Goal: Transaction & Acquisition: Purchase product/service

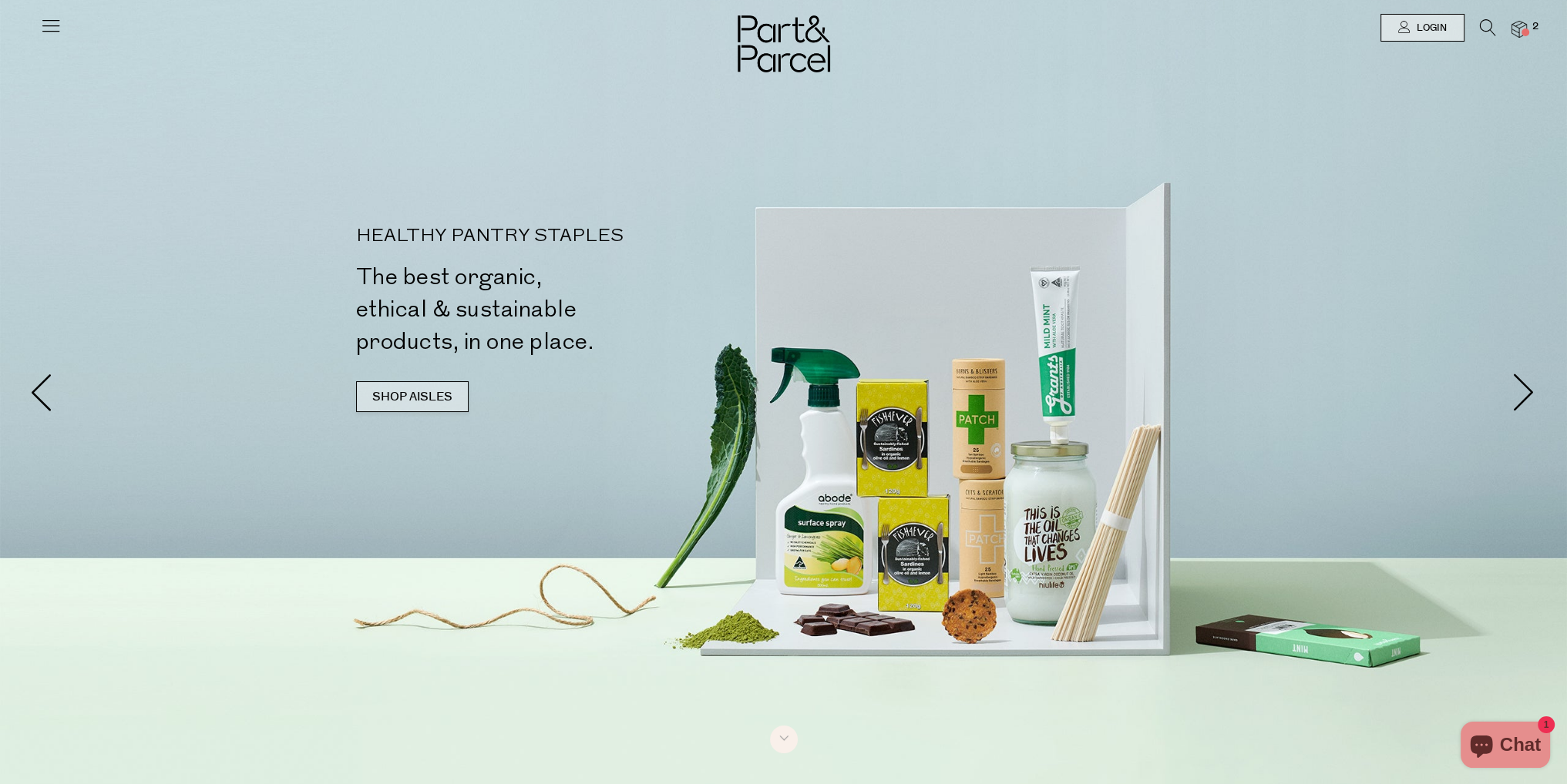
drag, startPoint x: 447, startPoint y: 383, endPoint x: 453, endPoint y: 389, distance: 8.5
click at [453, 389] on link "SHOP AISLES" at bounding box center [412, 396] width 113 height 31
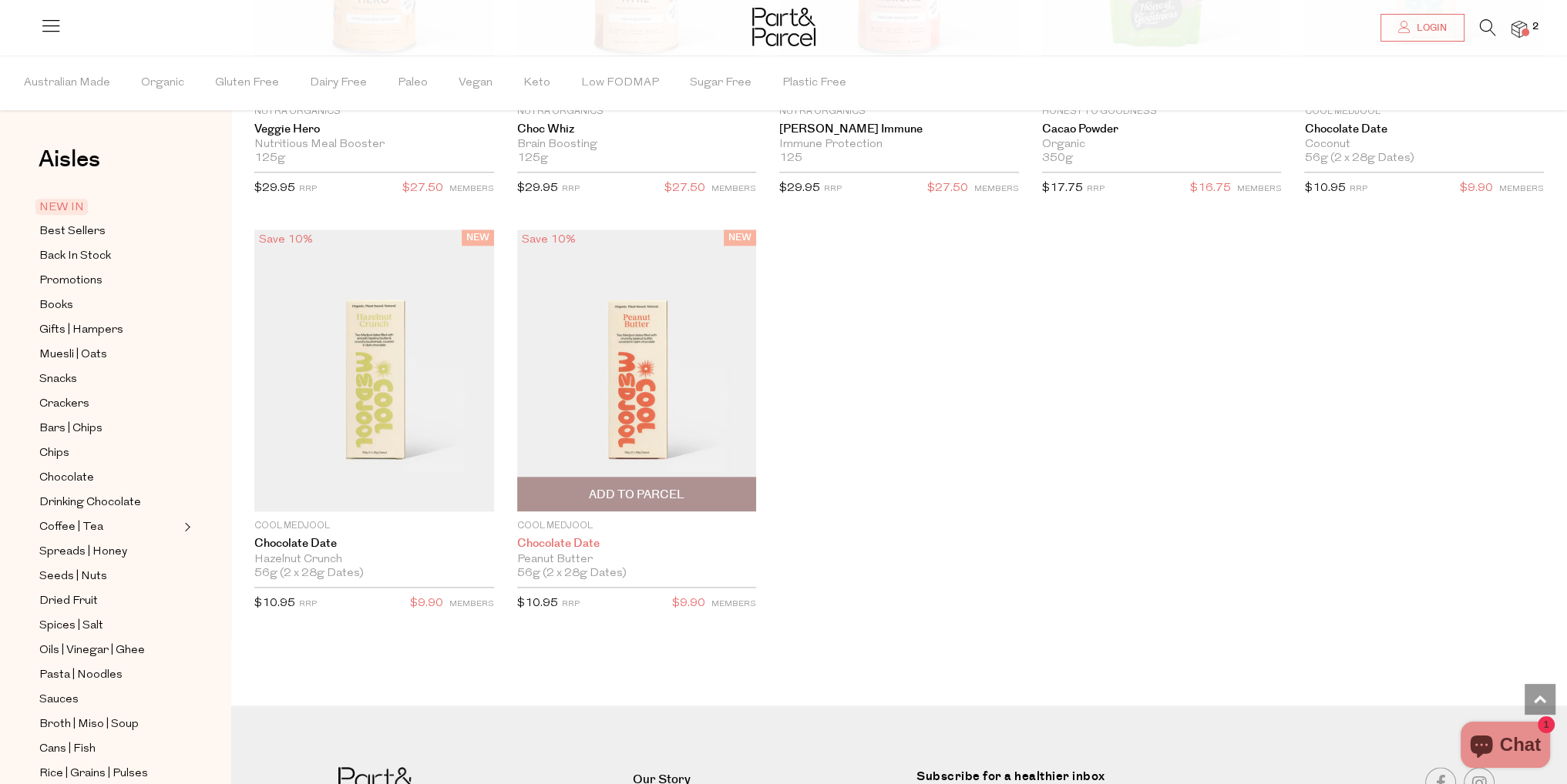
scroll to position [2241, 0]
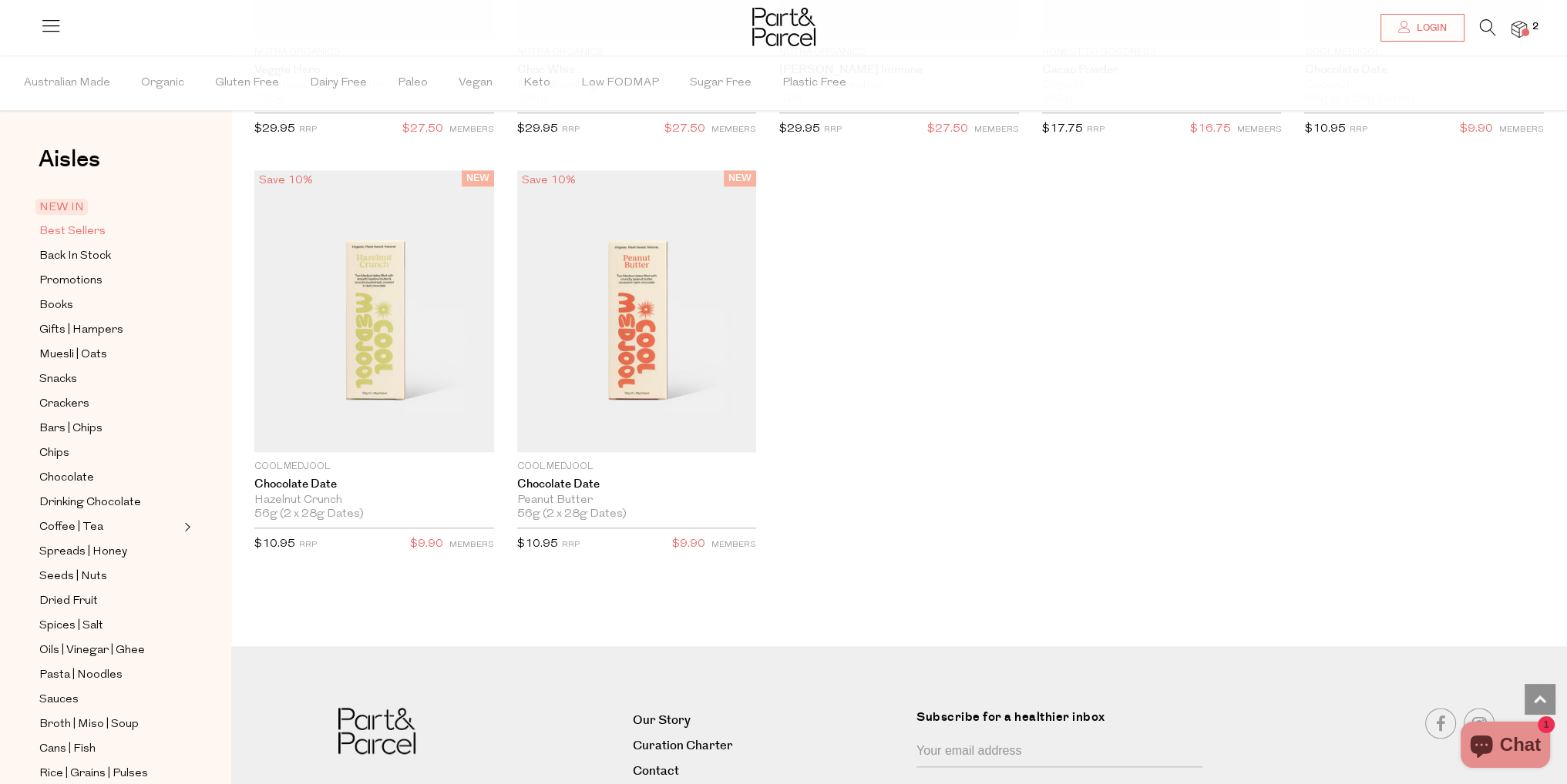
click at [68, 232] on span "Best Sellers" at bounding box center [73, 231] width 66 height 19
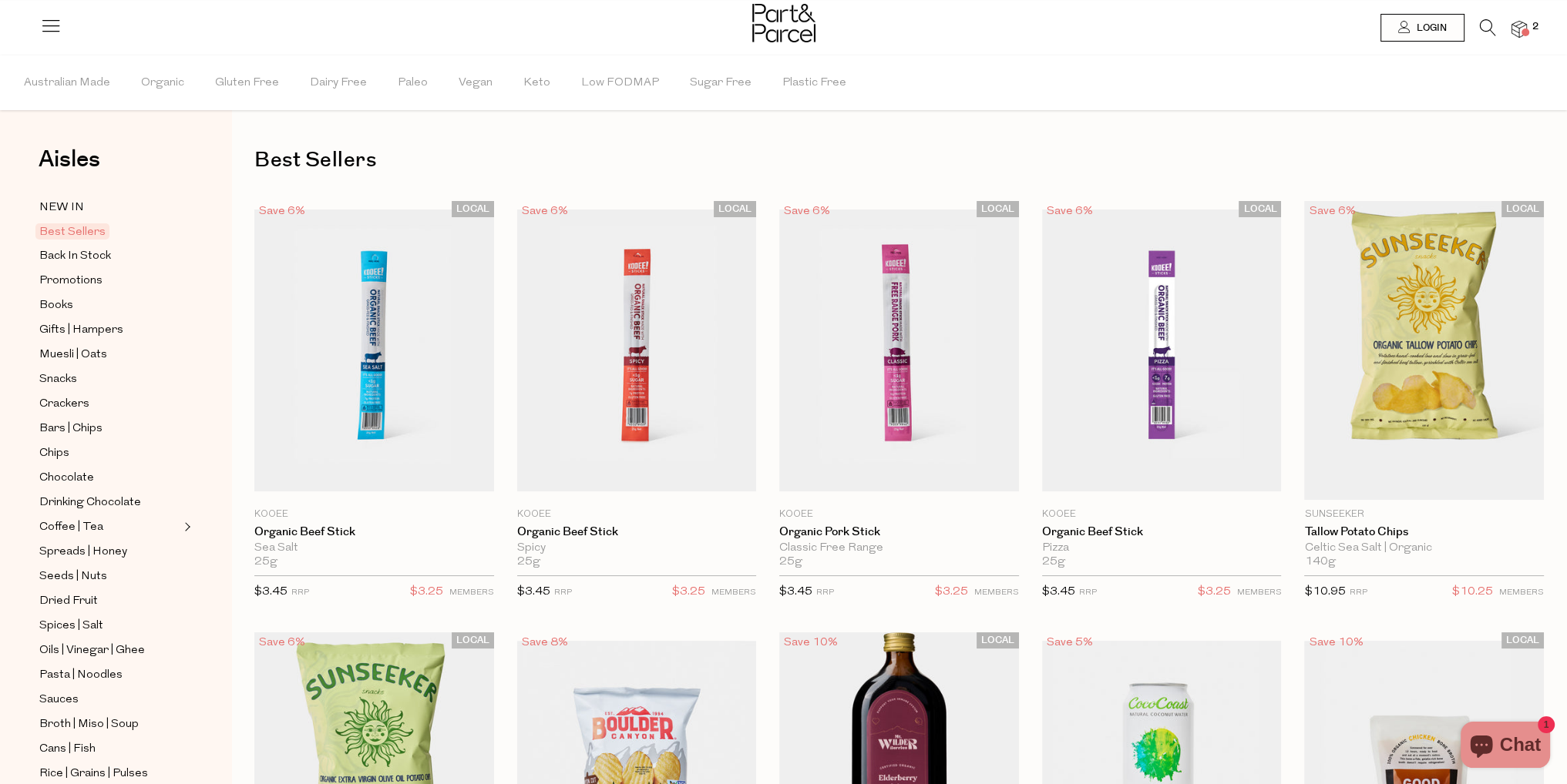
click at [1518, 27] on img at bounding box center [1518, 30] width 15 height 18
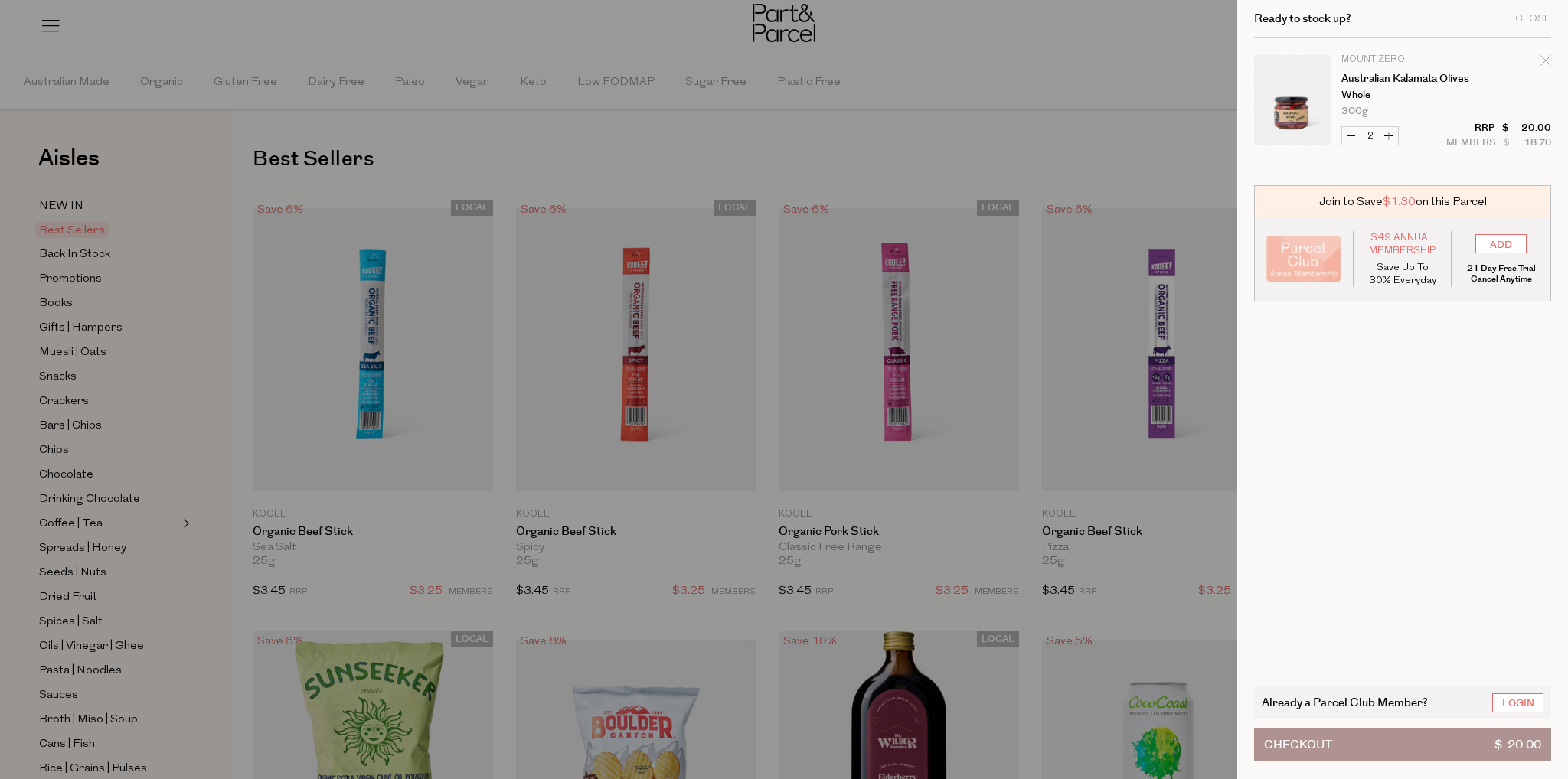
click at [1541, 56] on icon "Remove Australian Kalamata Olives" at bounding box center [1545, 60] width 10 height 10
type input "Add Membership"
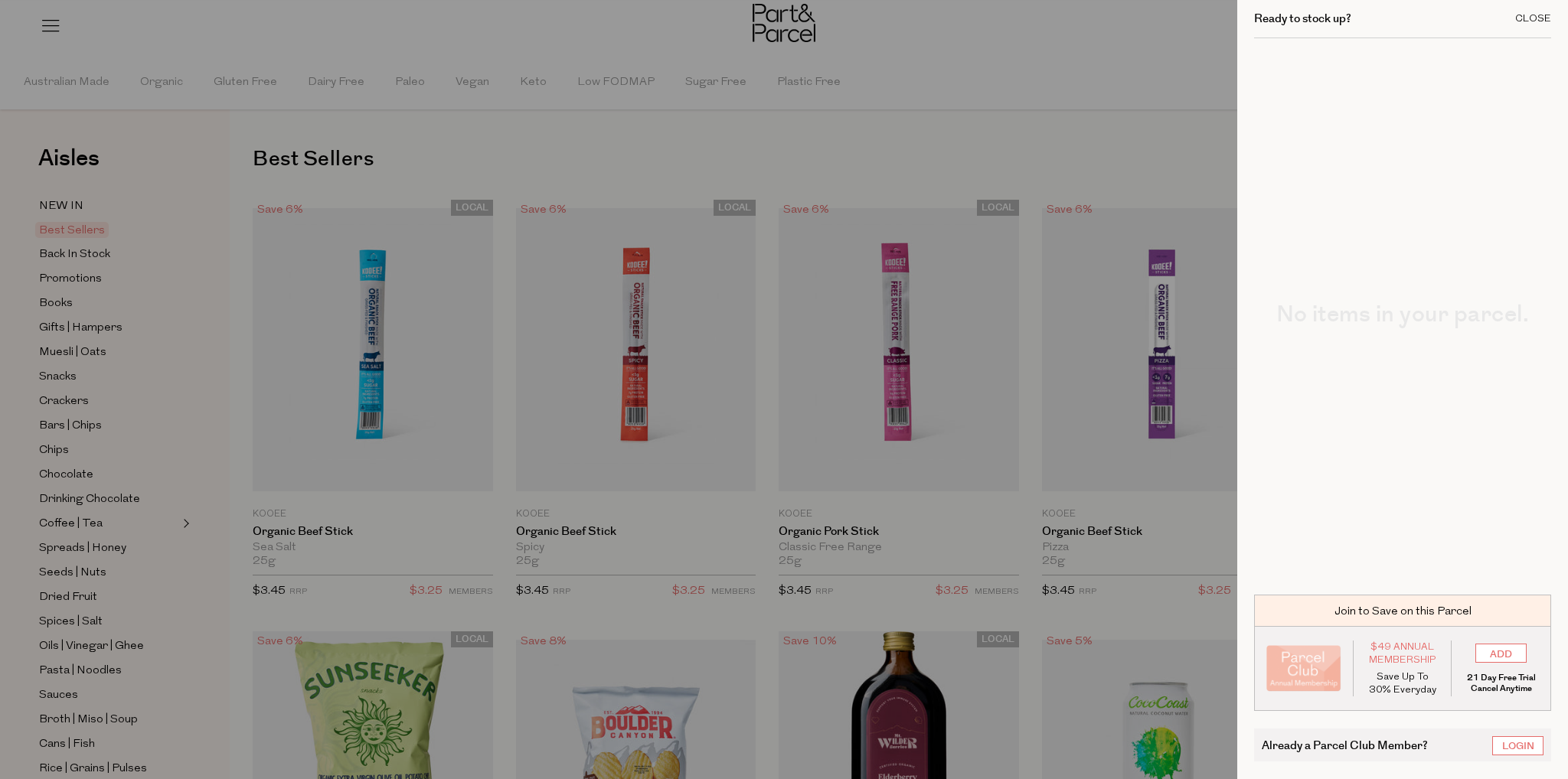
click at [1521, 16] on div "Close" at bounding box center [1533, 18] width 36 height 10
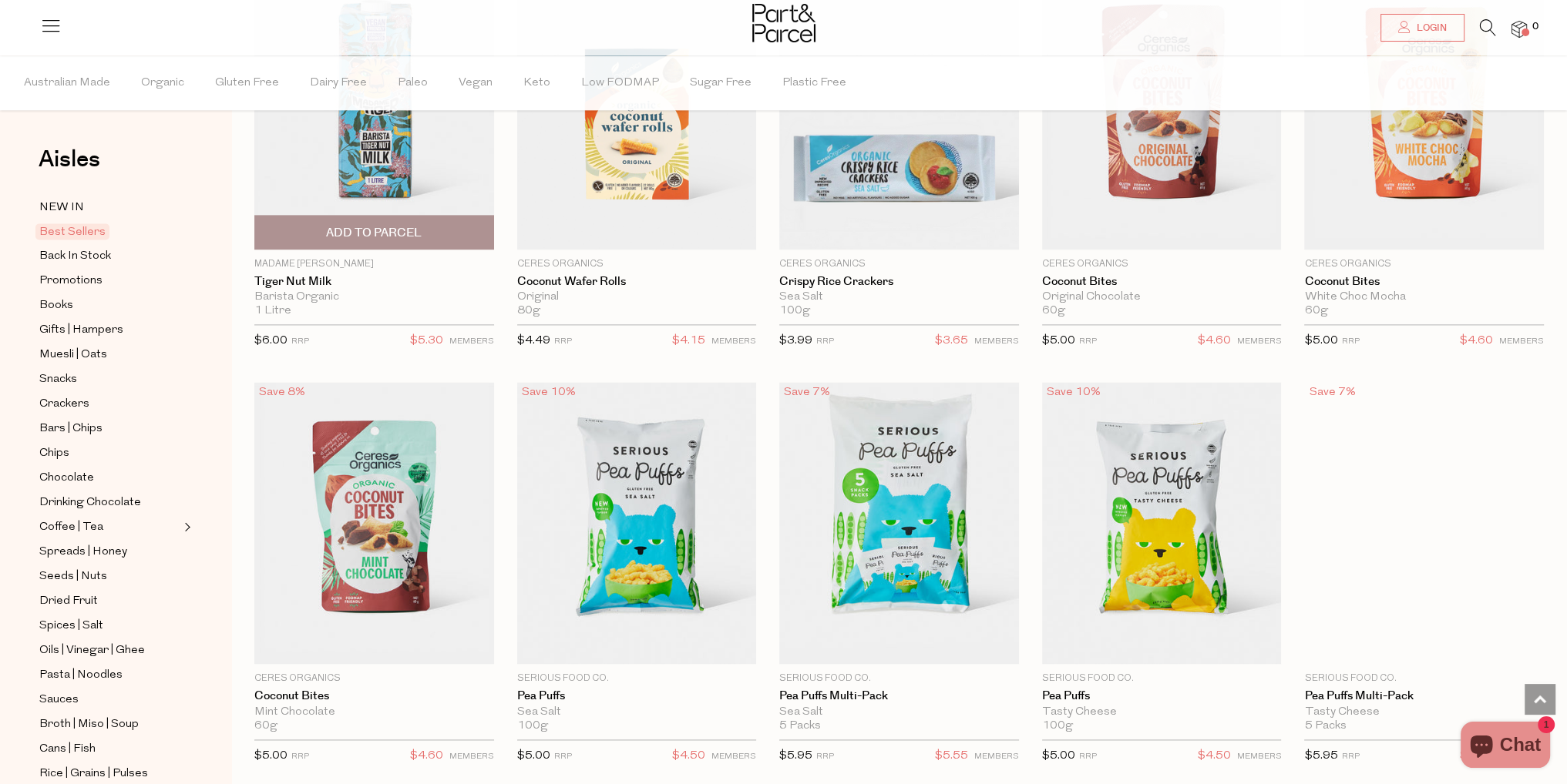
scroll to position [2927, 0]
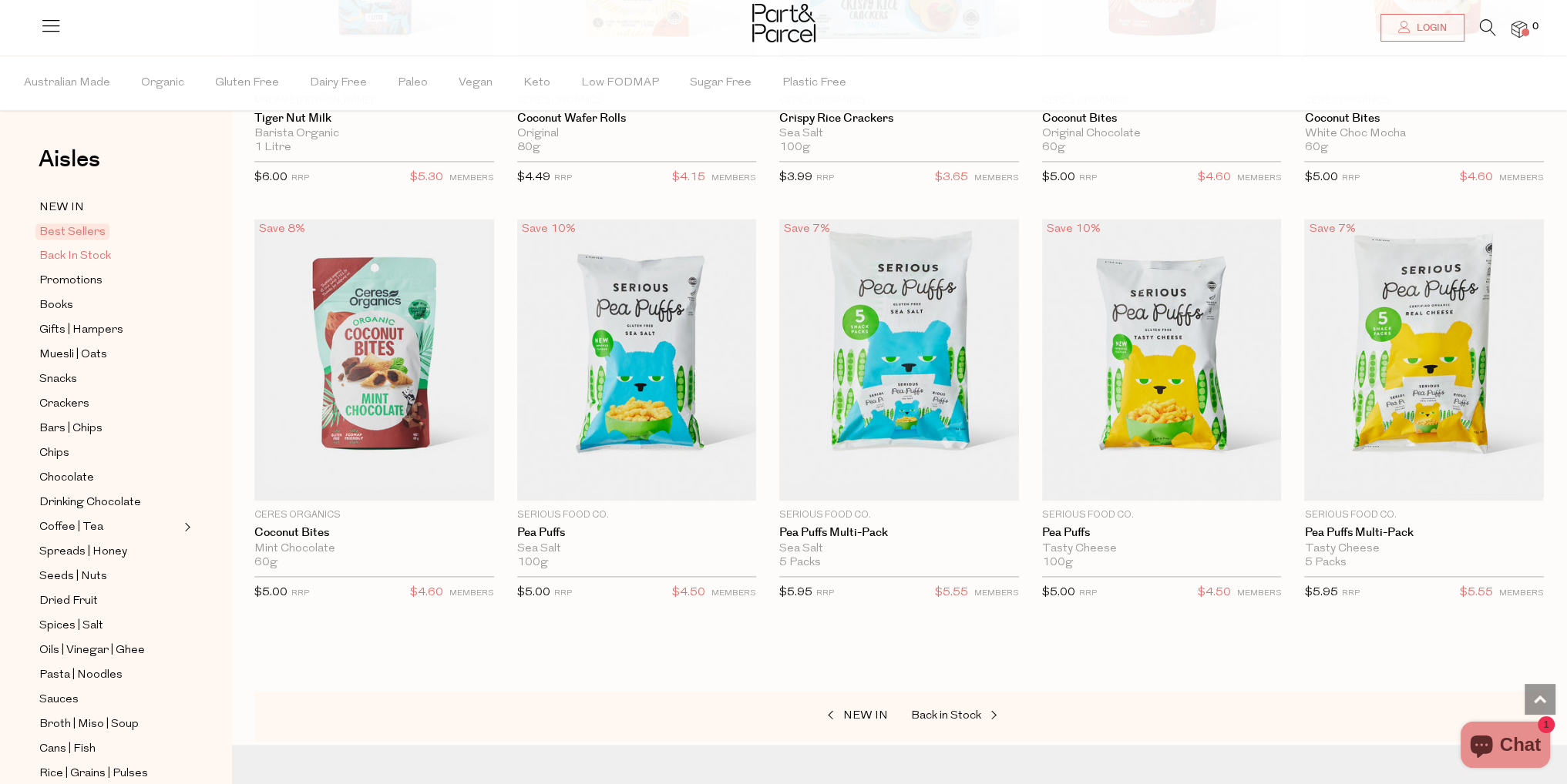
click at [71, 252] on span "Back In Stock" at bounding box center [75, 256] width 72 height 19
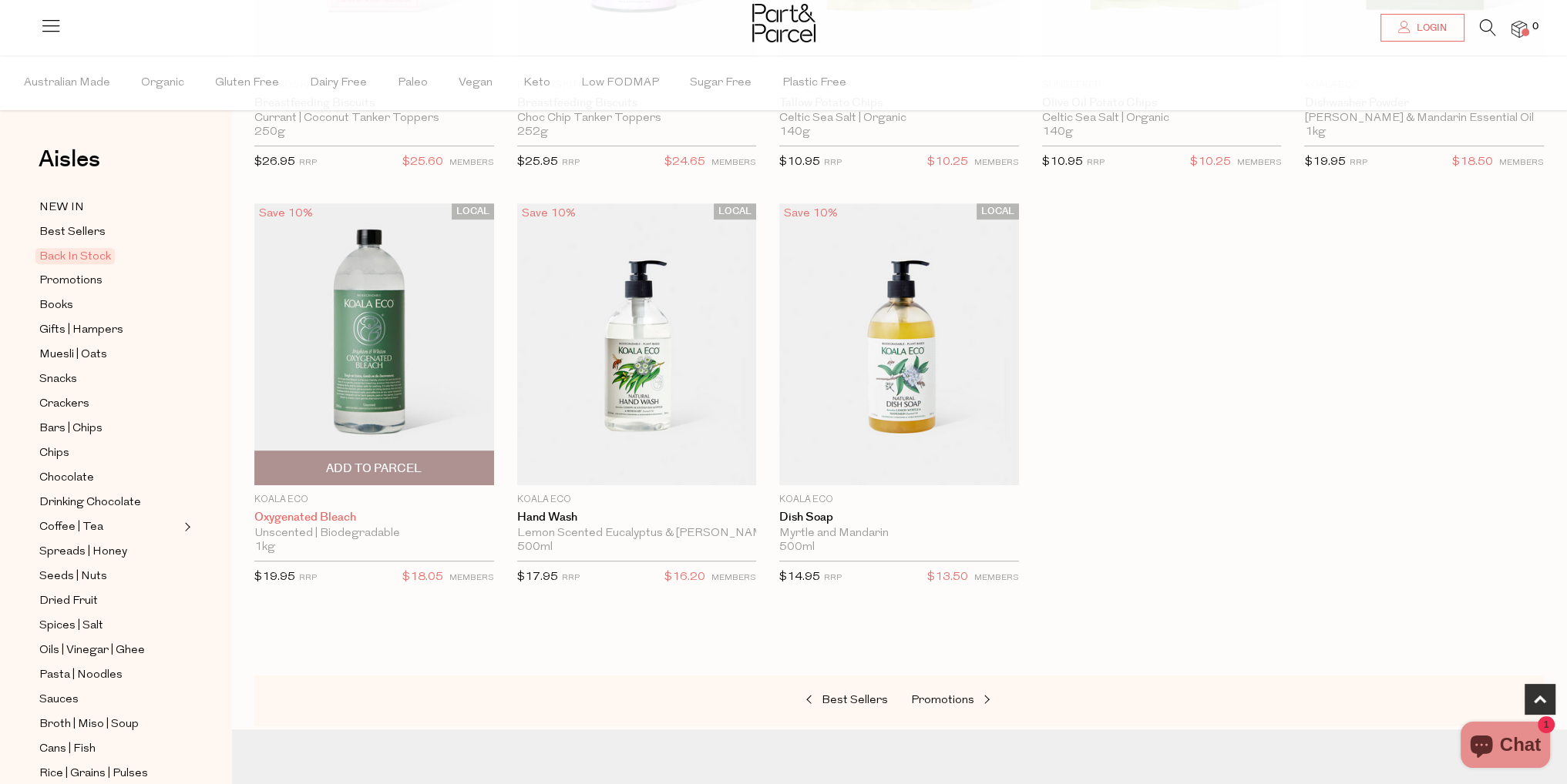
scroll to position [847, 0]
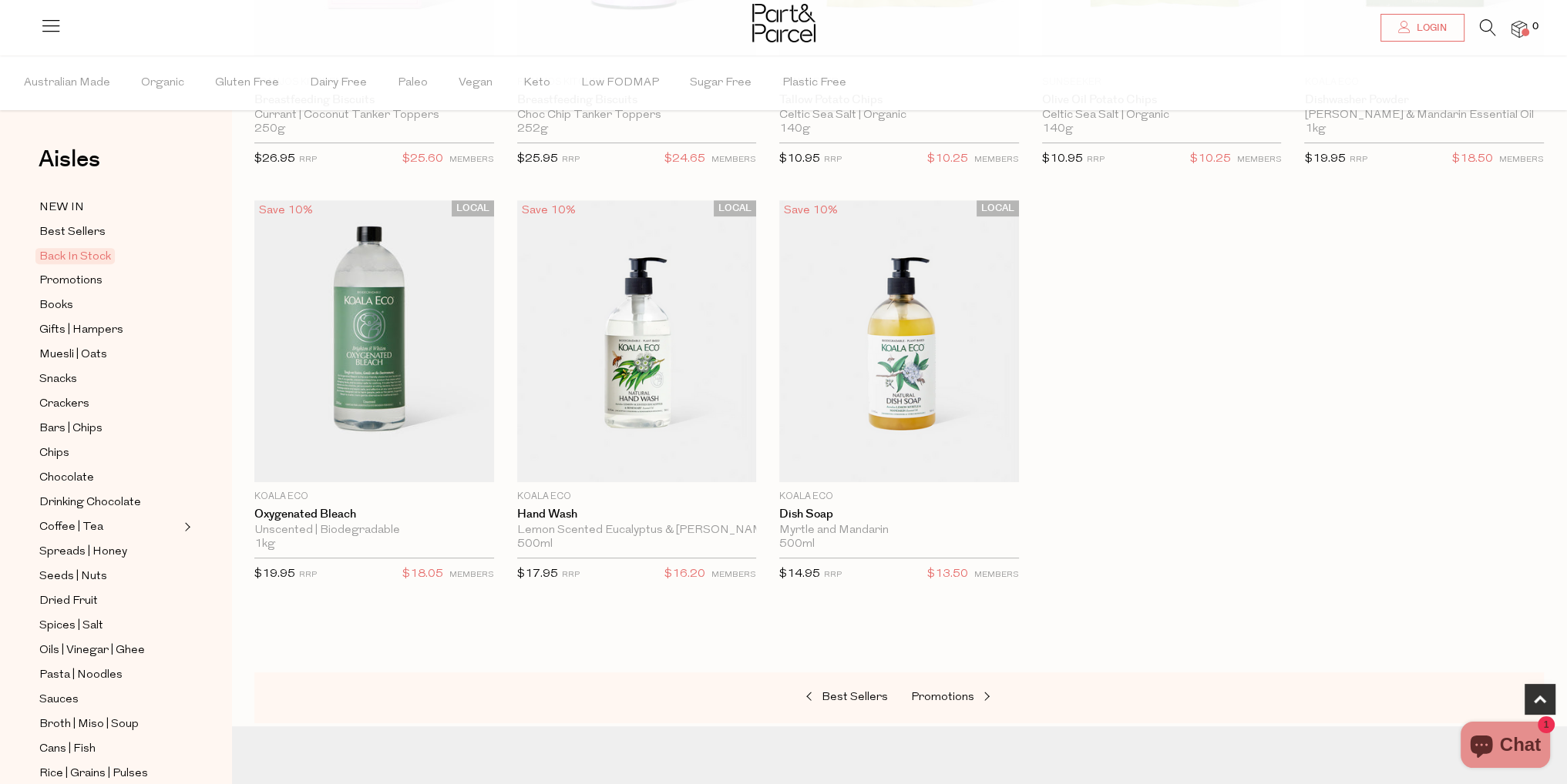
click at [72, 290] on ul "NEW IN Best Sellers Back In Stock Promotions Books Gifts | Hampers Muesli | Oat…" at bounding box center [116, 614] width 165 height 832
click at [71, 284] on span "Promotions" at bounding box center [71, 281] width 63 height 19
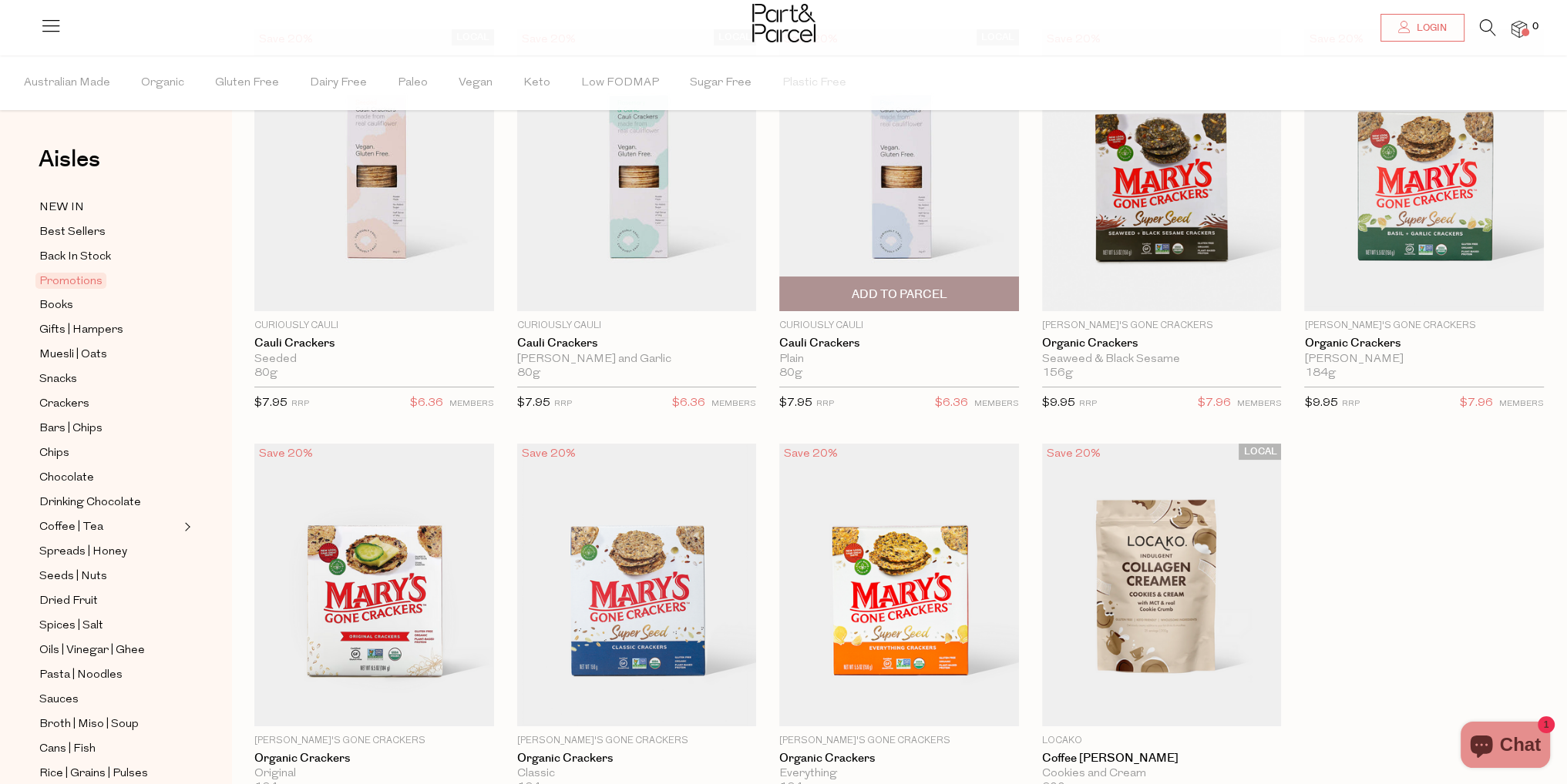
scroll to position [77, 0]
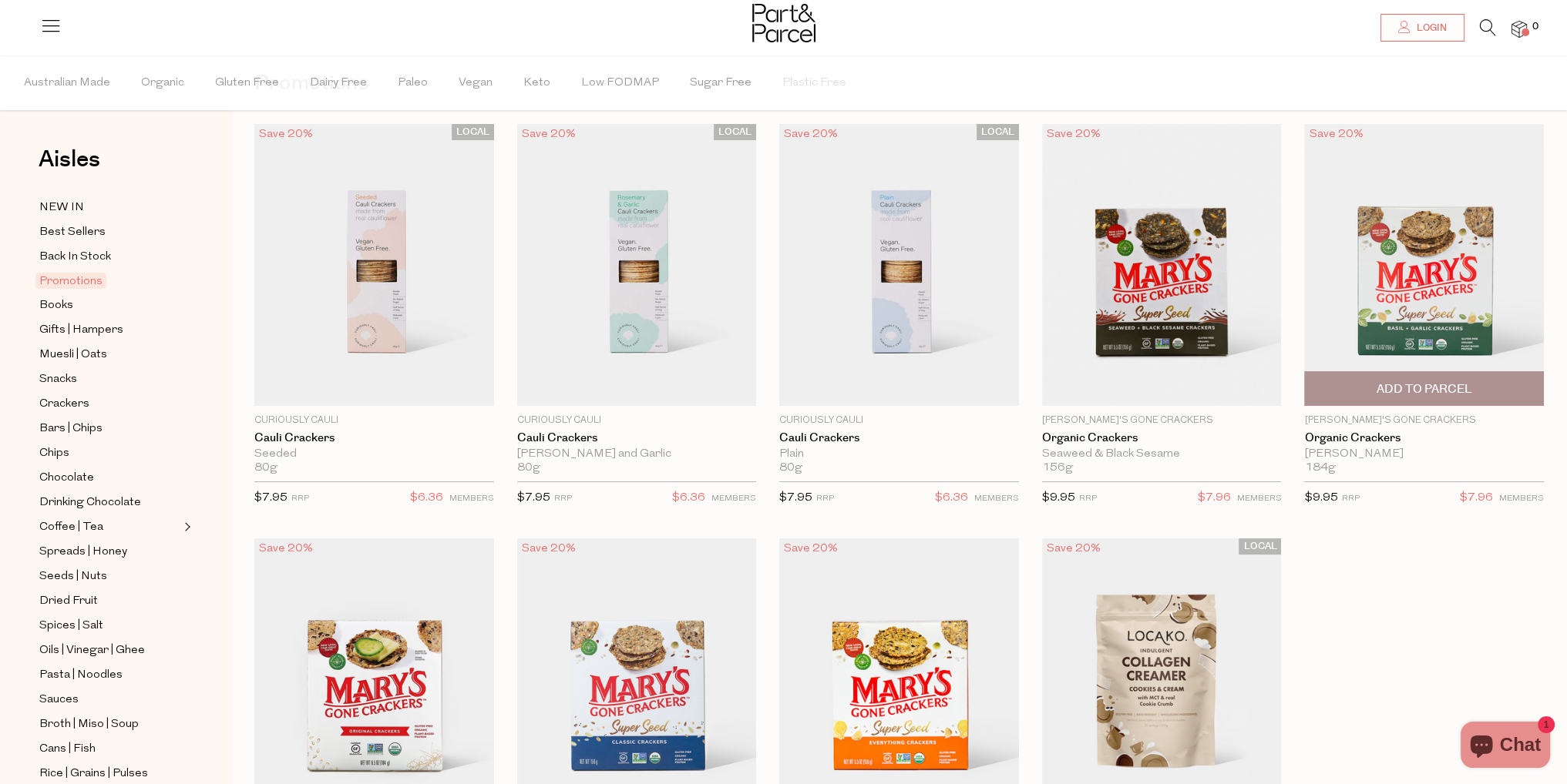
click at [1458, 379] on span "Add To Parcel" at bounding box center [1424, 388] width 231 height 33
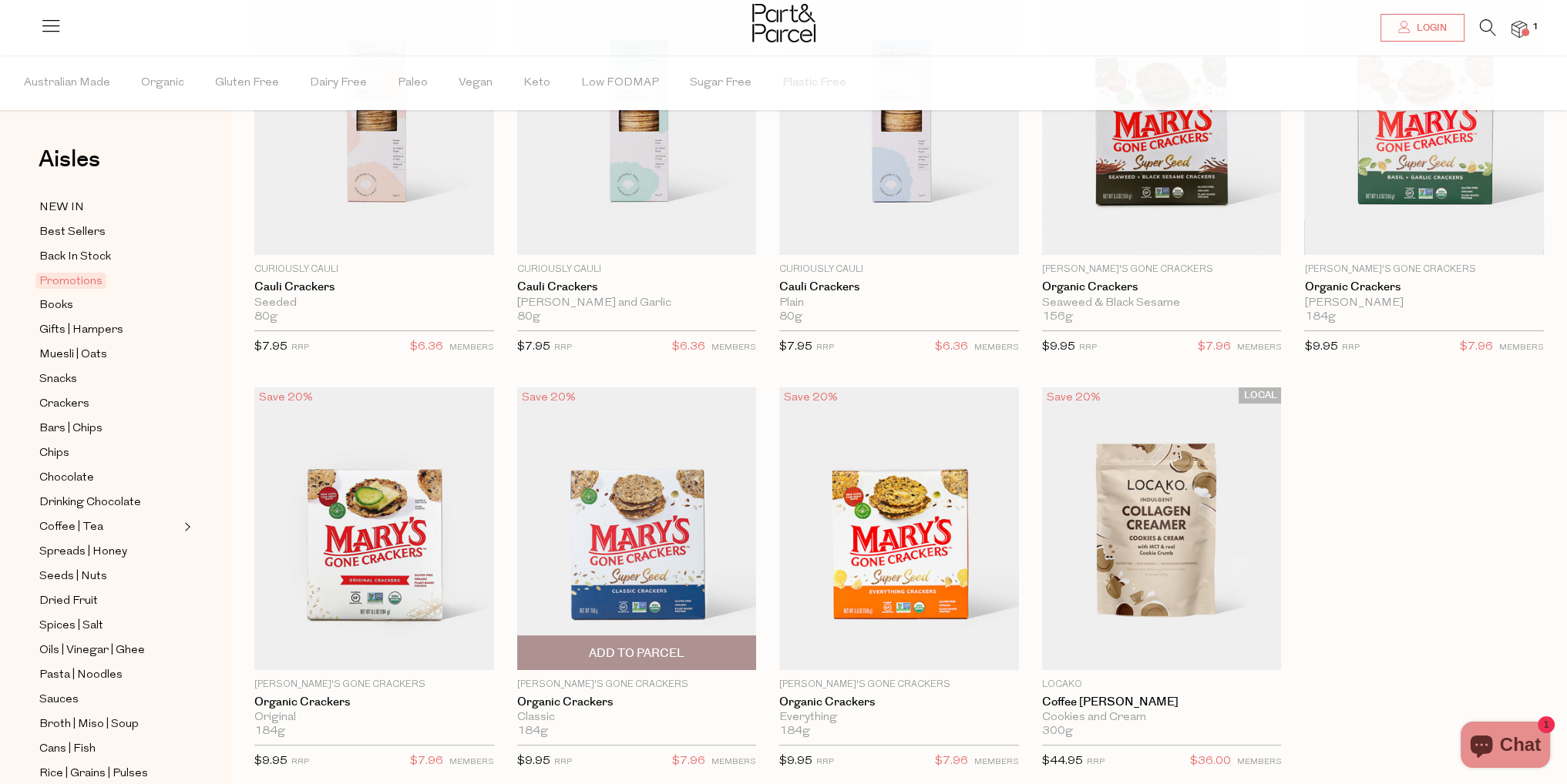
scroll to position [231, 0]
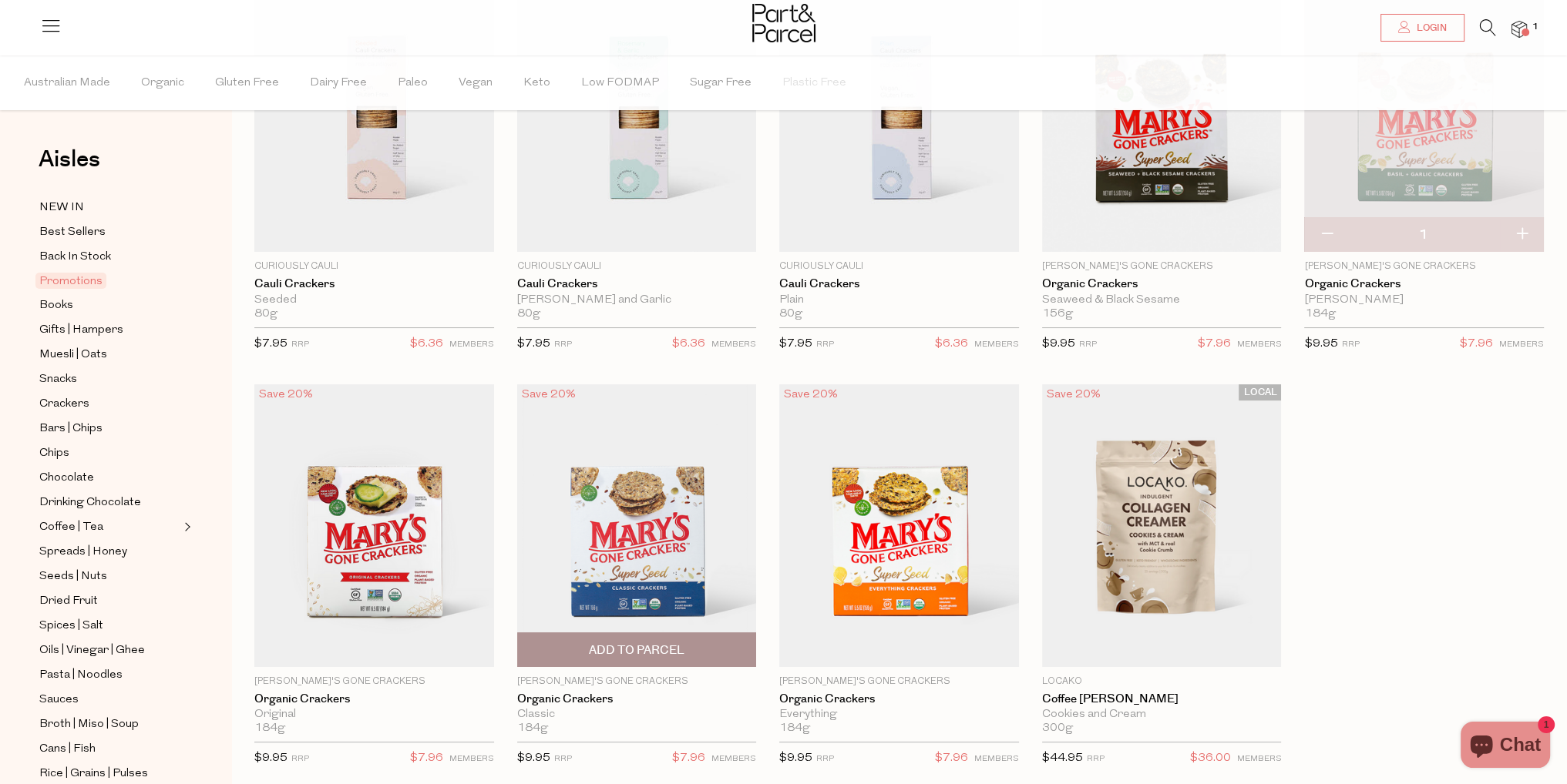
click at [603, 659] on span "Add To Parcel" at bounding box center [637, 650] width 231 height 33
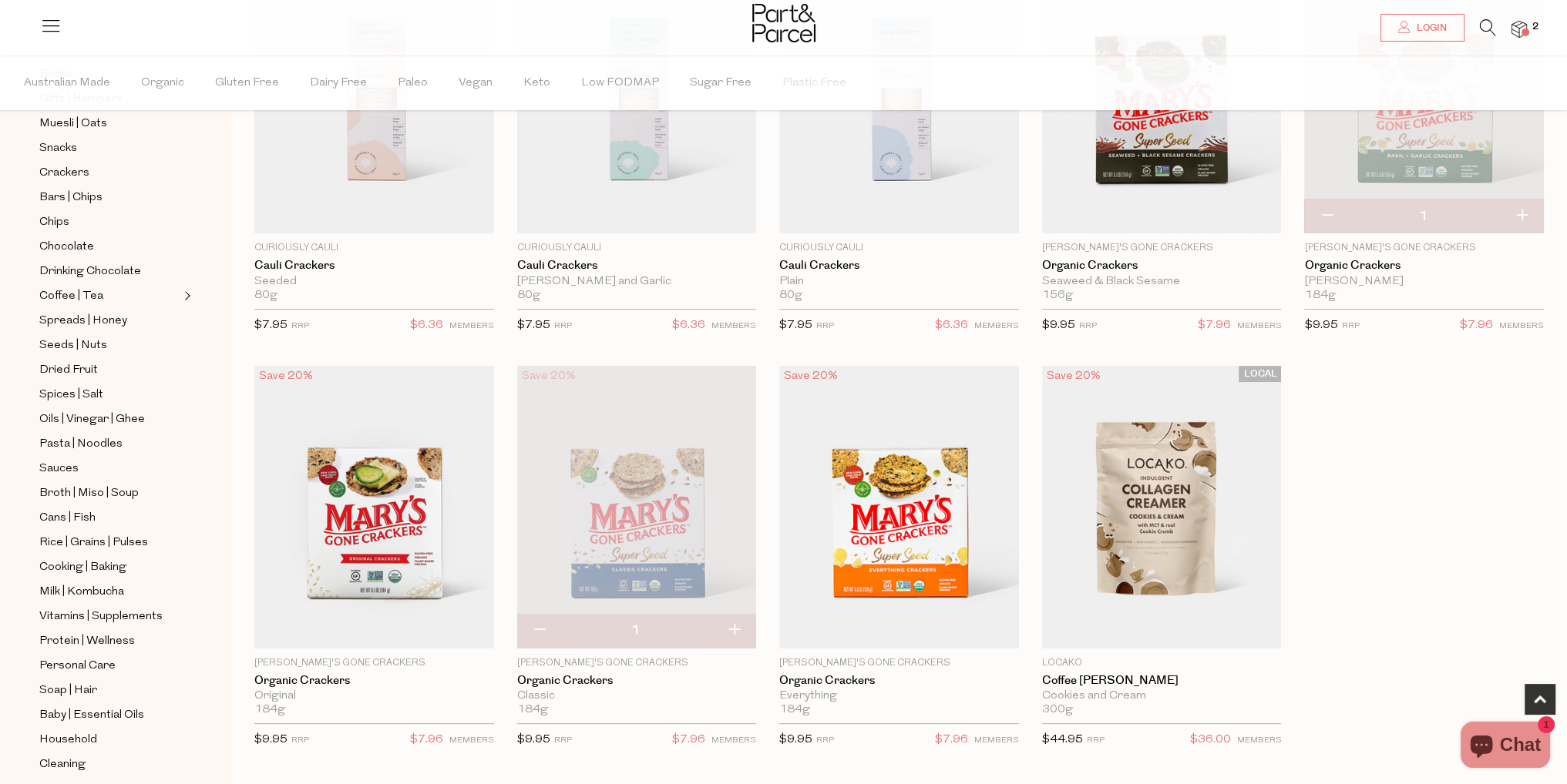
scroll to position [308, 0]
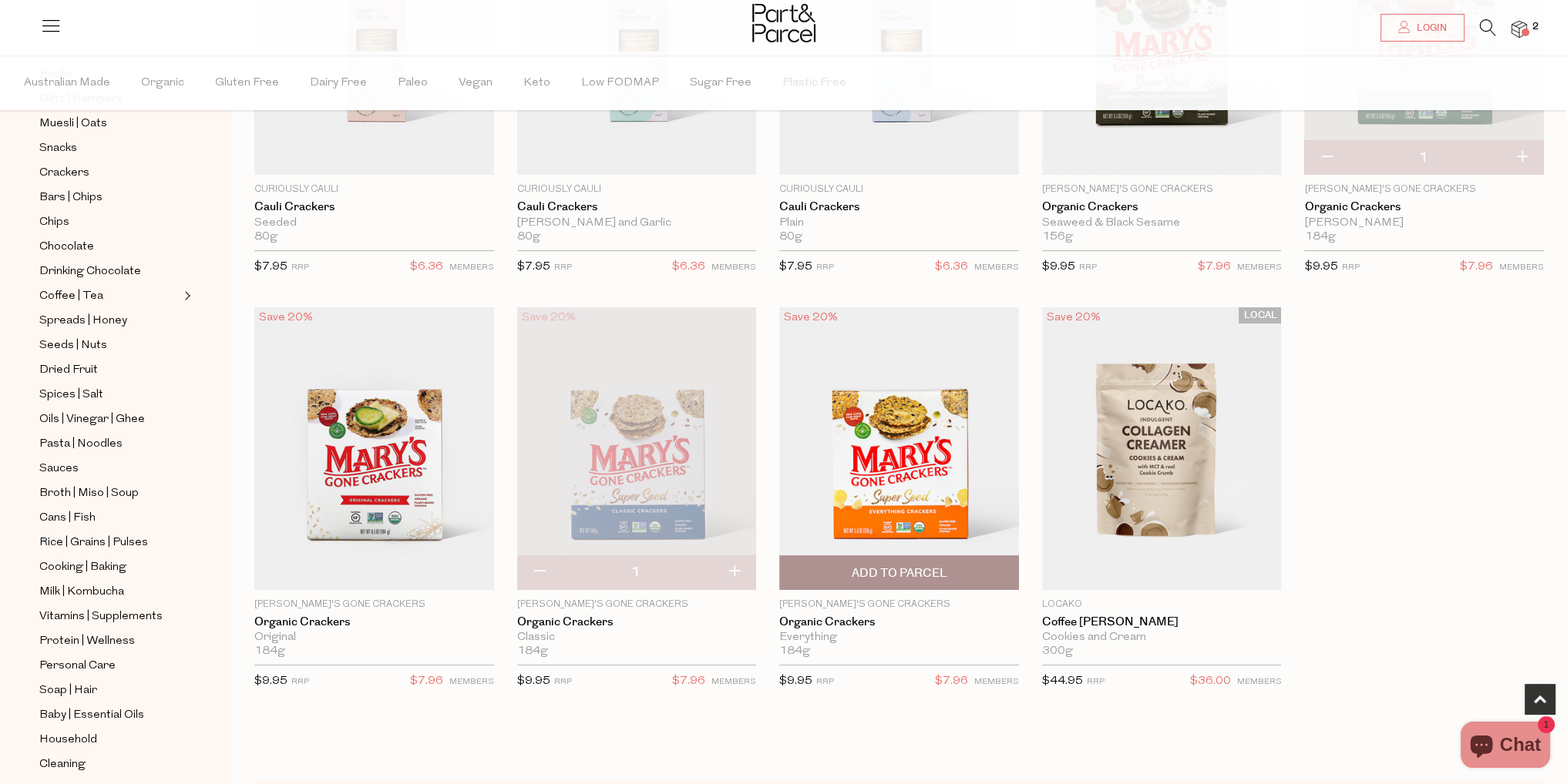
click at [829, 571] on span "Add To Parcel" at bounding box center [898, 572] width 231 height 33
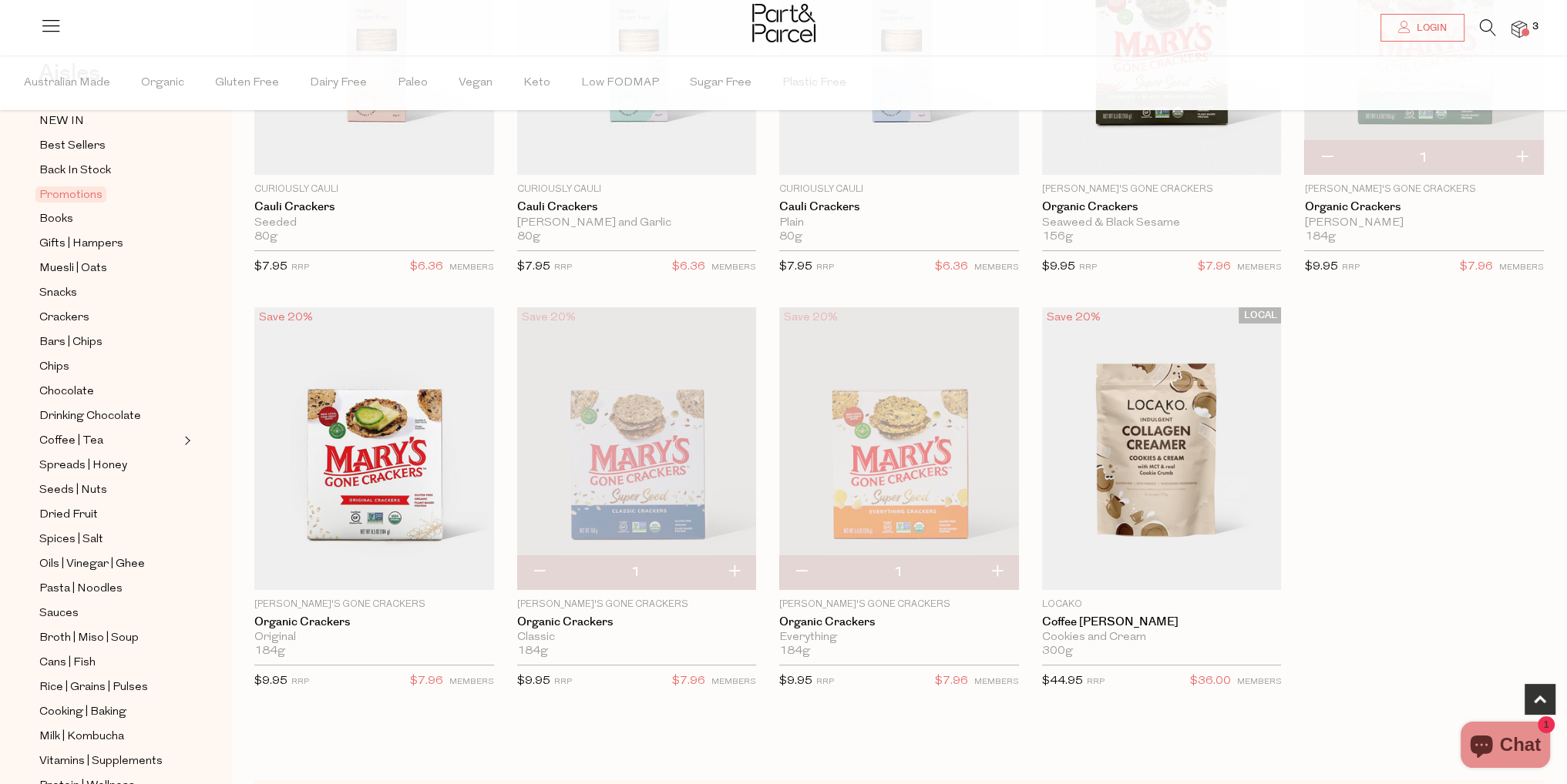
scroll to position [0, 0]
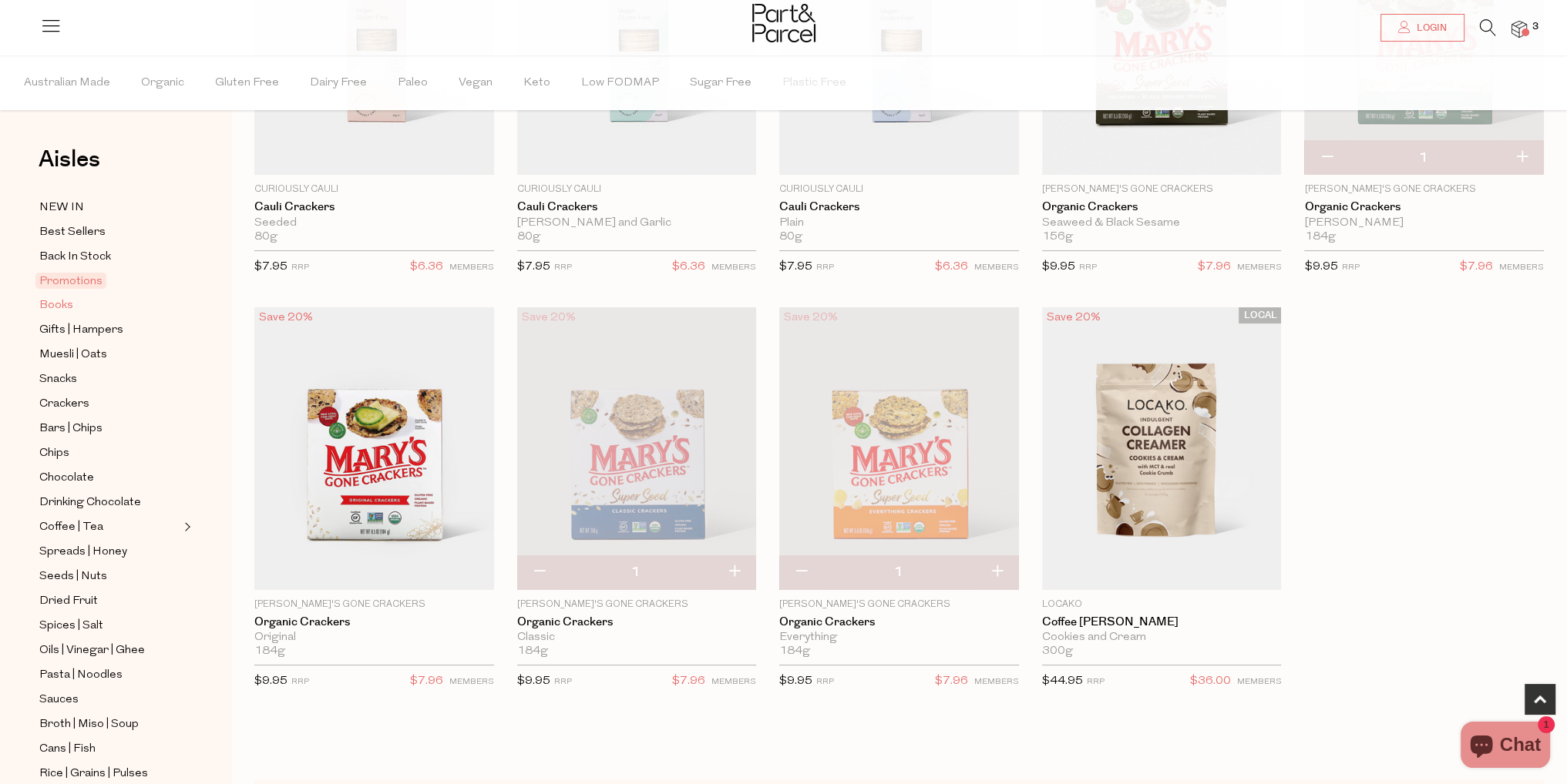
click at [65, 298] on span "Books" at bounding box center [57, 306] width 34 height 19
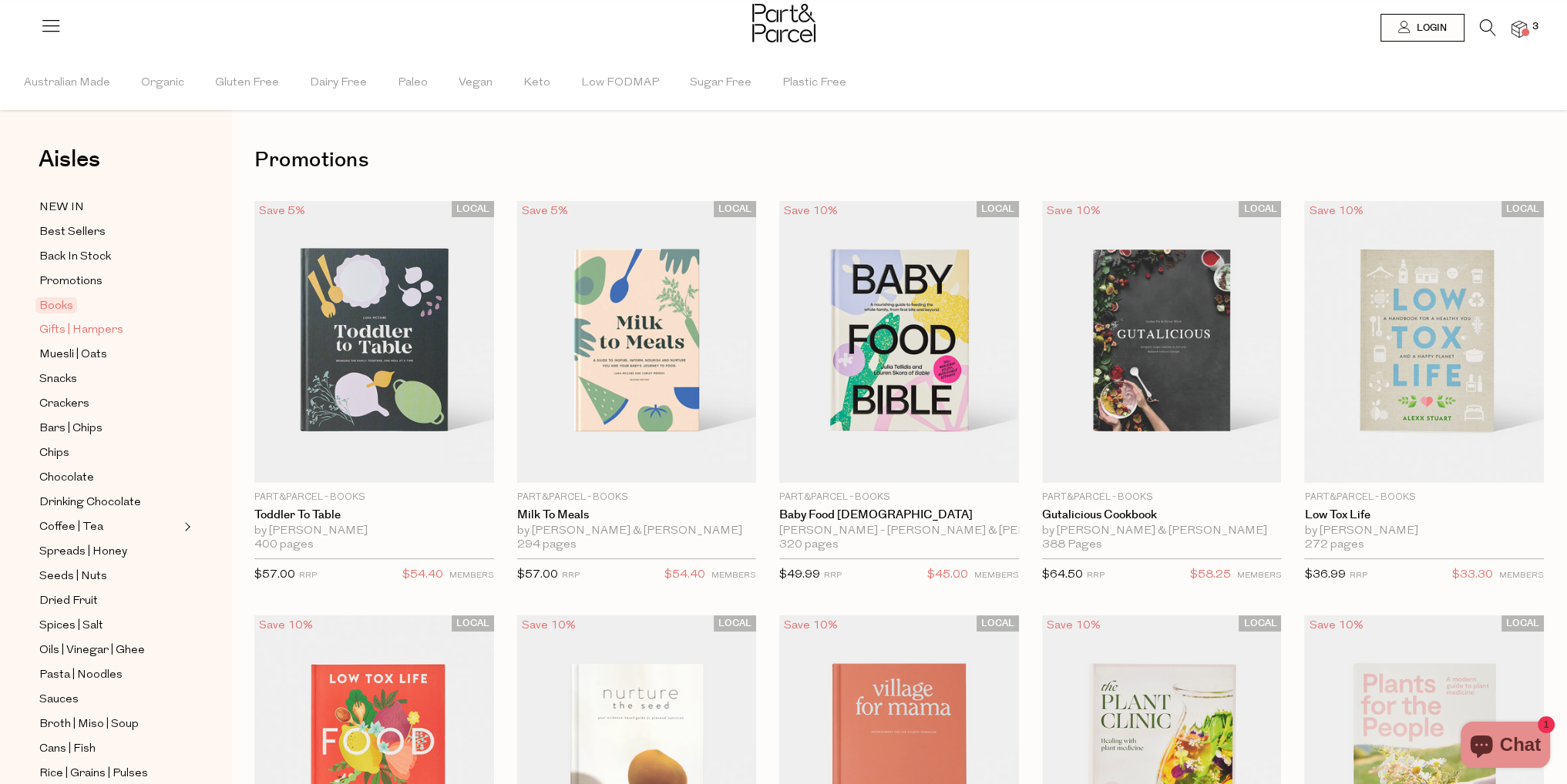
click at [78, 336] on span "Gifts | Hampers" at bounding box center [82, 330] width 84 height 19
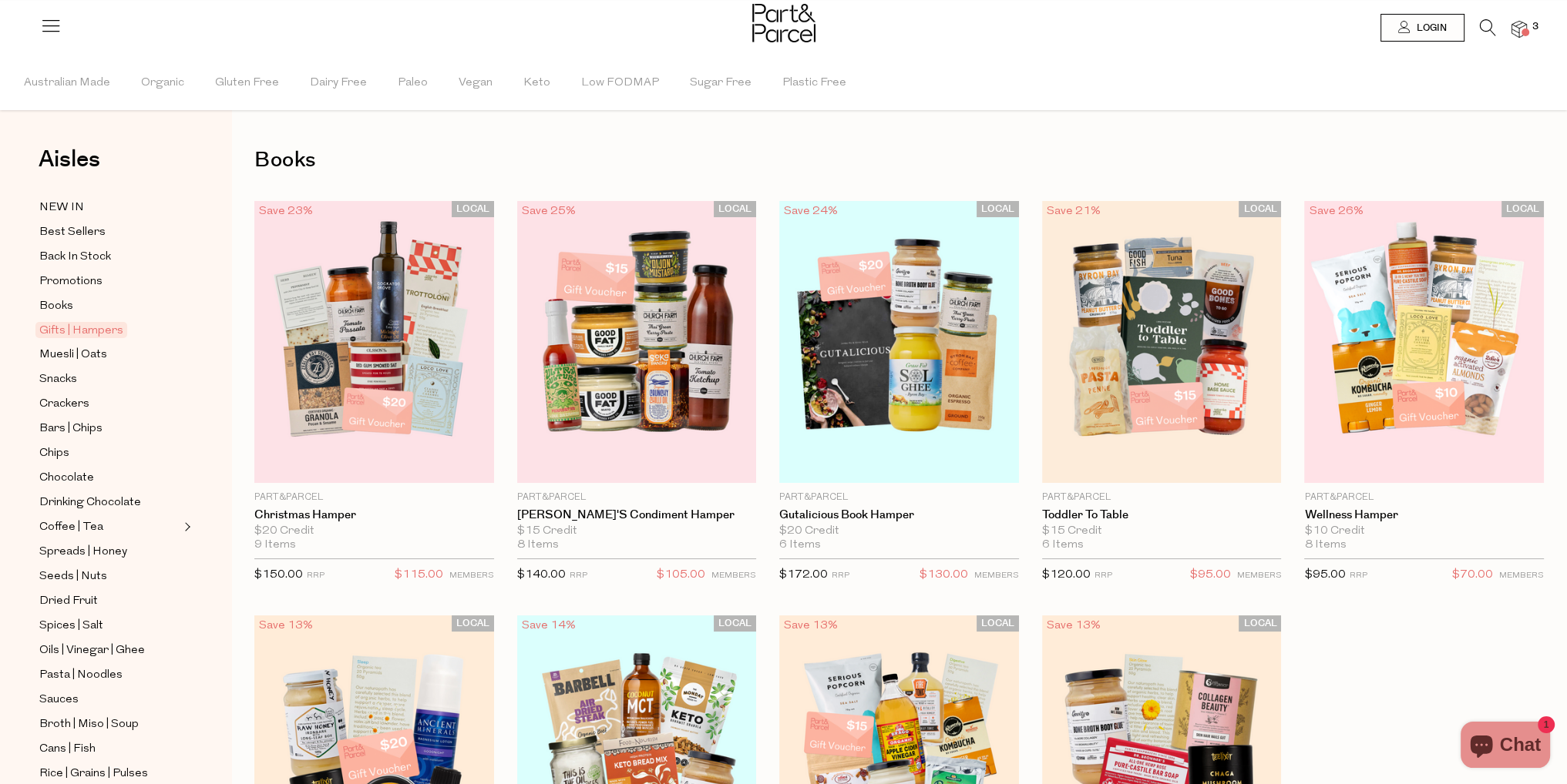
click at [80, 358] on span "Muesli | Oats" at bounding box center [74, 354] width 68 height 19
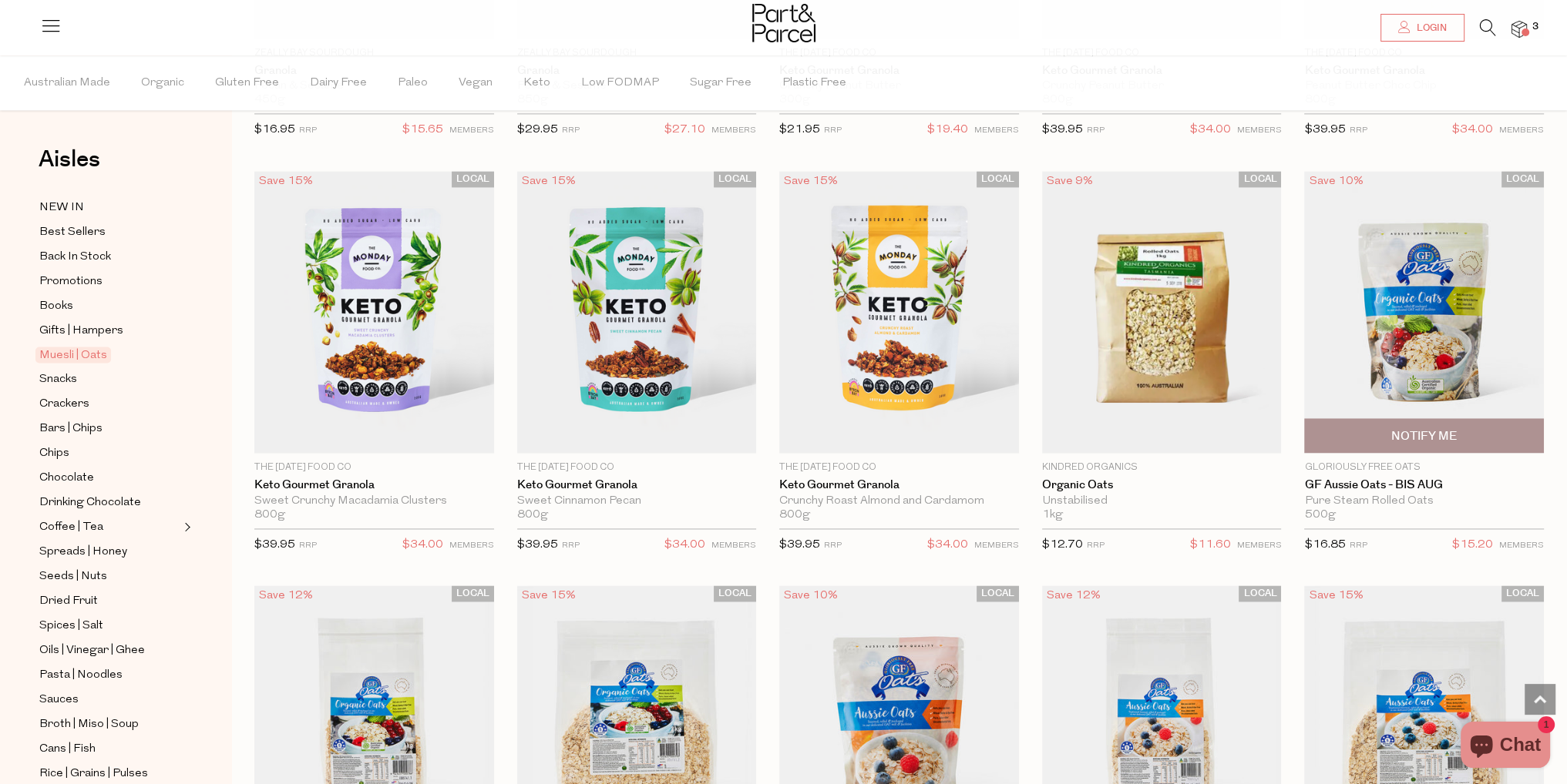
scroll to position [3081, 0]
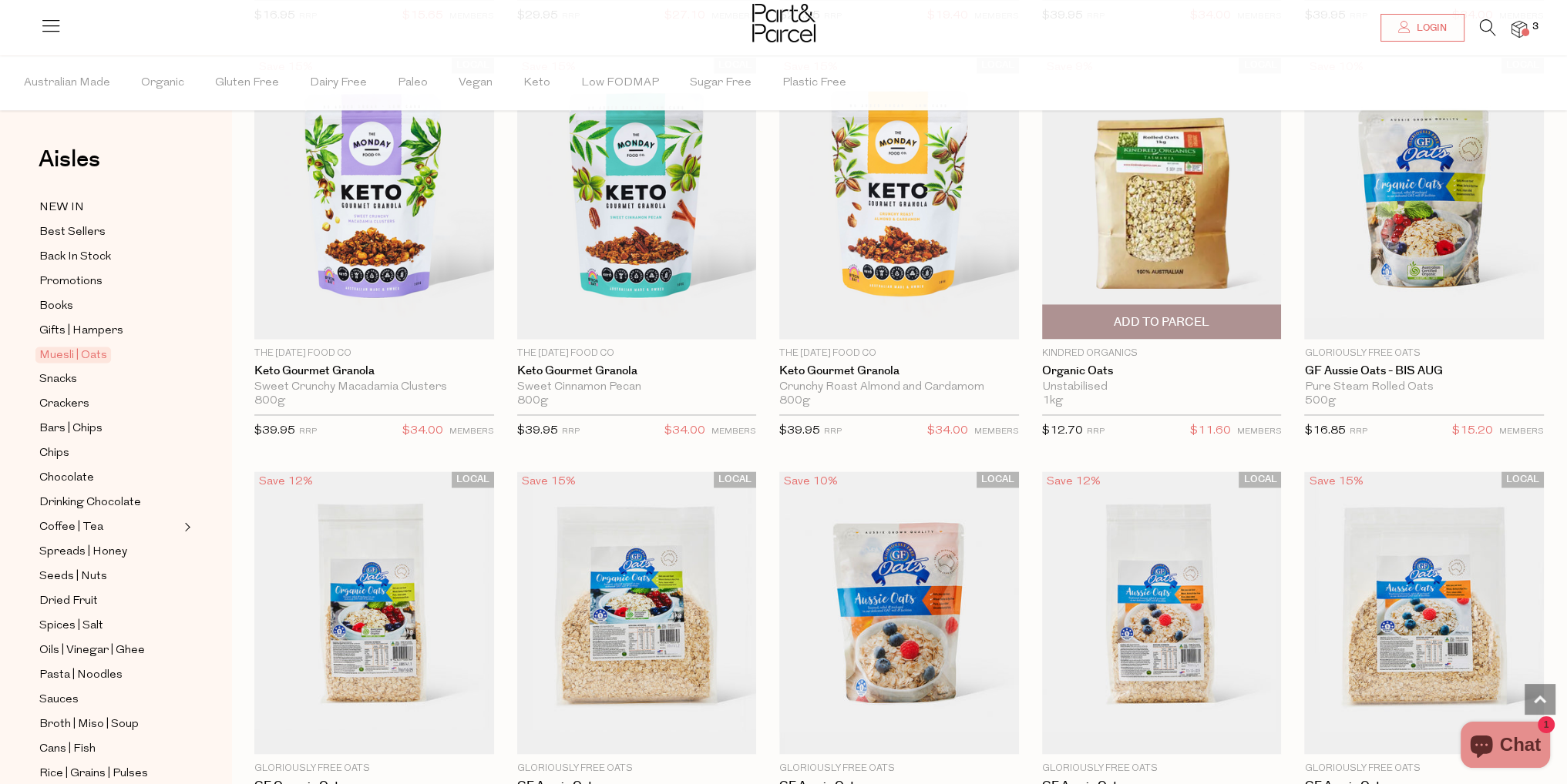
click at [1147, 305] on span "Add To Parcel" at bounding box center [1161, 321] width 231 height 33
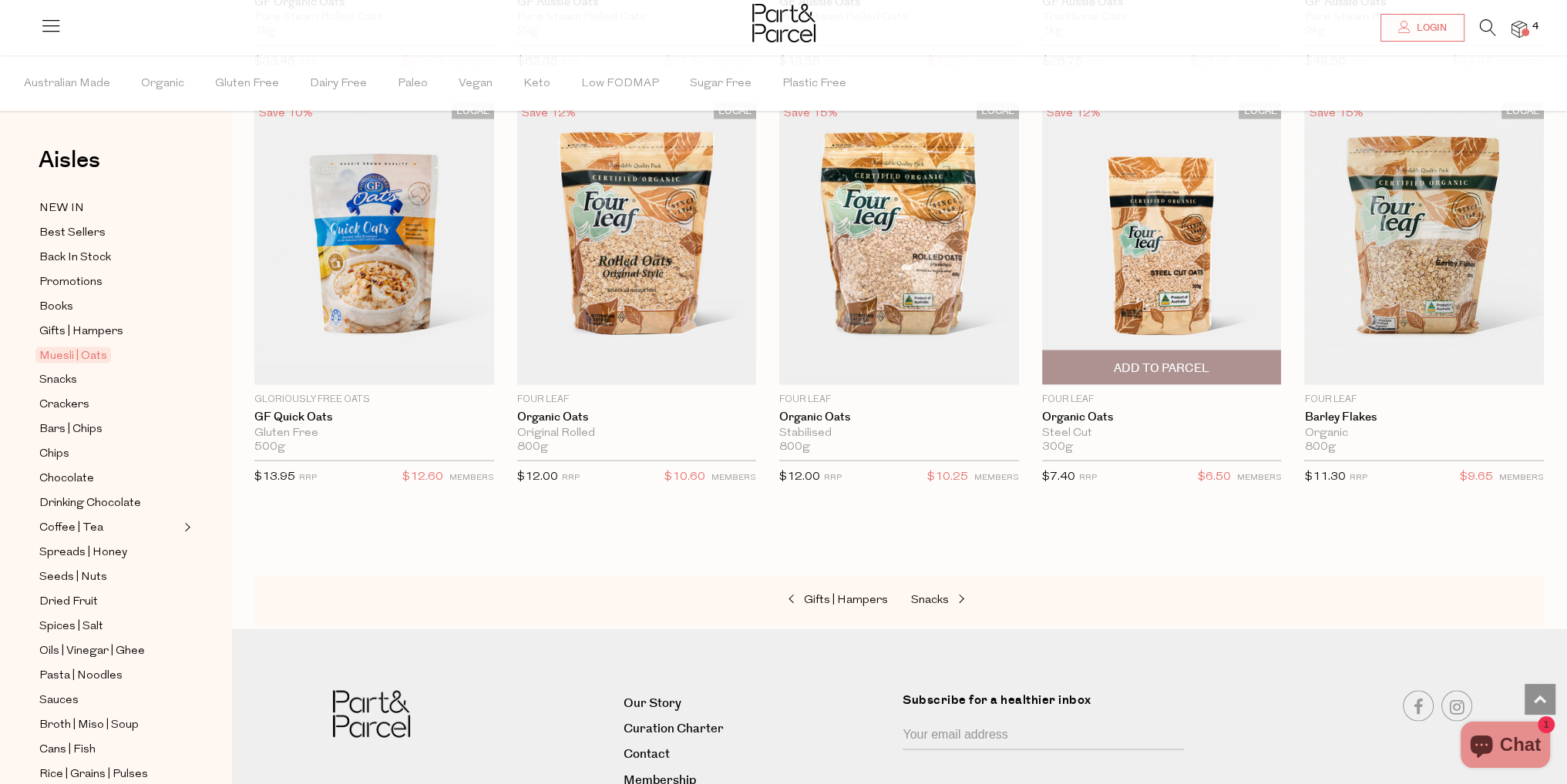
scroll to position [3929, 0]
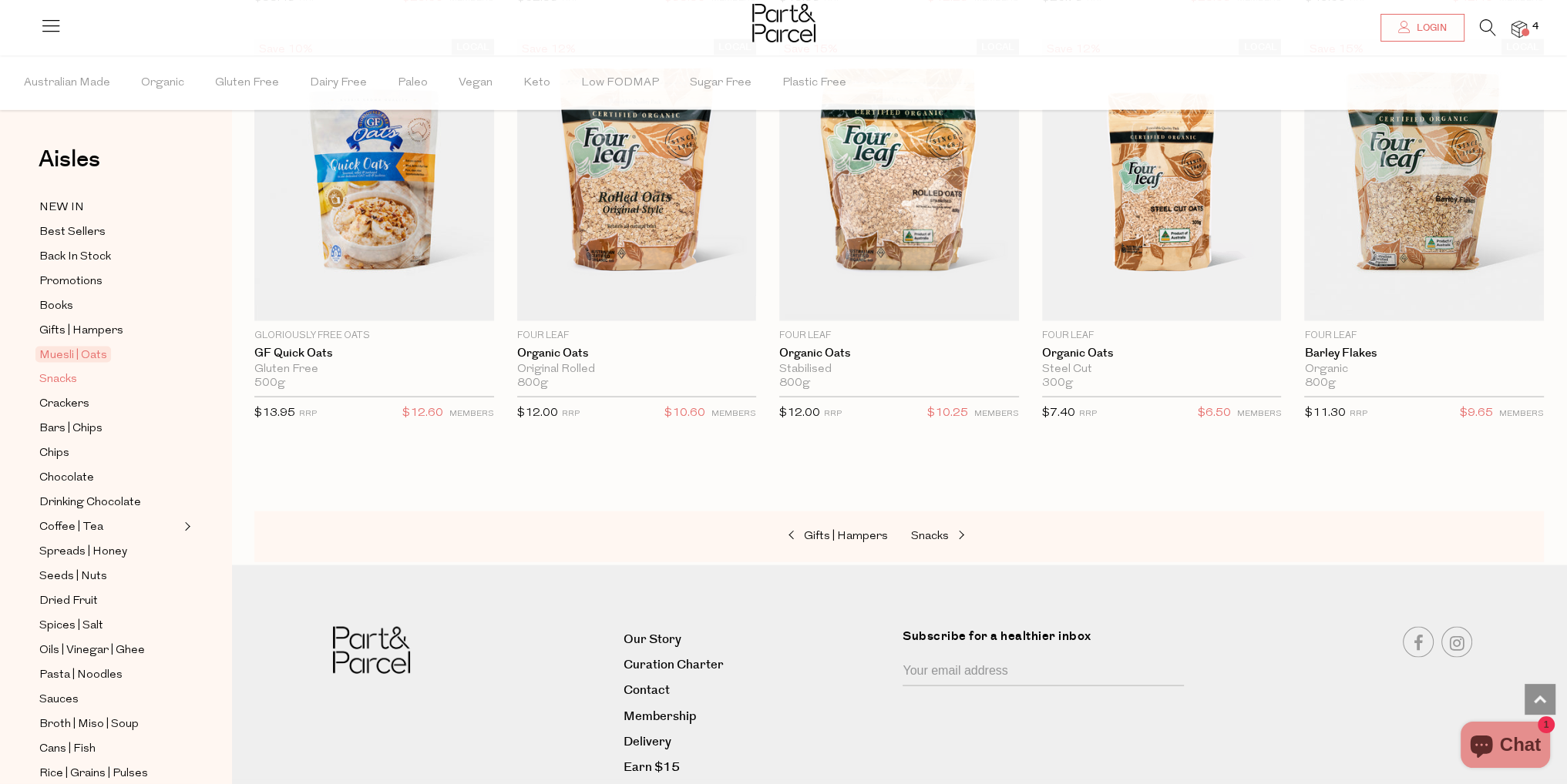
click at [58, 377] on span "Snacks" at bounding box center [58, 379] width 38 height 19
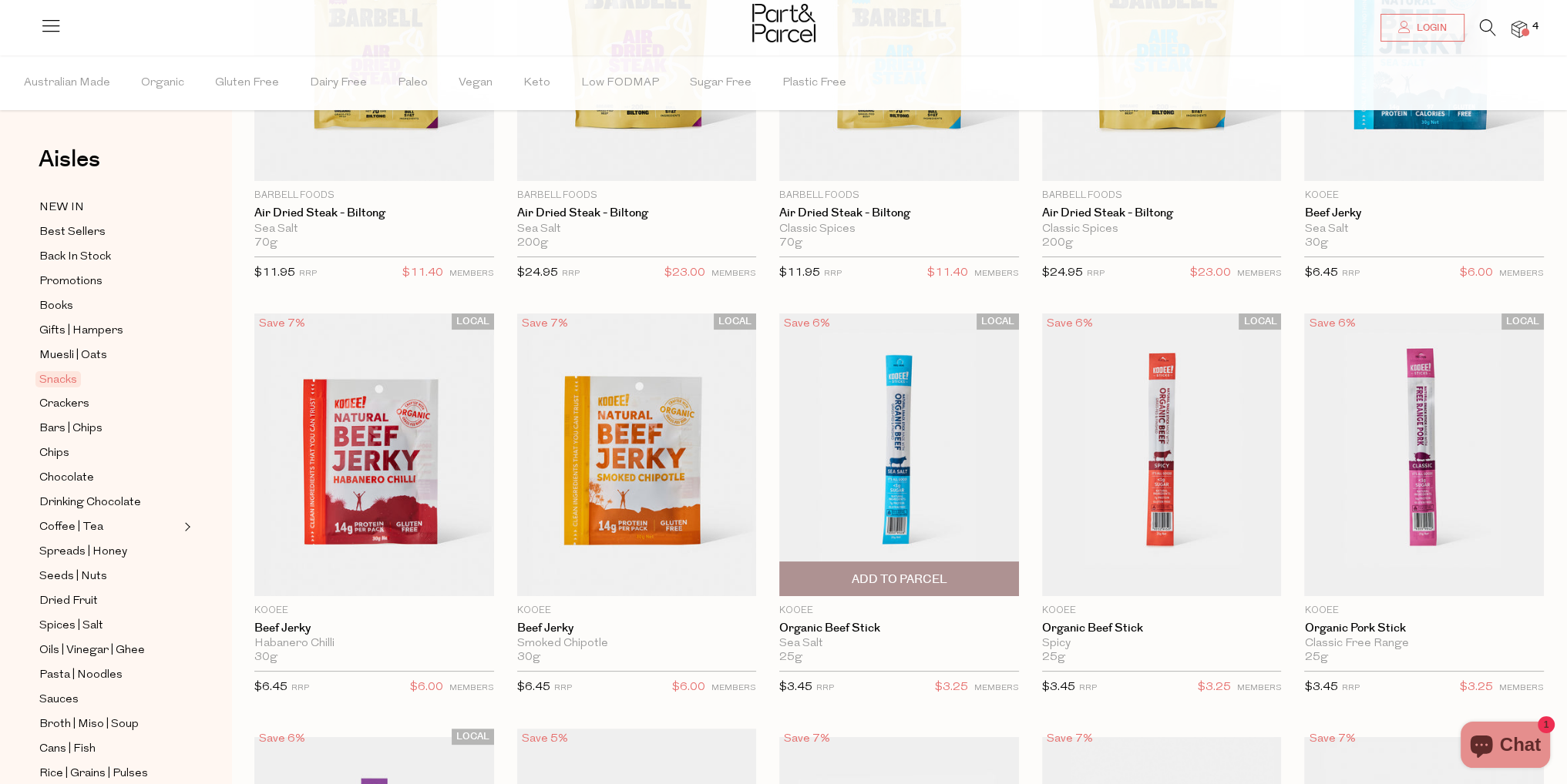
scroll to position [385, 0]
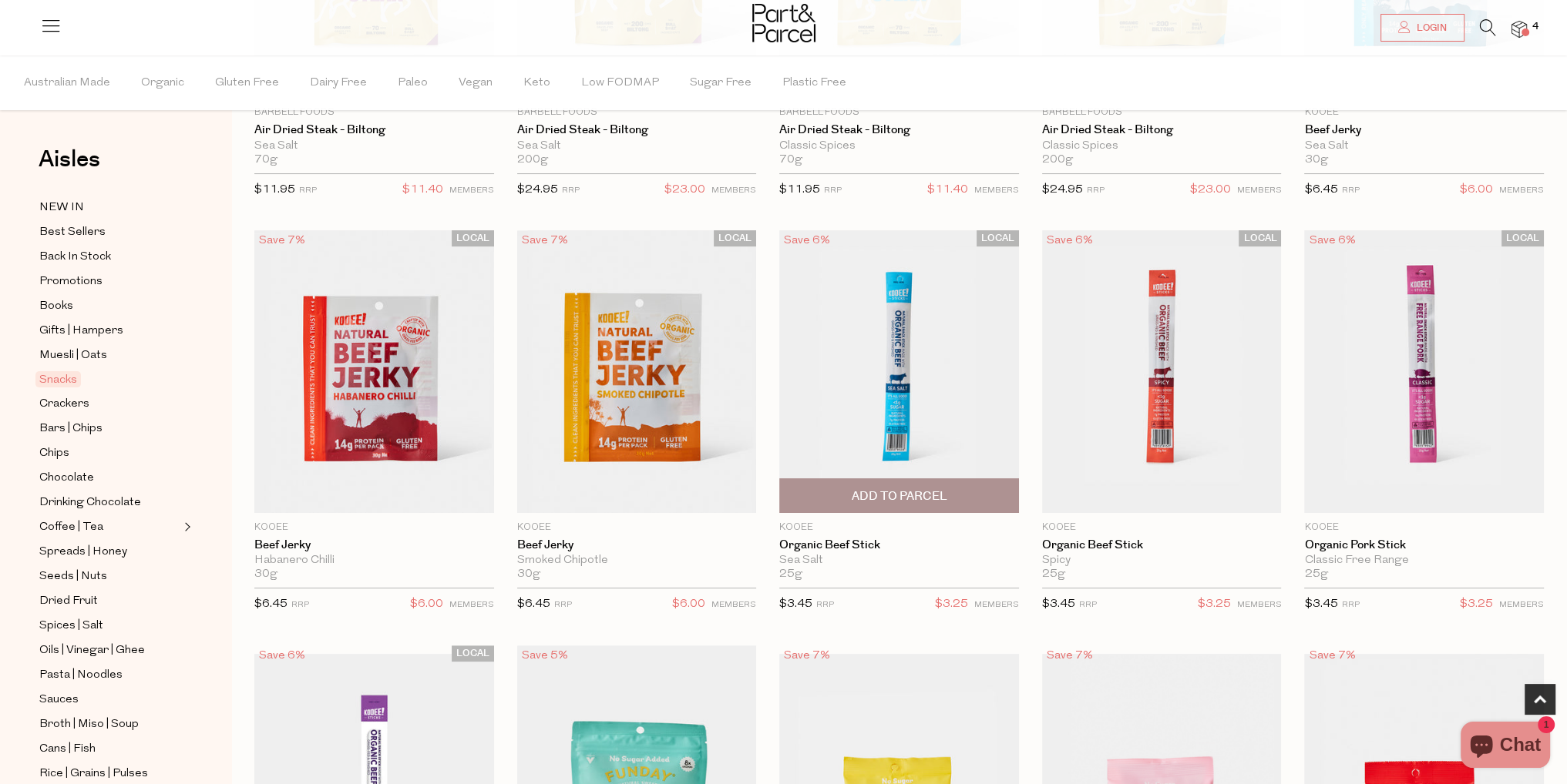
click at [941, 499] on span "Add To Parcel" at bounding box center [898, 497] width 96 height 16
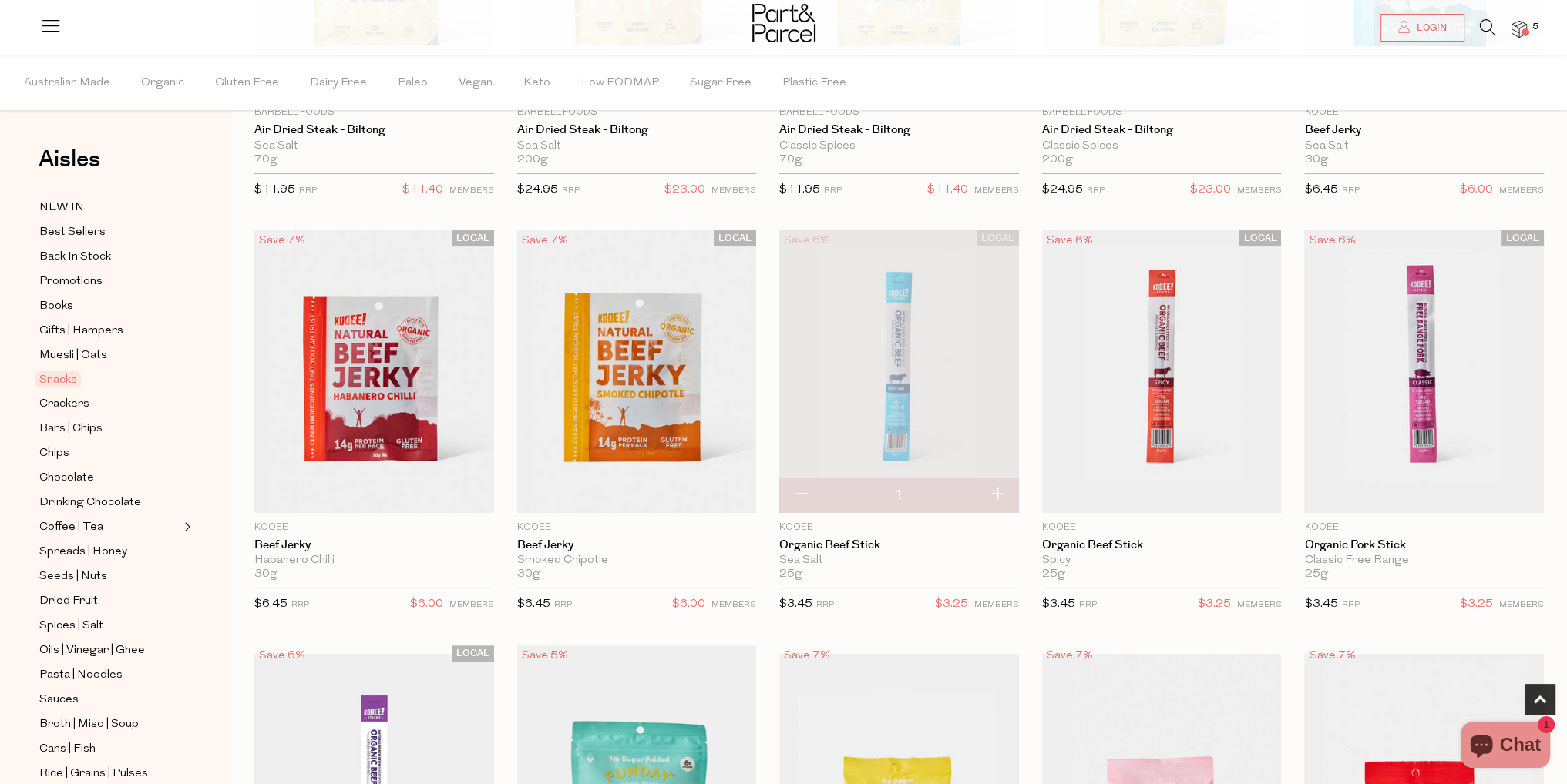
click at [994, 494] on button "button" at bounding box center [996, 495] width 44 height 34
type input "2"
click at [989, 497] on button "button" at bounding box center [996, 495] width 44 height 34
type input "3"
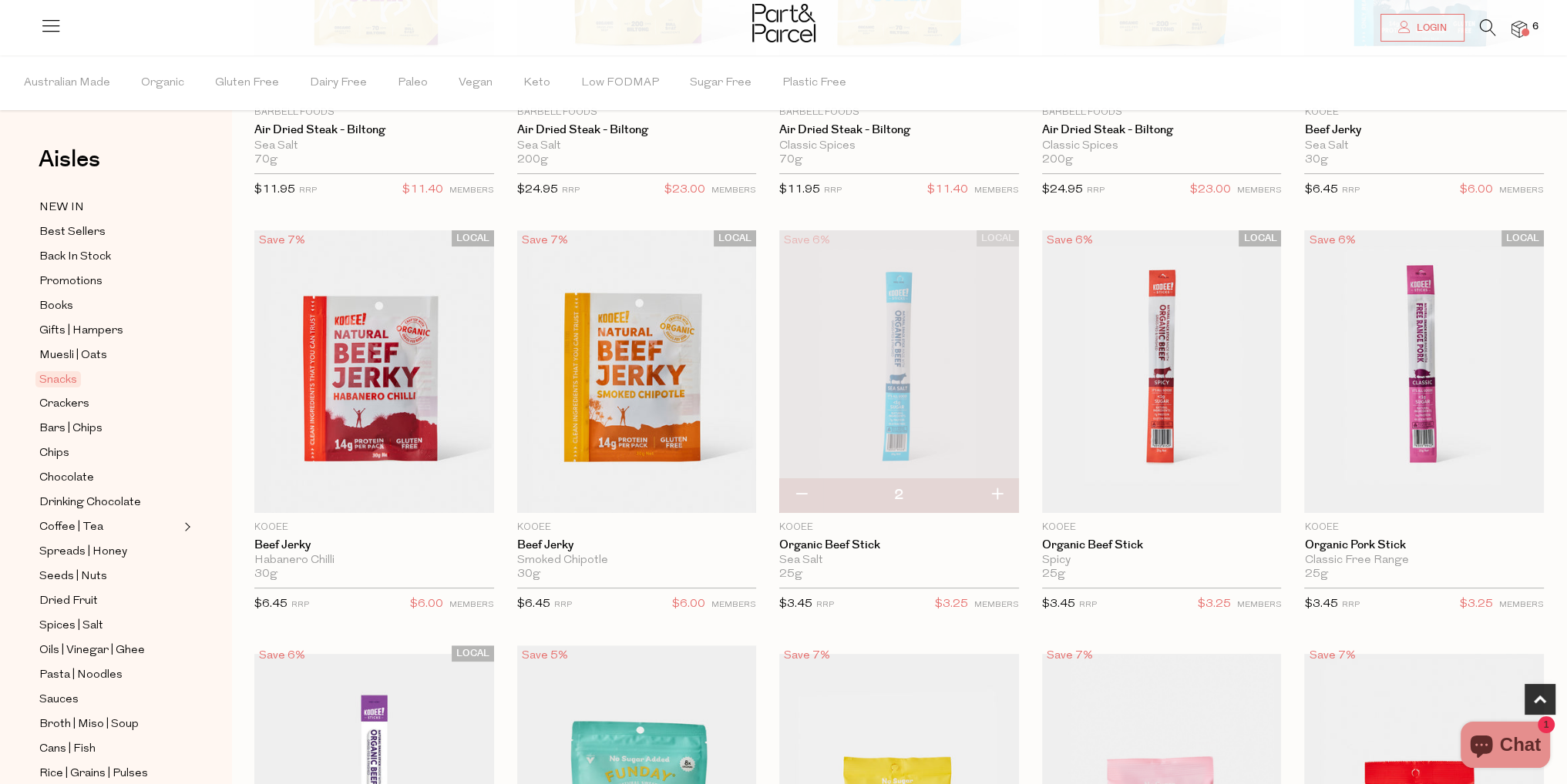
type input "3"
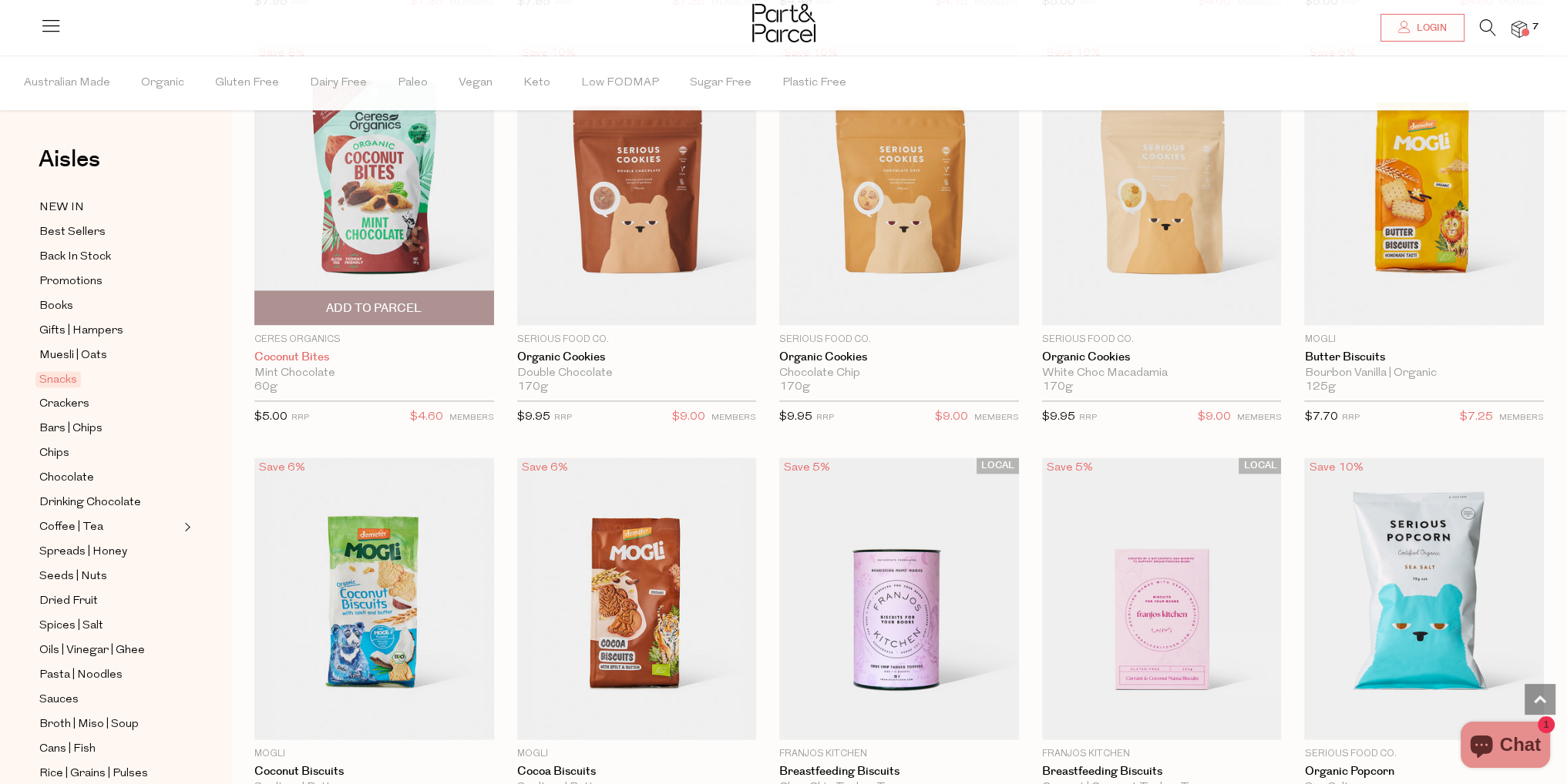
scroll to position [2850, 0]
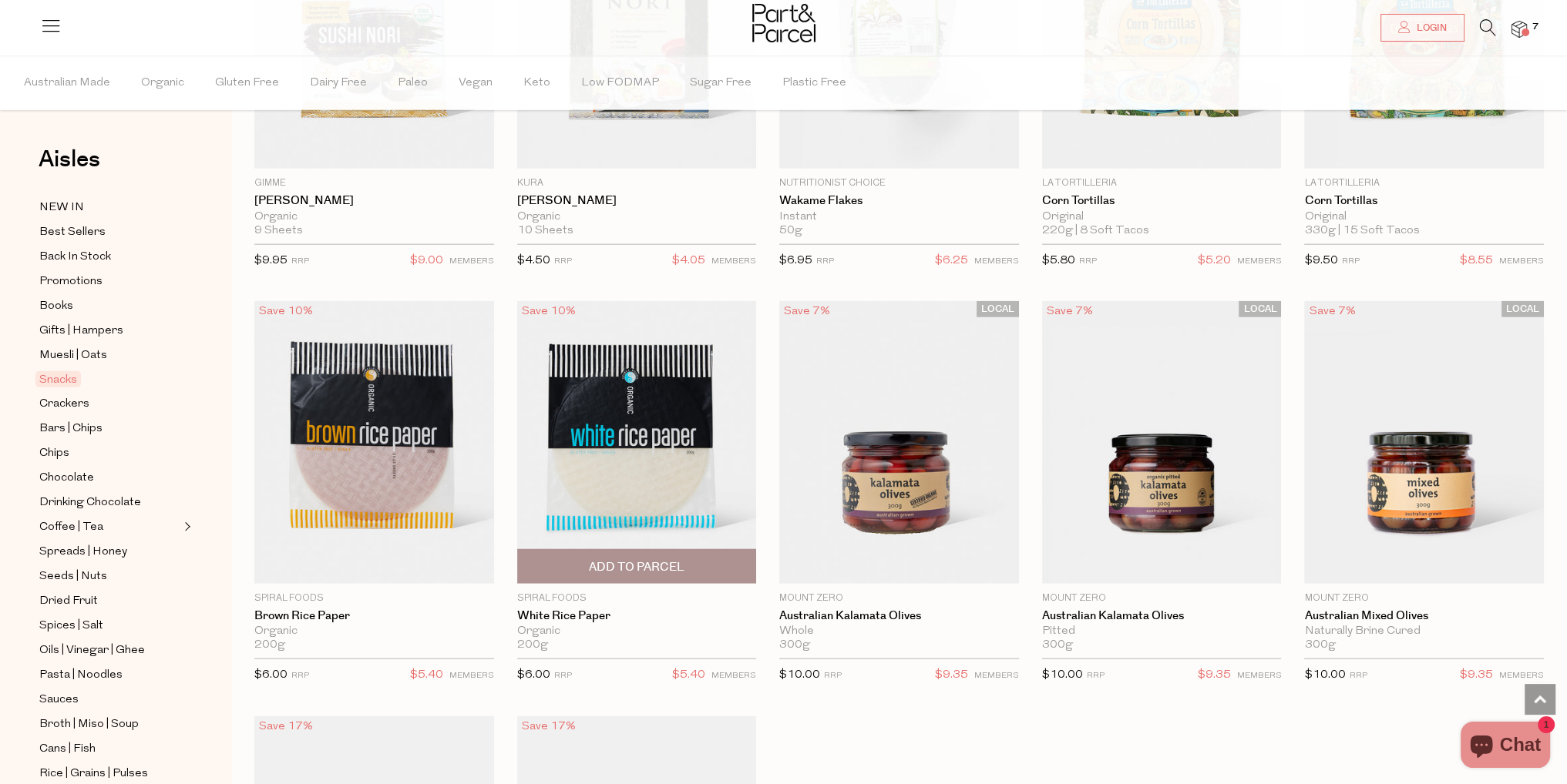
scroll to position [5007, 0]
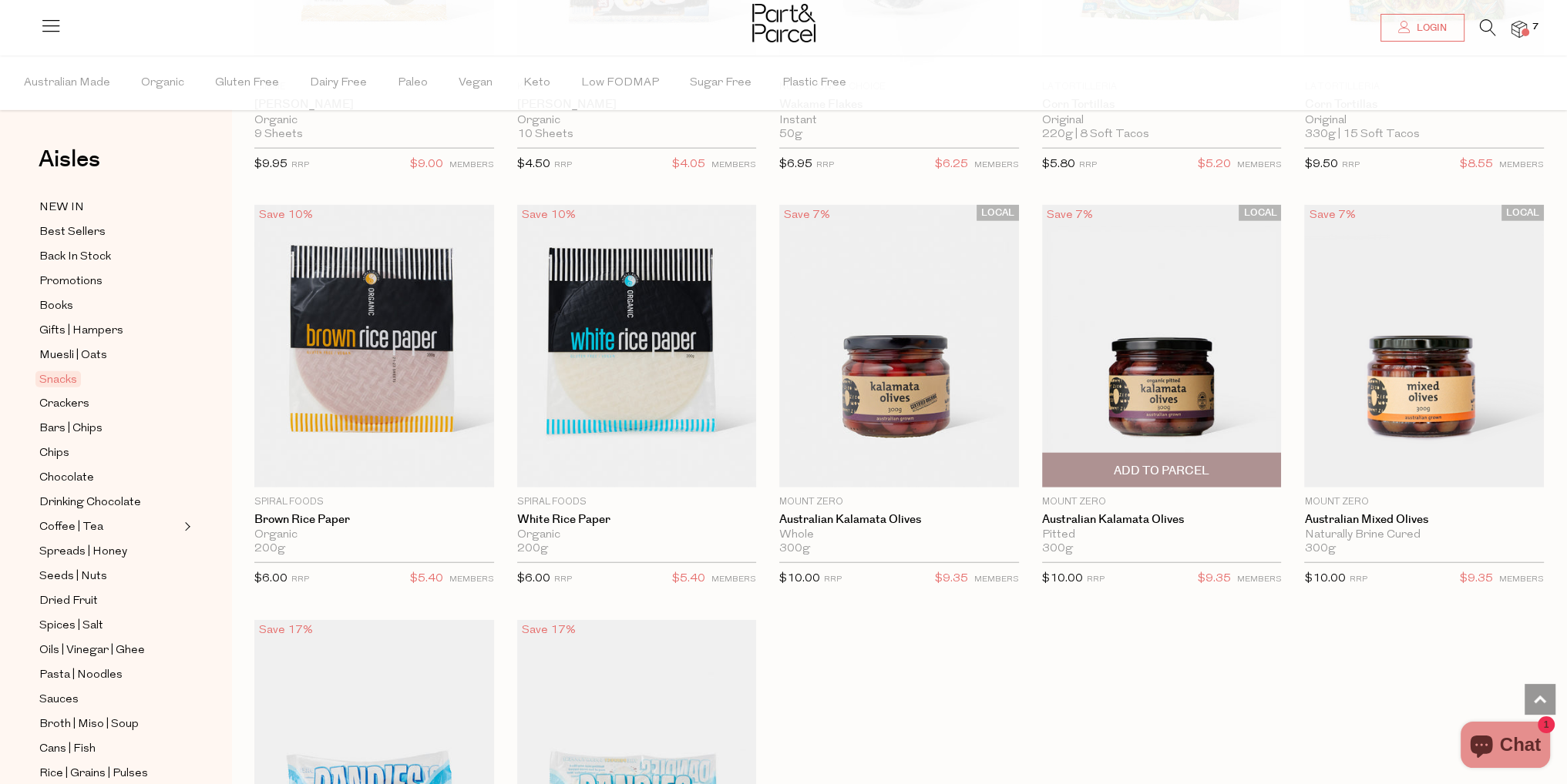
click at [1183, 463] on span "Add To Parcel" at bounding box center [1161, 471] width 96 height 16
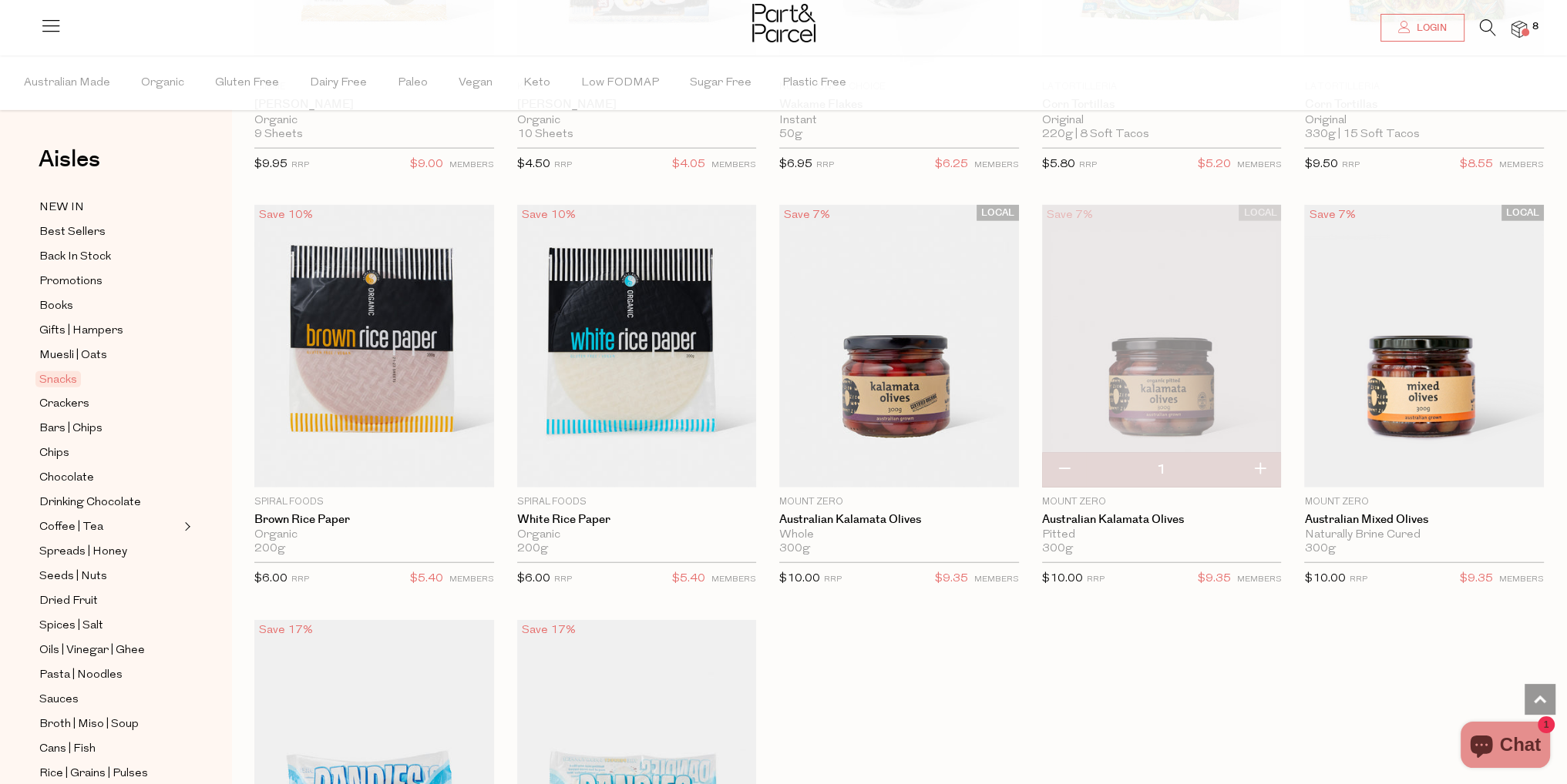
click at [1263, 463] on button "button" at bounding box center [1259, 470] width 44 height 34
type input "2"
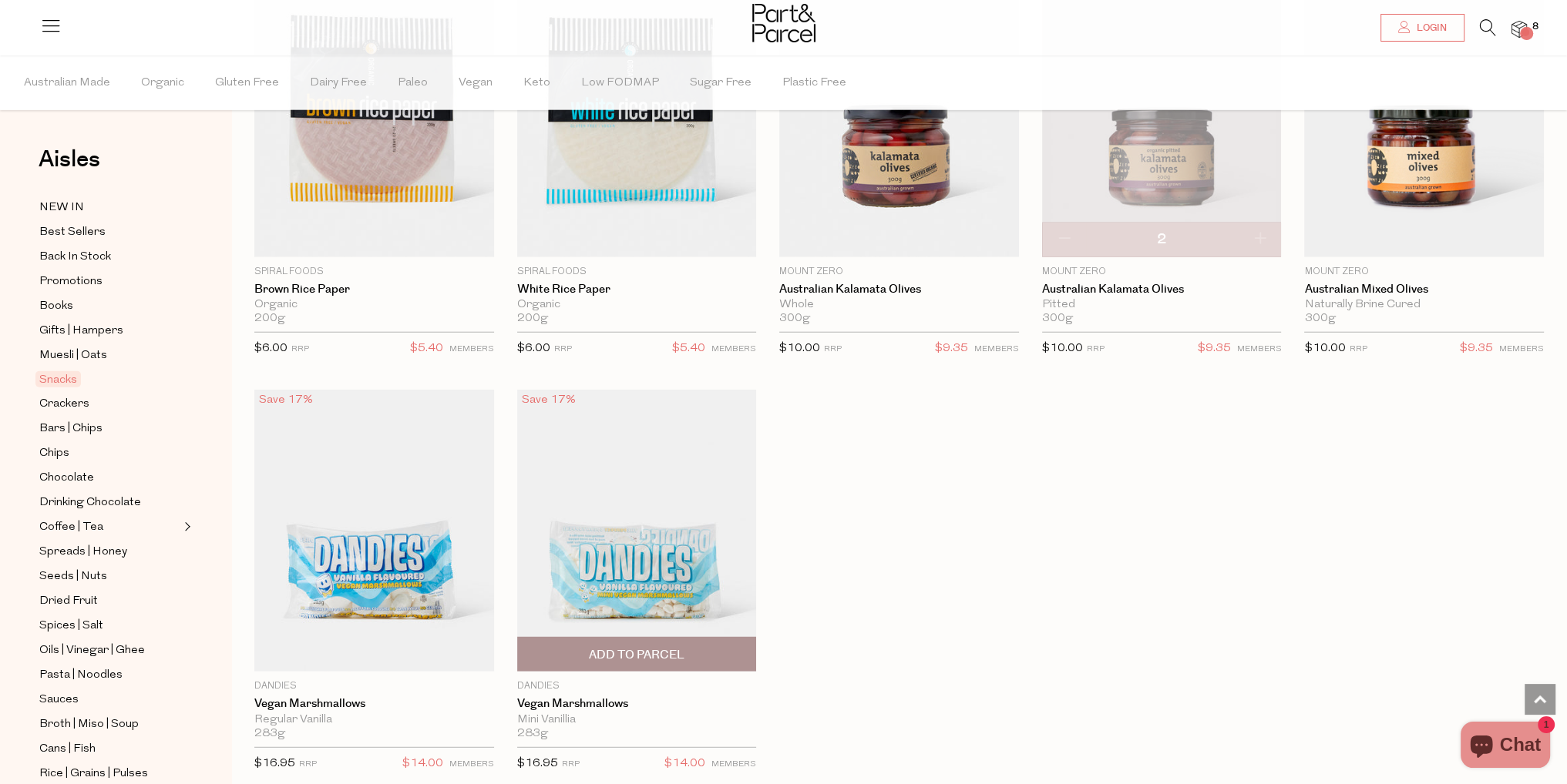
scroll to position [5238, 0]
click at [88, 401] on span "Crackers" at bounding box center [65, 404] width 50 height 19
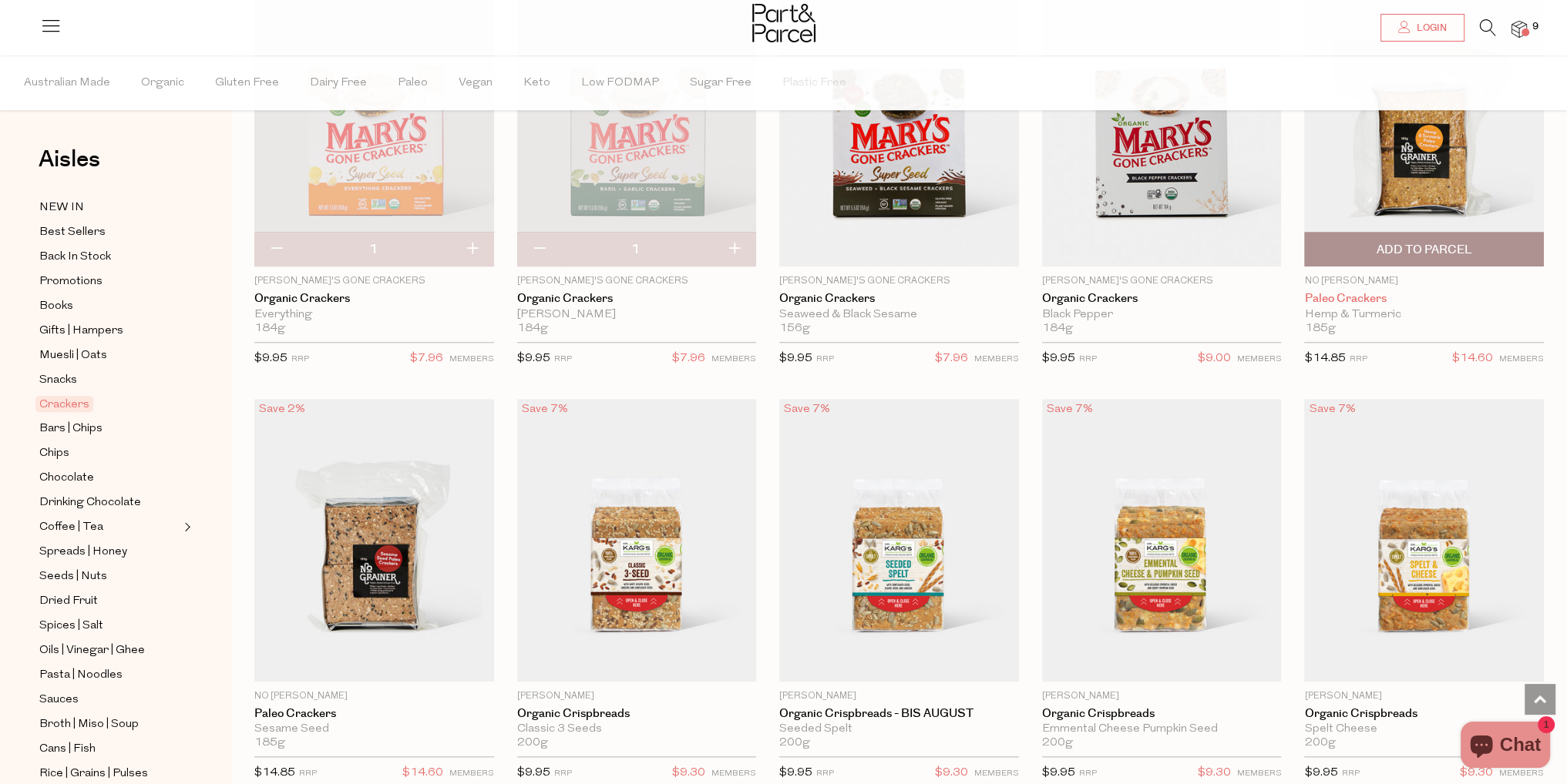
scroll to position [1849, 0]
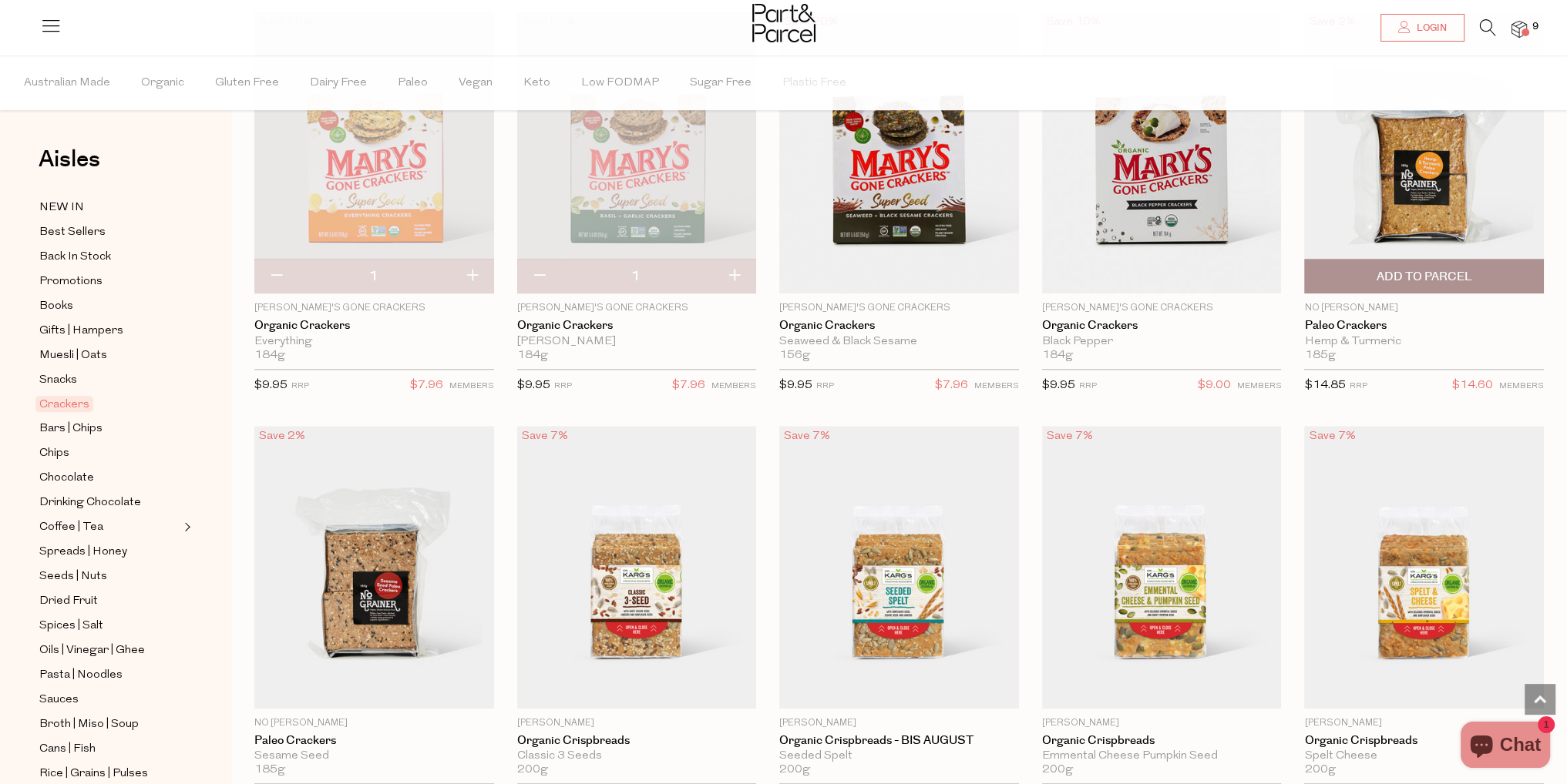
click at [1455, 284] on span "Add To Parcel" at bounding box center [1424, 276] width 231 height 33
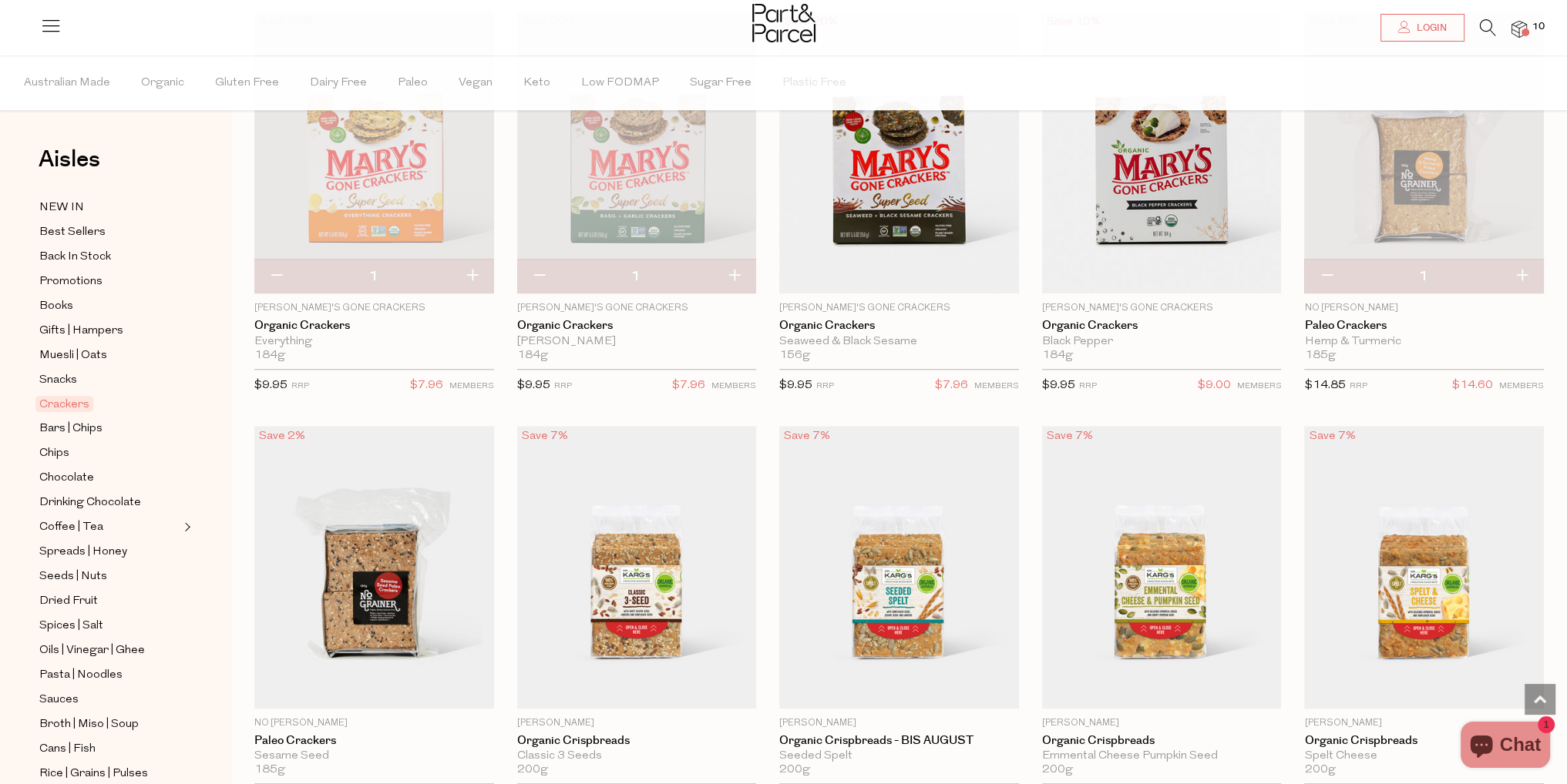
click at [1526, 279] on button "button" at bounding box center [1522, 277] width 44 height 34
type input "2"
click at [1523, 279] on button "button" at bounding box center [1522, 277] width 44 height 34
type input "3"
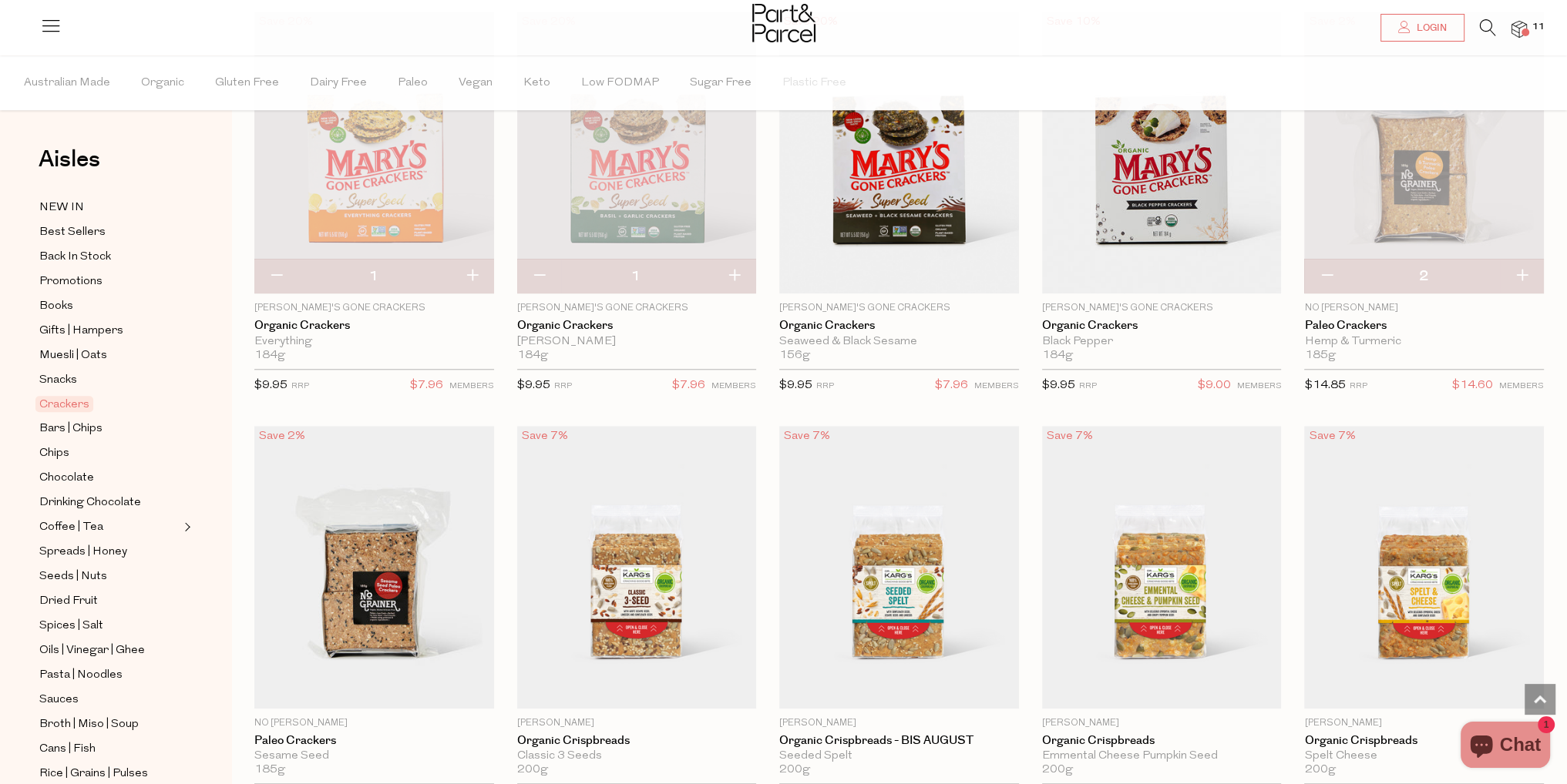
type input "3"
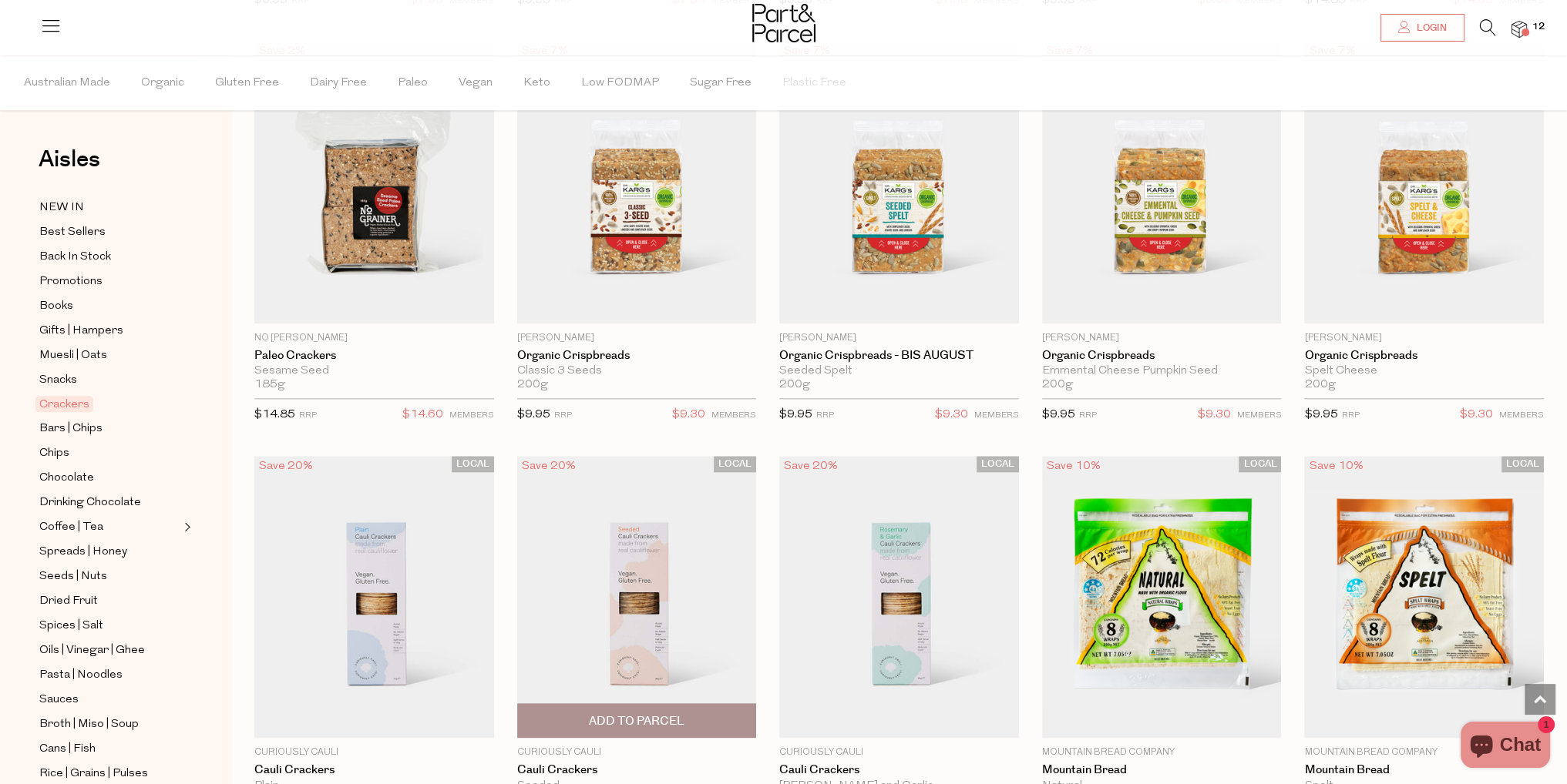
scroll to position [2619, 0]
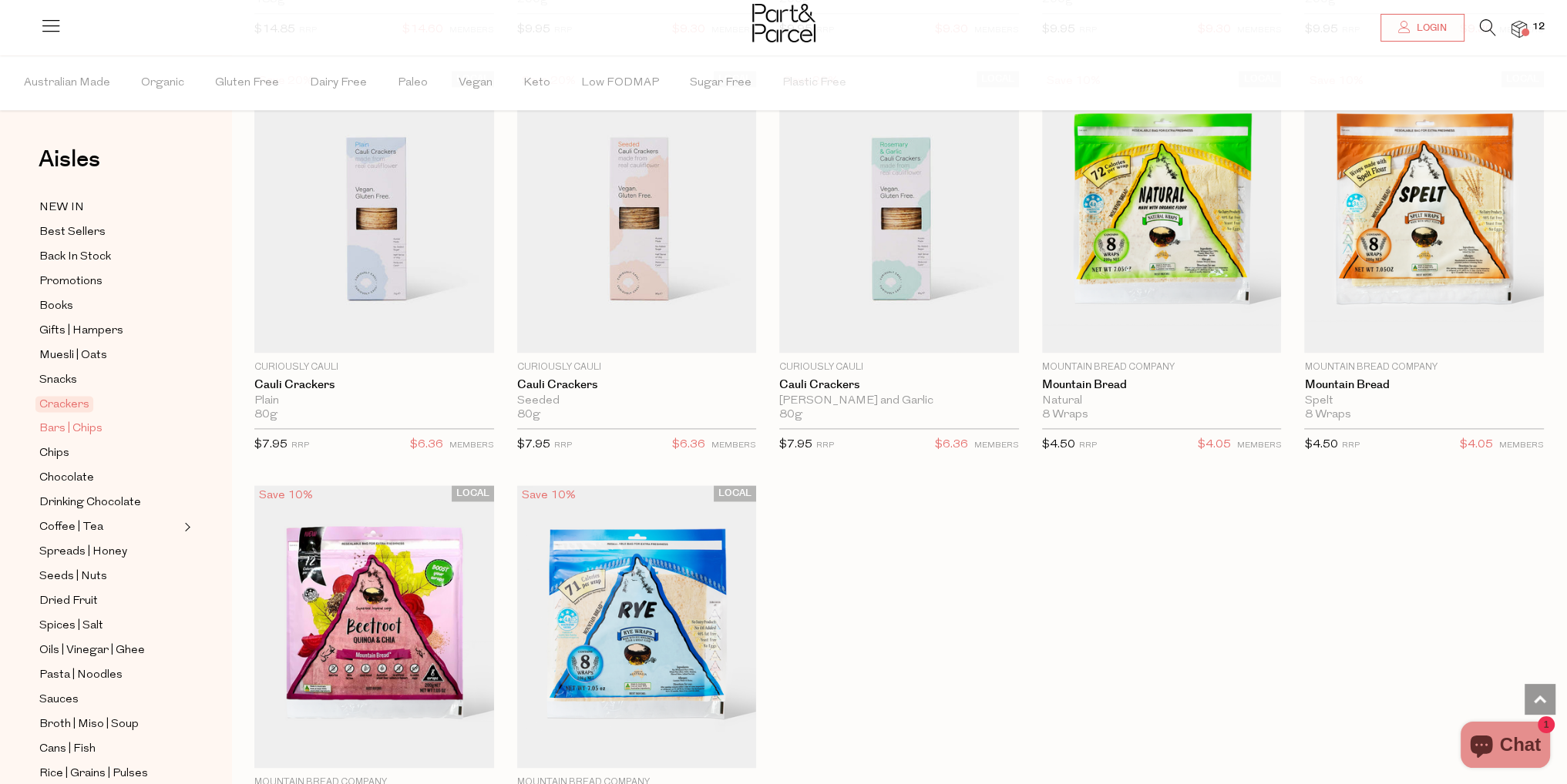
click at [98, 420] on span "Bars | Chips" at bounding box center [71, 429] width 63 height 19
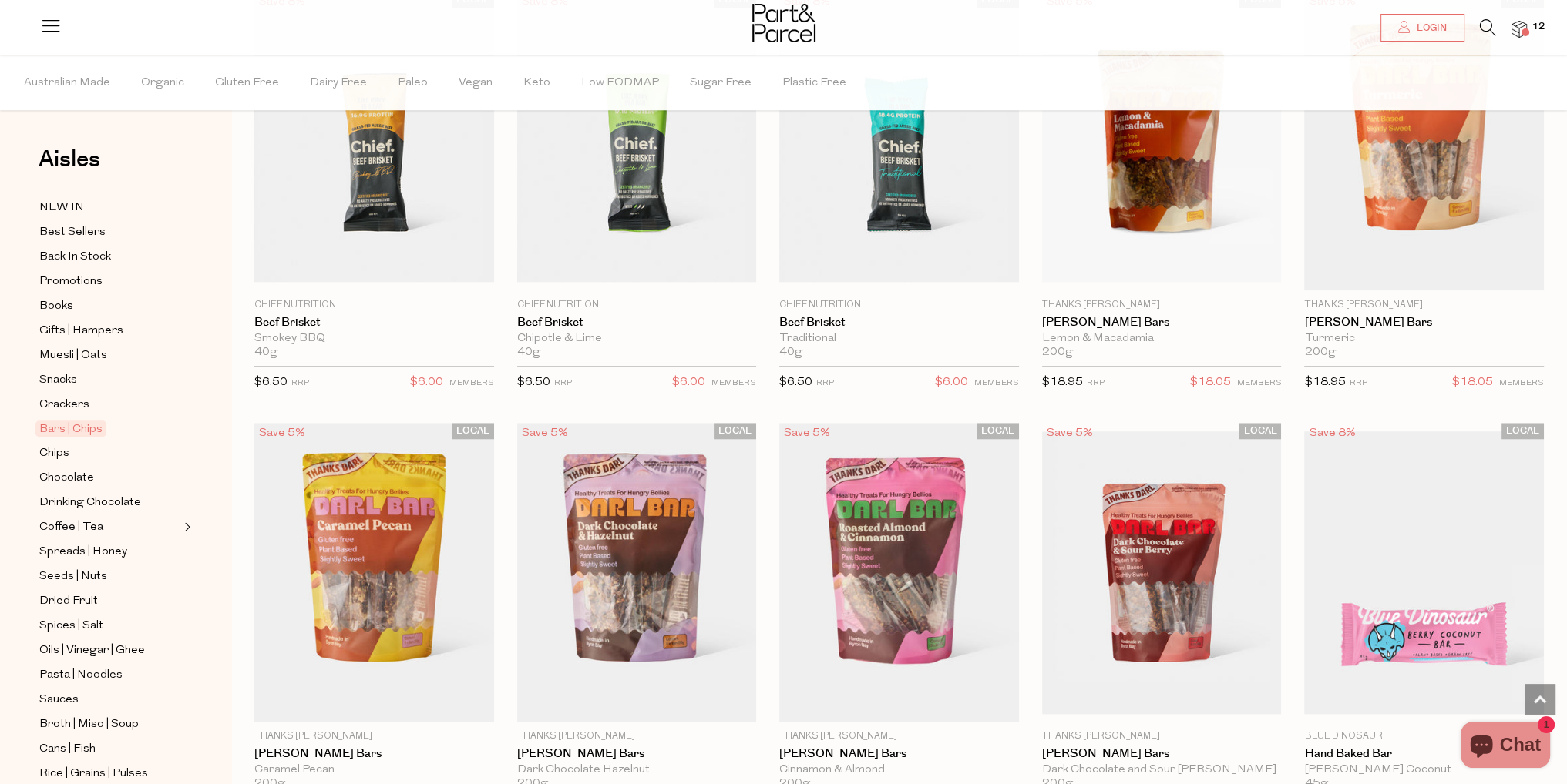
scroll to position [2080, 0]
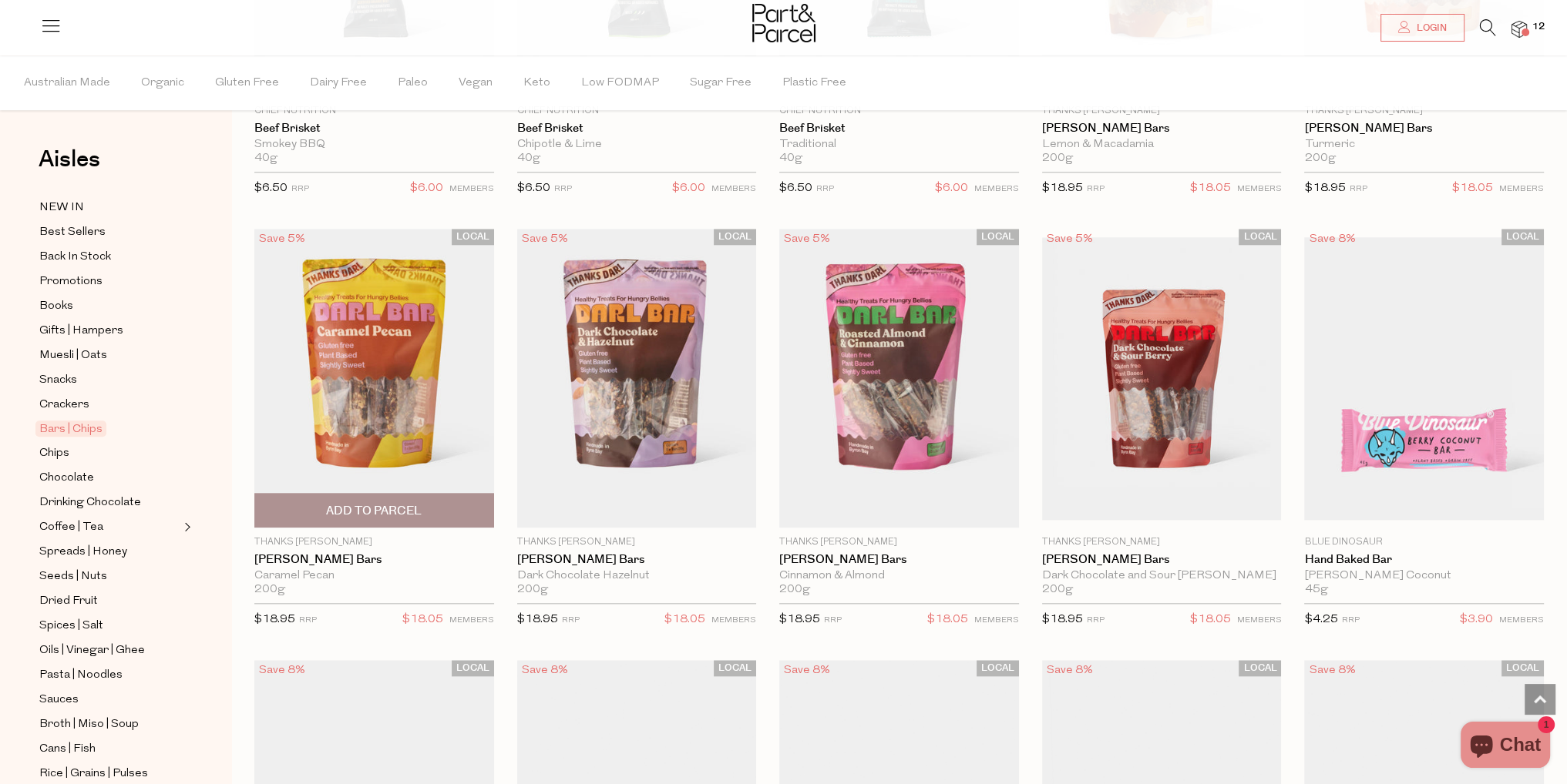
click at [329, 509] on span "Add To Parcel" at bounding box center [374, 511] width 96 height 16
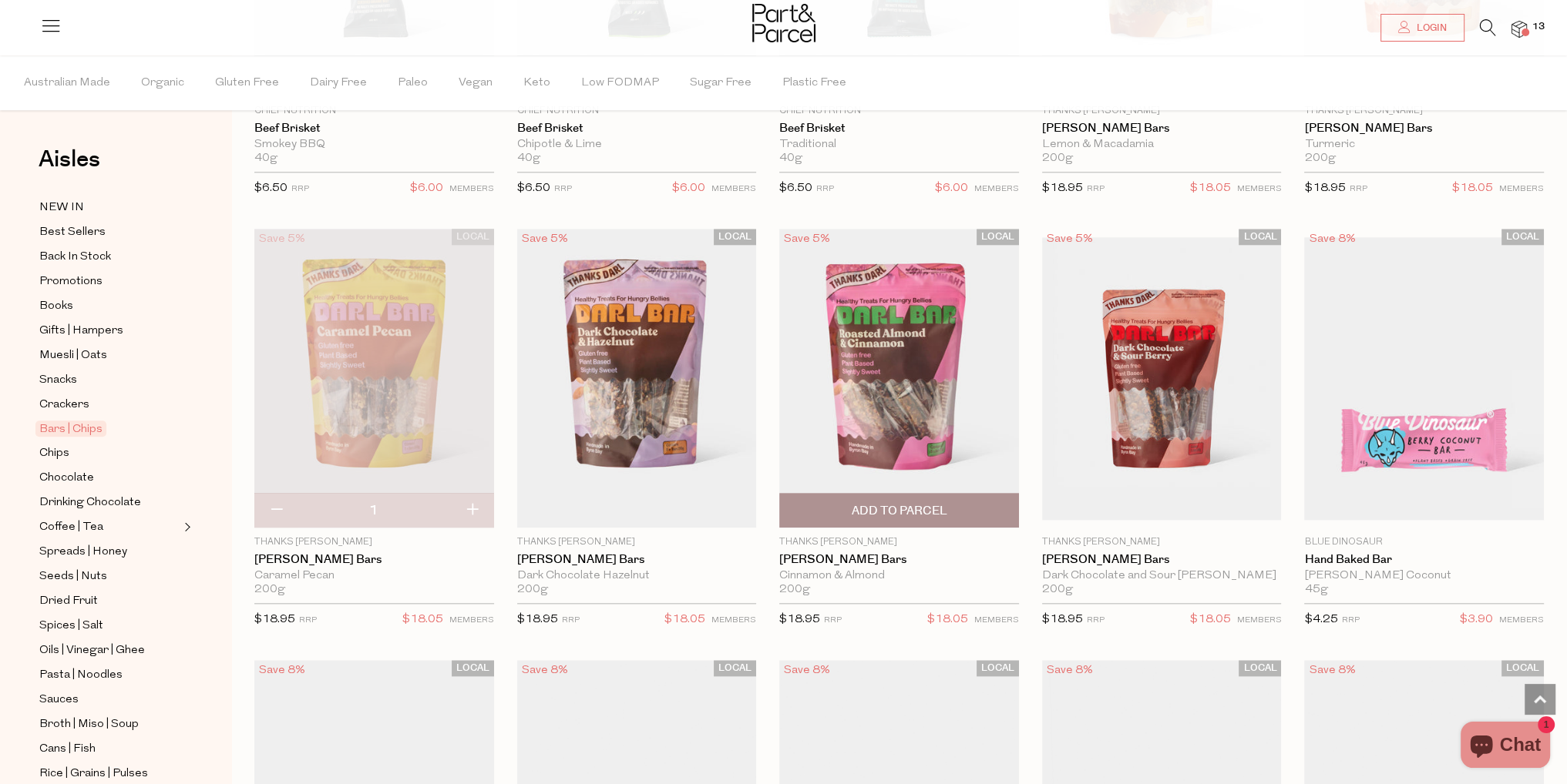
click at [992, 501] on span "Add To Parcel" at bounding box center [898, 510] width 231 height 33
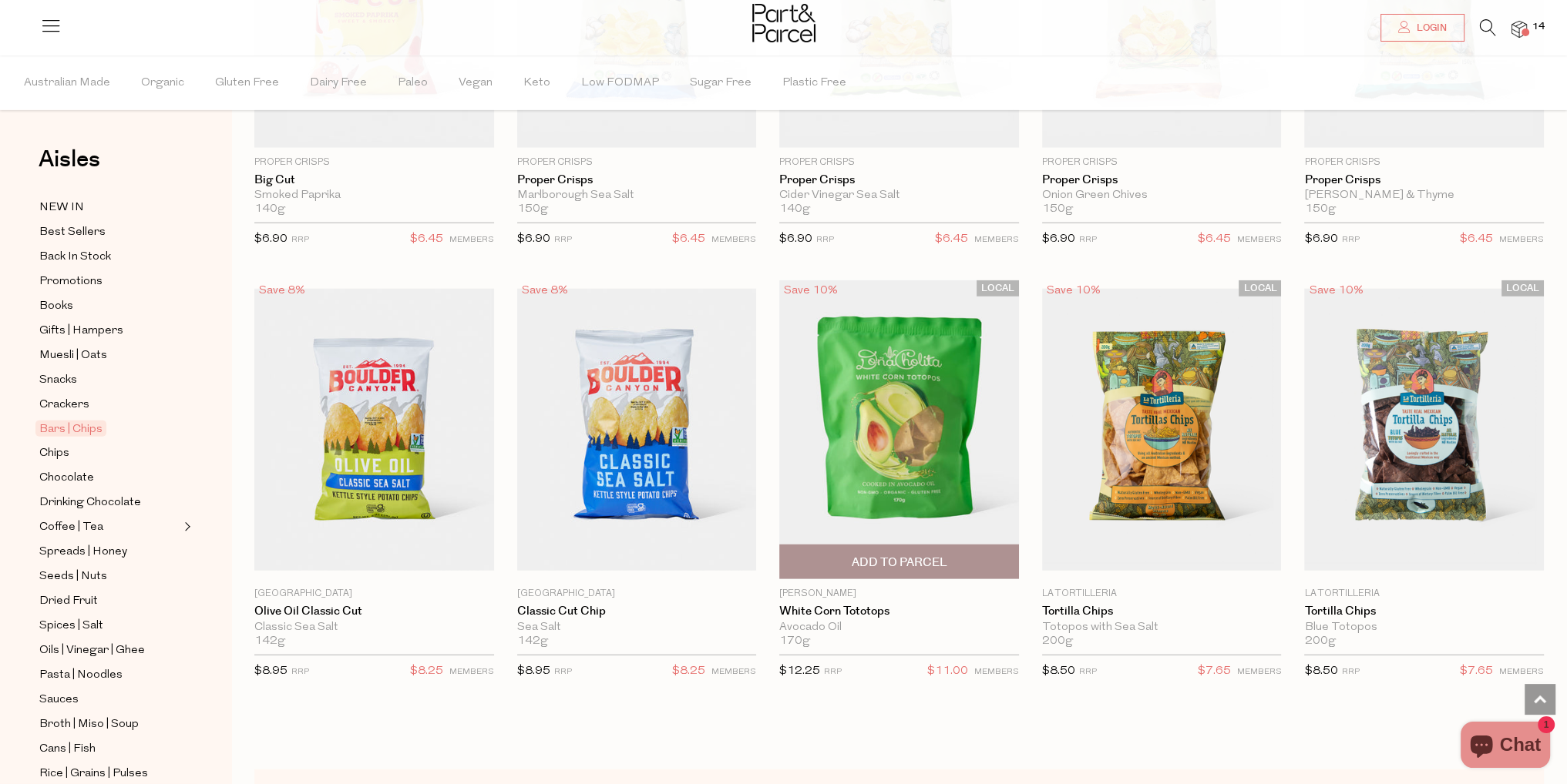
scroll to position [5464, 0]
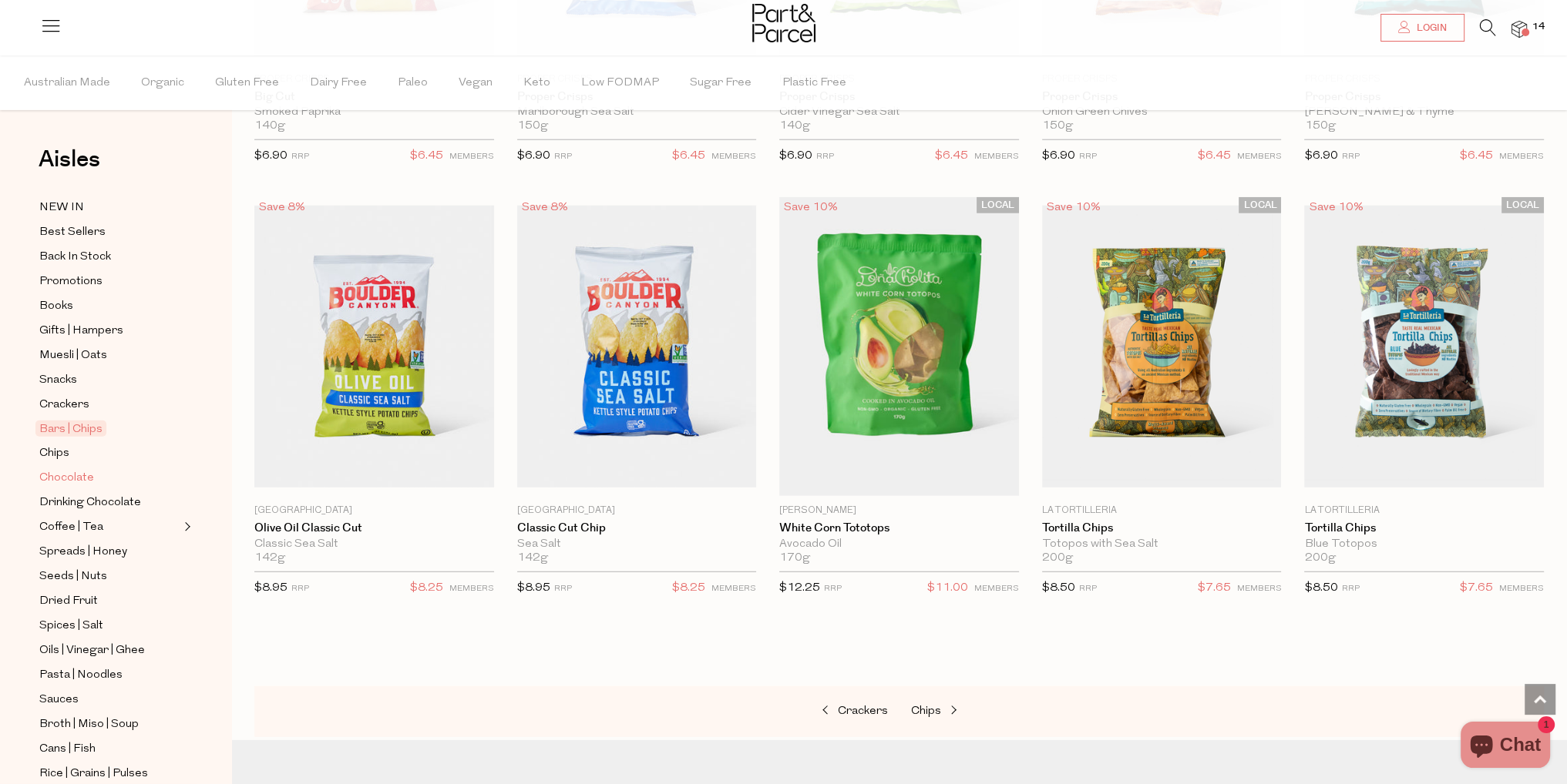
click at [60, 477] on span "Chocolate" at bounding box center [67, 478] width 55 height 19
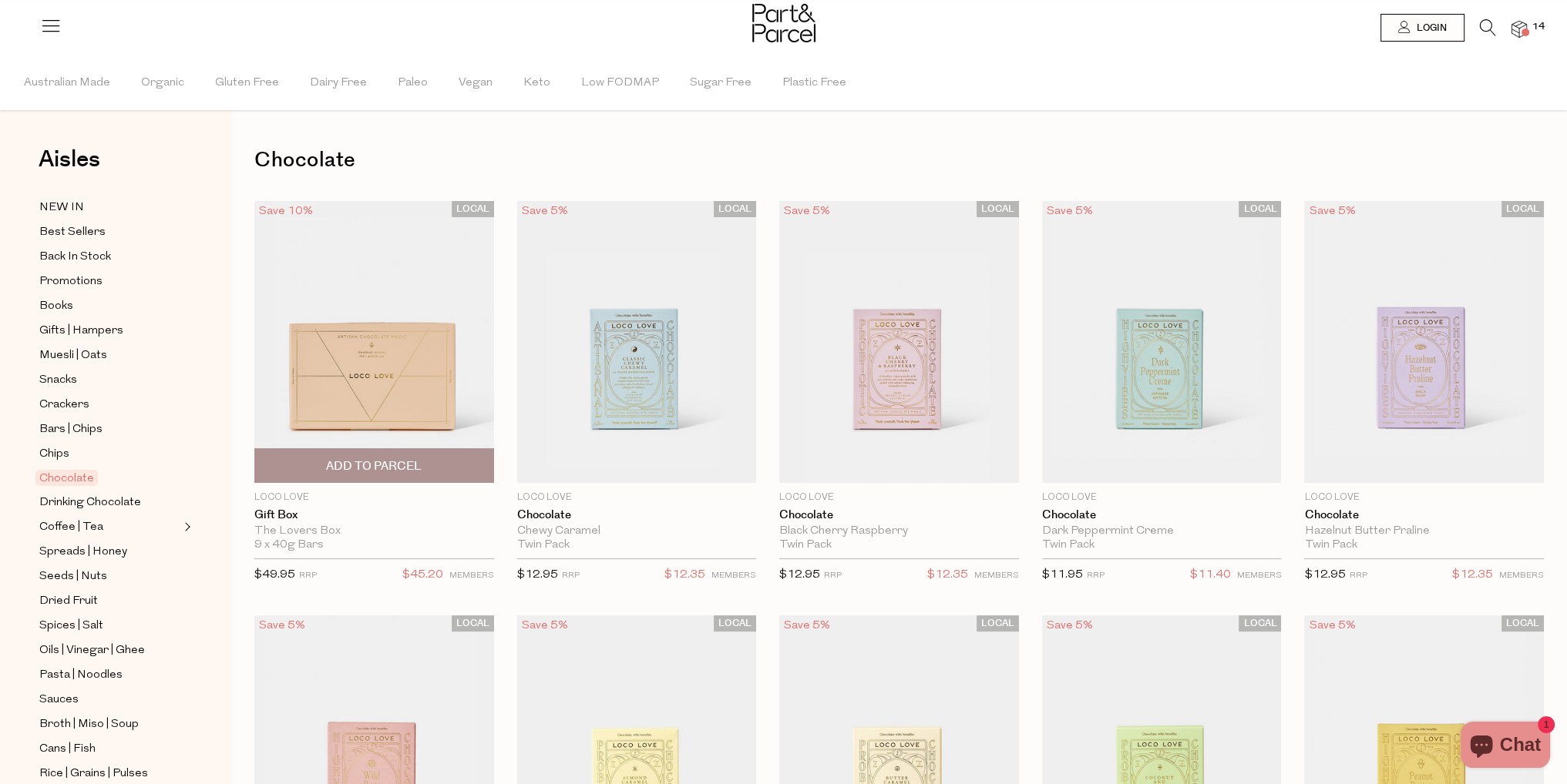
click at [441, 459] on span "Add To Parcel" at bounding box center [374, 465] width 231 height 33
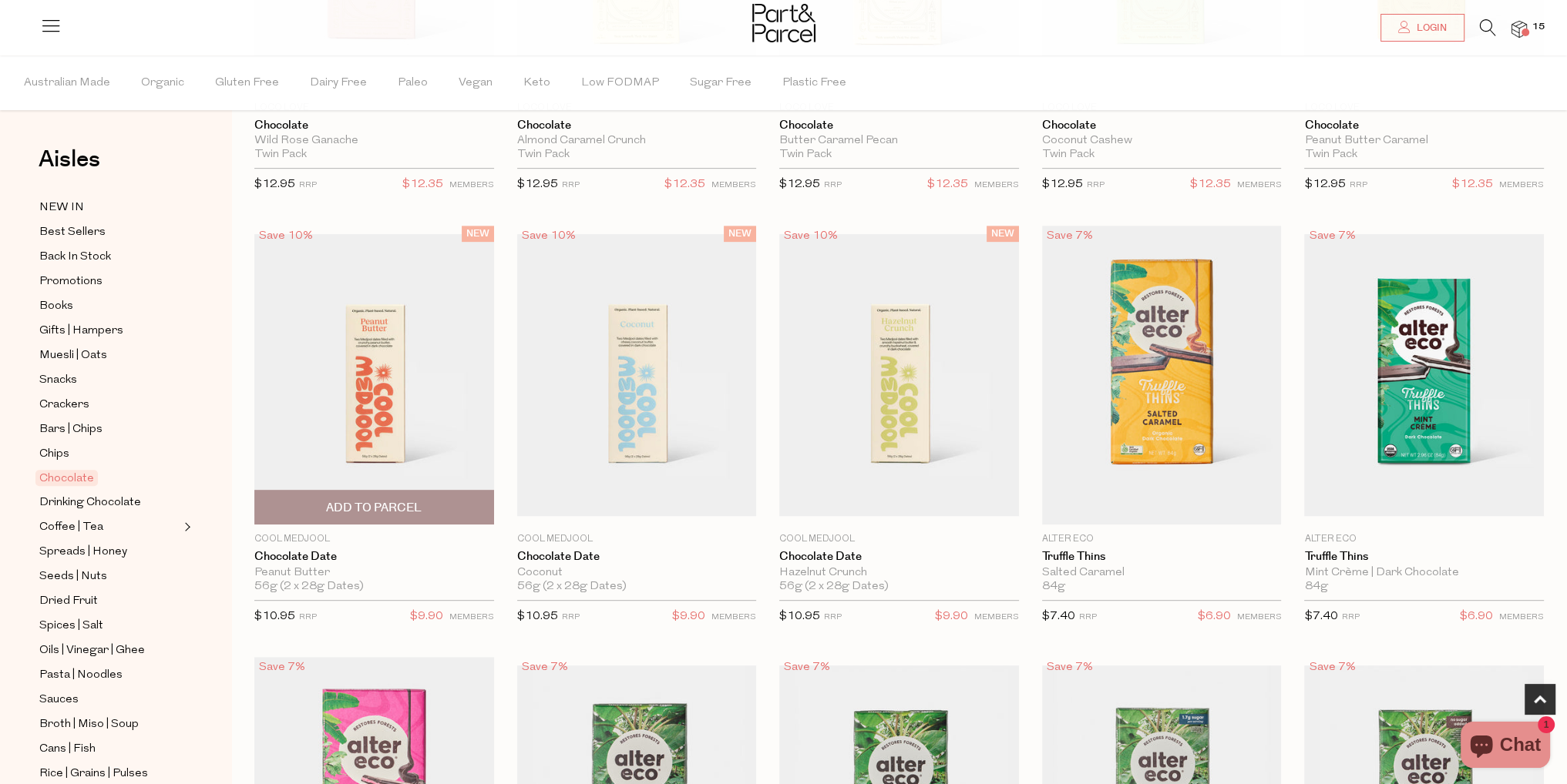
scroll to position [1079, 0]
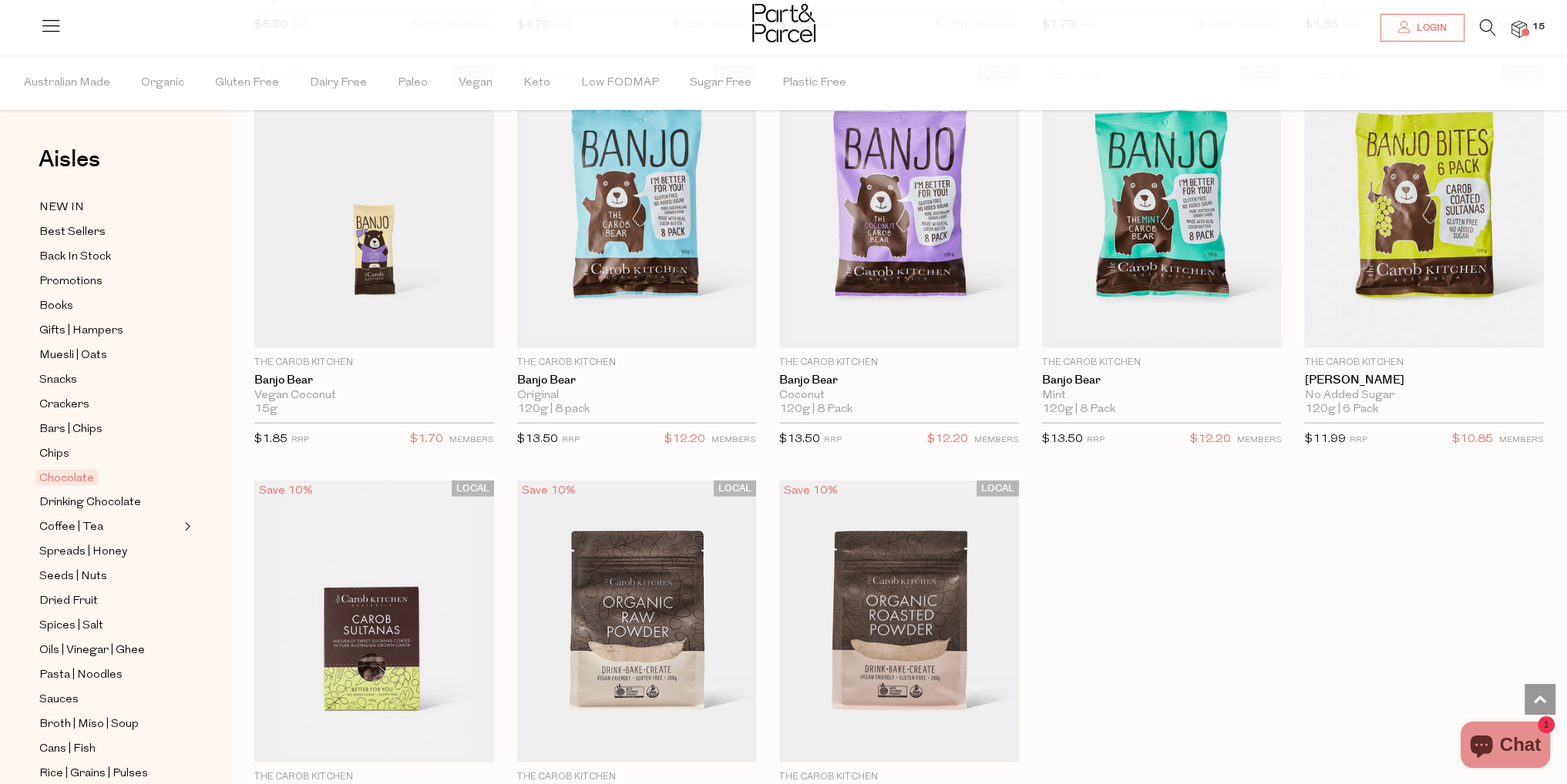
scroll to position [4468, 0]
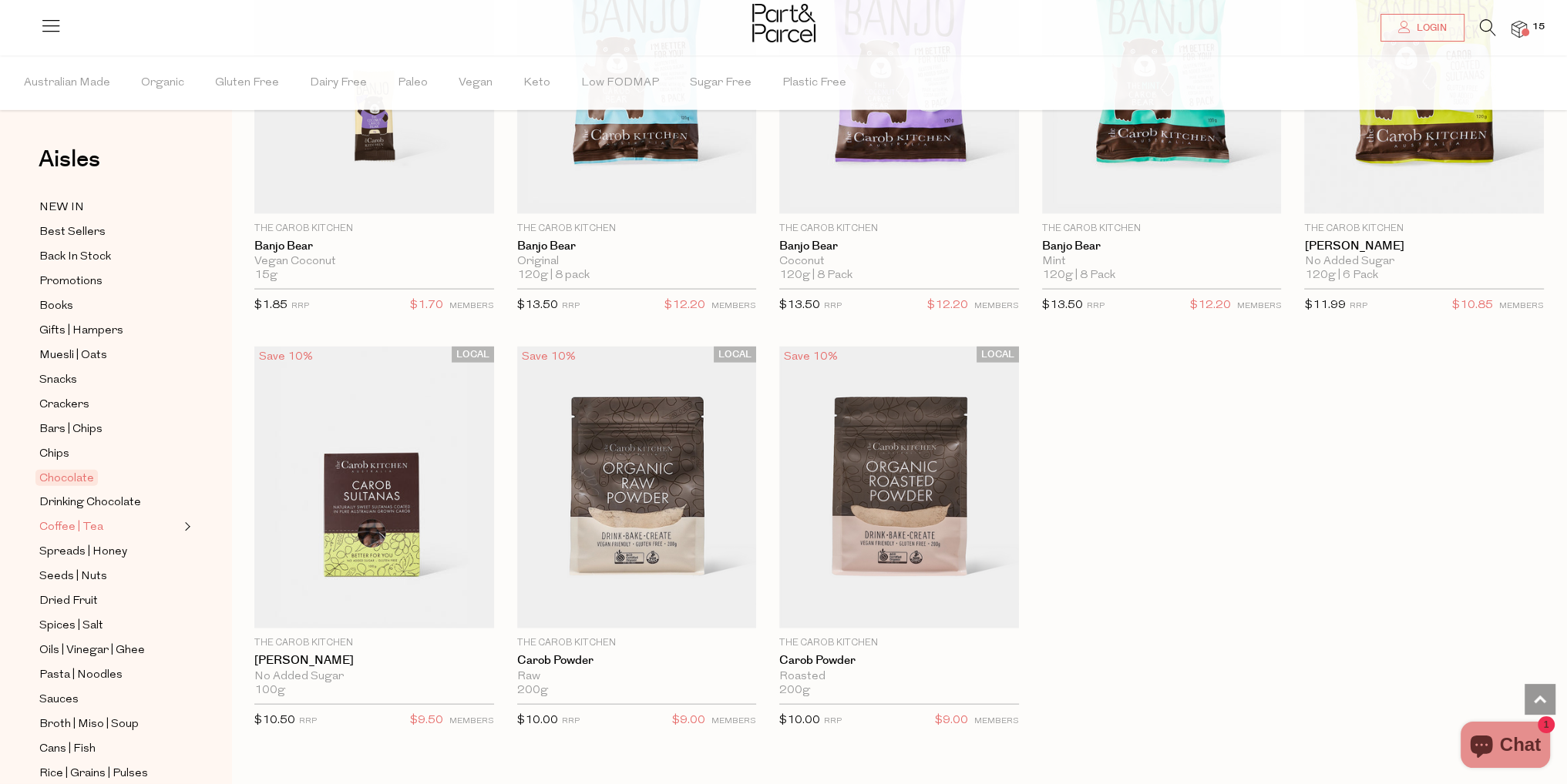
click at [97, 523] on span "Coffee | Tea" at bounding box center [71, 528] width 64 height 19
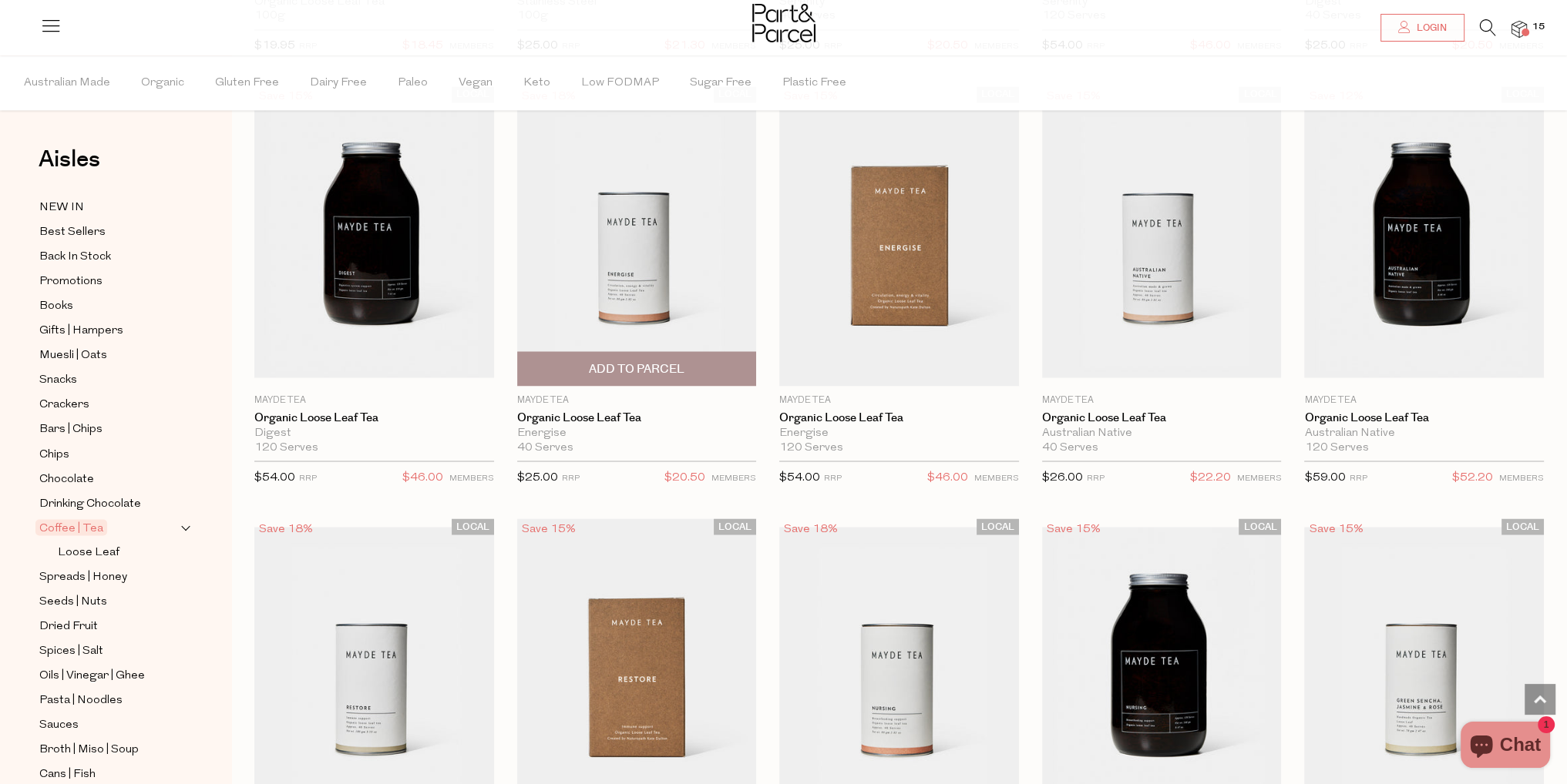
scroll to position [3774, 0]
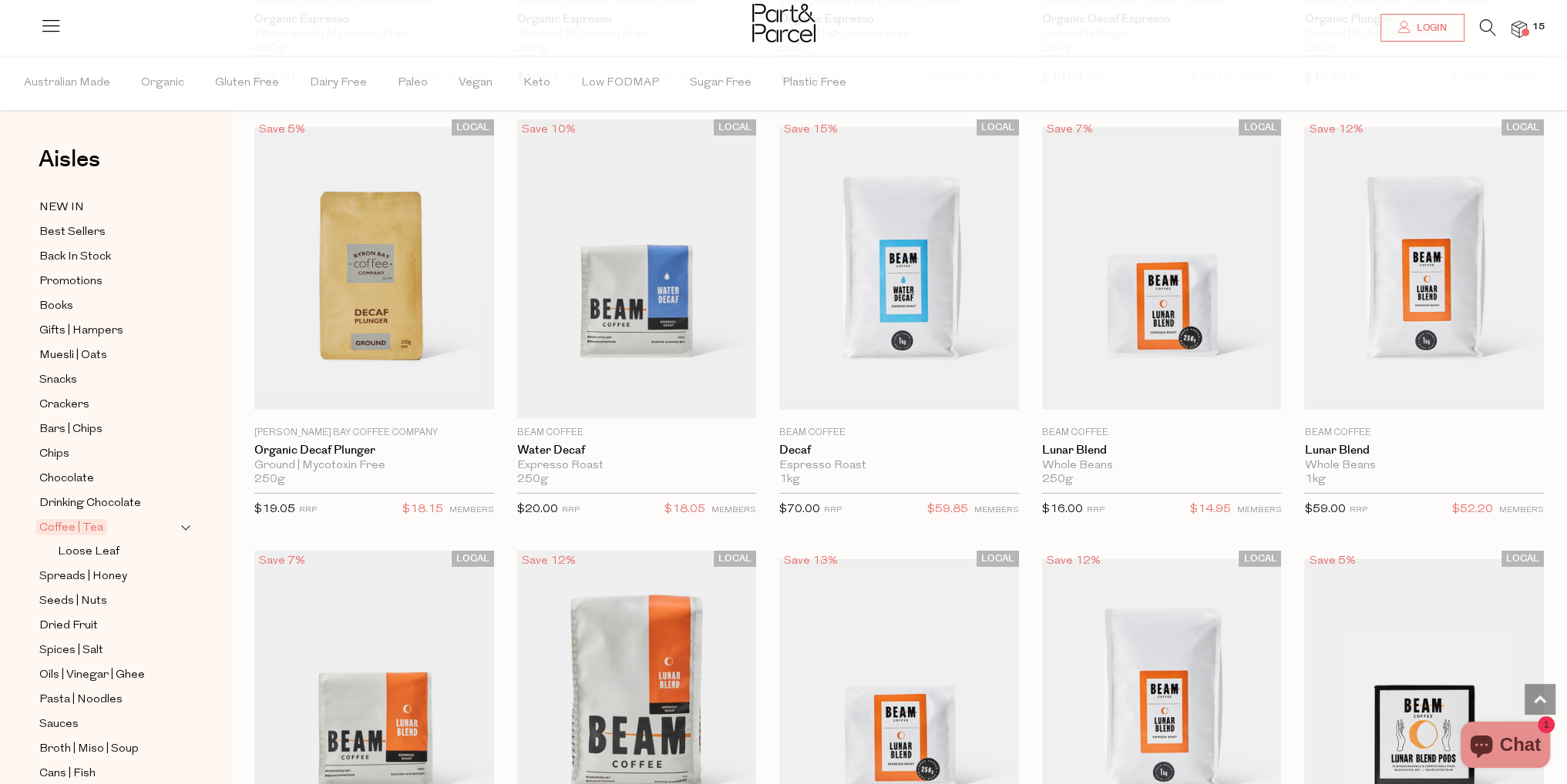
scroll to position [6856, 0]
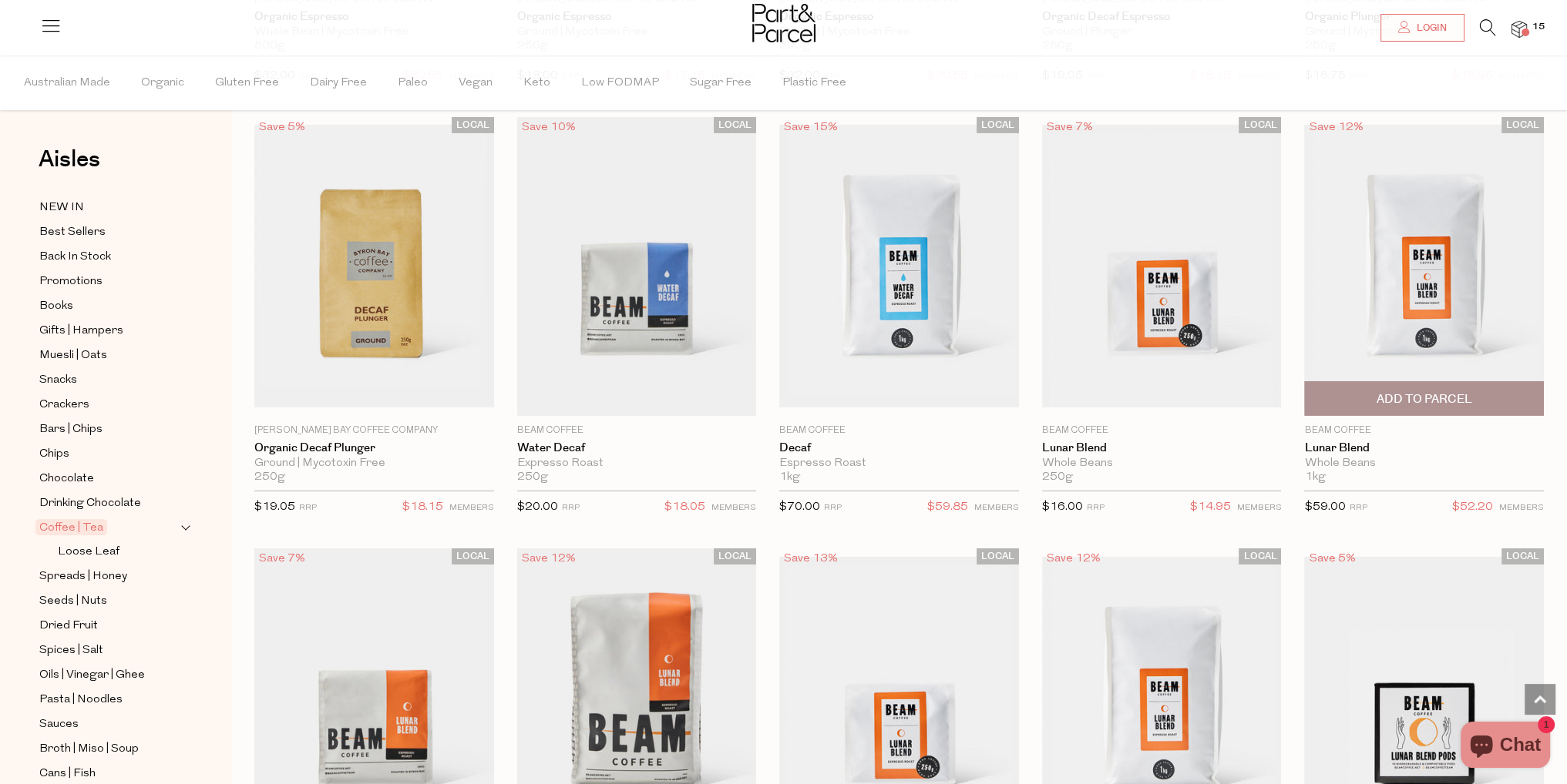
click at [1372, 387] on span "Add To Parcel" at bounding box center [1424, 398] width 231 height 33
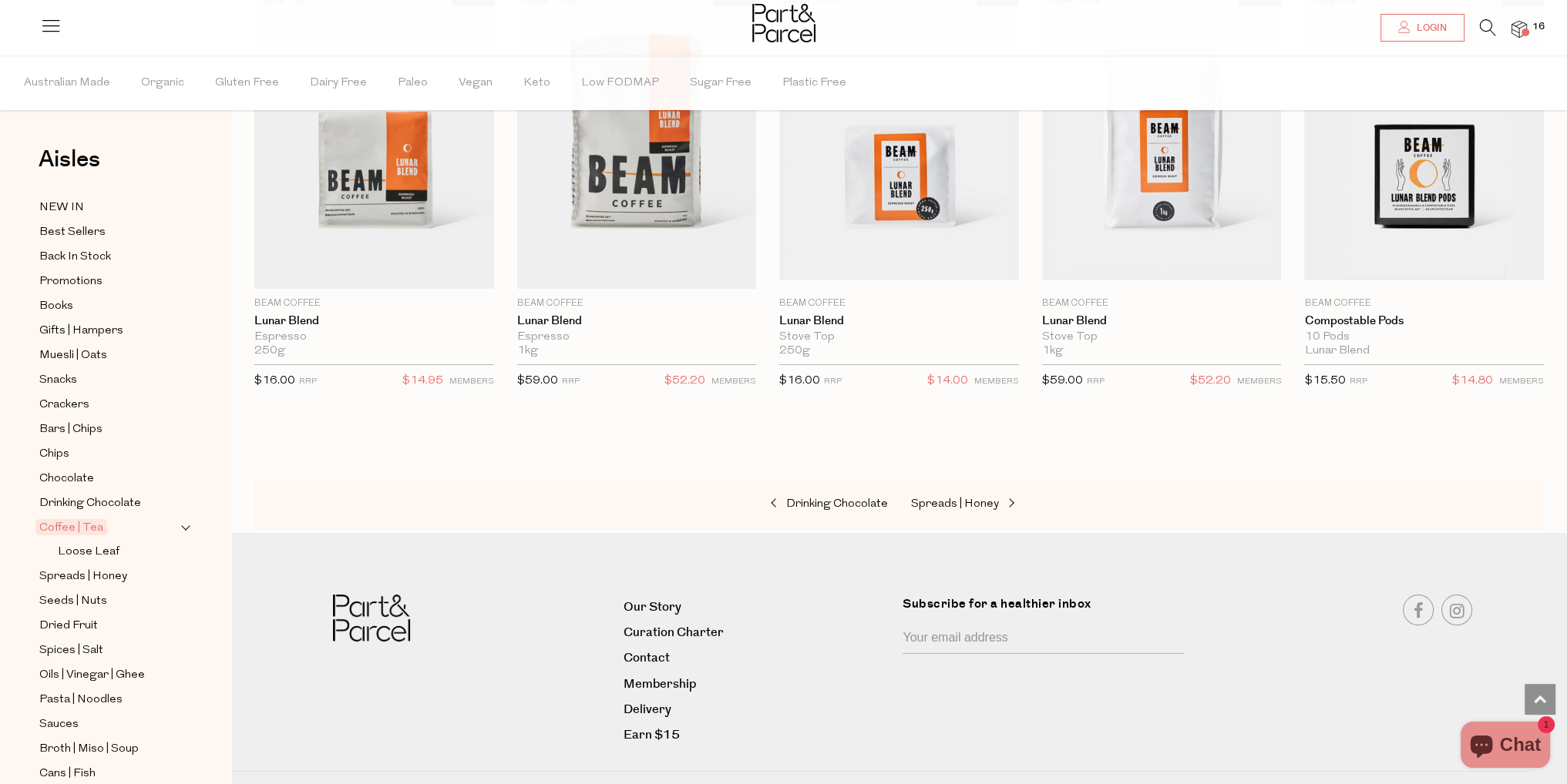
scroll to position [7431, 0]
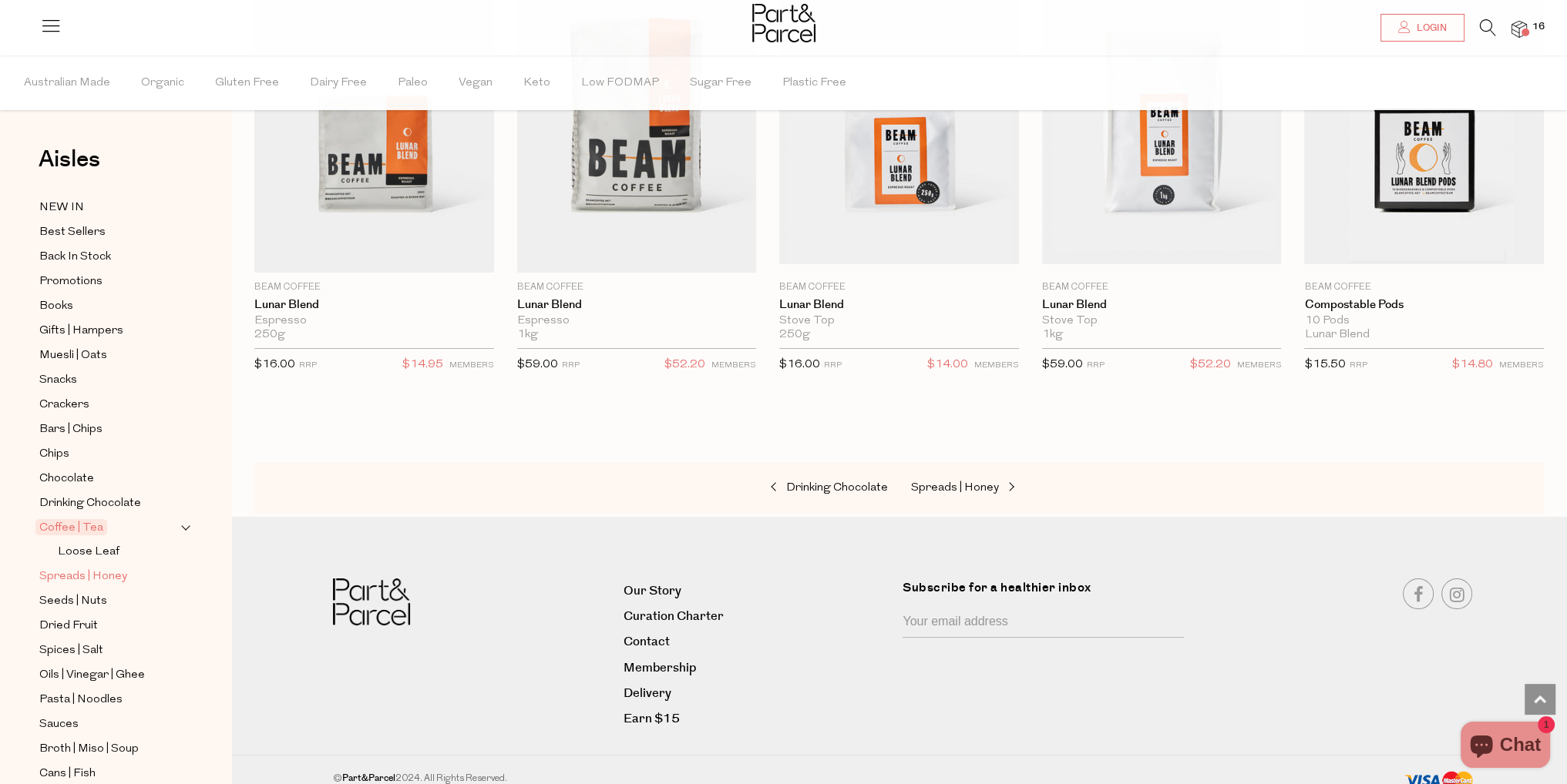
click at [65, 579] on span "Spreads | Honey" at bounding box center [83, 577] width 88 height 19
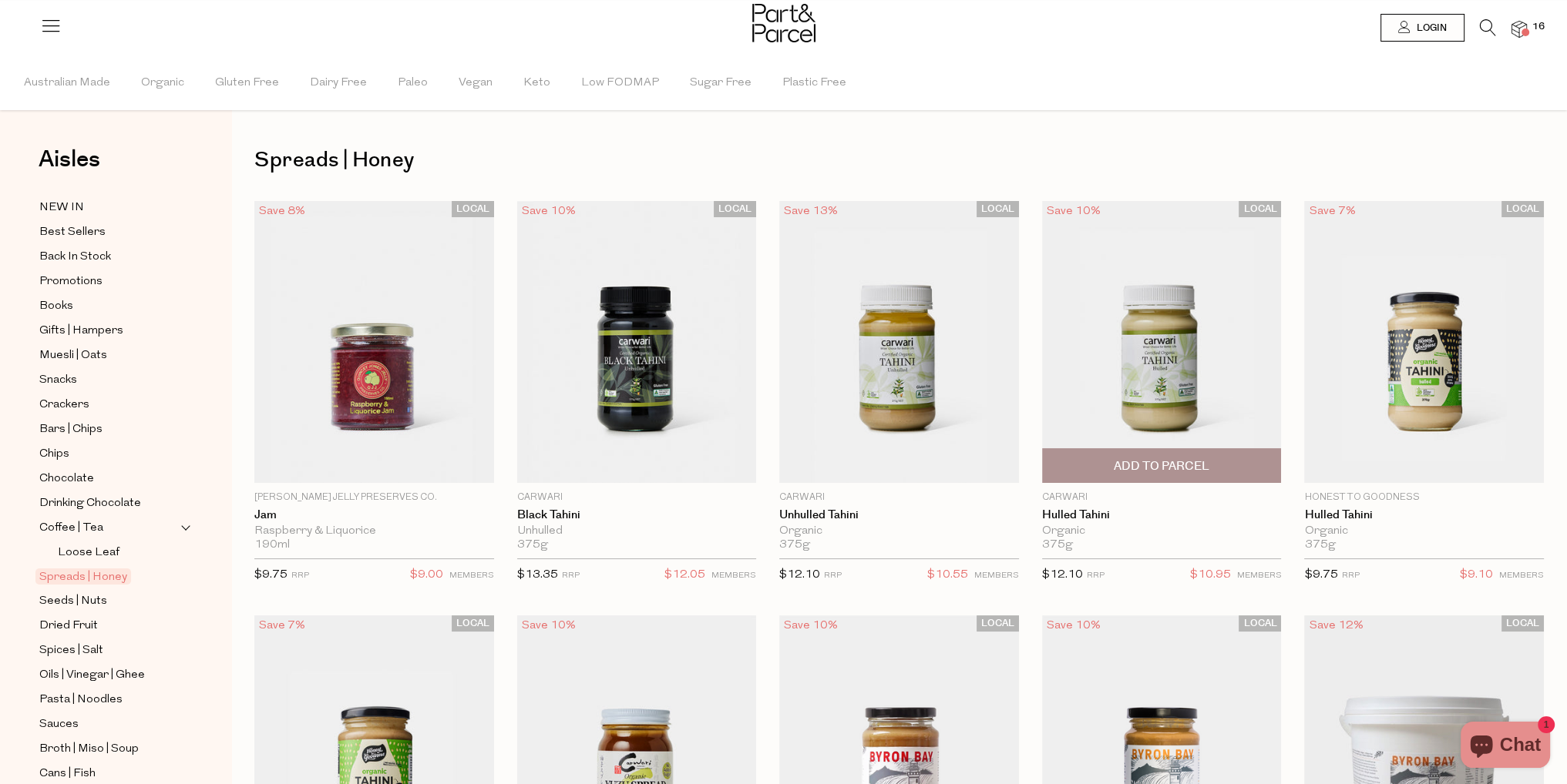
click at [1110, 454] on span "Add To Parcel" at bounding box center [1161, 465] width 231 height 33
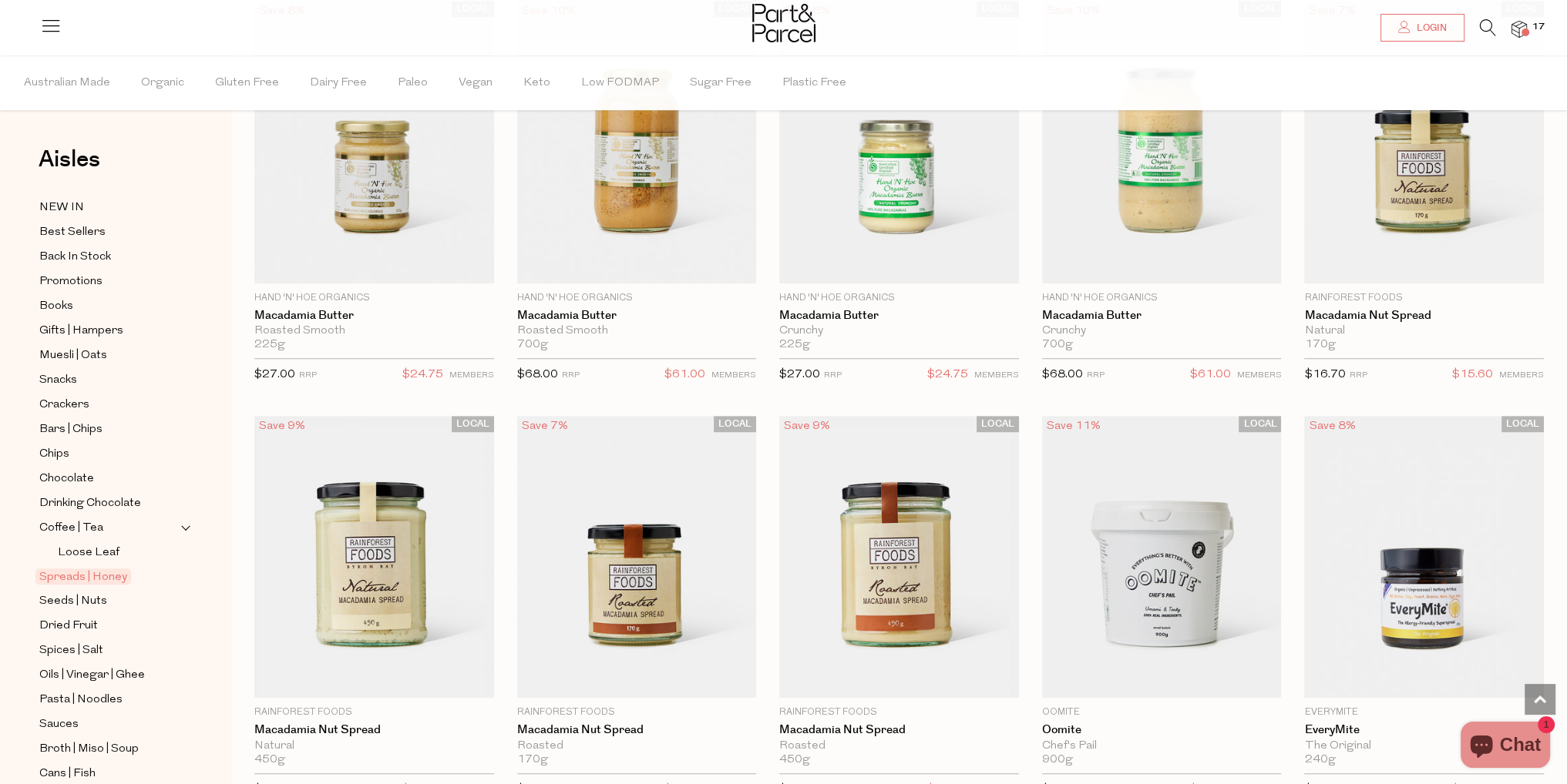
scroll to position [1540, 0]
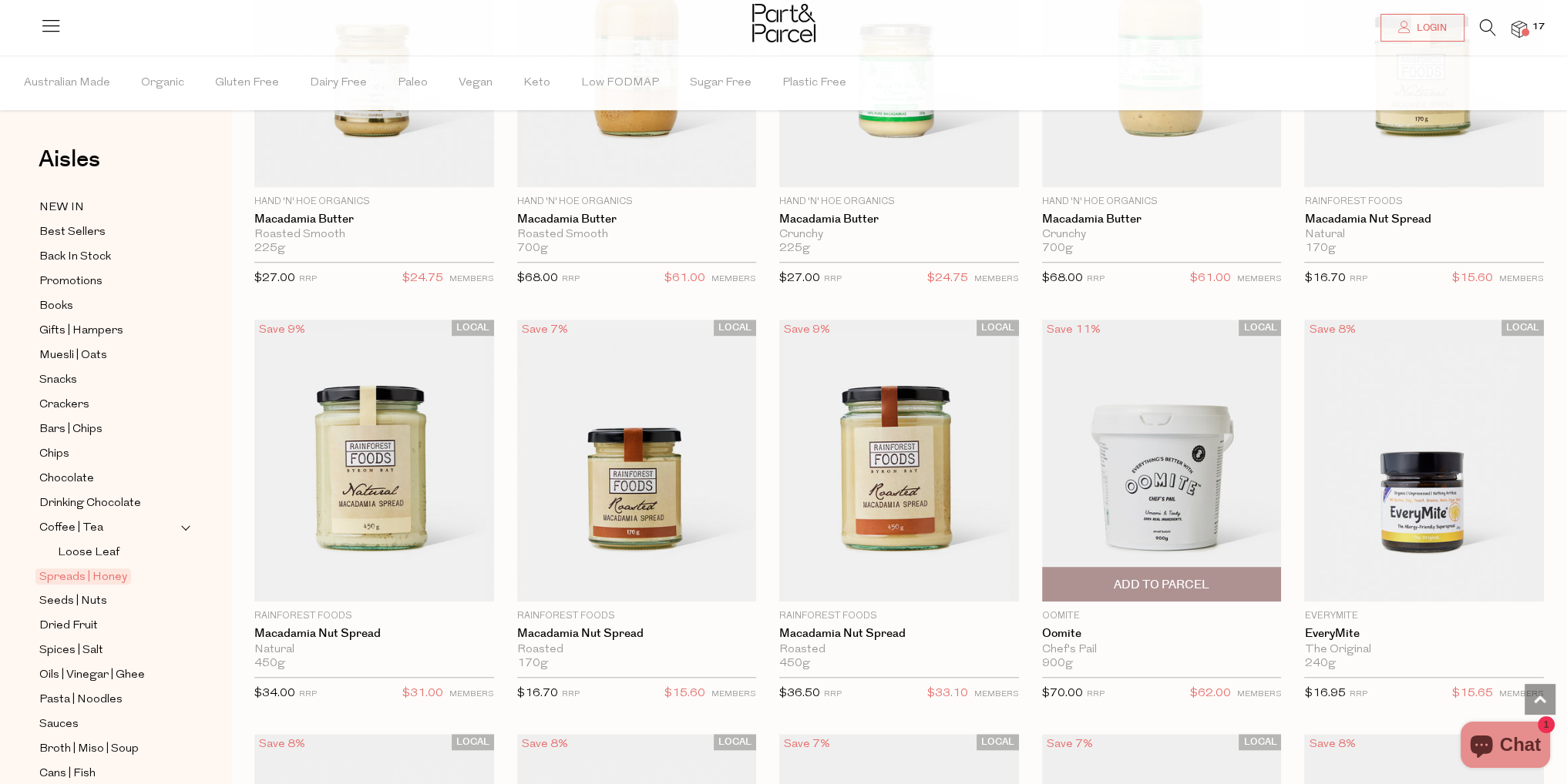
click at [1081, 591] on span "Add To Parcel" at bounding box center [1161, 584] width 231 height 33
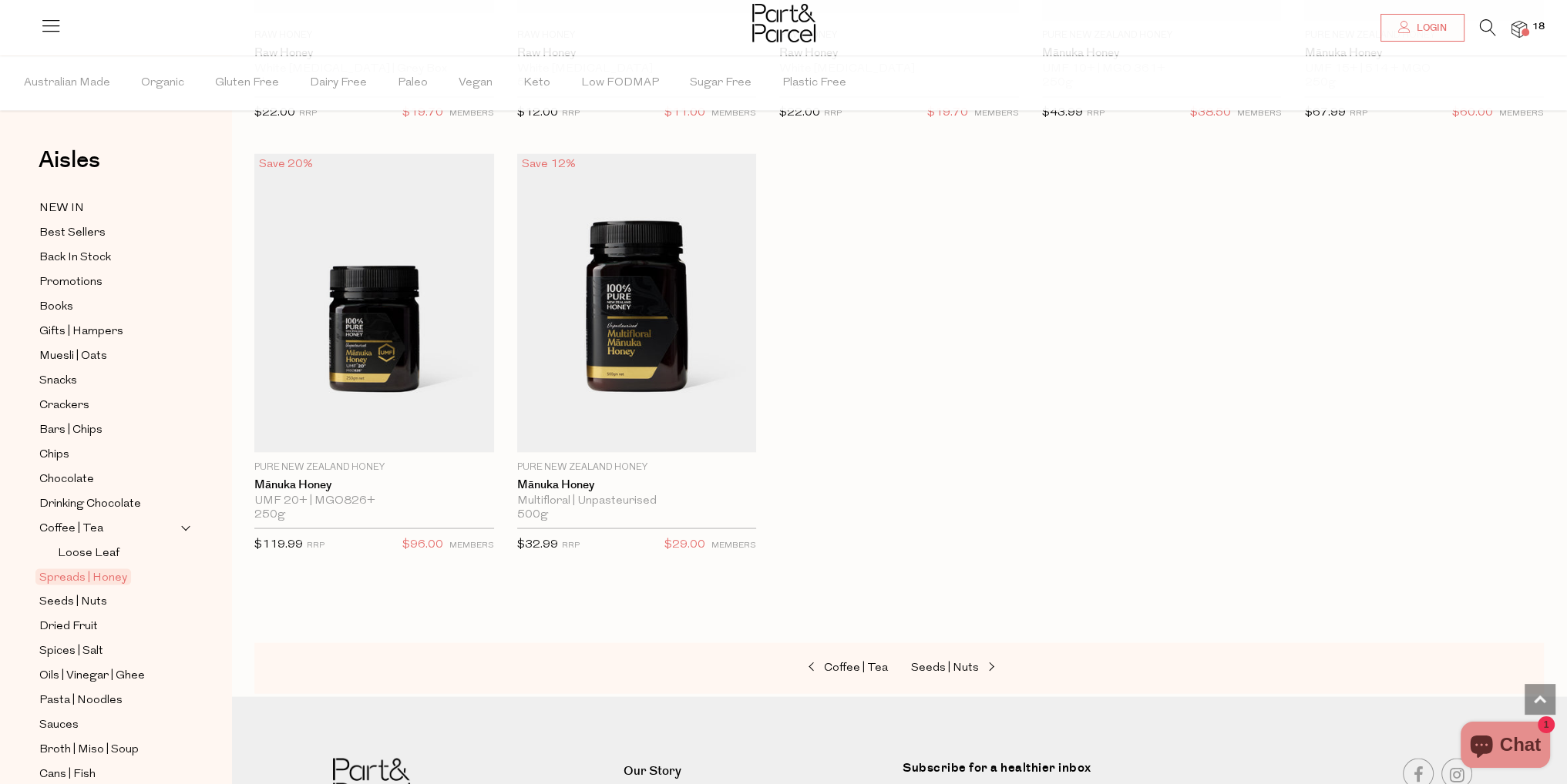
scroll to position [3852, 0]
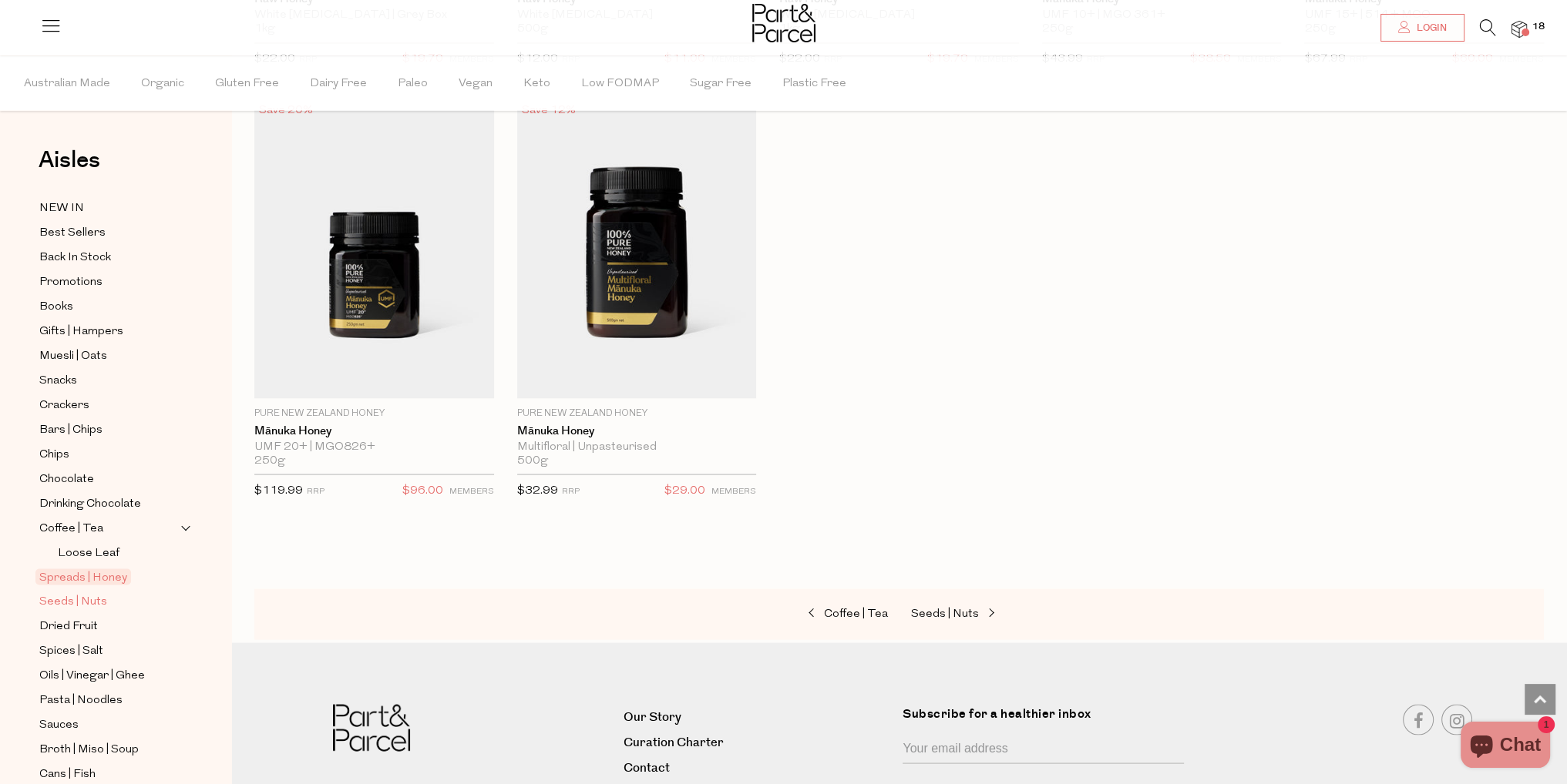
click at [105, 599] on link "Seeds | Nuts" at bounding box center [109, 601] width 140 height 19
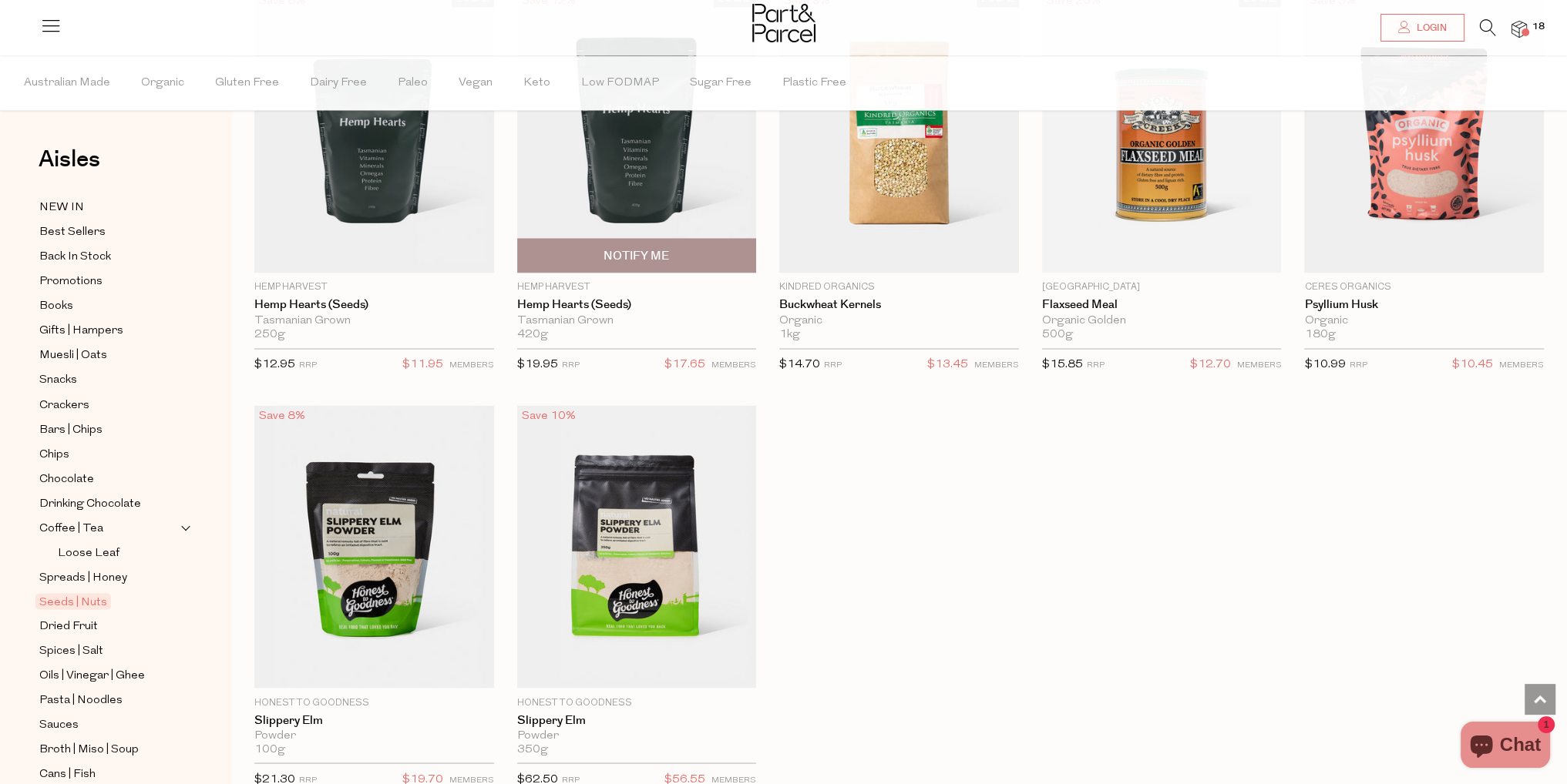
scroll to position [3698, 0]
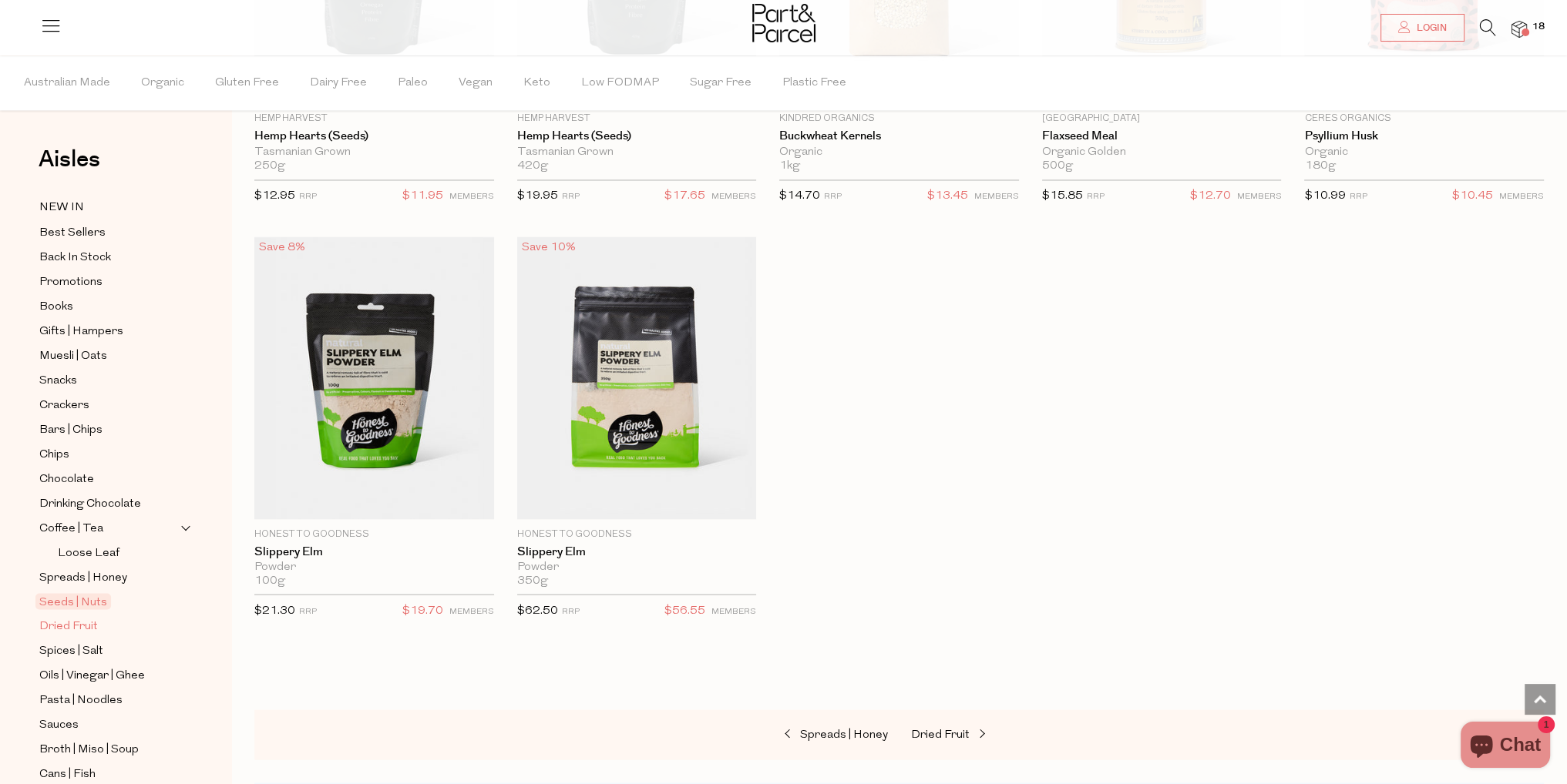
click at [61, 624] on span "Dried Fruit" at bounding box center [69, 626] width 58 height 19
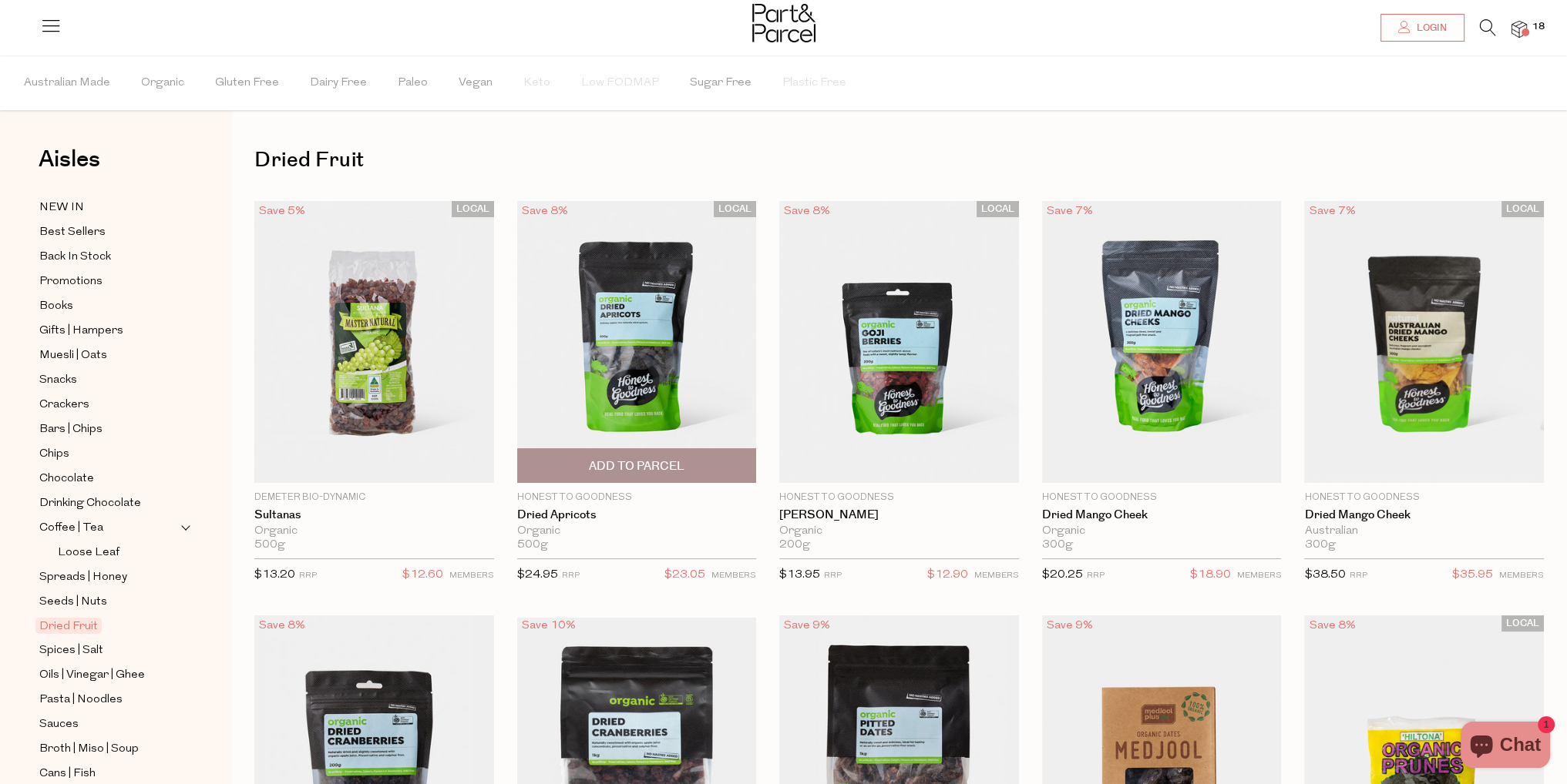
scroll to position [385, 0]
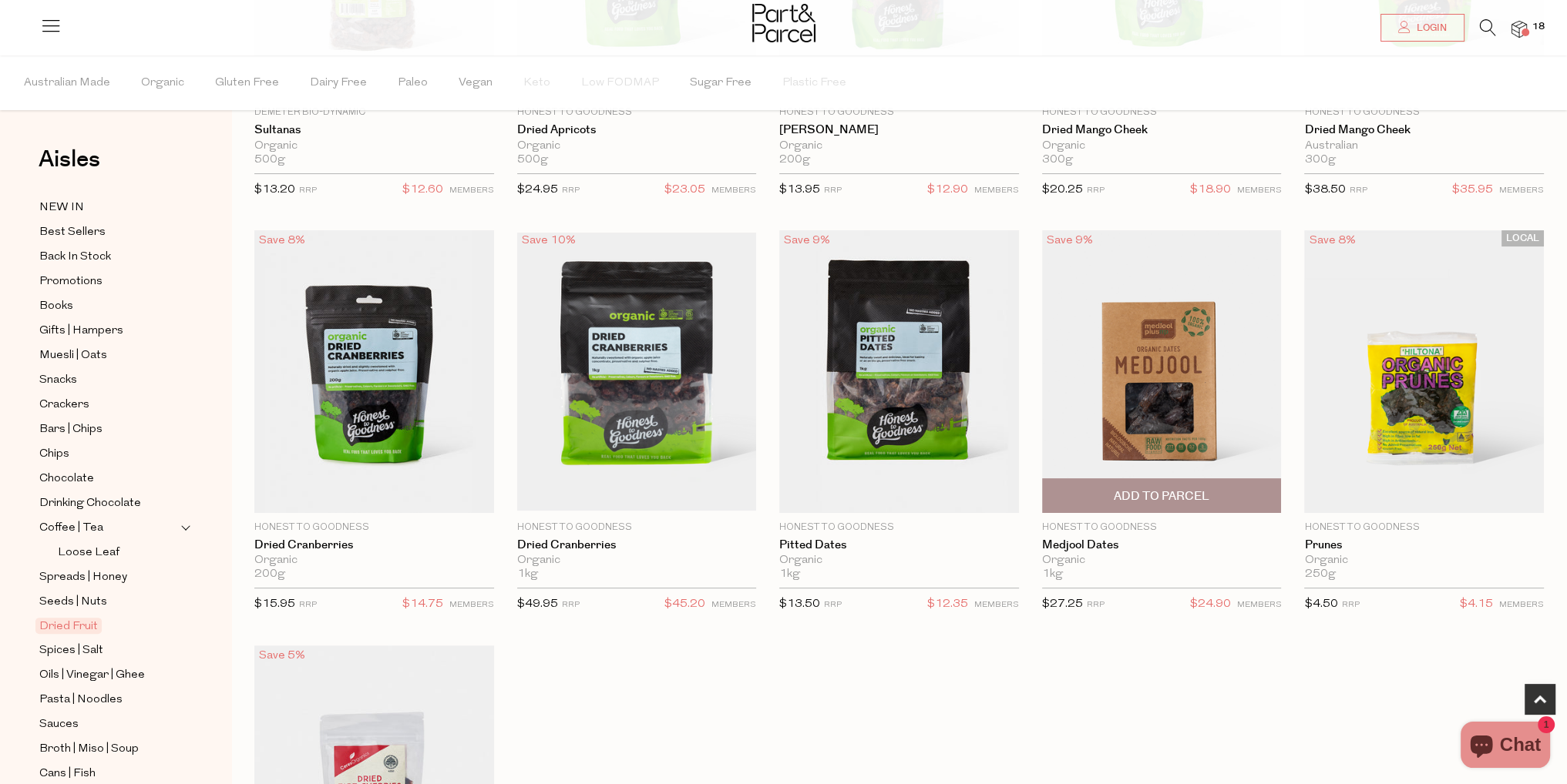
click at [1130, 491] on span "Add To Parcel" at bounding box center [1161, 497] width 96 height 16
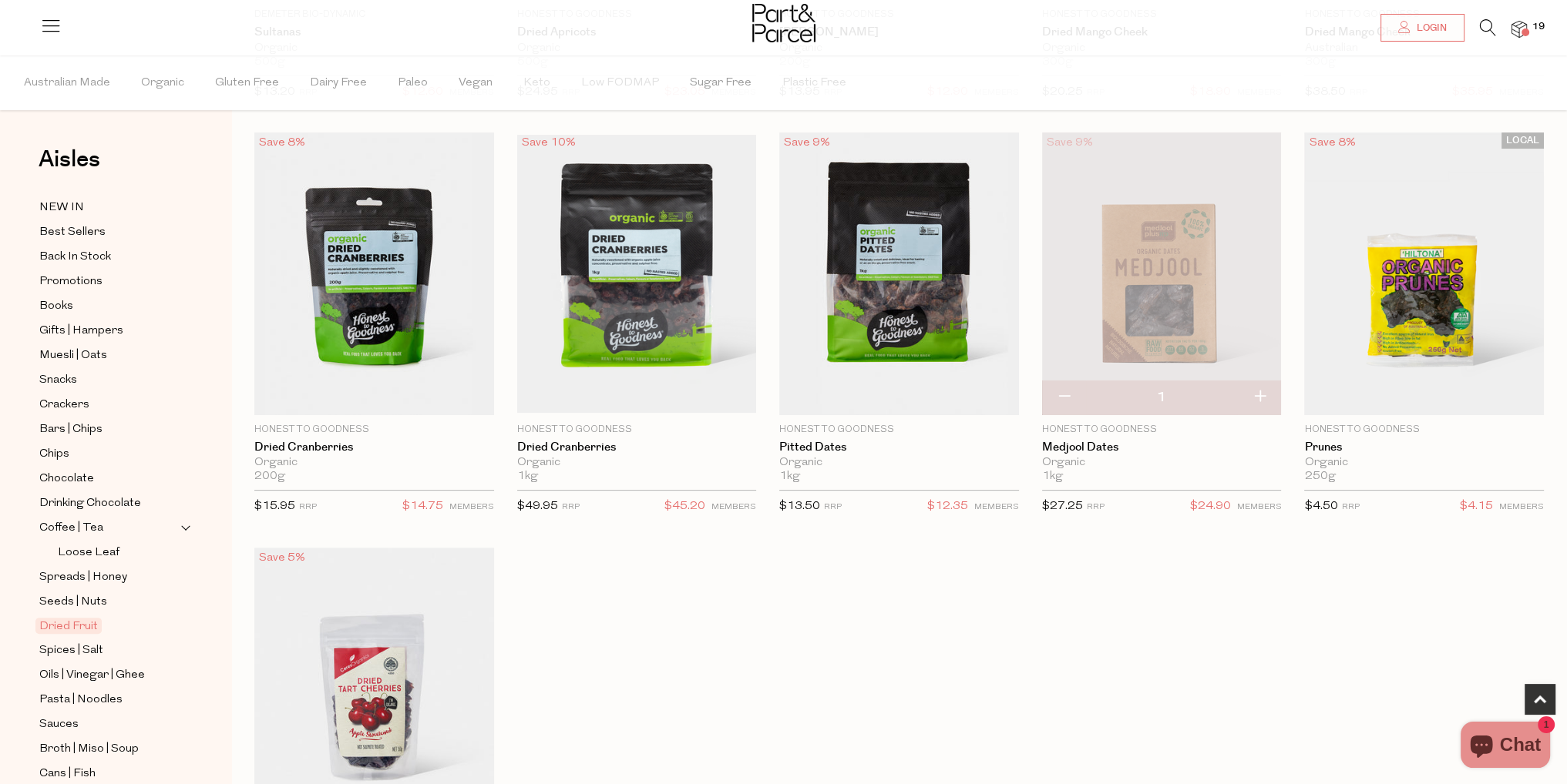
scroll to position [617, 0]
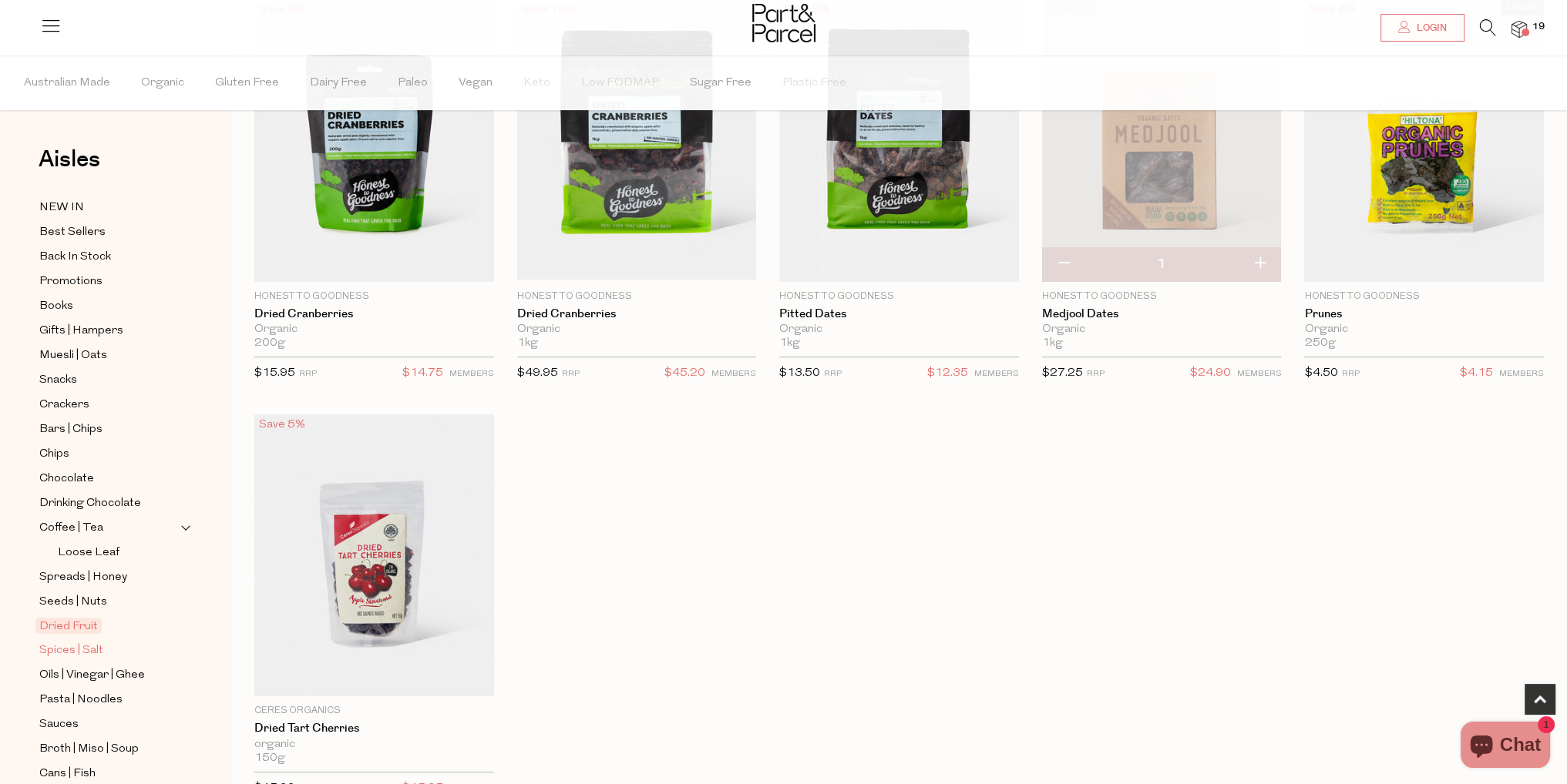
click at [87, 650] on span "Spices | Salt" at bounding box center [71, 651] width 64 height 19
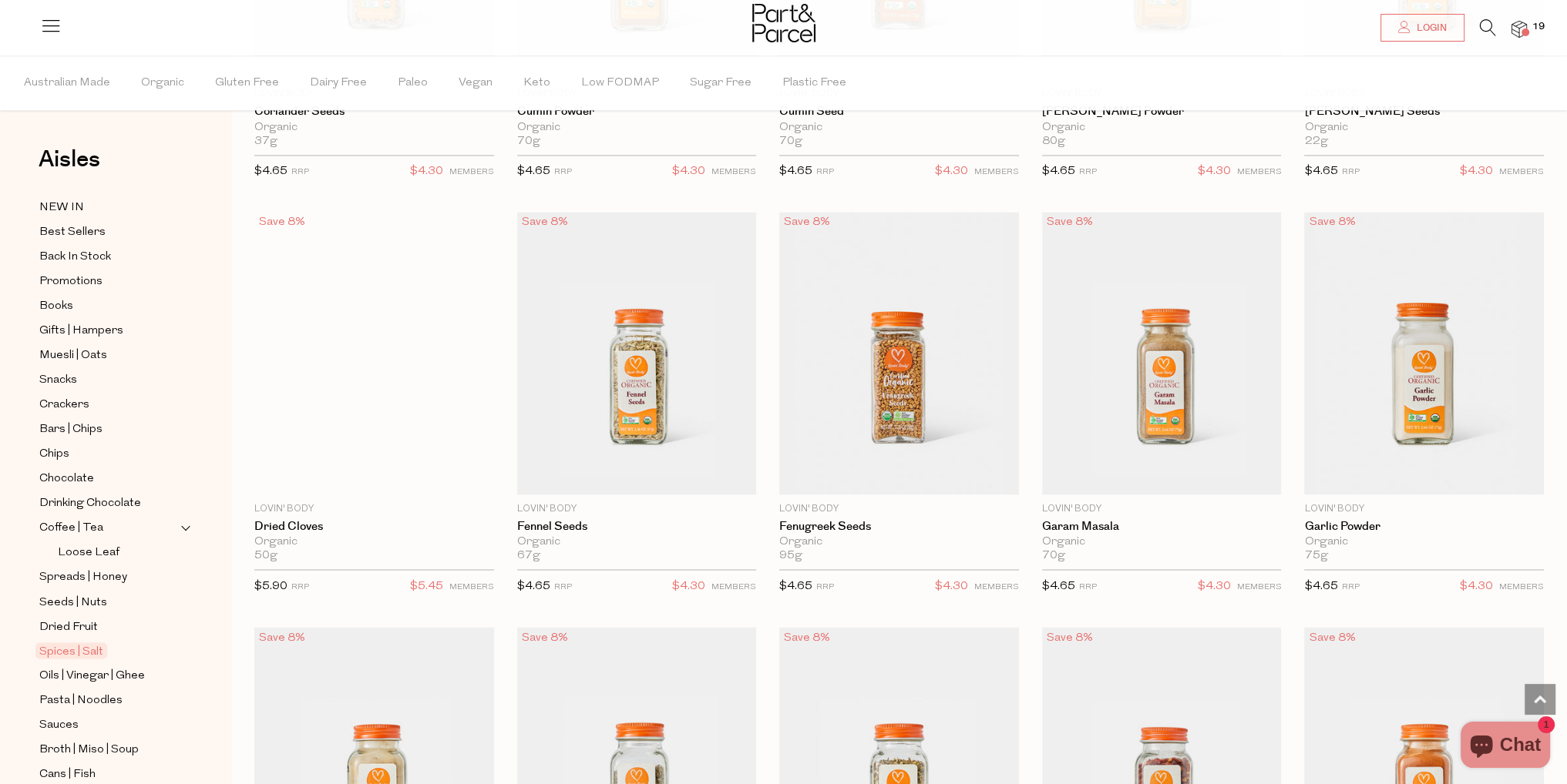
scroll to position [3544, 0]
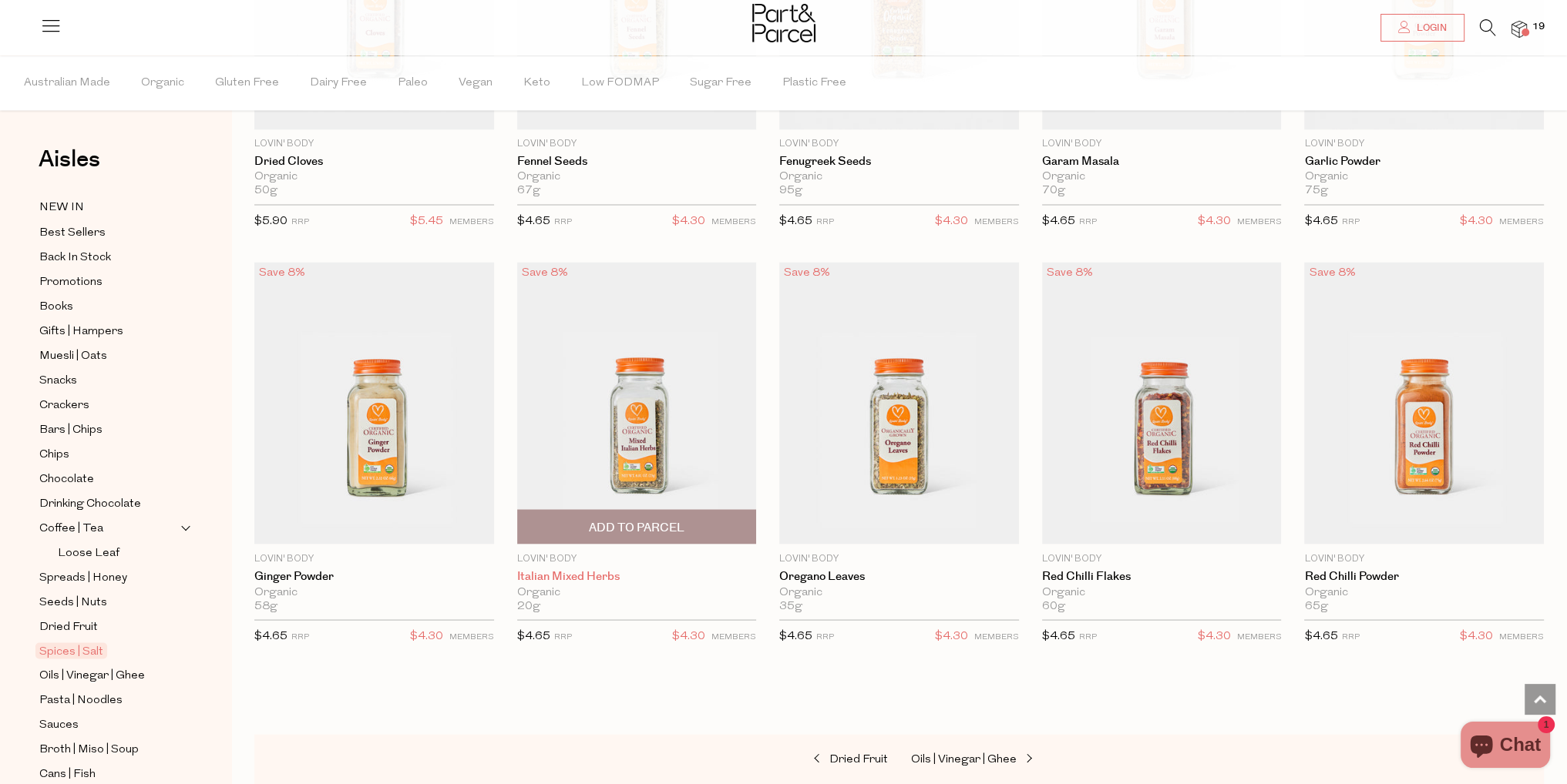
scroll to position [3698, 0]
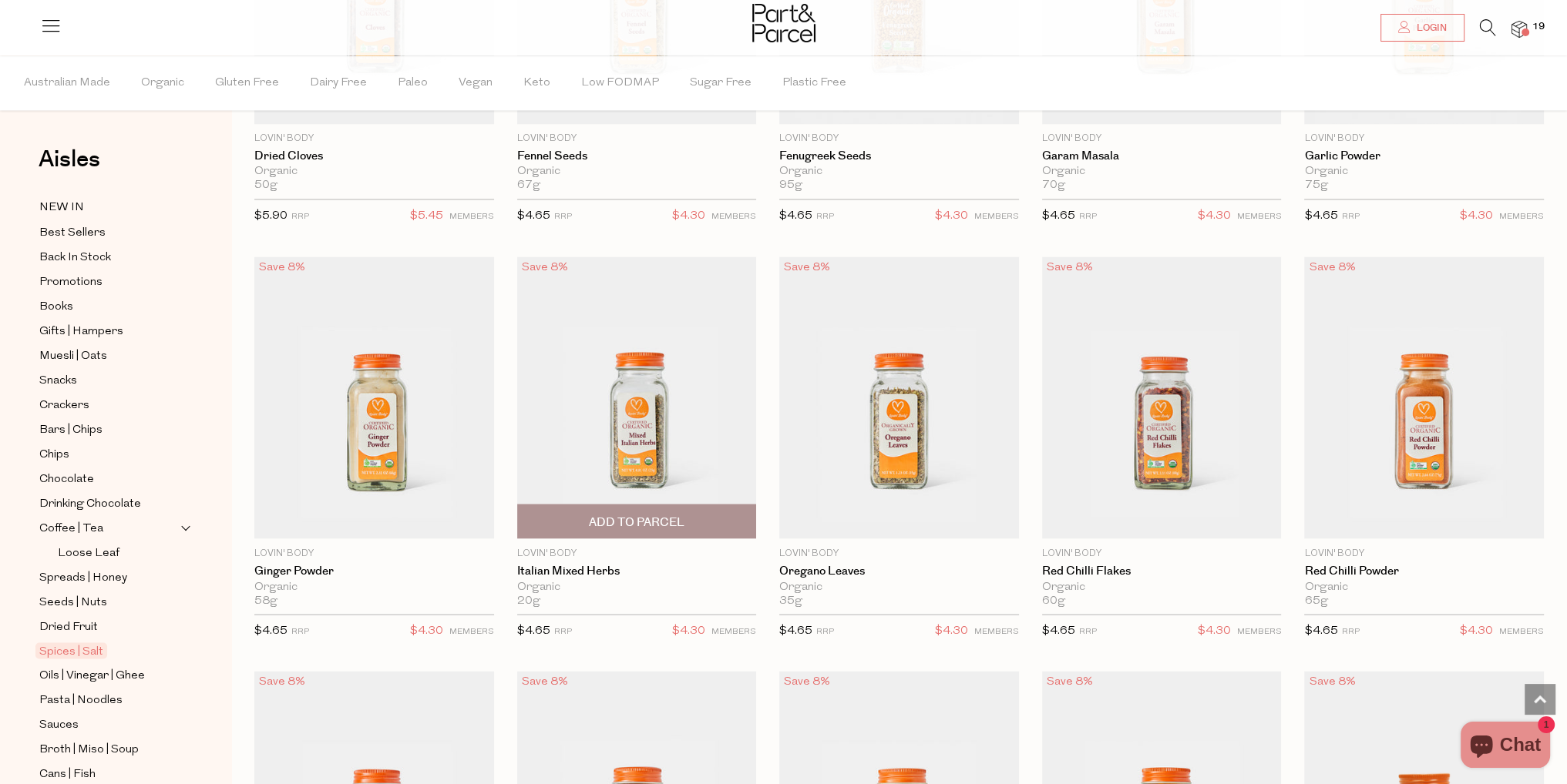
click at [696, 511] on span "Add To Parcel" at bounding box center [637, 521] width 231 height 33
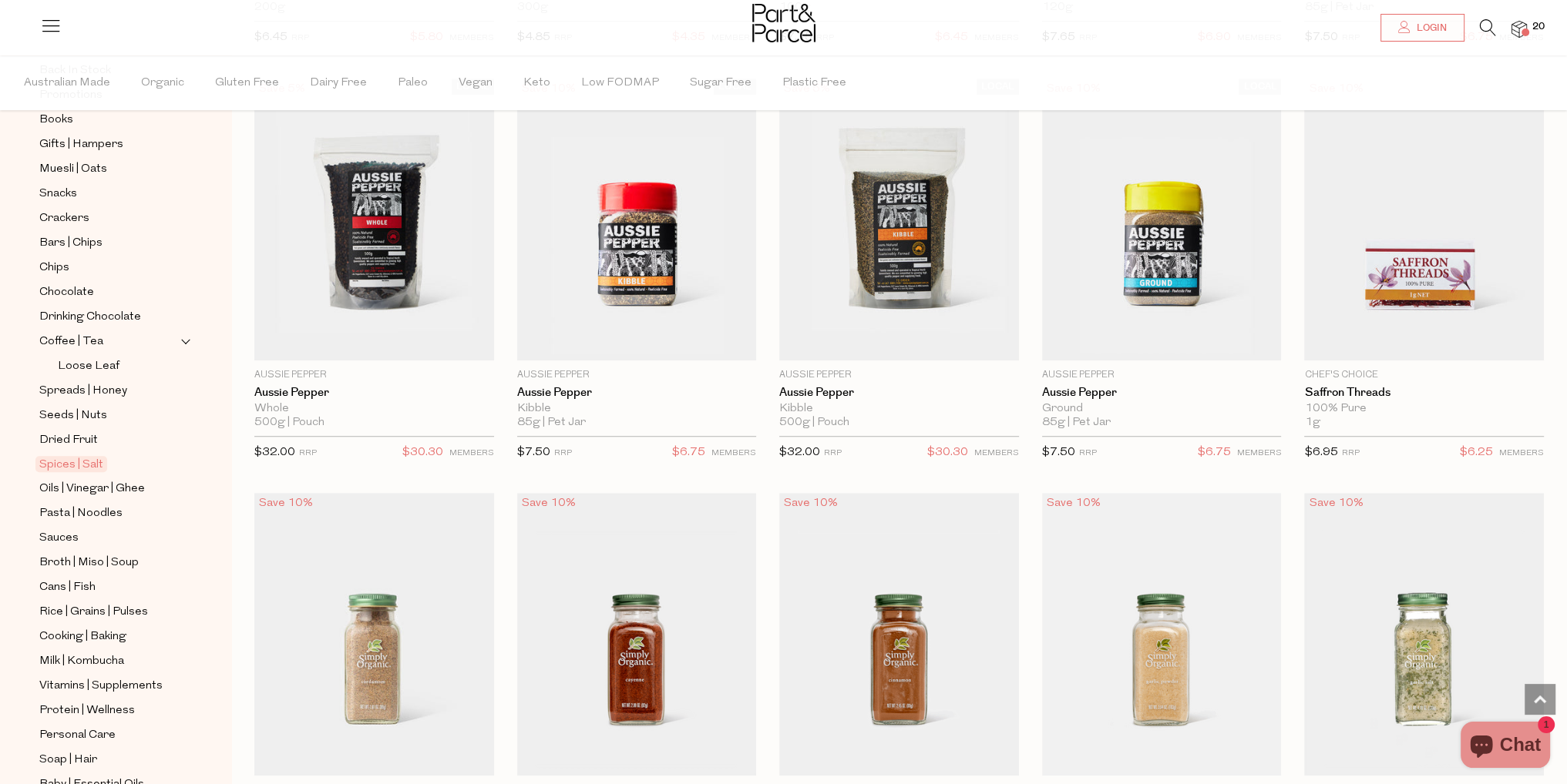
scroll to position [231, 0]
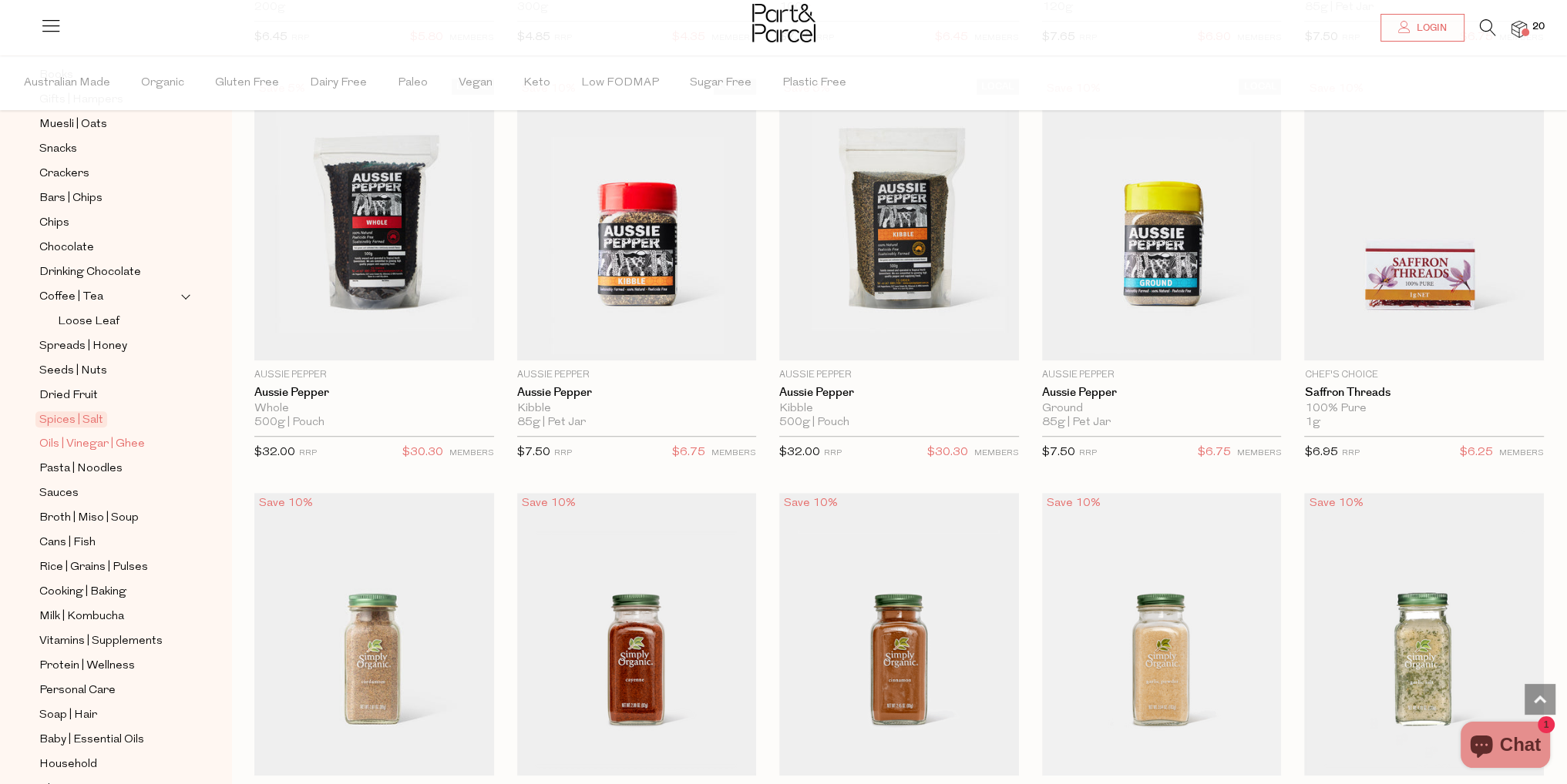
click at [123, 447] on span "Oils | Vinegar | Ghee" at bounding box center [92, 444] width 105 height 19
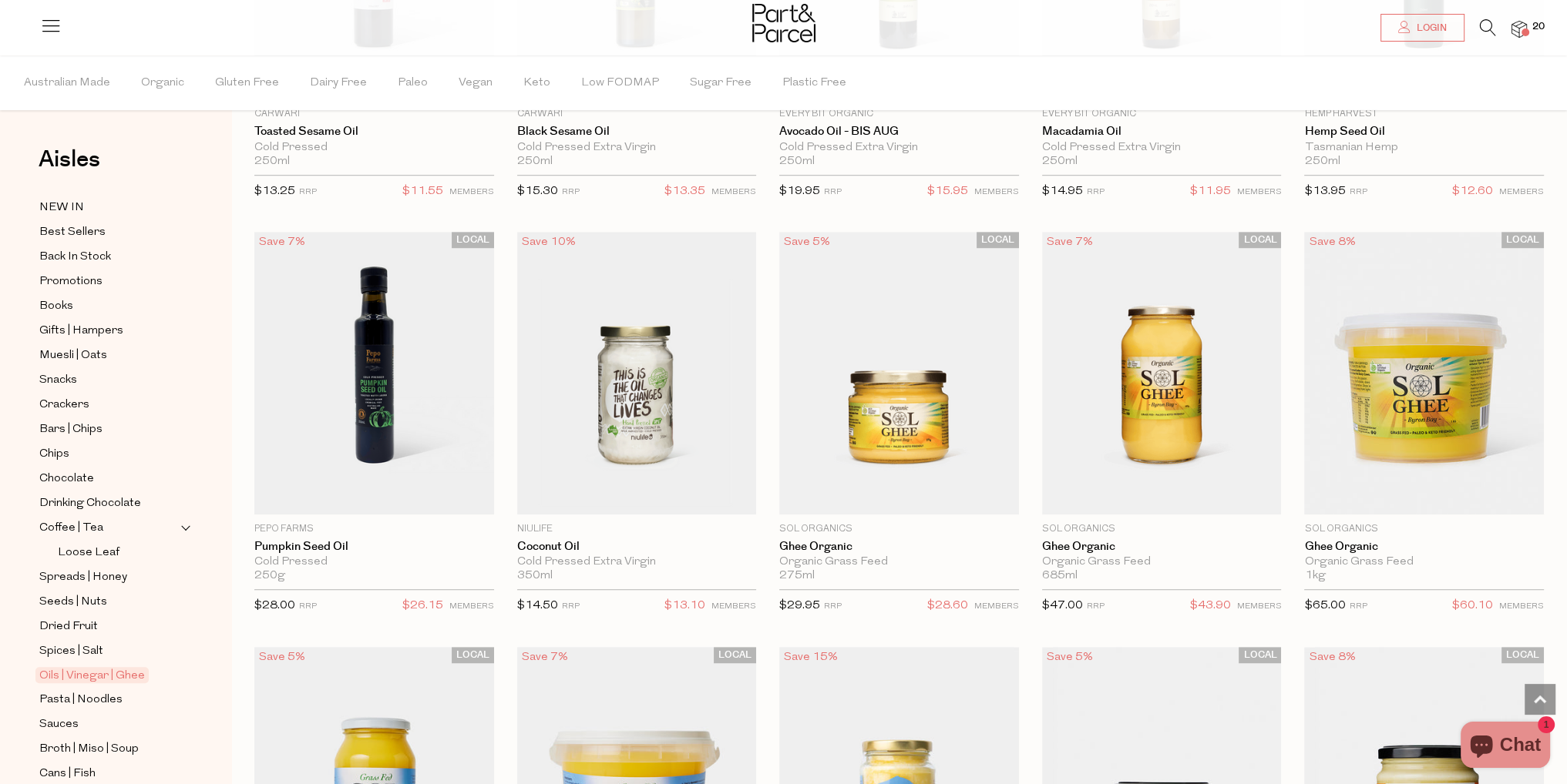
scroll to position [1241, 0]
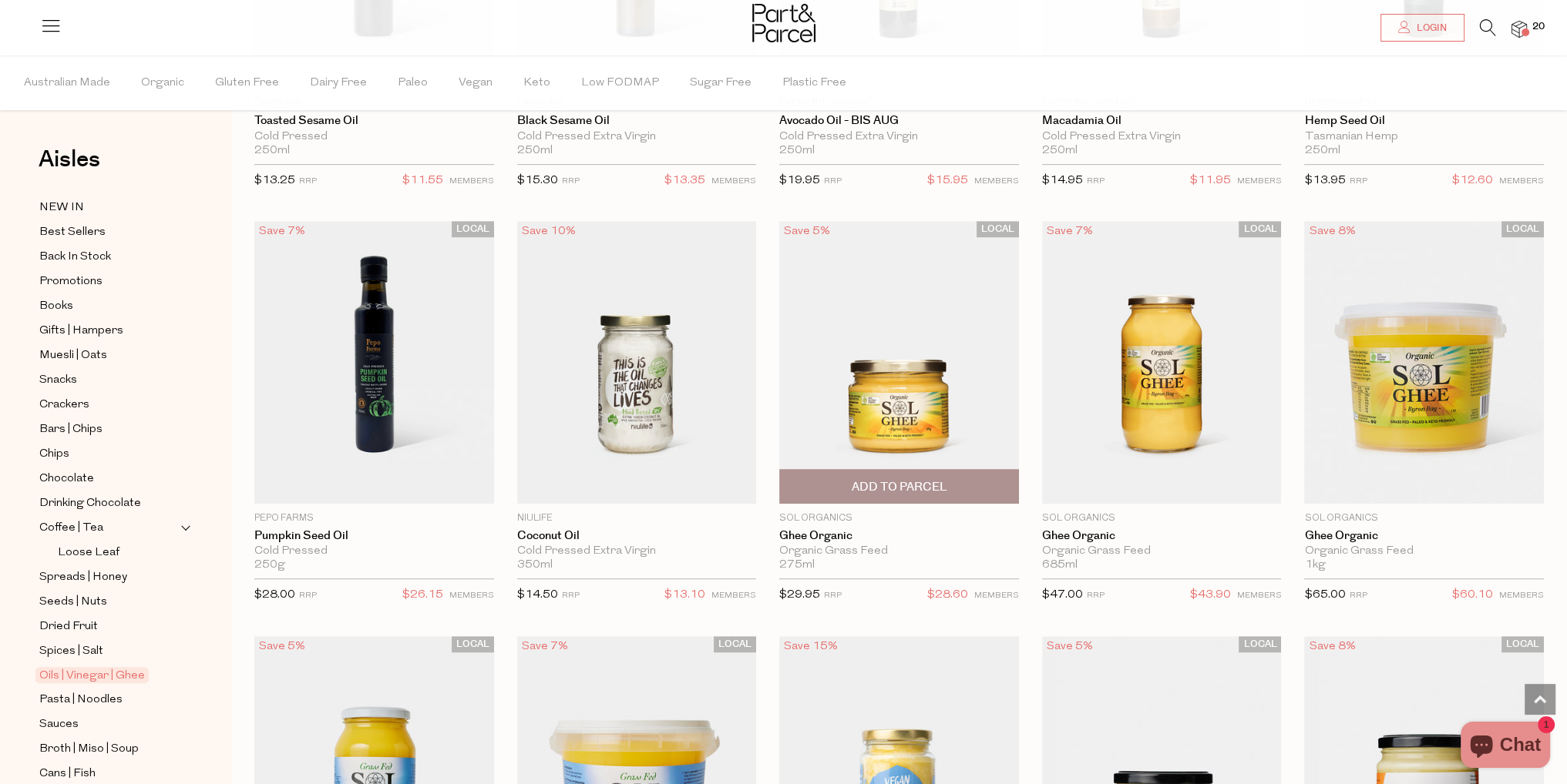
click at [876, 479] on span "Add To Parcel" at bounding box center [898, 487] width 96 height 16
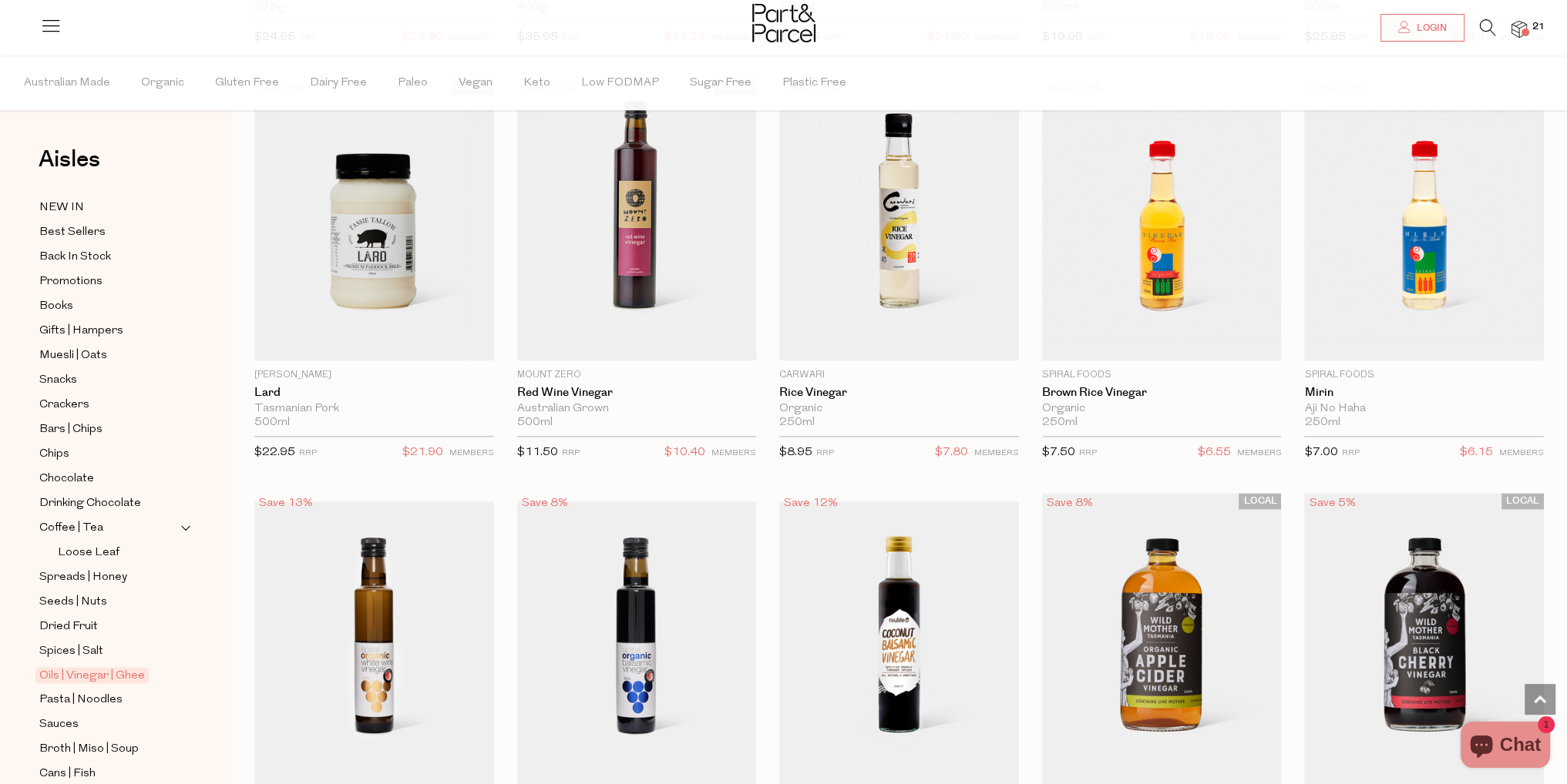
scroll to position [2782, 0]
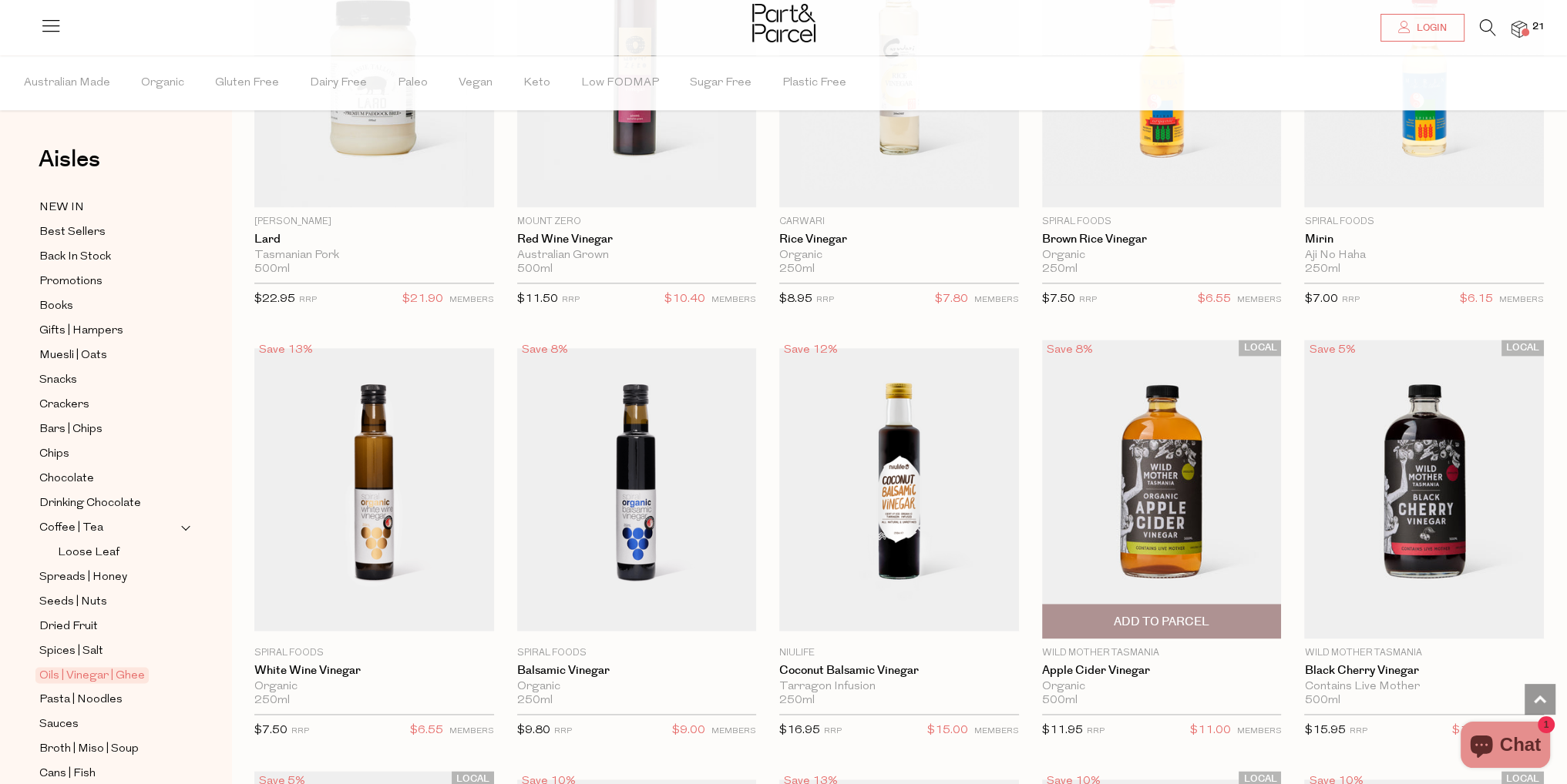
click at [1102, 616] on span "Add To Parcel" at bounding box center [1161, 621] width 231 height 33
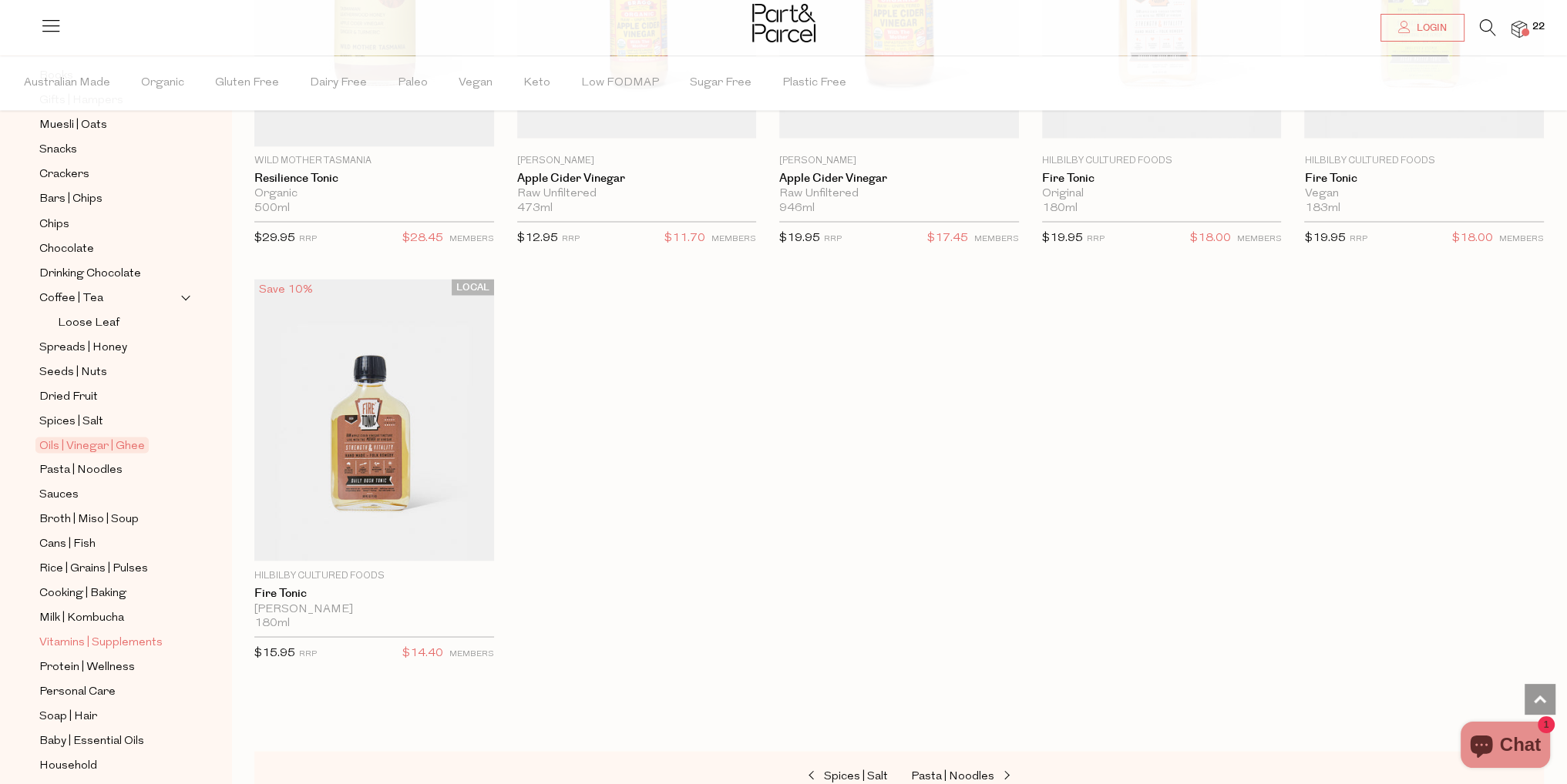
scroll to position [231, 0]
click at [104, 463] on span "Pasta | Noodles" at bounding box center [81, 468] width 83 height 19
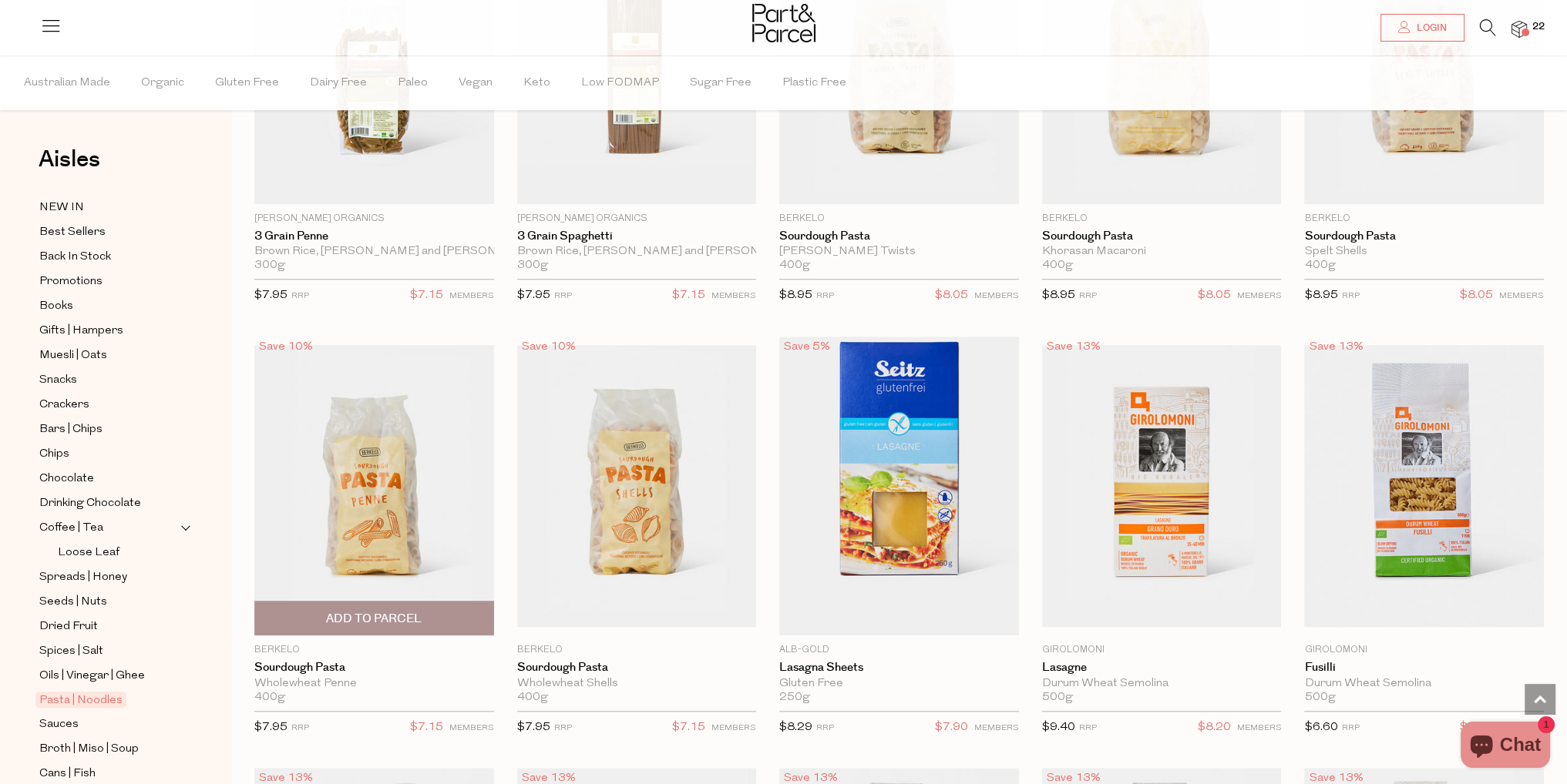
scroll to position [1540, 0]
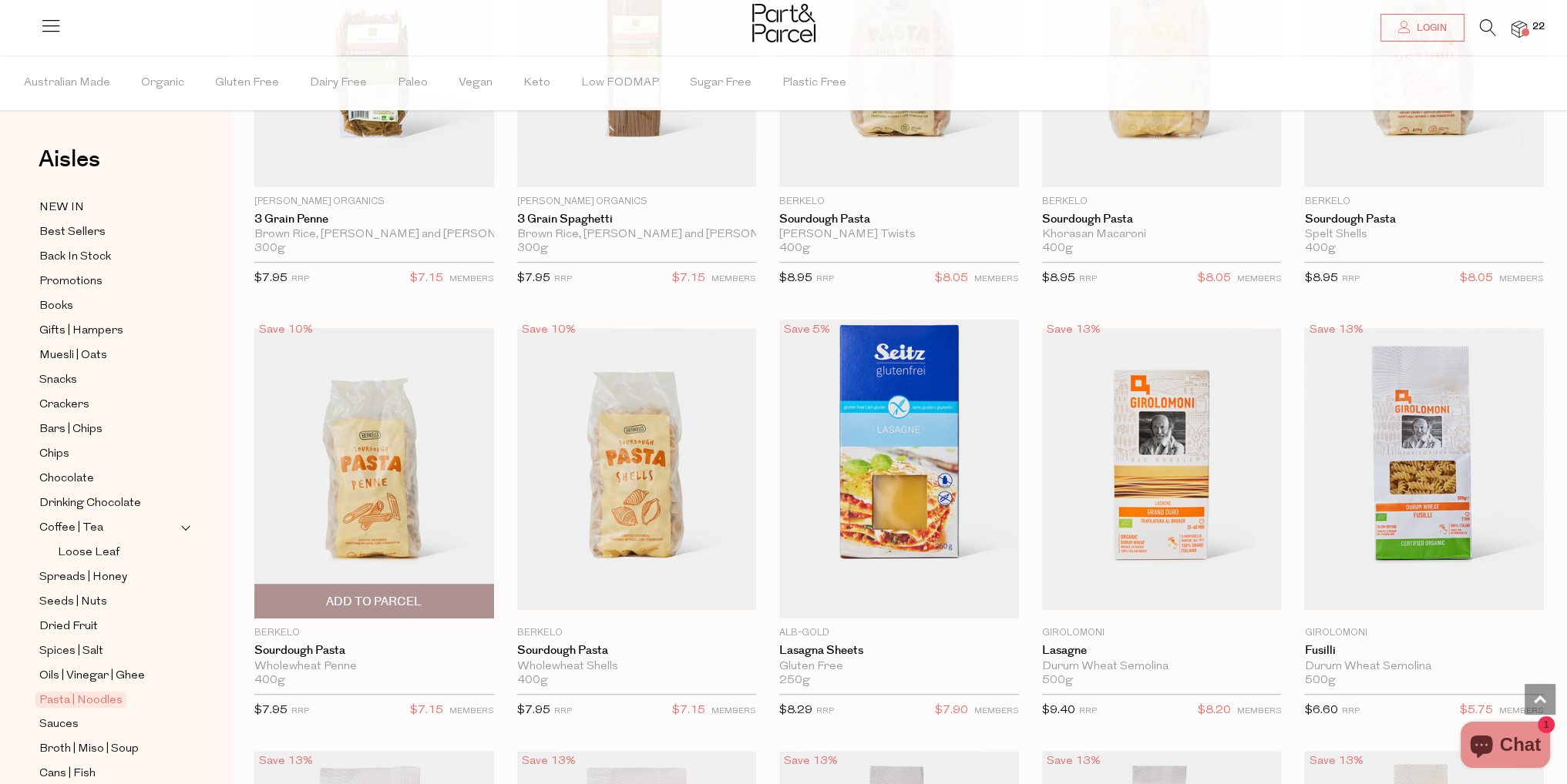
click at [404, 594] on span "Add To Parcel" at bounding box center [374, 602] width 96 height 16
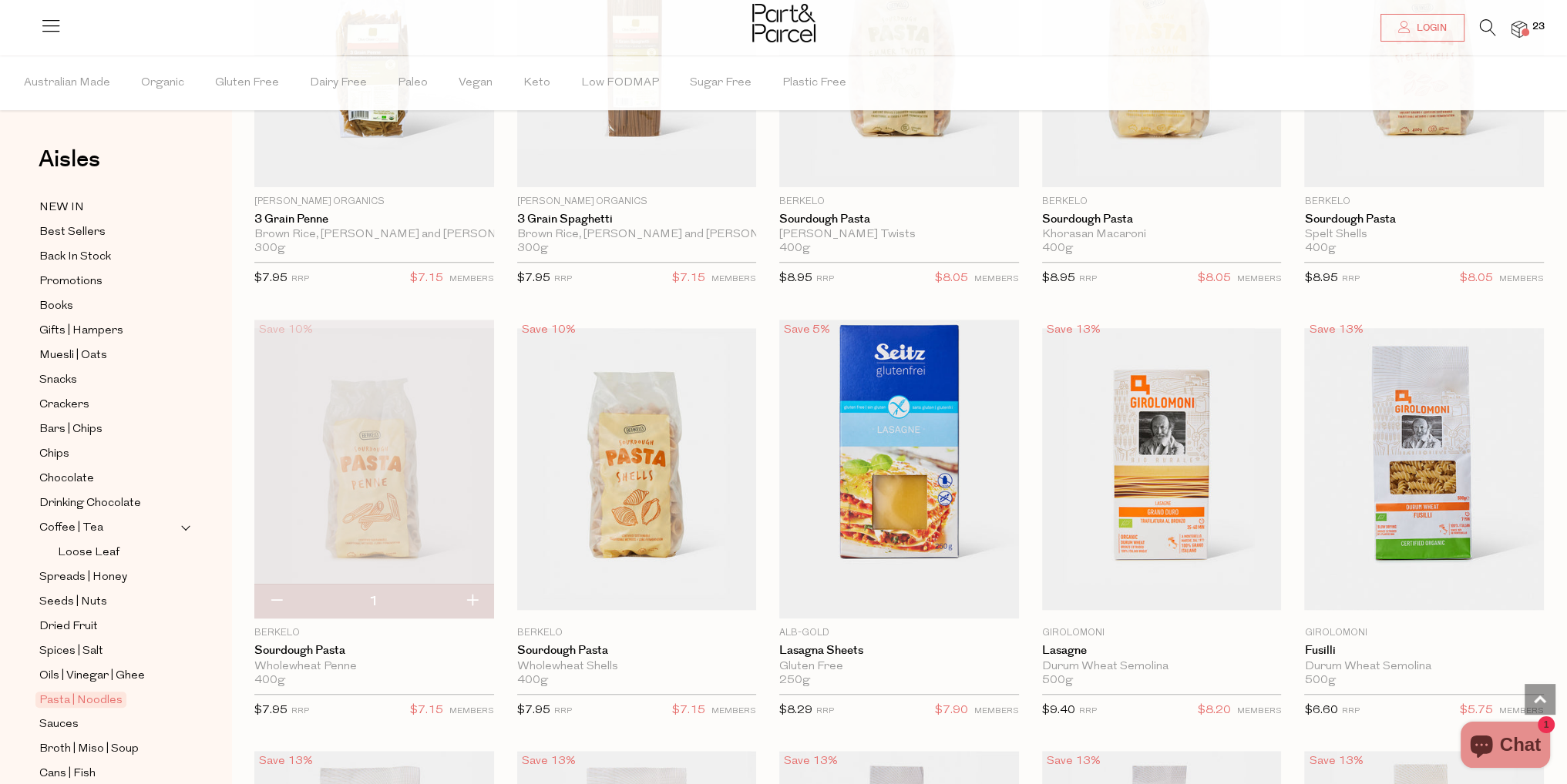
click at [469, 600] on button "button" at bounding box center [472, 602] width 44 height 34
type input "2"
click at [472, 598] on button "button" at bounding box center [472, 602] width 44 height 34
type input "3"
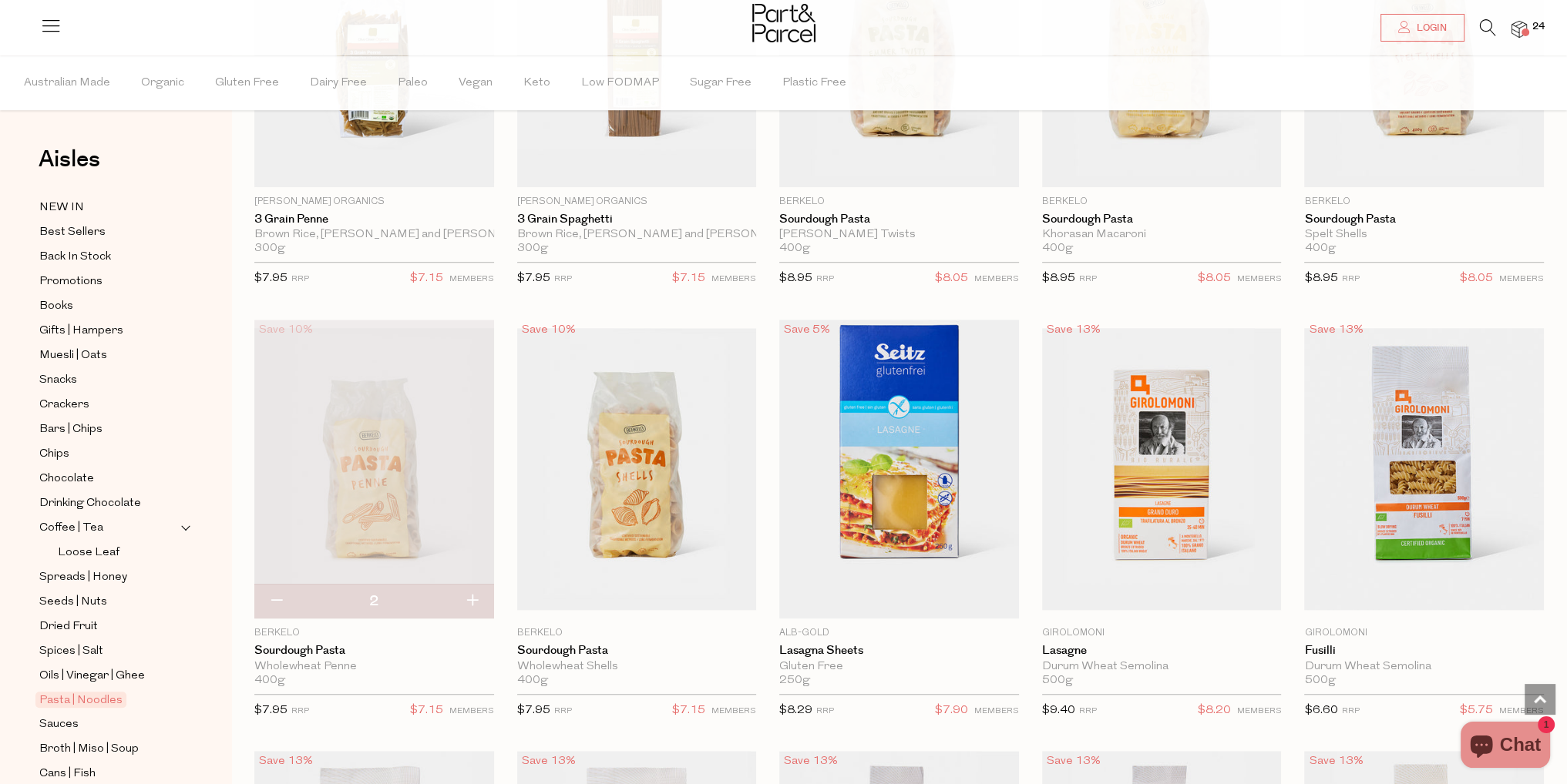
type input "3"
click at [473, 596] on button "button" at bounding box center [472, 602] width 44 height 34
type input "4"
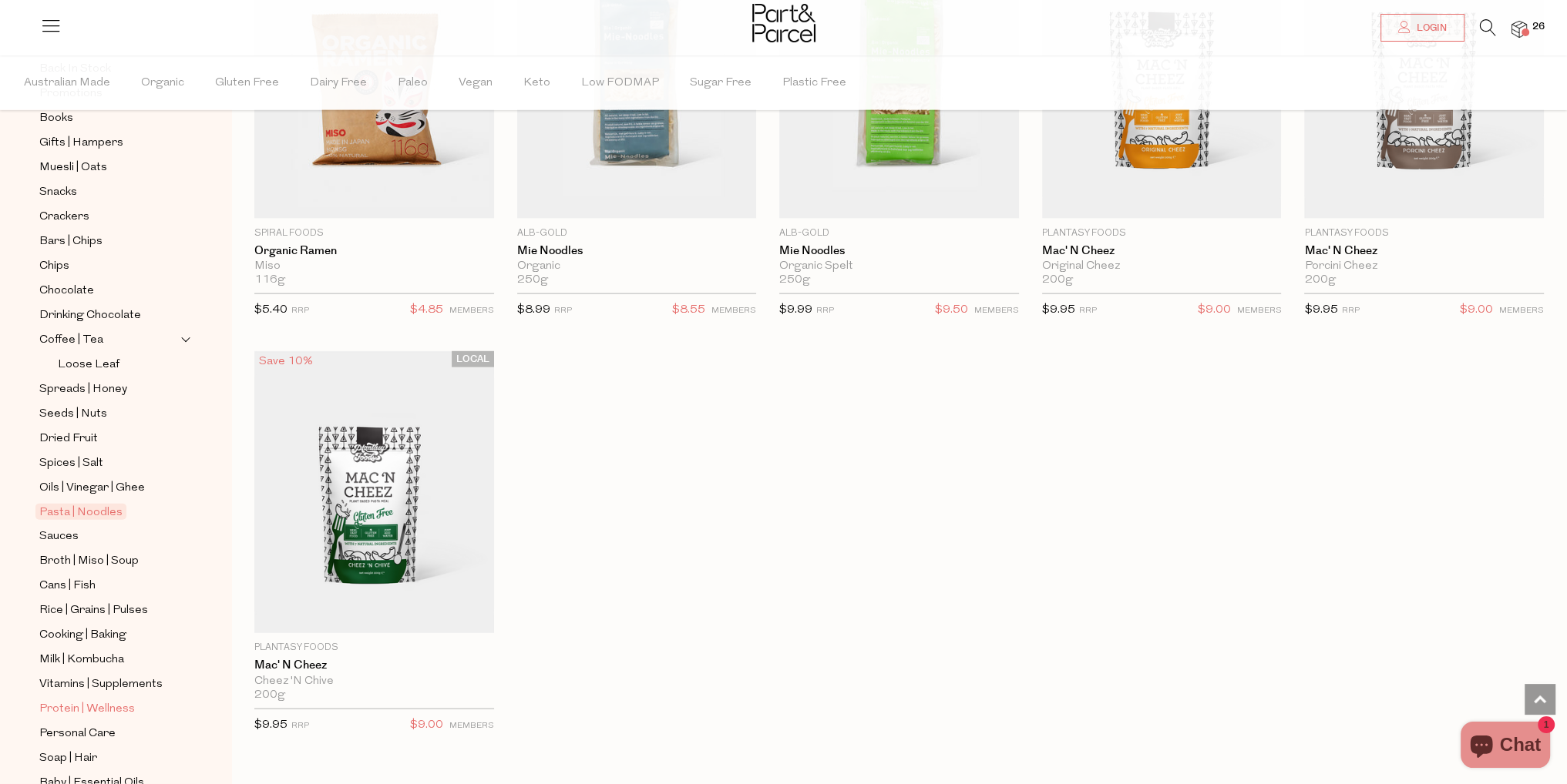
scroll to position [308, 0]
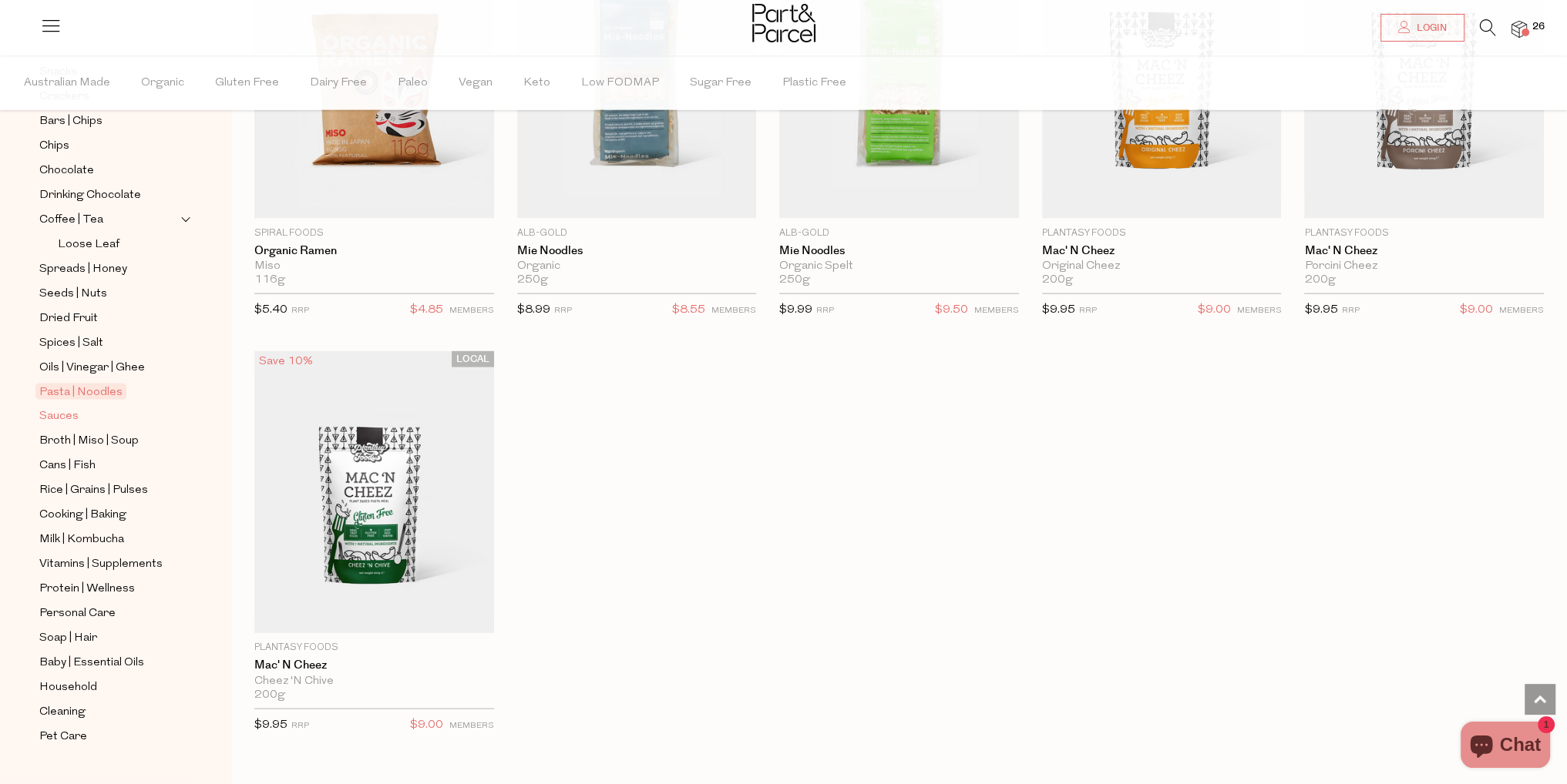
click at [66, 416] on span "Sauces" at bounding box center [59, 417] width 40 height 19
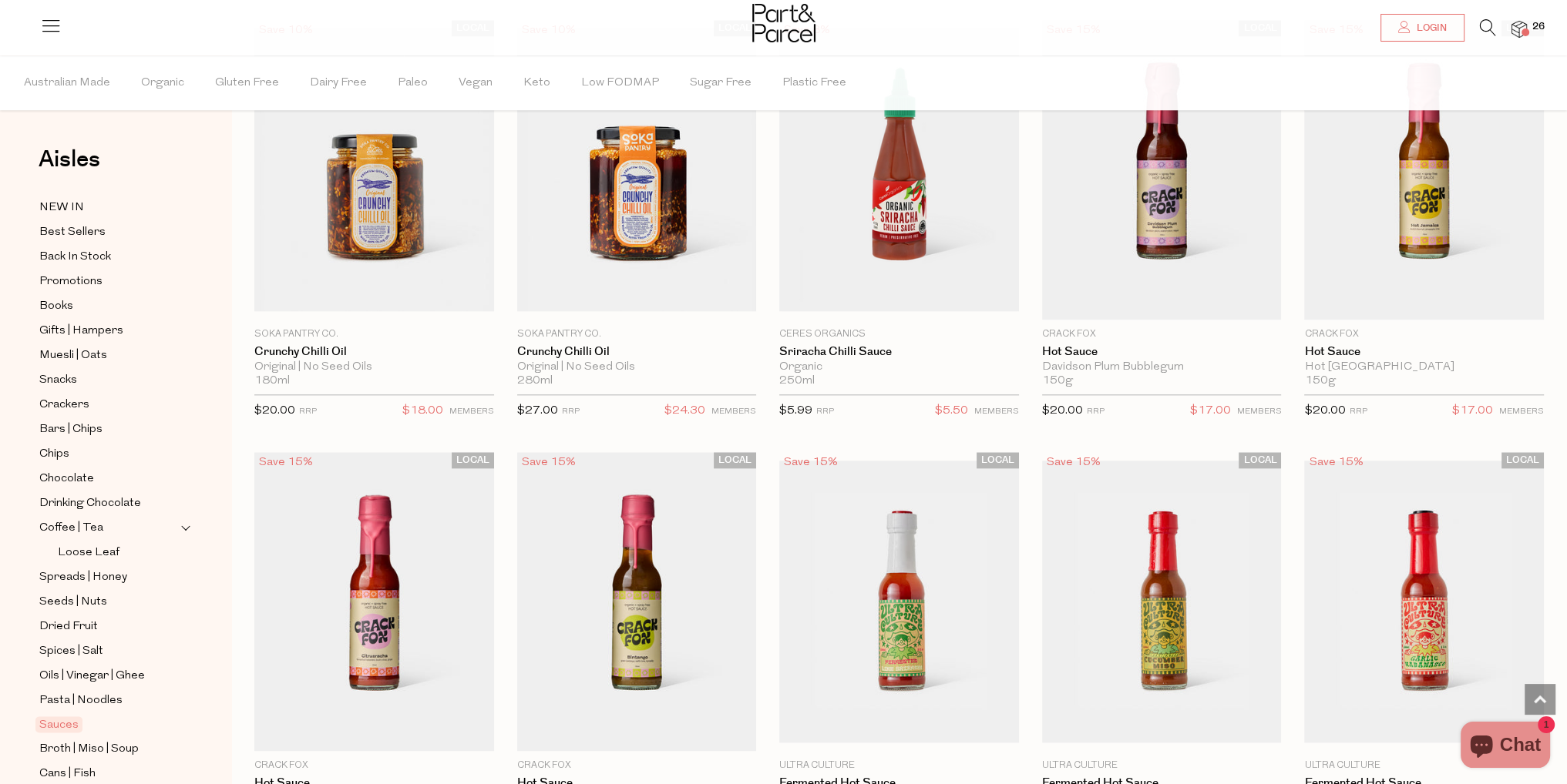
scroll to position [2157, 0]
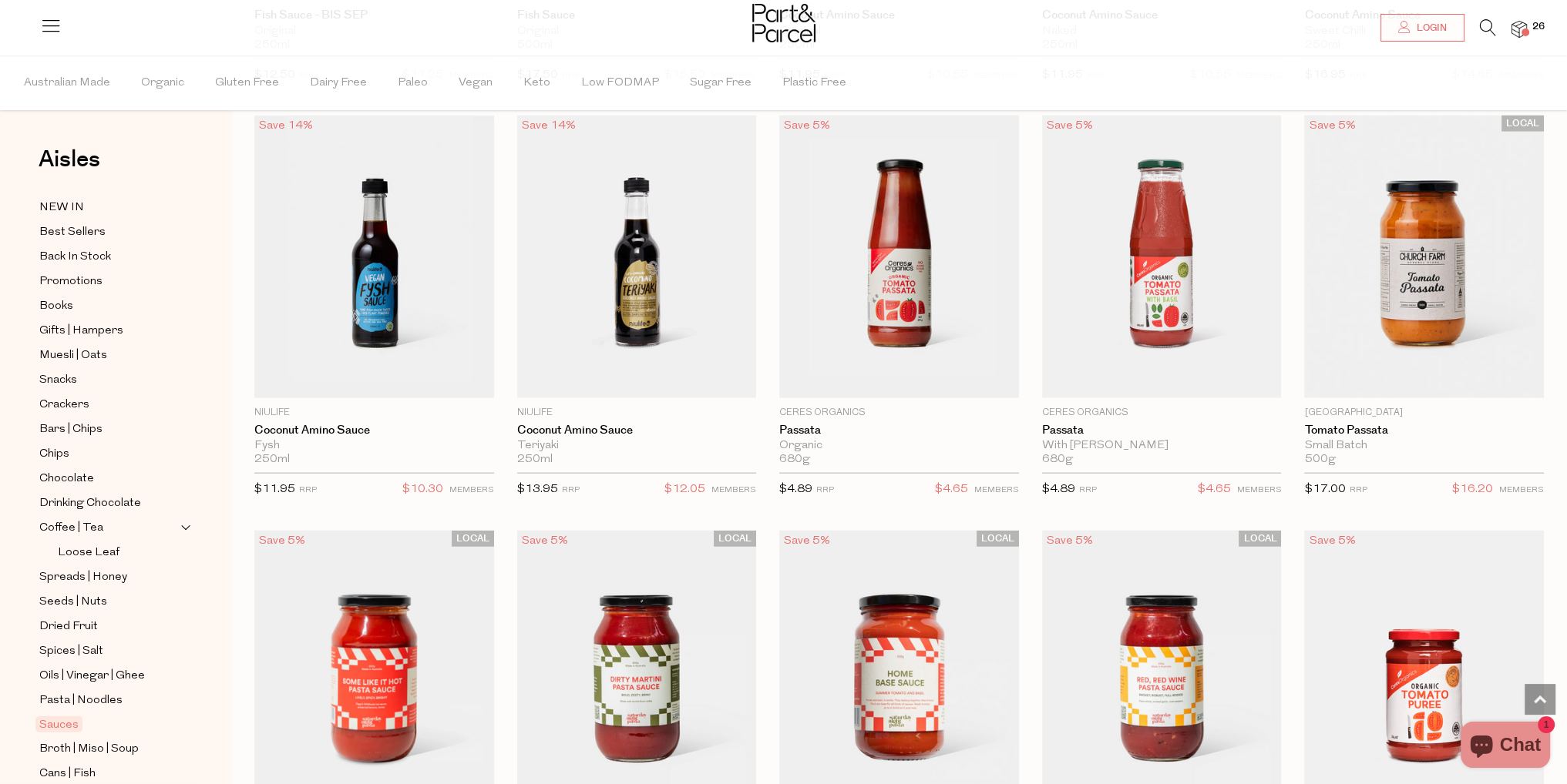
scroll to position [5084, 0]
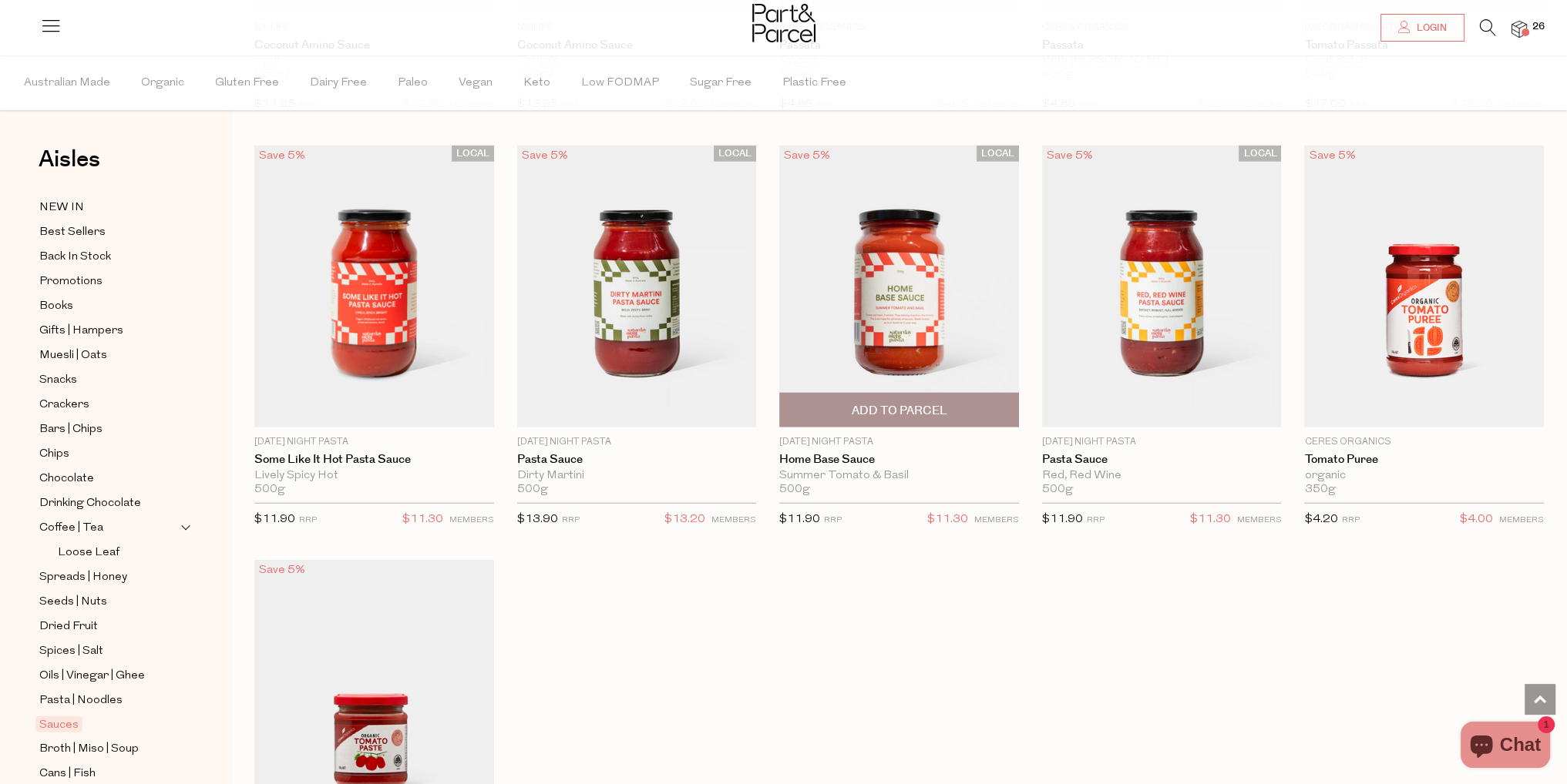
click at [877, 394] on span "Add To Parcel" at bounding box center [898, 410] width 231 height 33
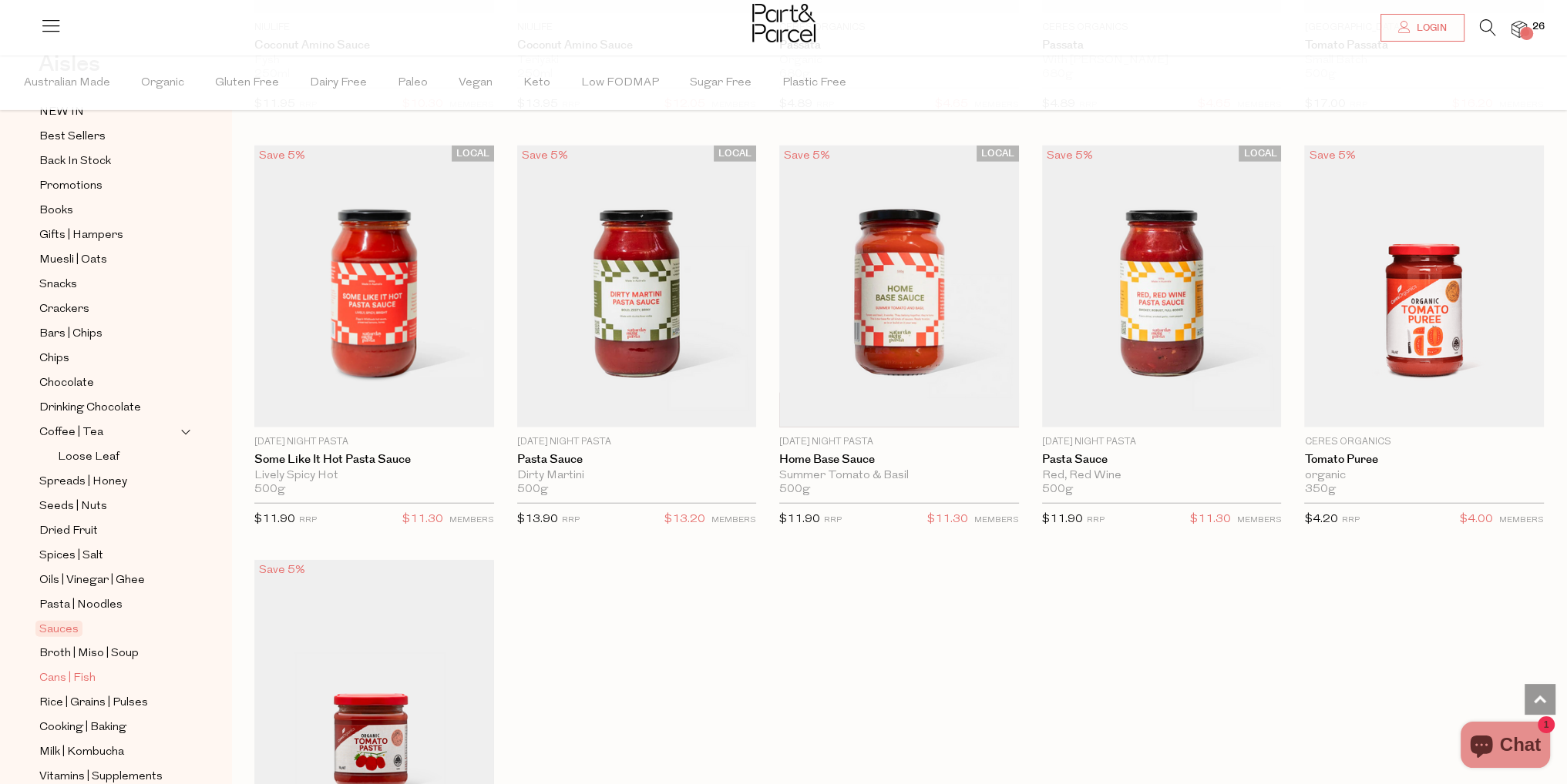
scroll to position [154, 0]
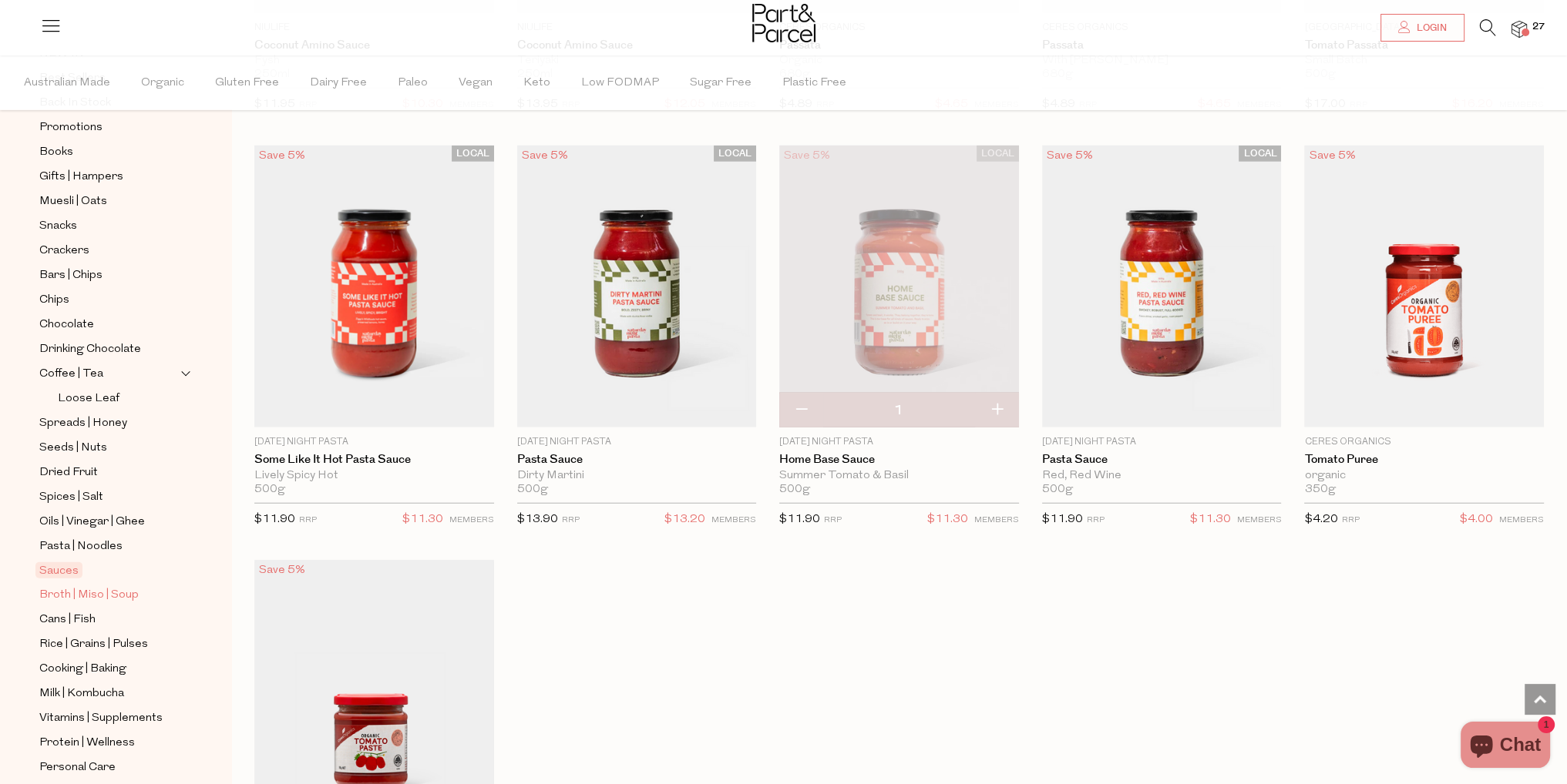
click at [79, 589] on span "Broth | Miso | Soup" at bounding box center [89, 595] width 100 height 19
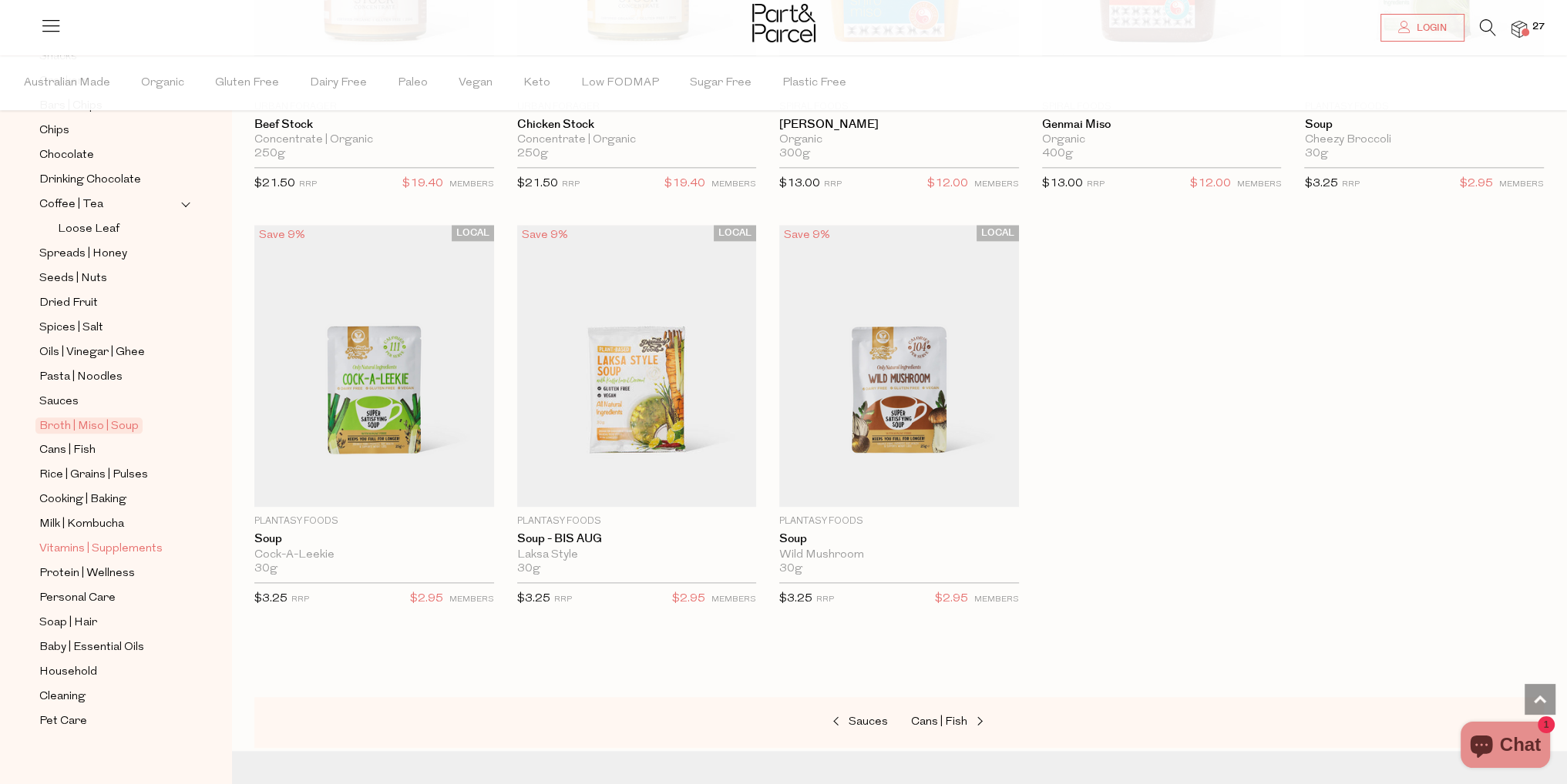
scroll to position [333, 0]
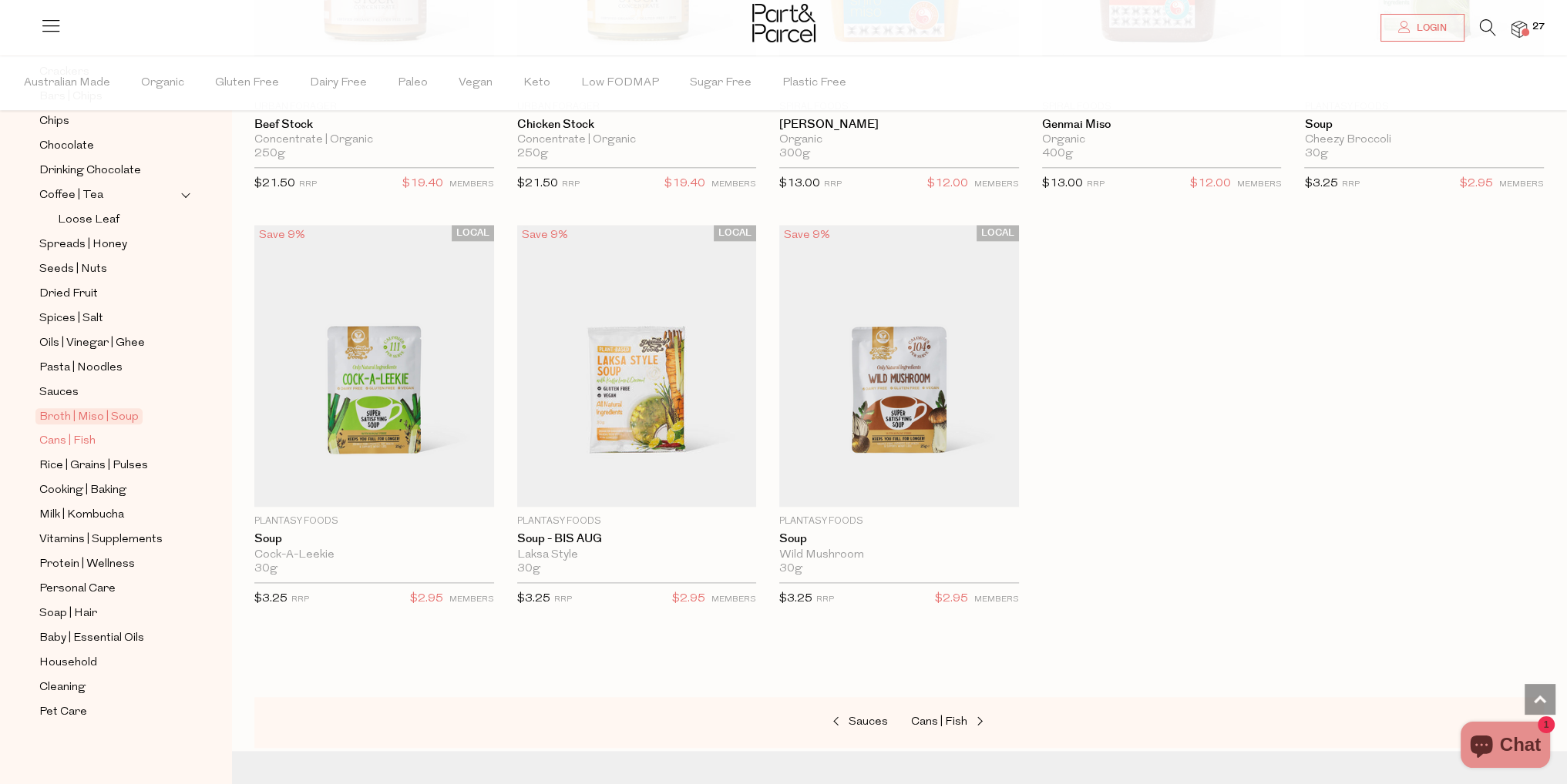
click at [76, 440] on span "Cans | Fish" at bounding box center [68, 441] width 57 height 19
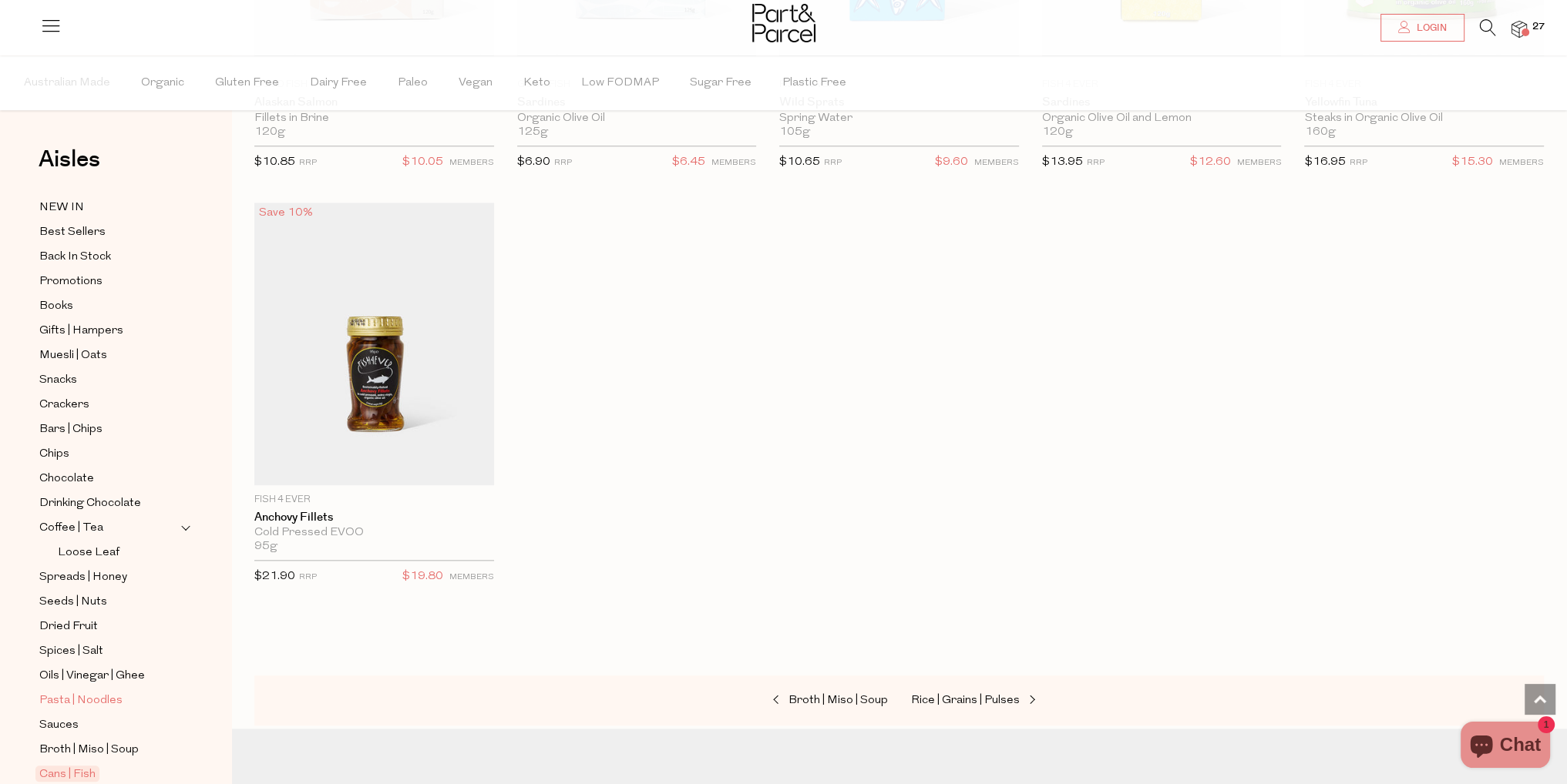
scroll to position [231, 0]
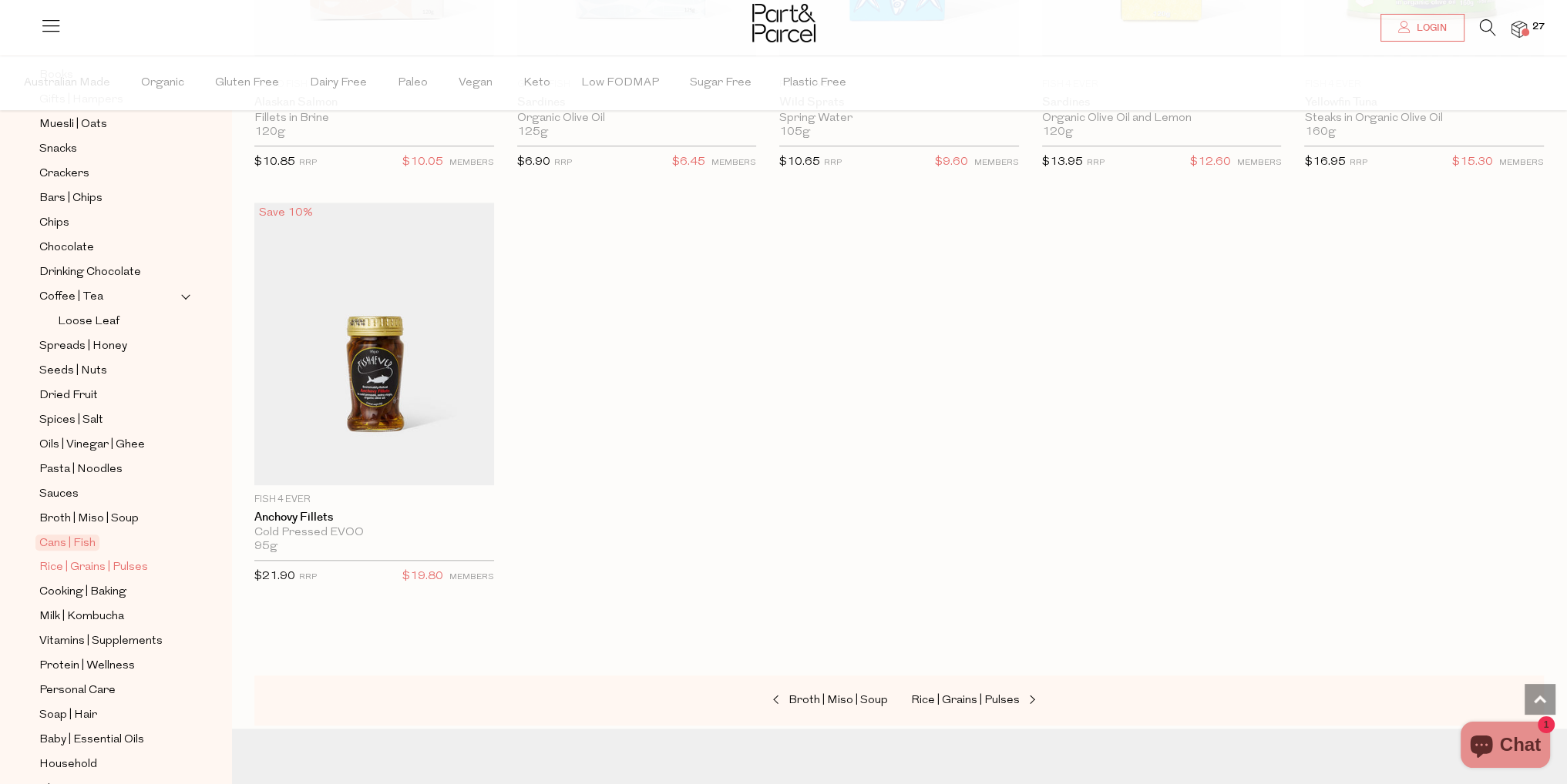
click at [83, 571] on span "Rice | Grains | Pulses" at bounding box center [94, 567] width 108 height 19
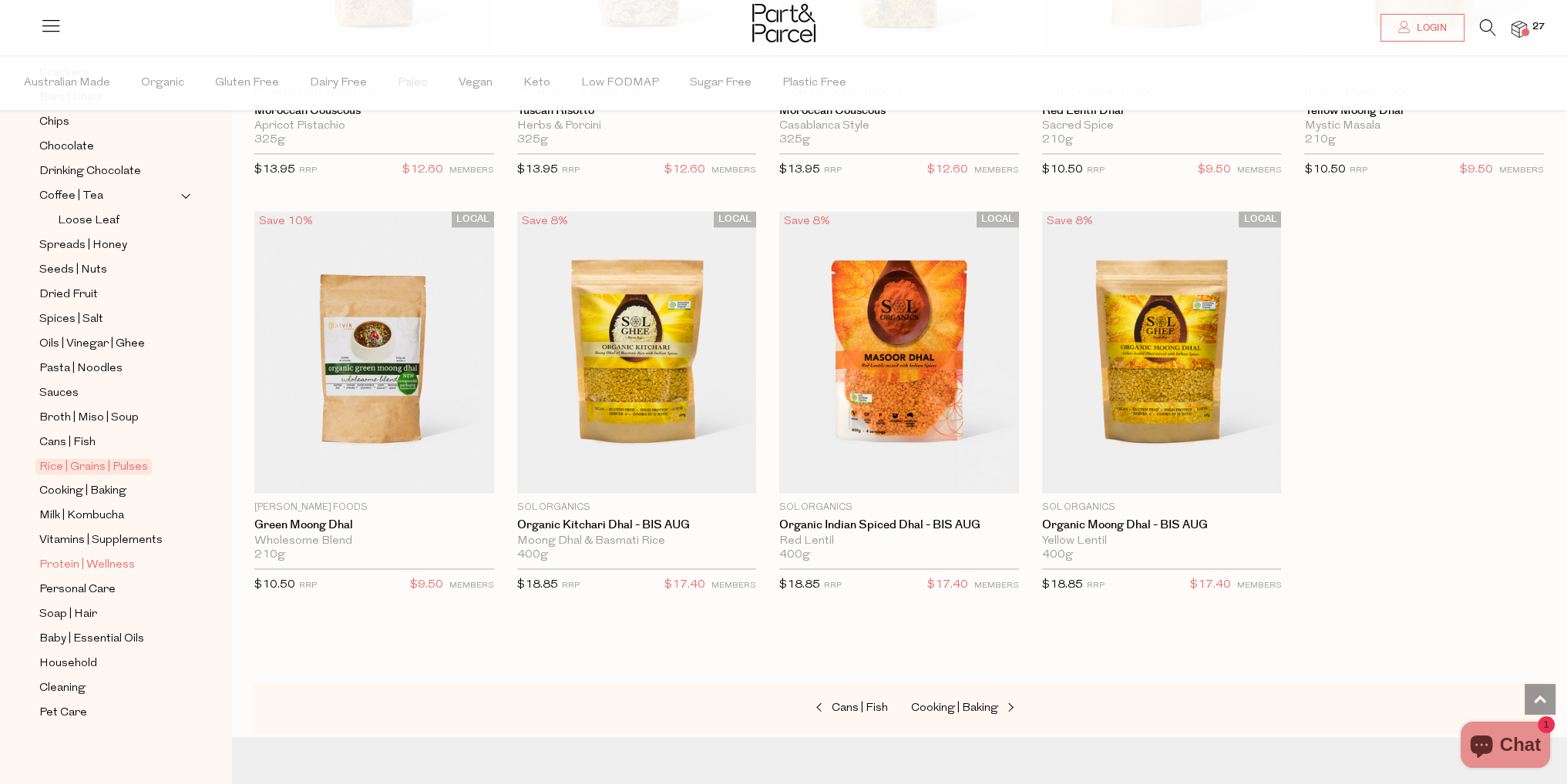
scroll to position [333, 0]
click at [79, 481] on span "Cooking | Baking" at bounding box center [83, 490] width 87 height 19
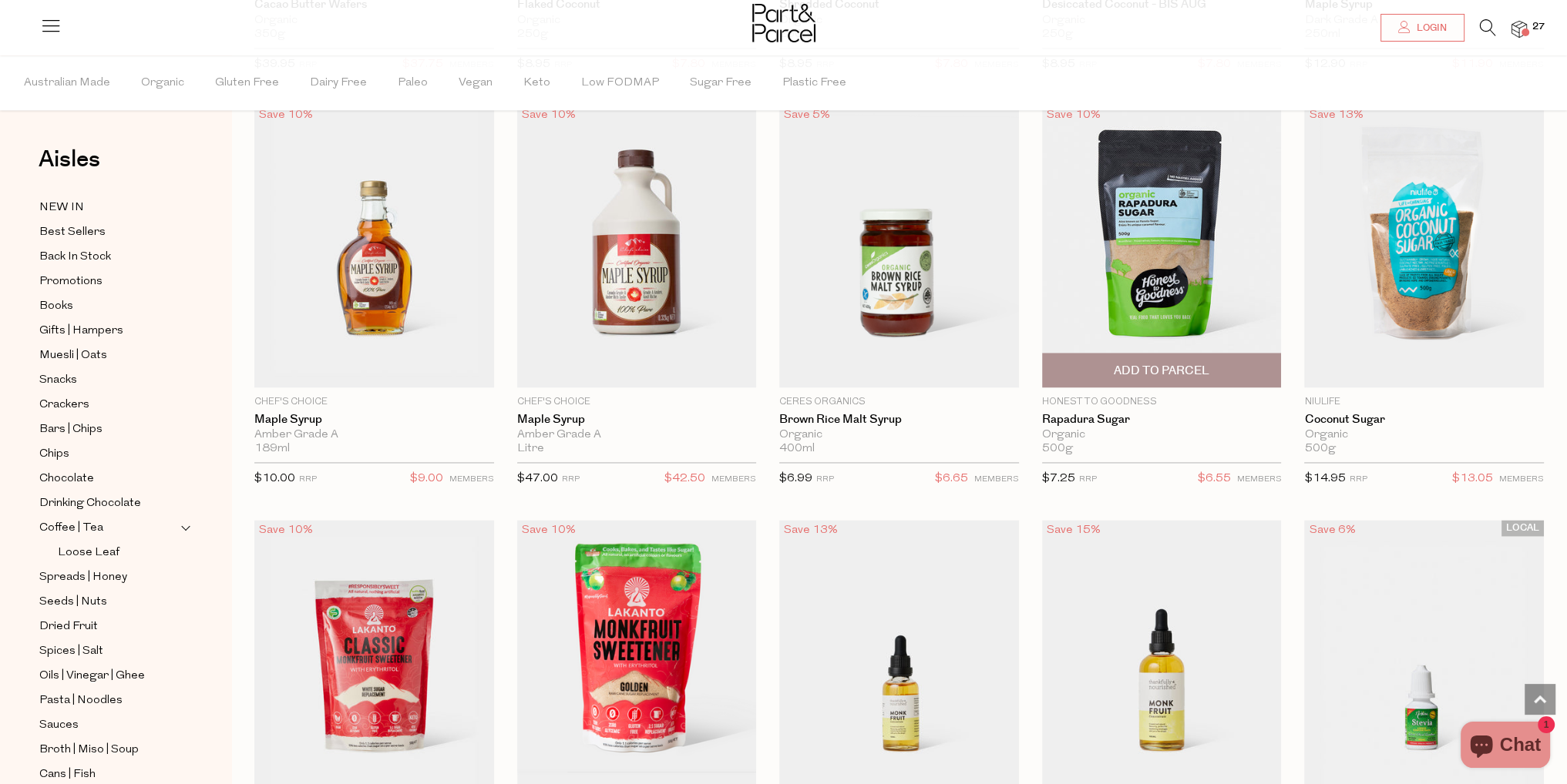
scroll to position [2927, 0]
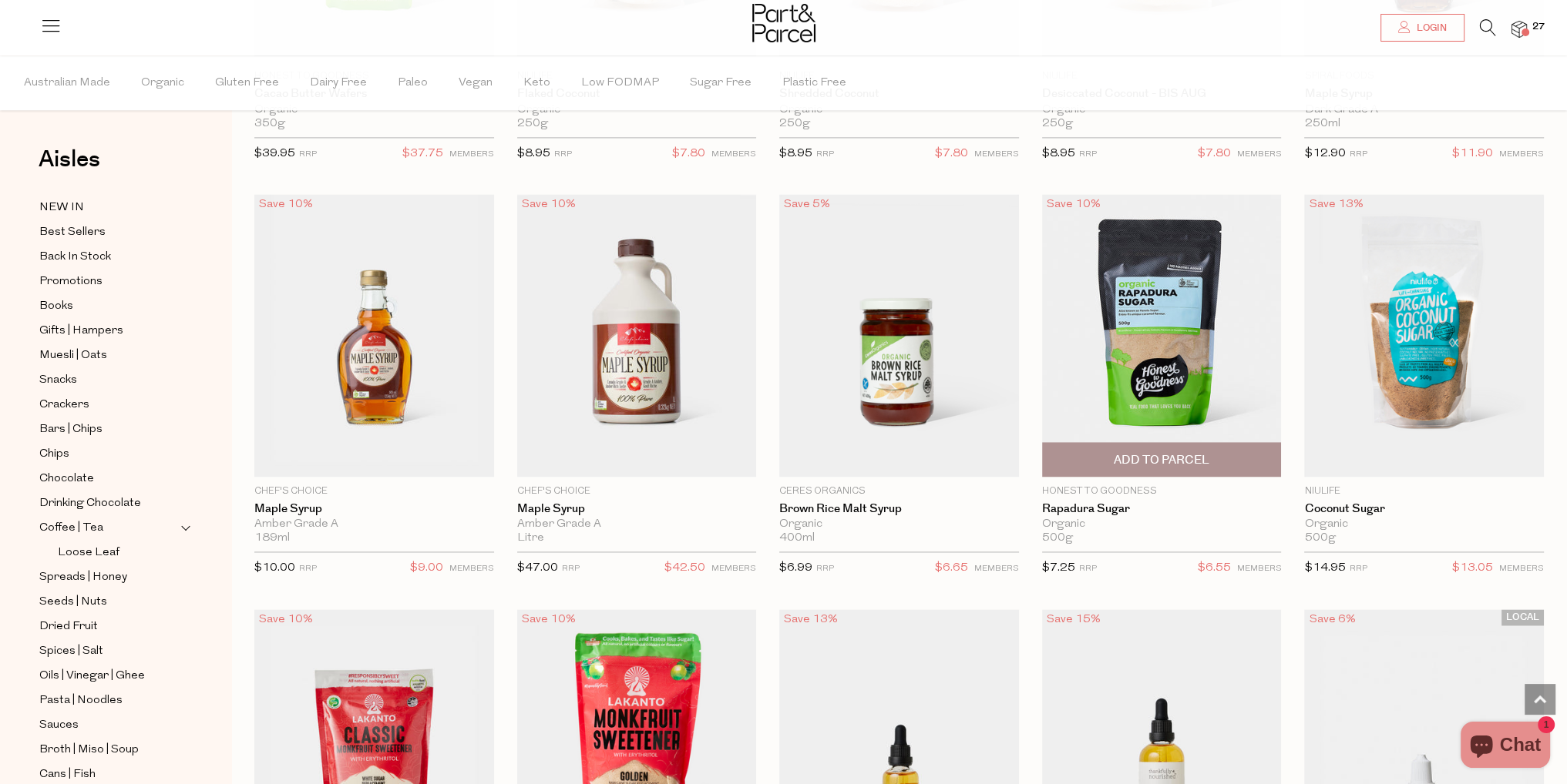
click at [1202, 452] on span "Add To Parcel" at bounding box center [1161, 460] width 96 height 16
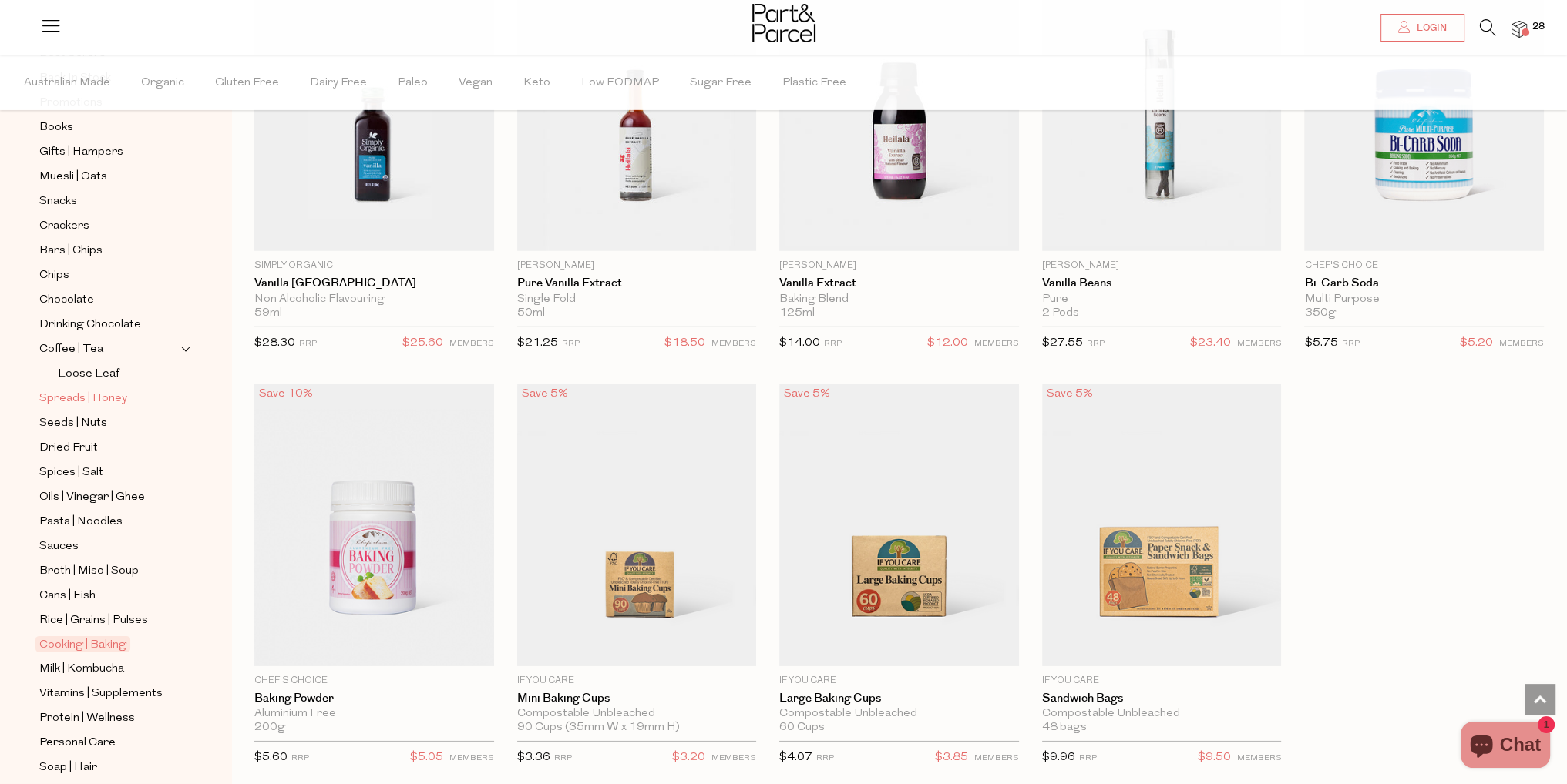
scroll to position [308, 0]
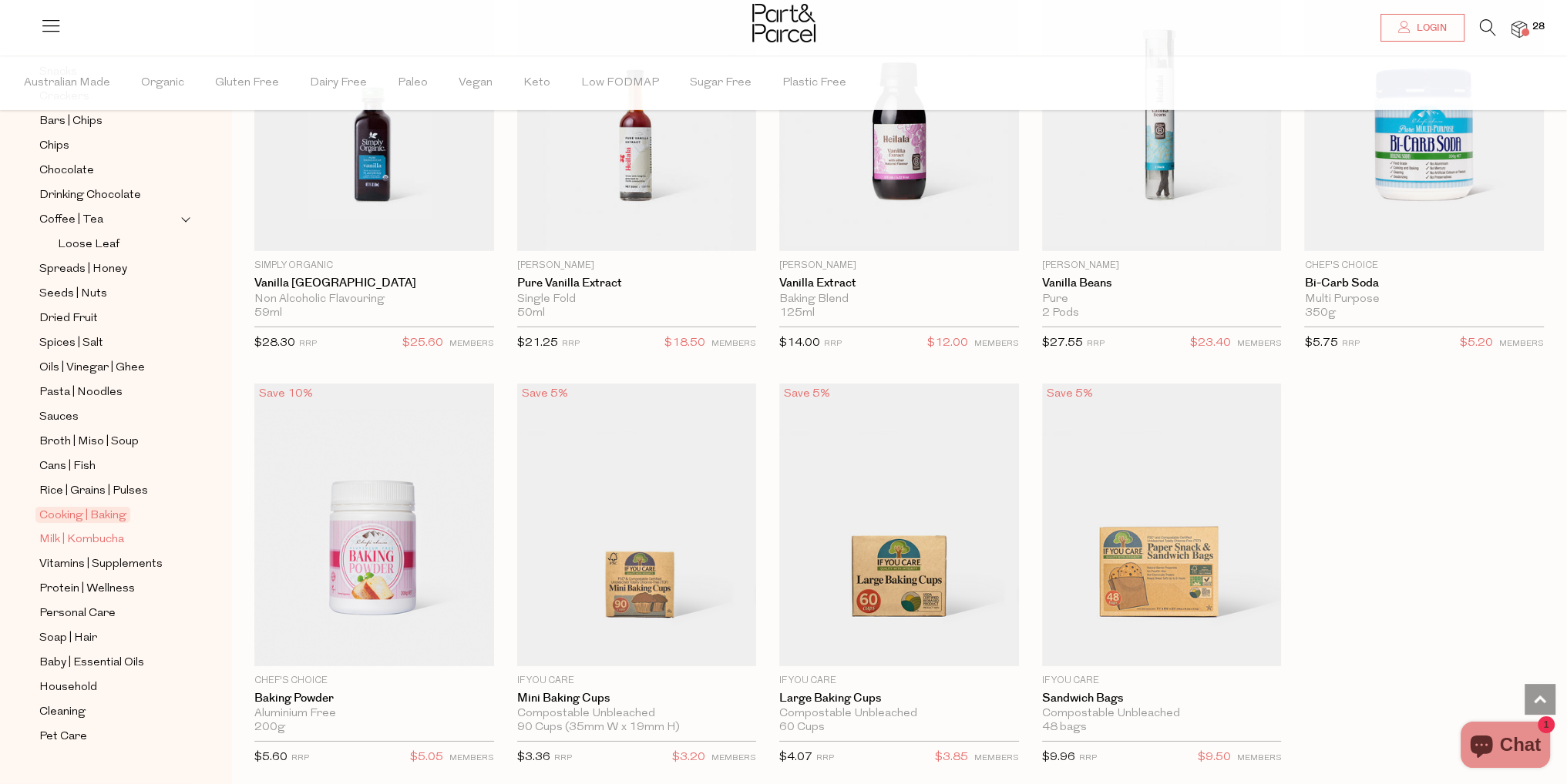
click at [99, 540] on span "Milk | Kombucha" at bounding box center [82, 540] width 85 height 19
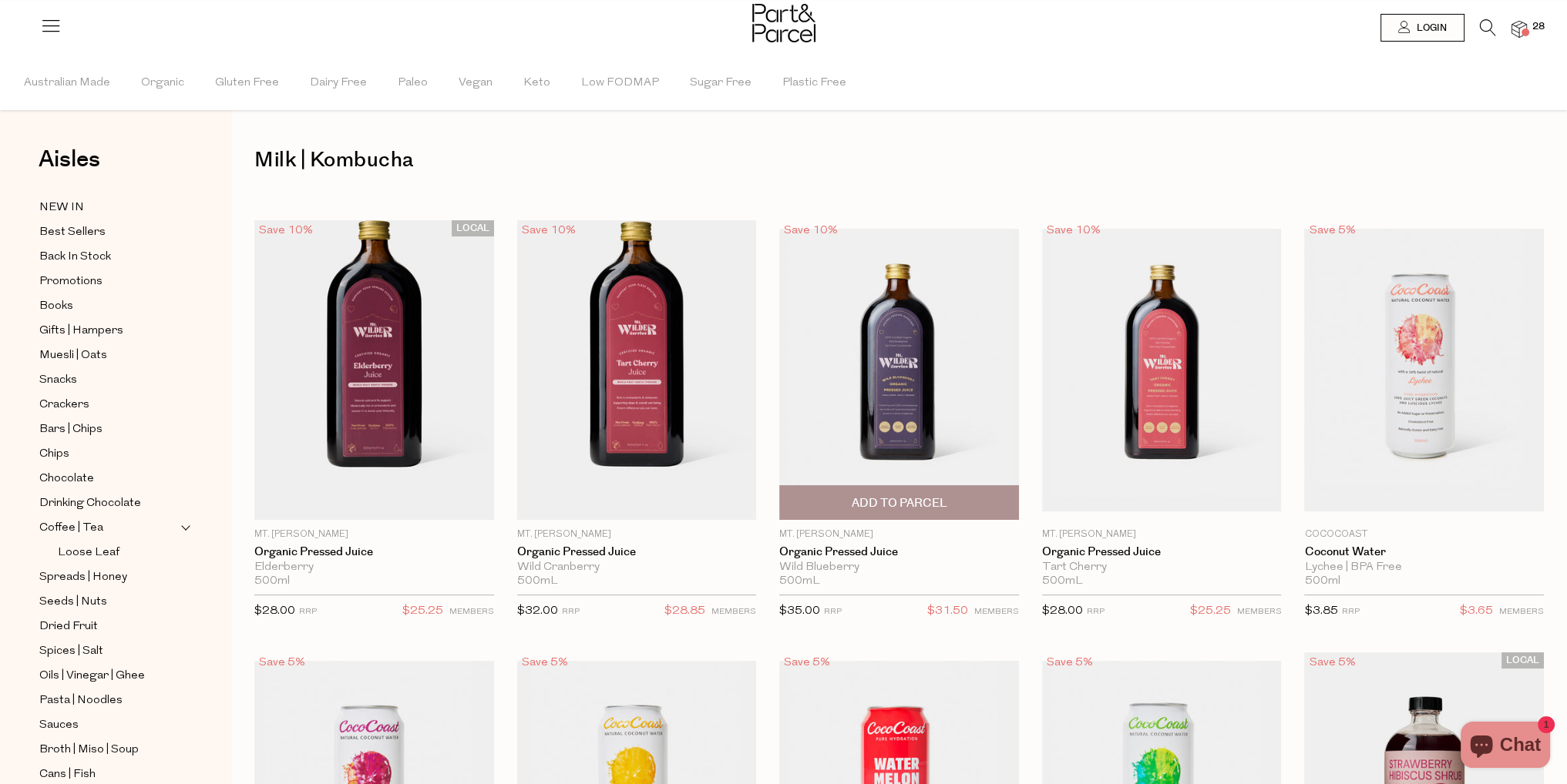
drag, startPoint x: 826, startPoint y: 497, endPoint x: 892, endPoint y: 483, distance: 67.5
click at [892, 483] on div "Save 10% 1 Add To Parcel" at bounding box center [899, 369] width 240 height 299
click at [817, 506] on span "Add To Parcel" at bounding box center [898, 502] width 231 height 33
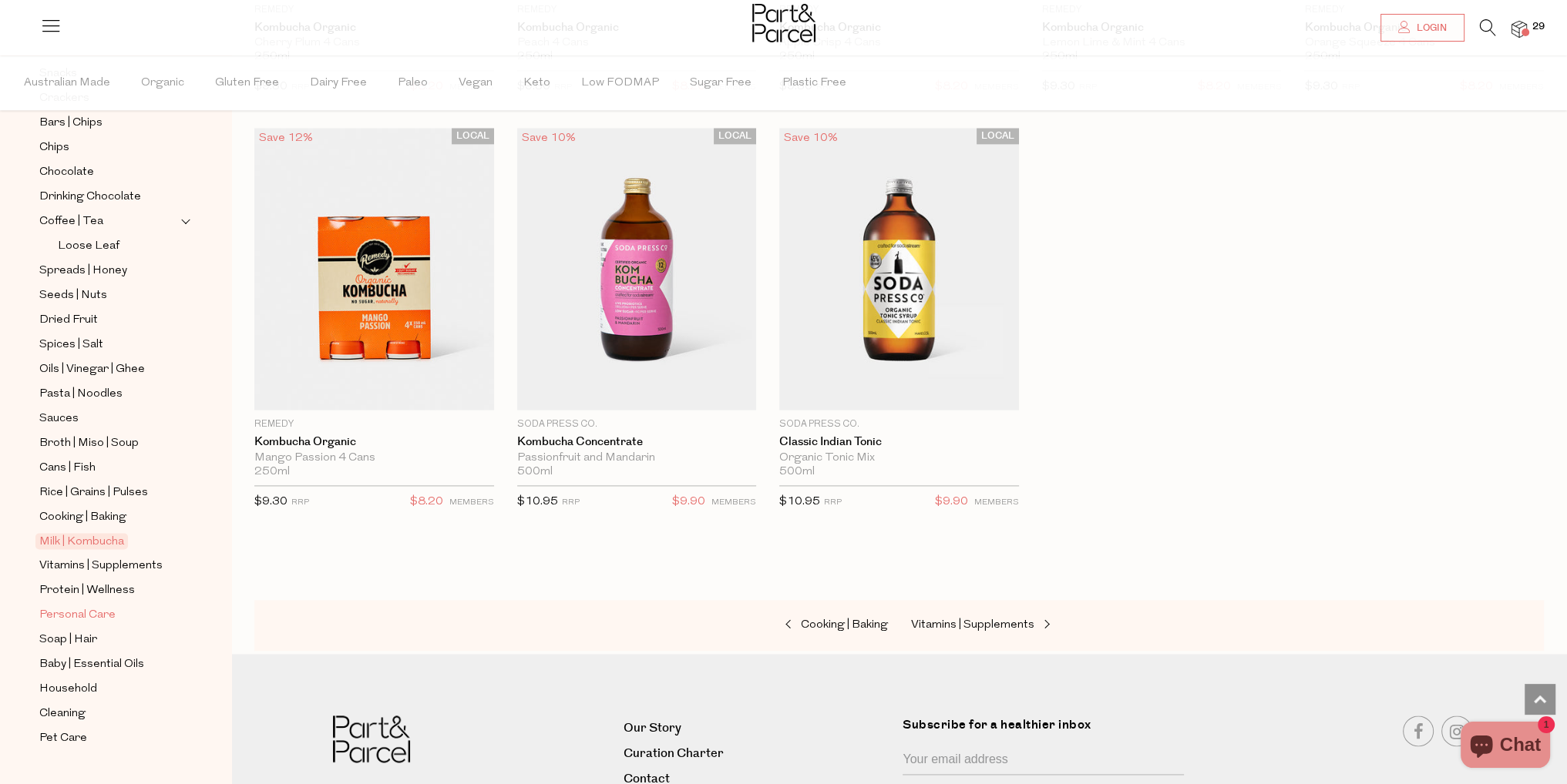
scroll to position [308, 0]
click at [134, 556] on span "Vitamins | Supplements" at bounding box center [101, 564] width 123 height 19
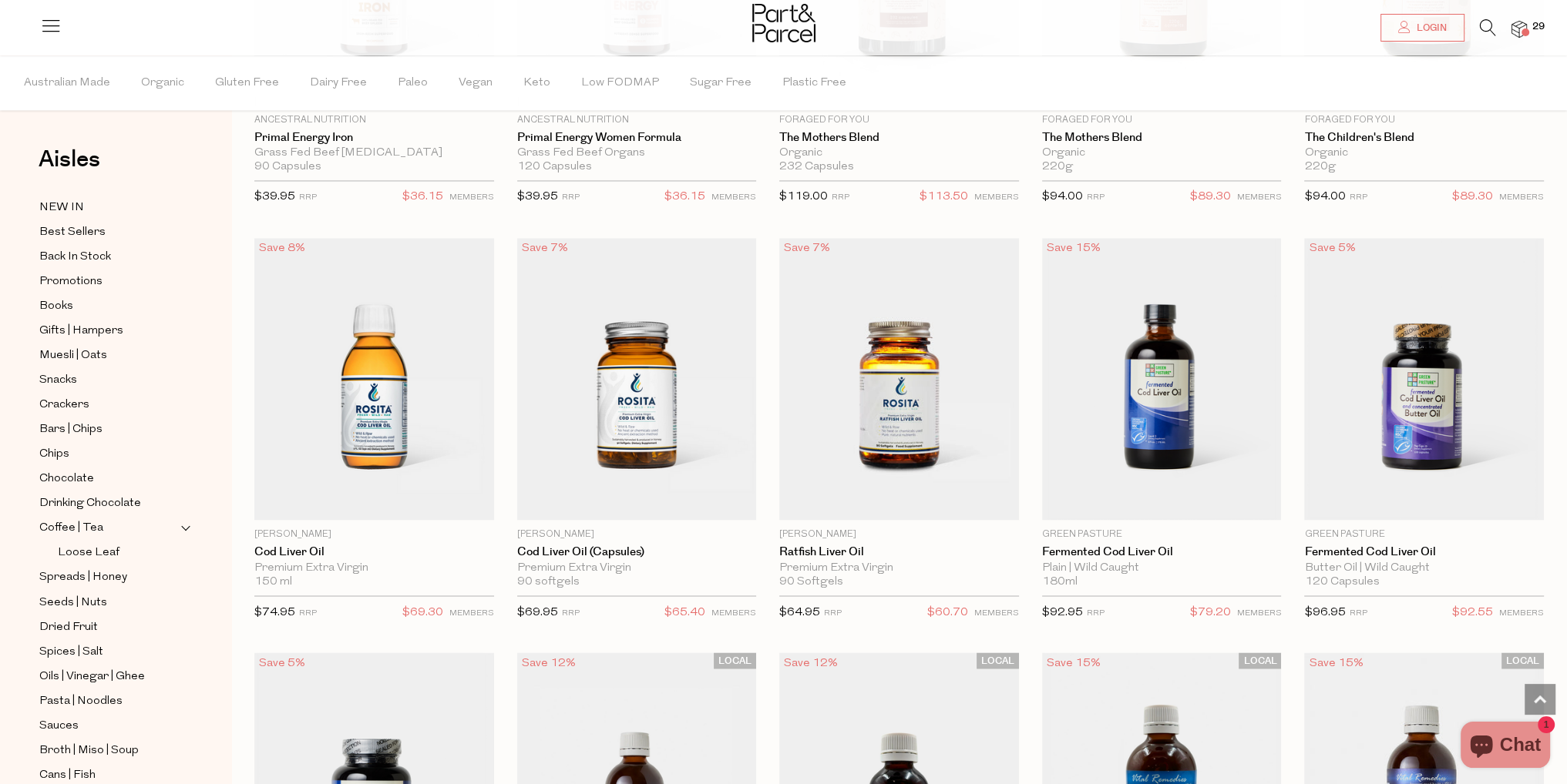
scroll to position [3321, 0]
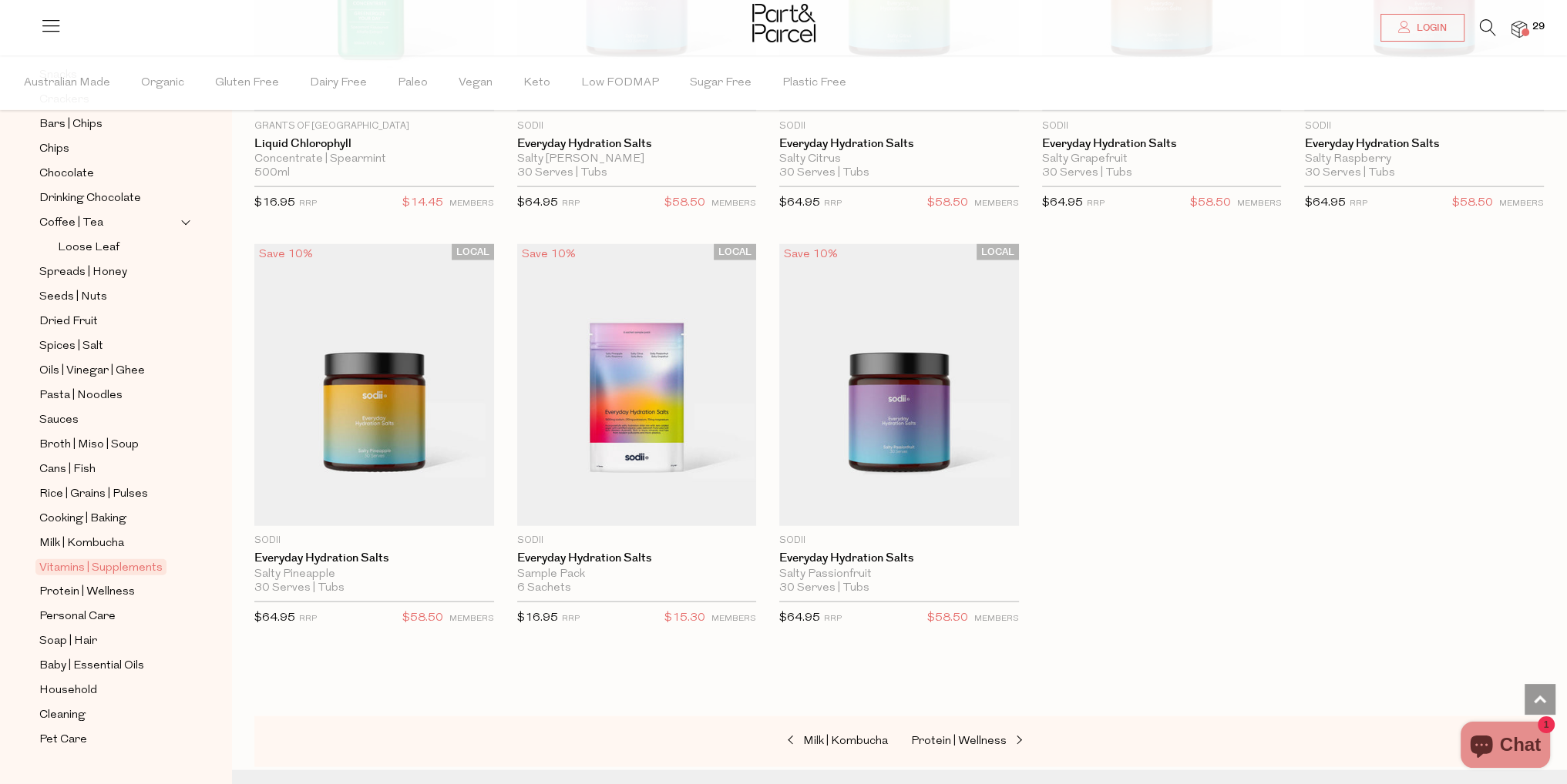
scroll to position [308, 0]
click at [82, 580] on span "Protein | Wellness" at bounding box center [87, 589] width 96 height 19
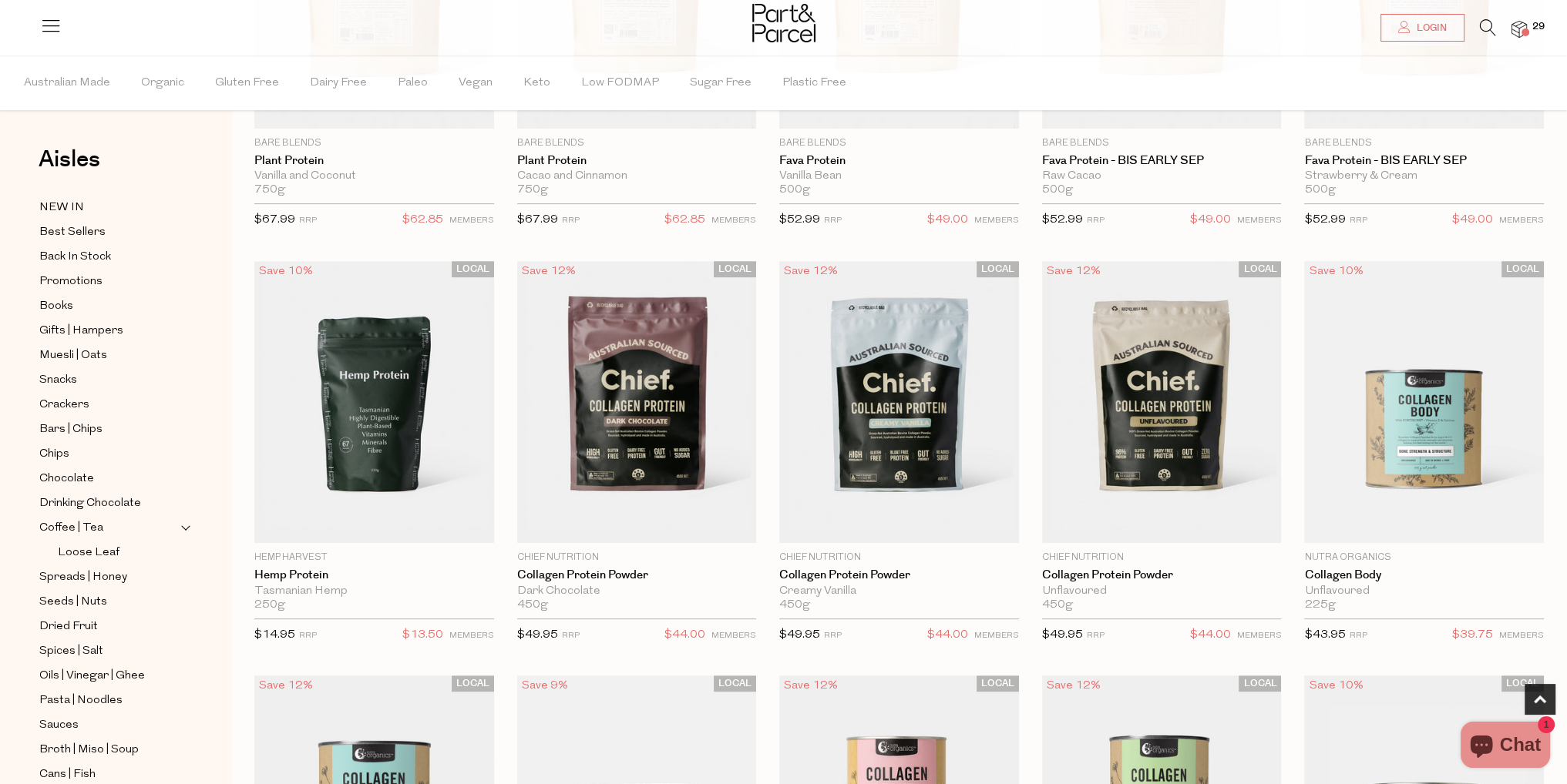
scroll to position [770, 0]
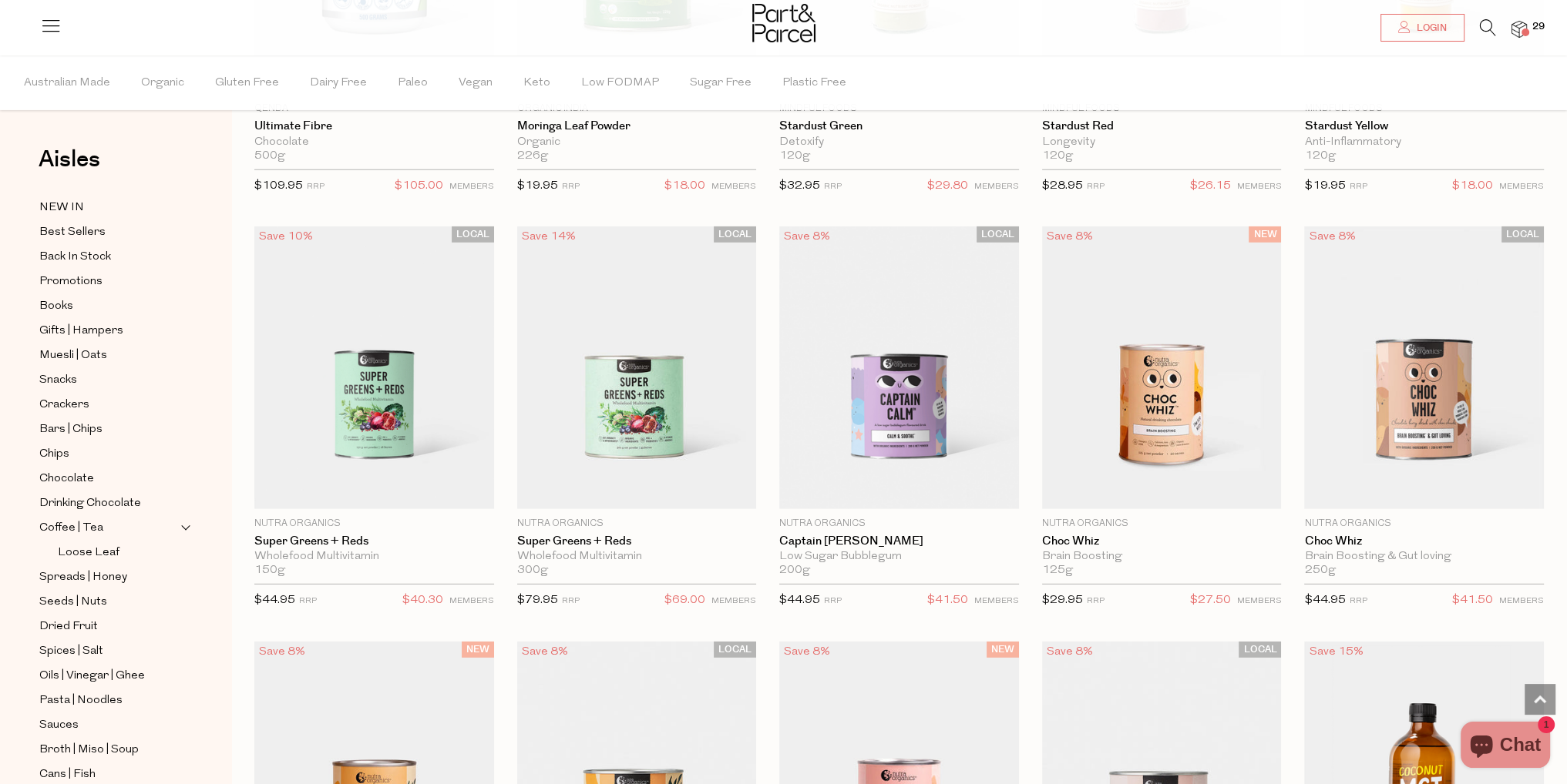
scroll to position [308, 0]
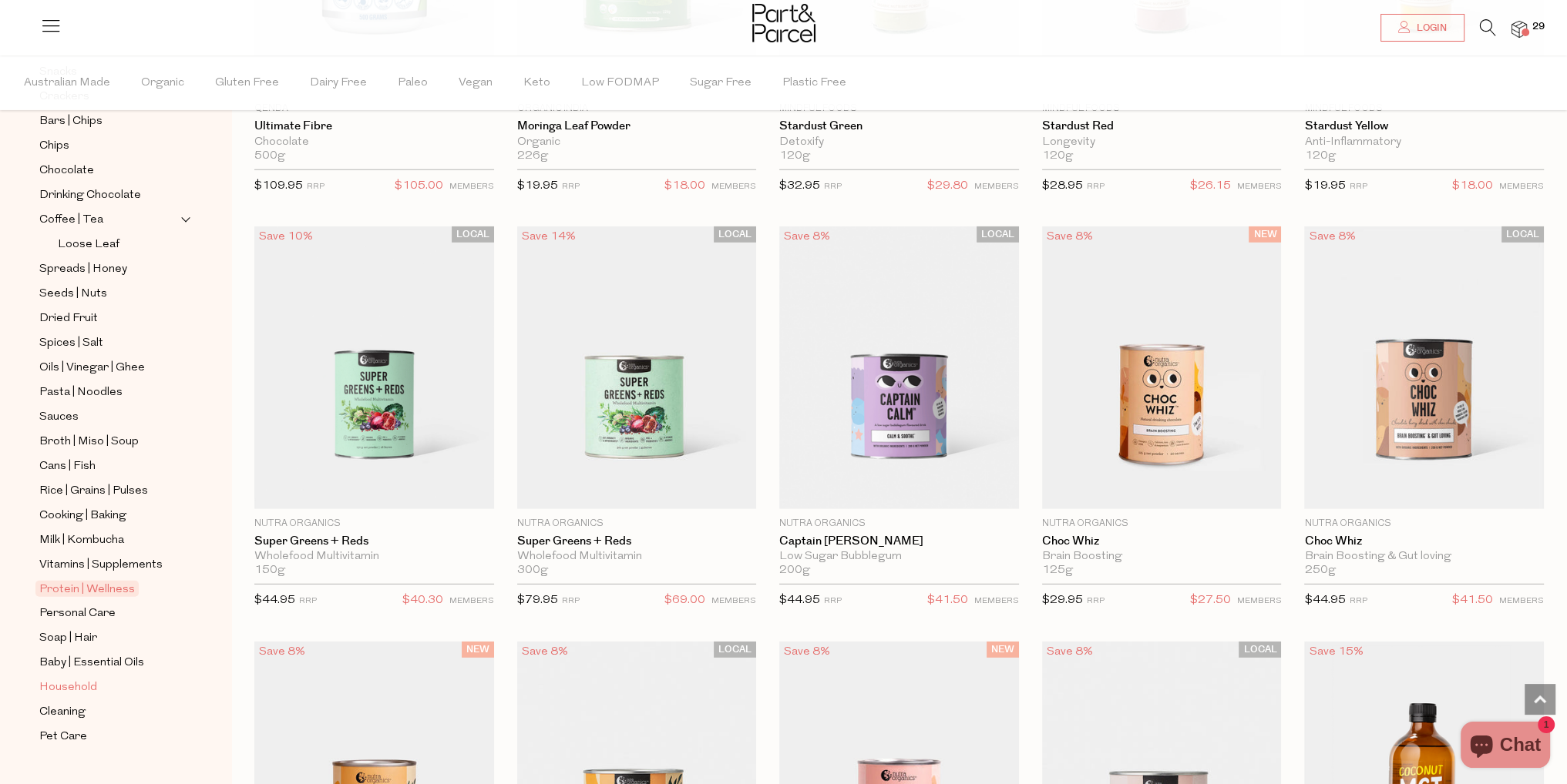
click at [83, 681] on span "Household" at bounding box center [68, 688] width 57 height 19
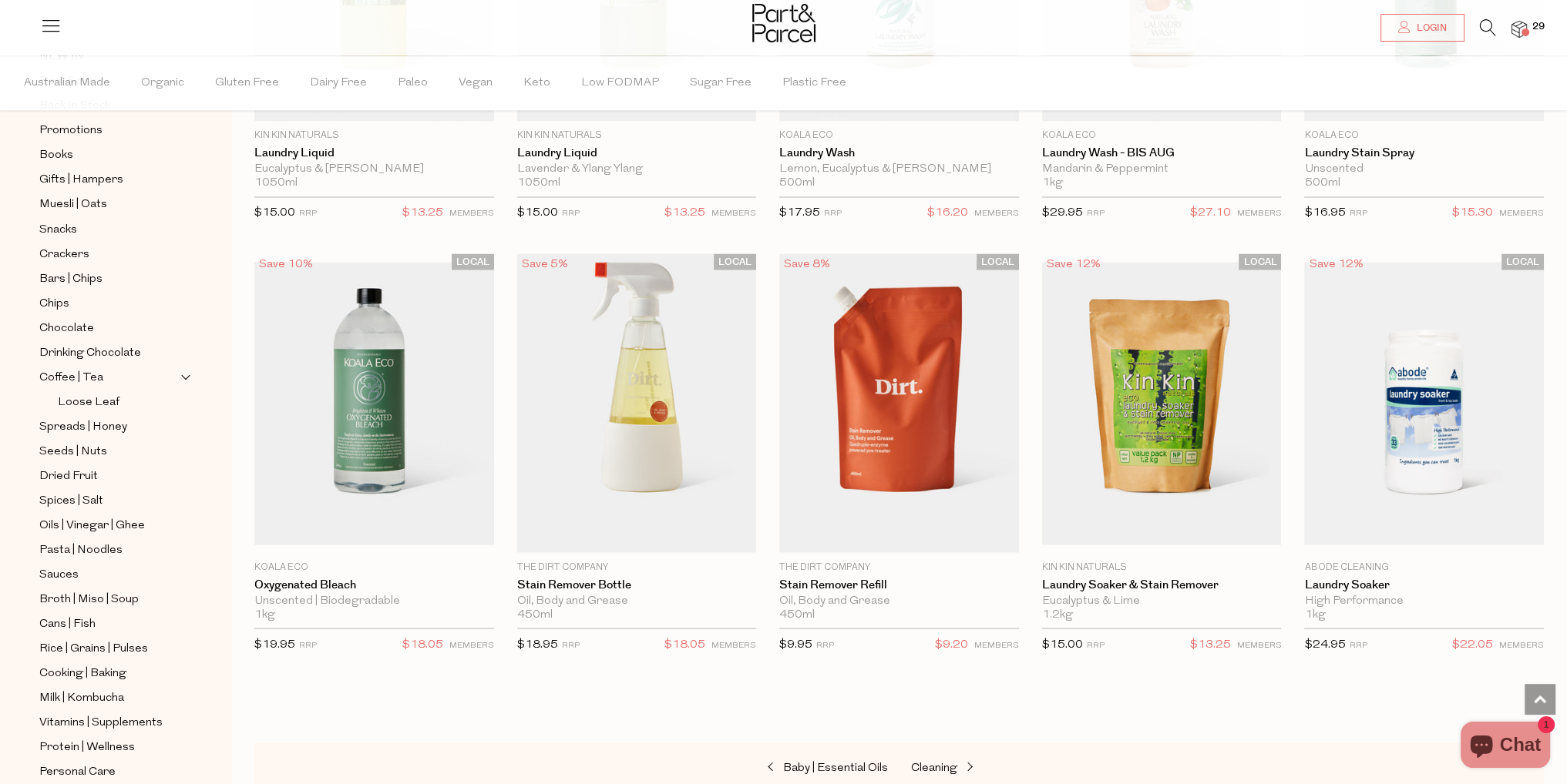
scroll to position [308, 0]
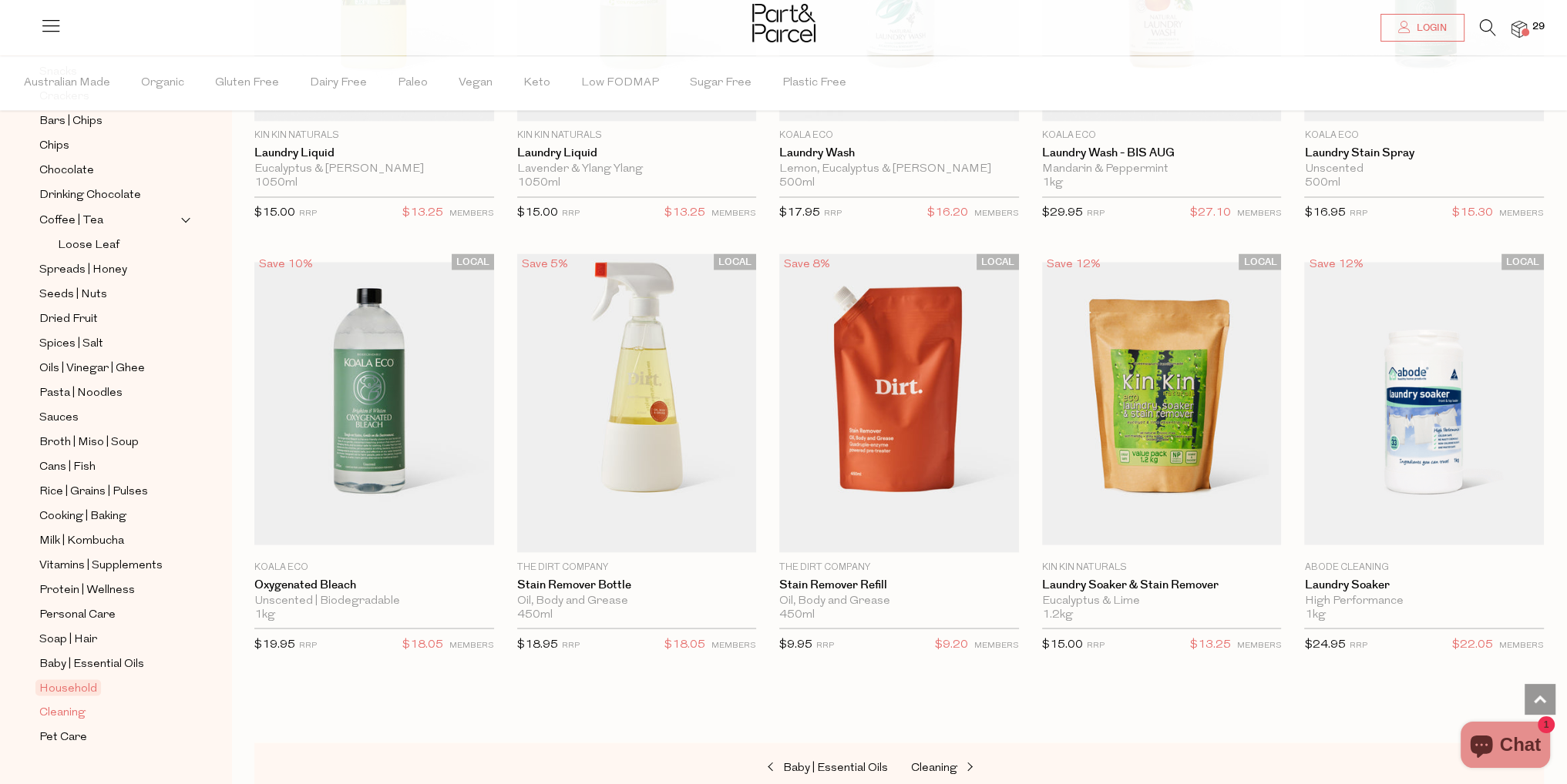
click at [68, 703] on span "Cleaning" at bounding box center [62, 712] width 46 height 19
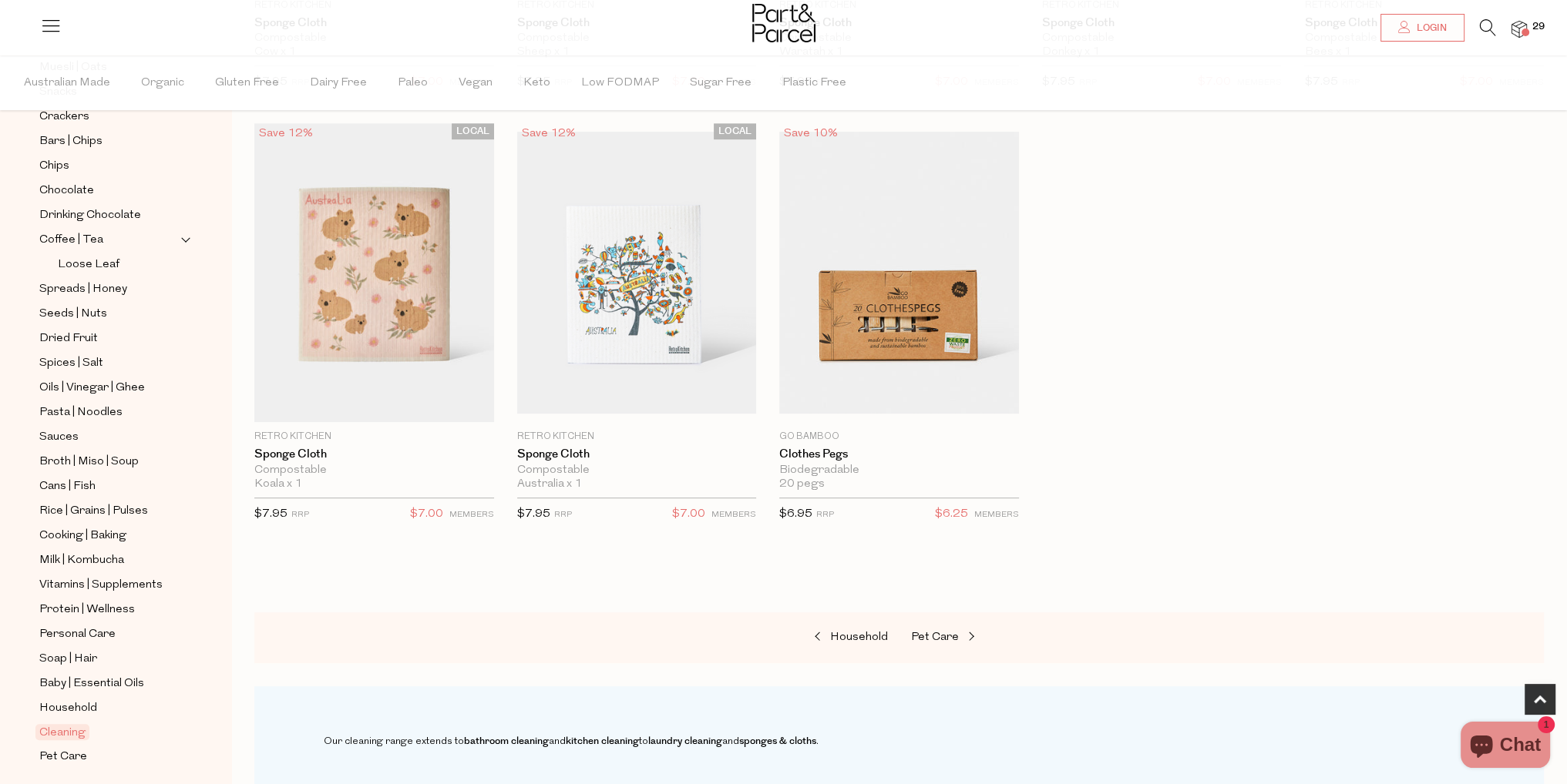
scroll to position [333, 0]
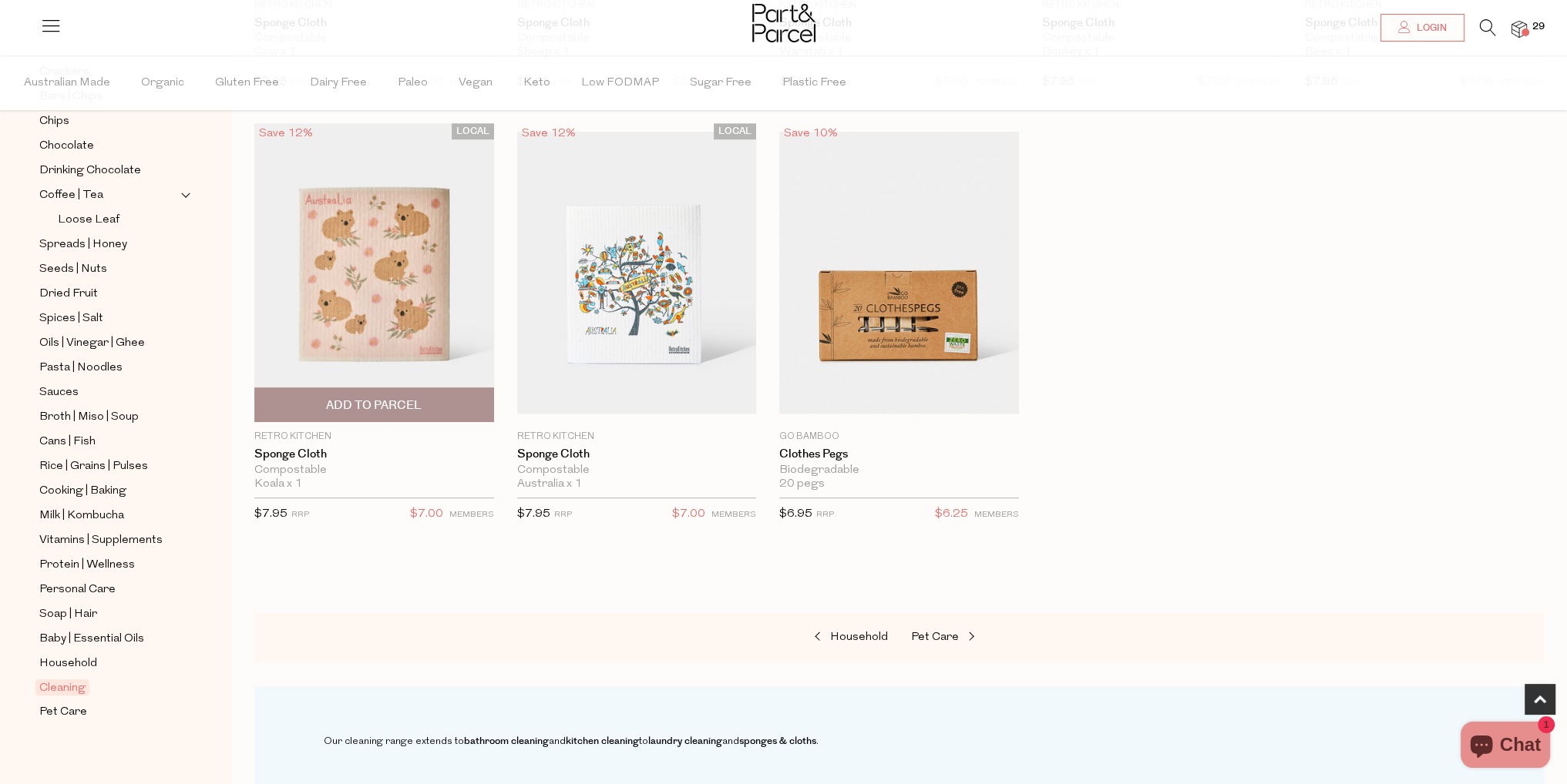
click at [367, 410] on span "Add To Parcel" at bounding box center [374, 405] width 96 height 16
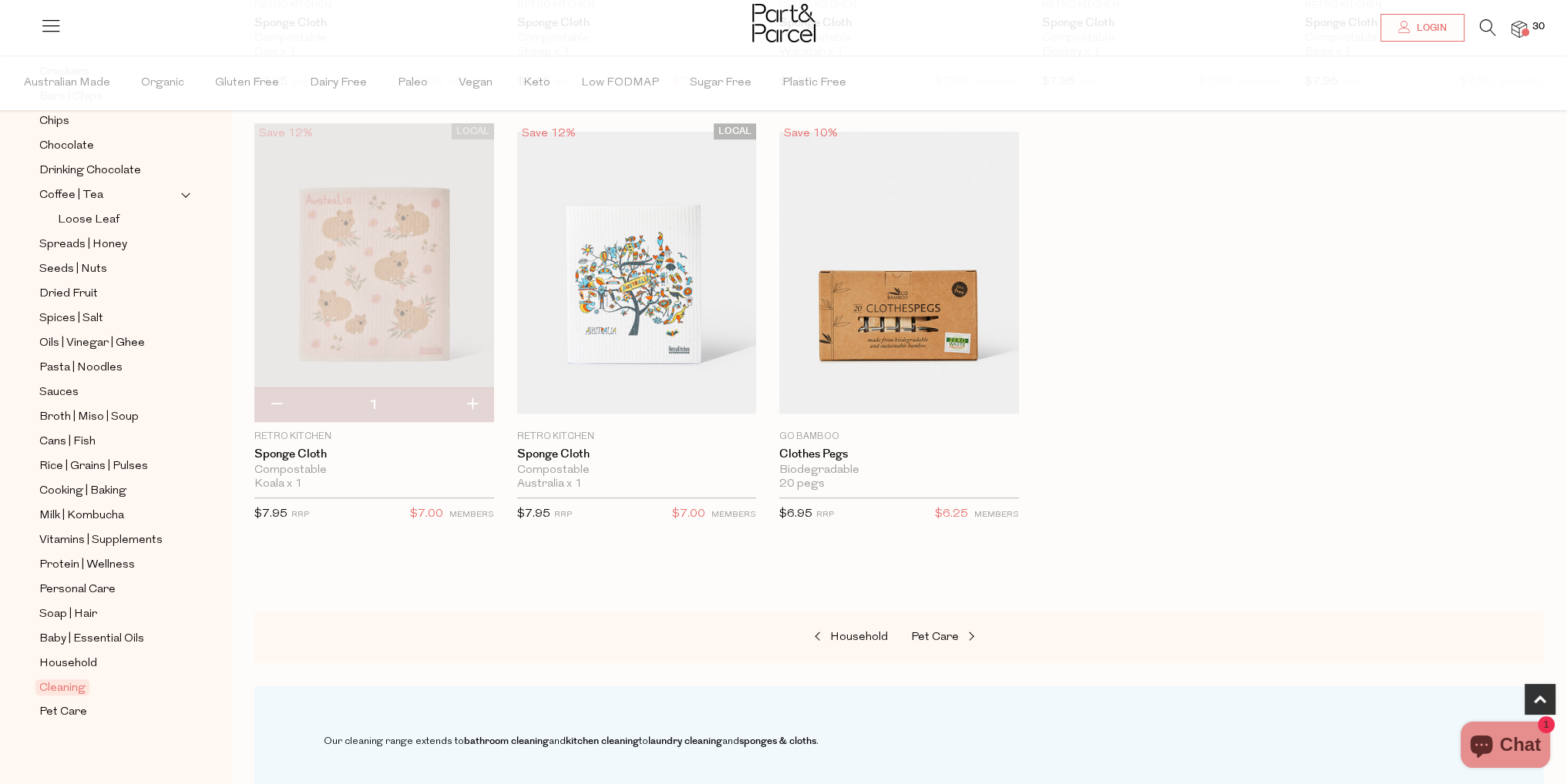
click at [1515, 13] on div at bounding box center [784, 25] width 1567 height 50
click at [1520, 25] on img at bounding box center [1518, 30] width 15 height 18
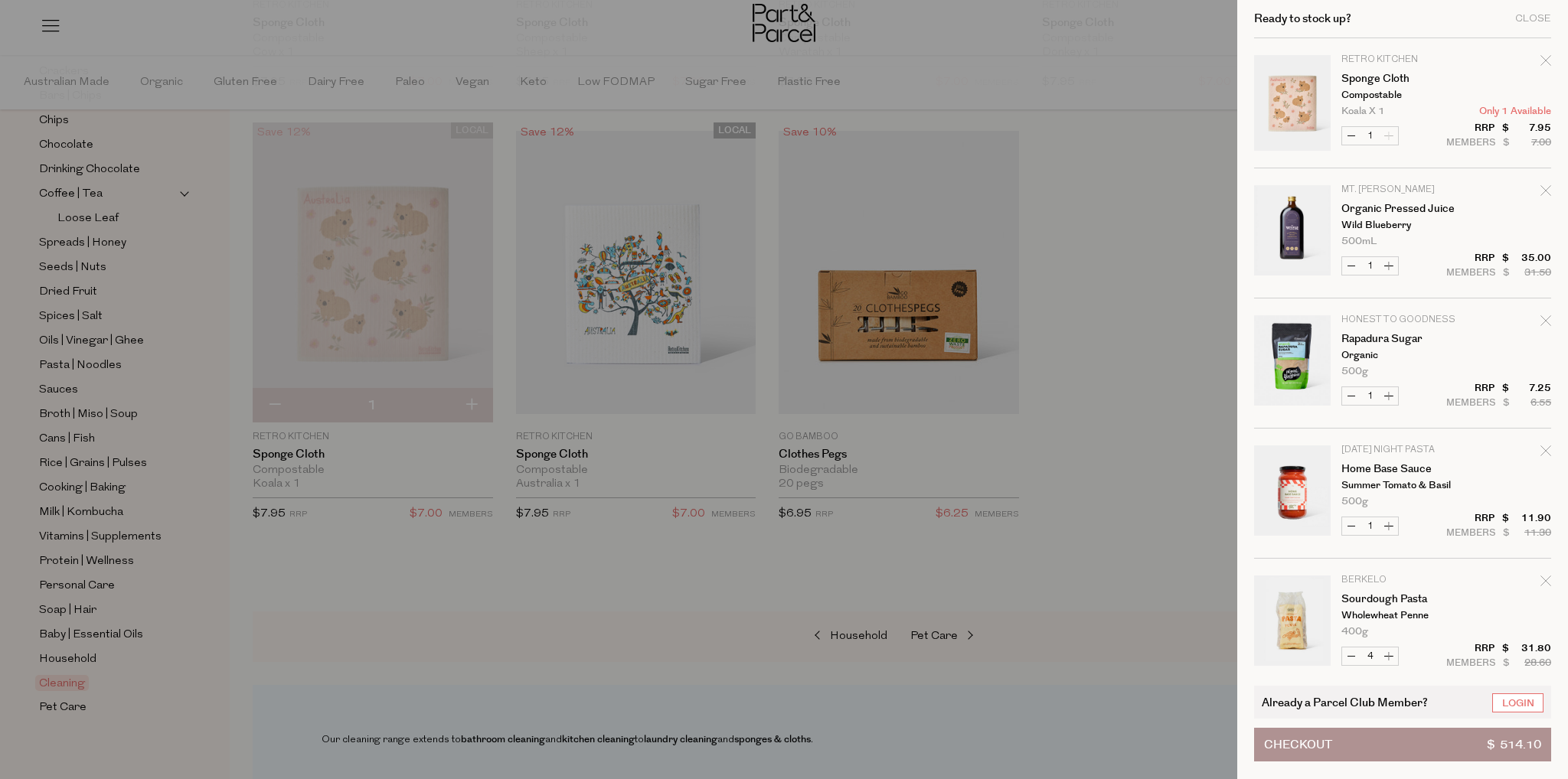
click at [1356, 140] on button "Decrease Sponge Cloth" at bounding box center [1351, 136] width 18 height 18
type input "0"
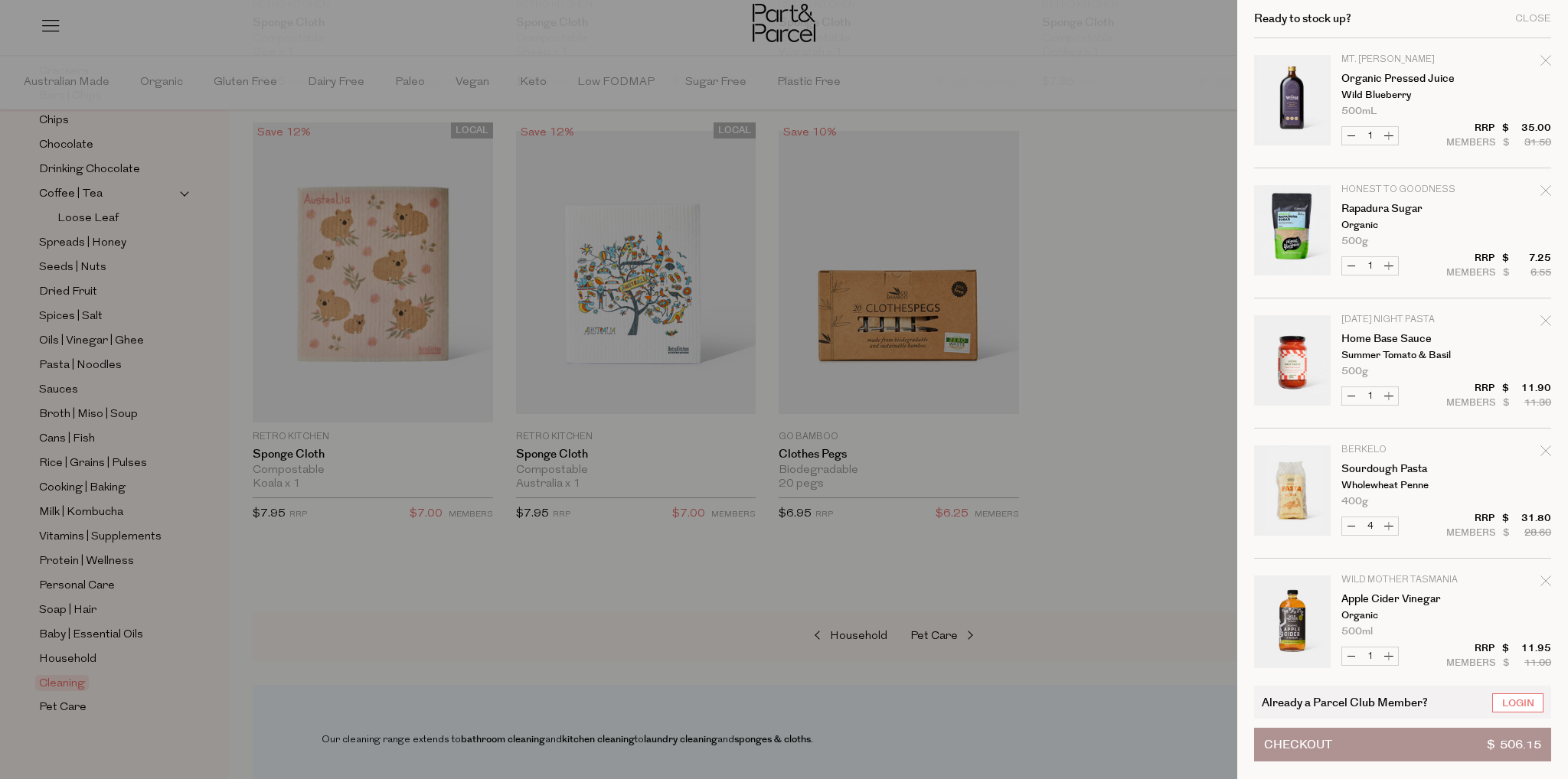
click at [1542, 60] on icon "Remove Organic Pressed Juice" at bounding box center [1545, 60] width 10 height 10
type input "Add Membership"
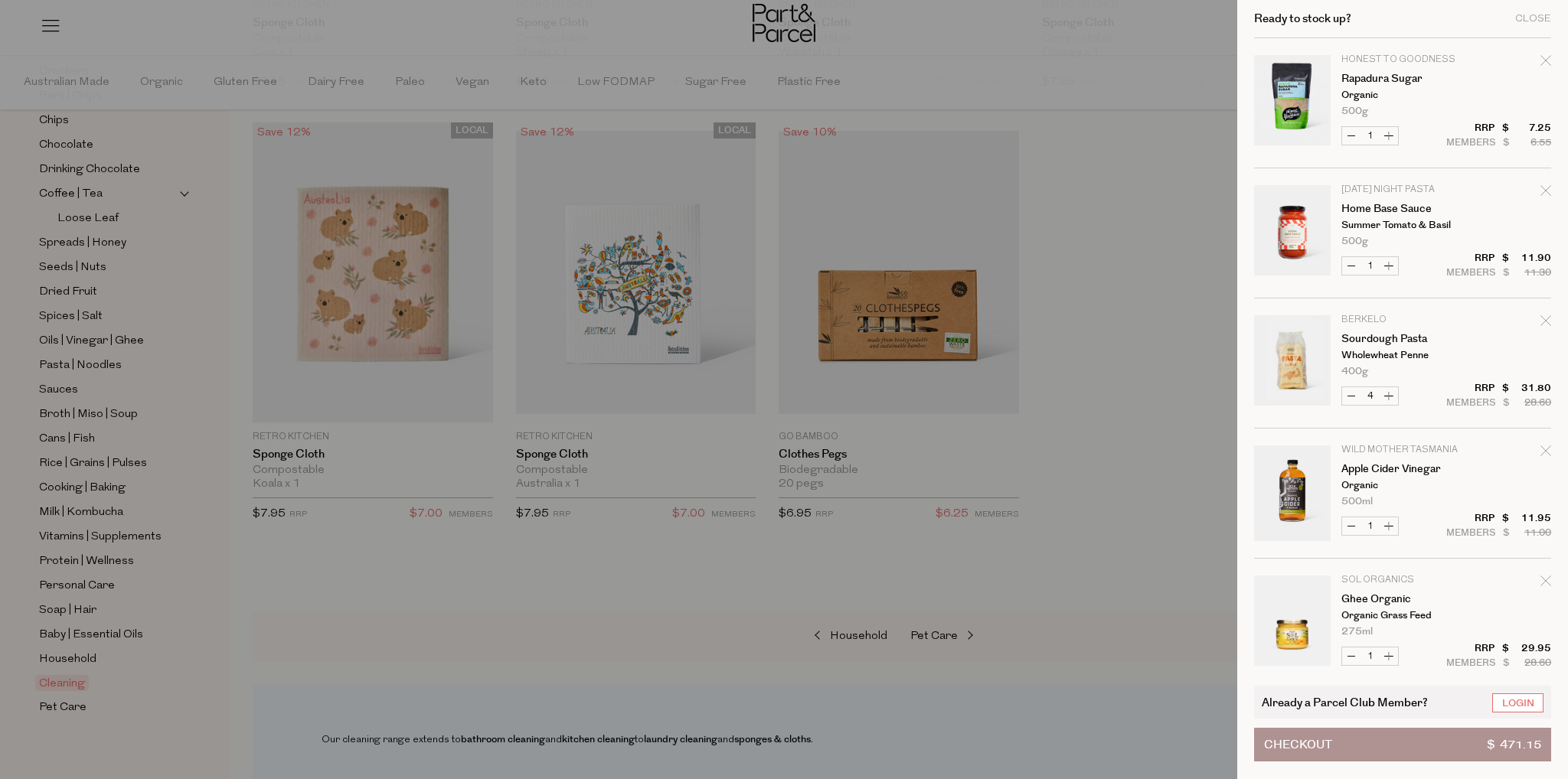
click at [1129, 264] on div at bounding box center [784, 389] width 1568 height 779
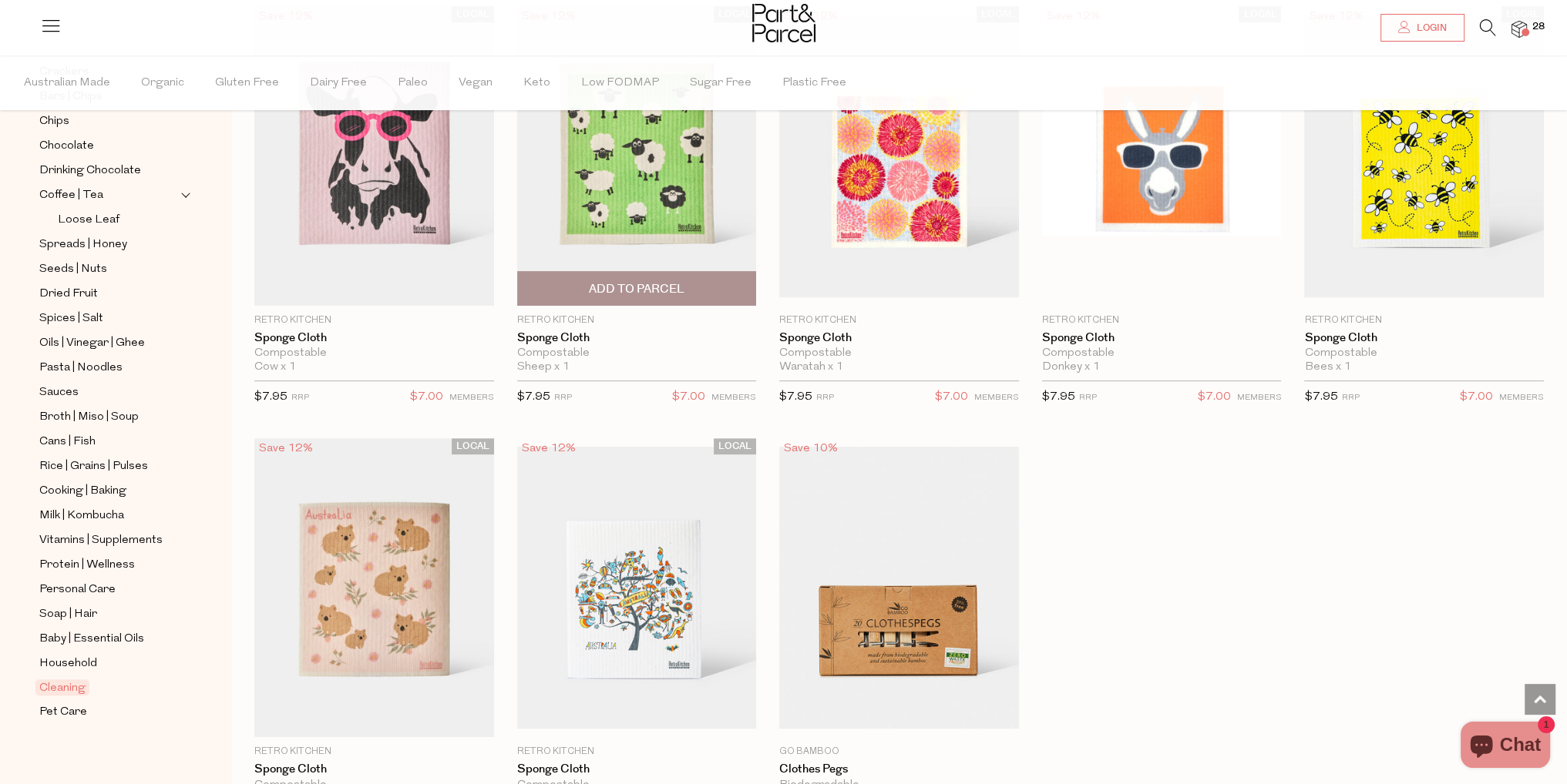
scroll to position [539, 0]
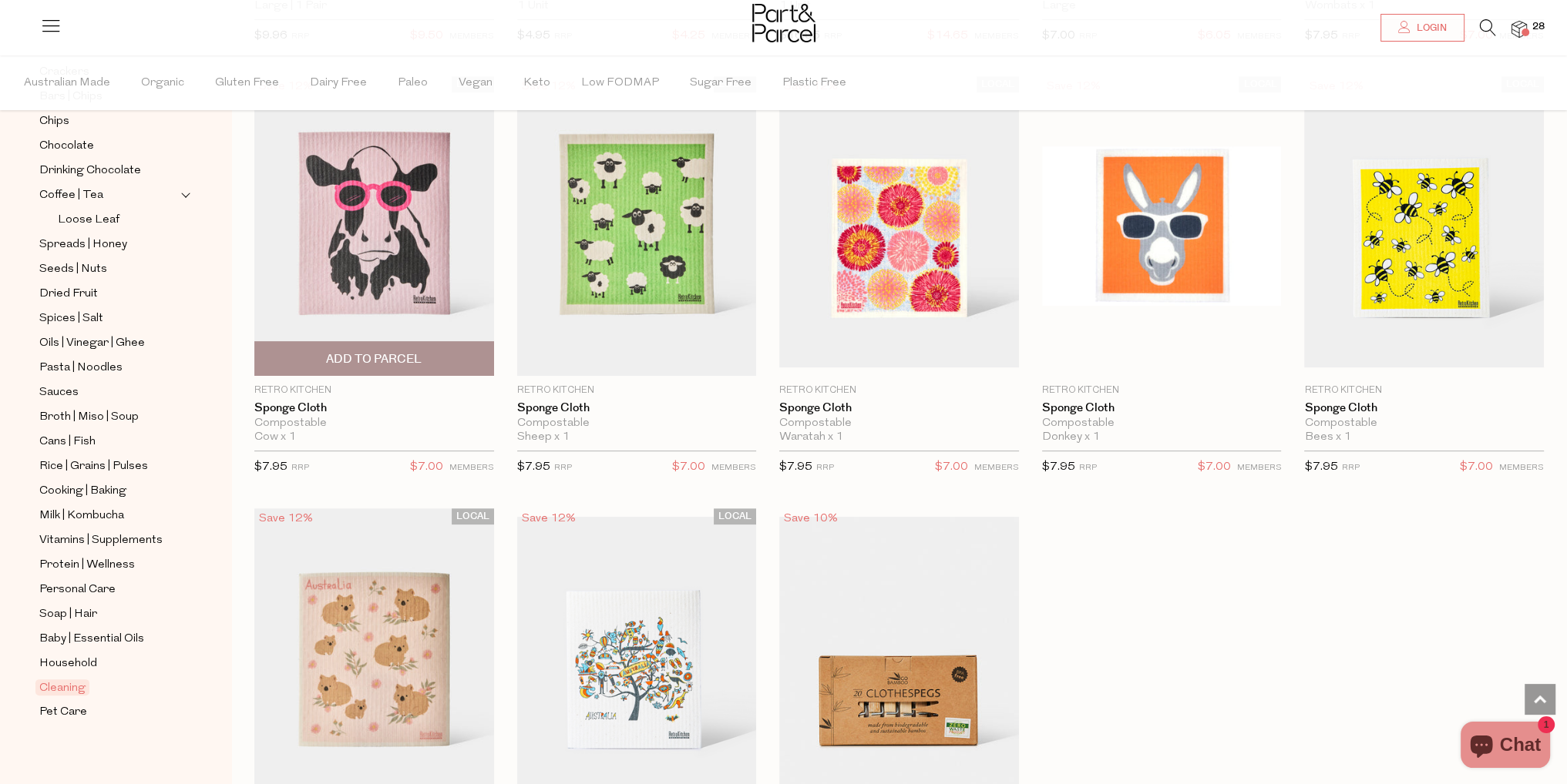
click at [379, 351] on span "Add To Parcel" at bounding box center [374, 359] width 96 height 16
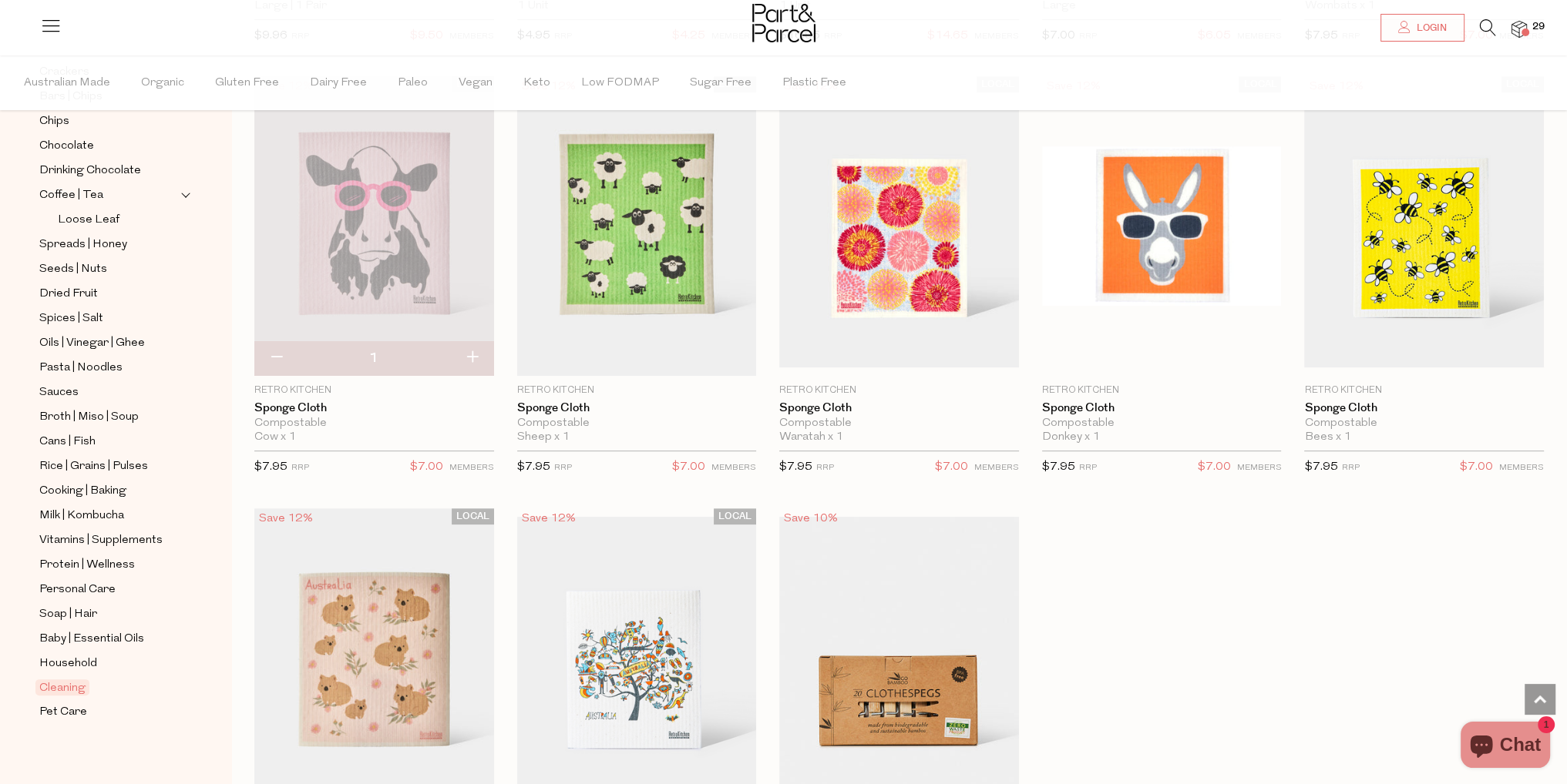
click at [1521, 34] on span at bounding box center [1525, 32] width 8 height 8
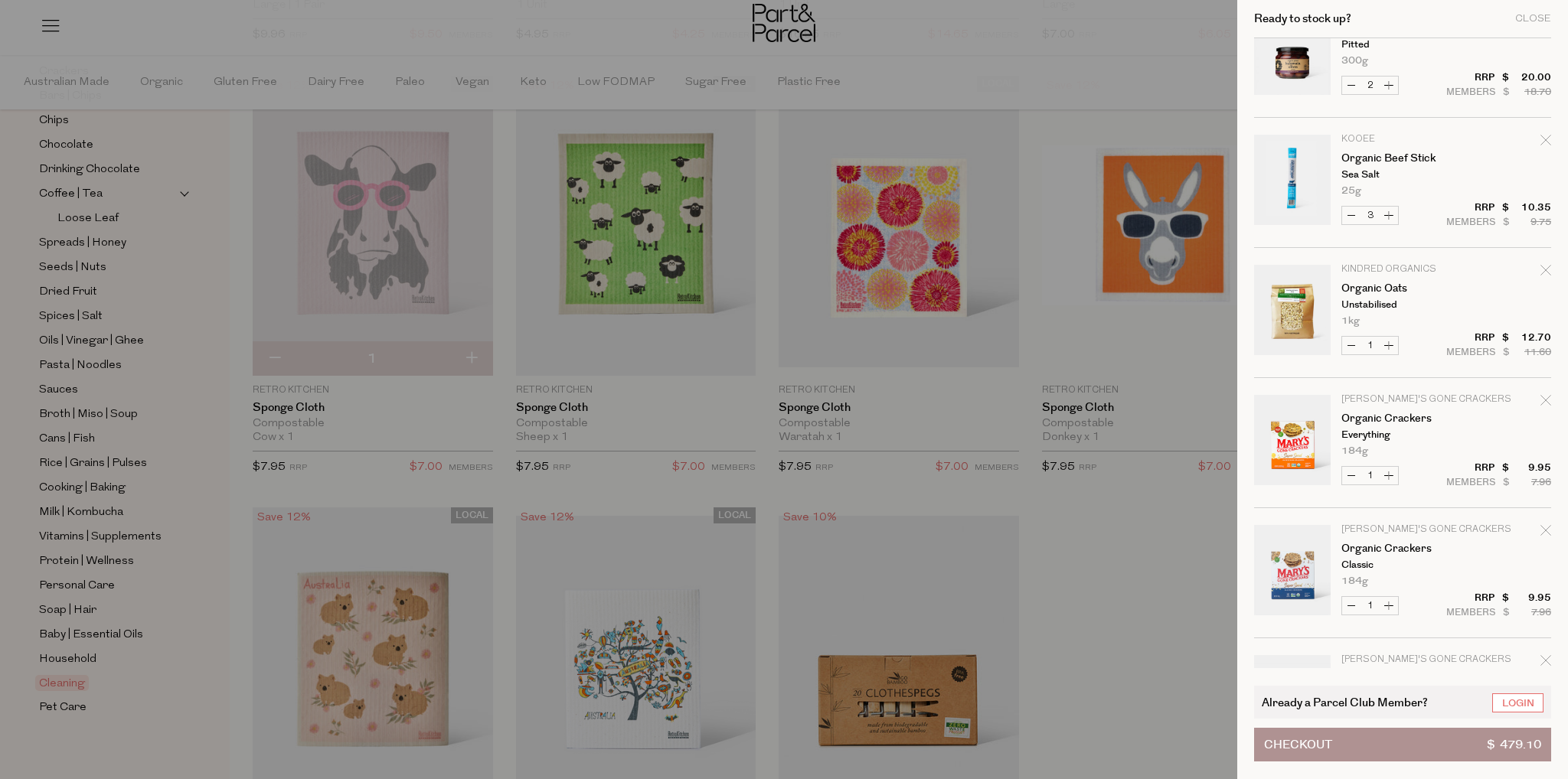
scroll to position [1925, 0]
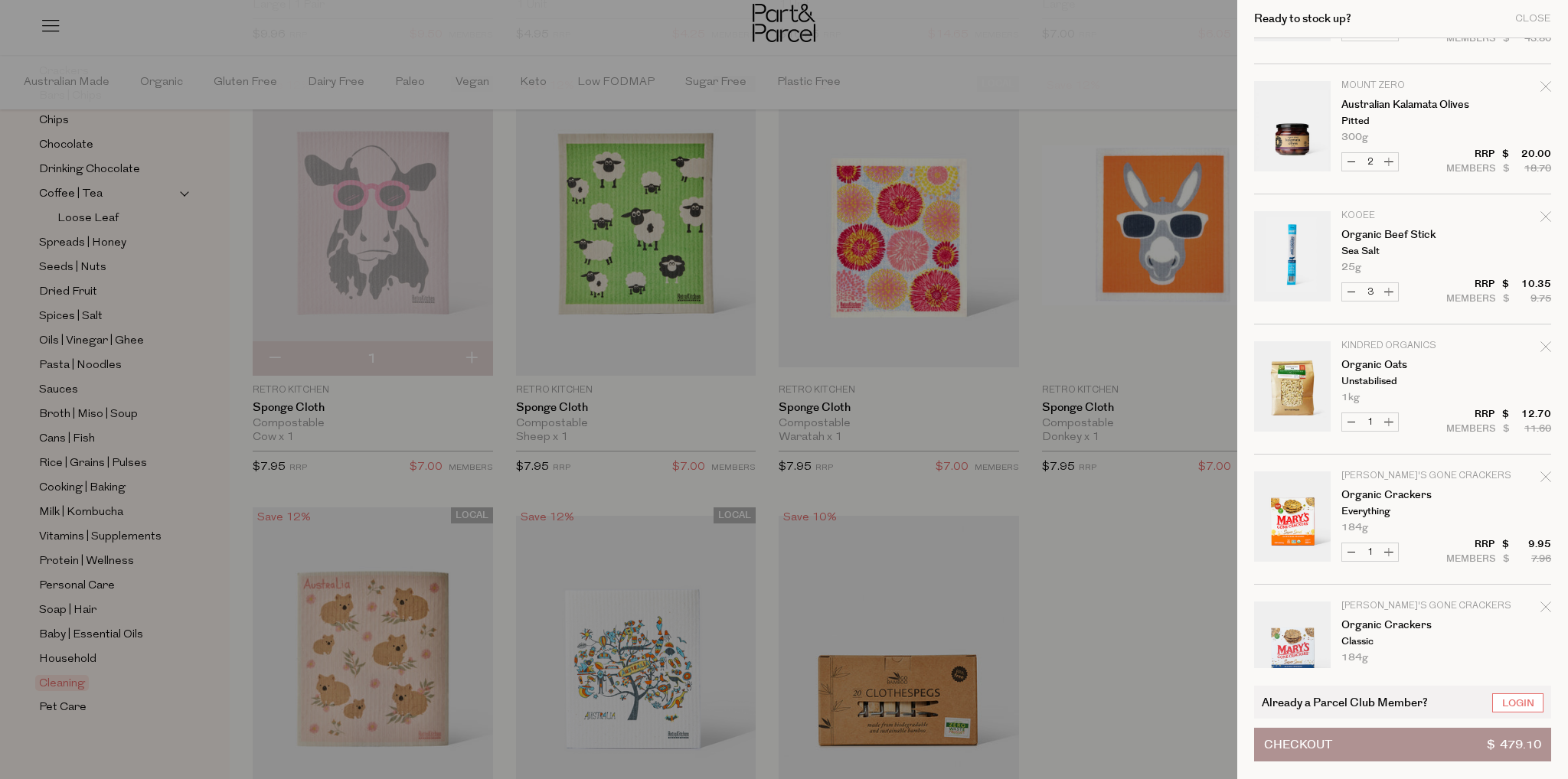
click at [1543, 342] on icon "Remove Organic Oats" at bounding box center [1545, 346] width 10 height 10
type input "Add Membership"
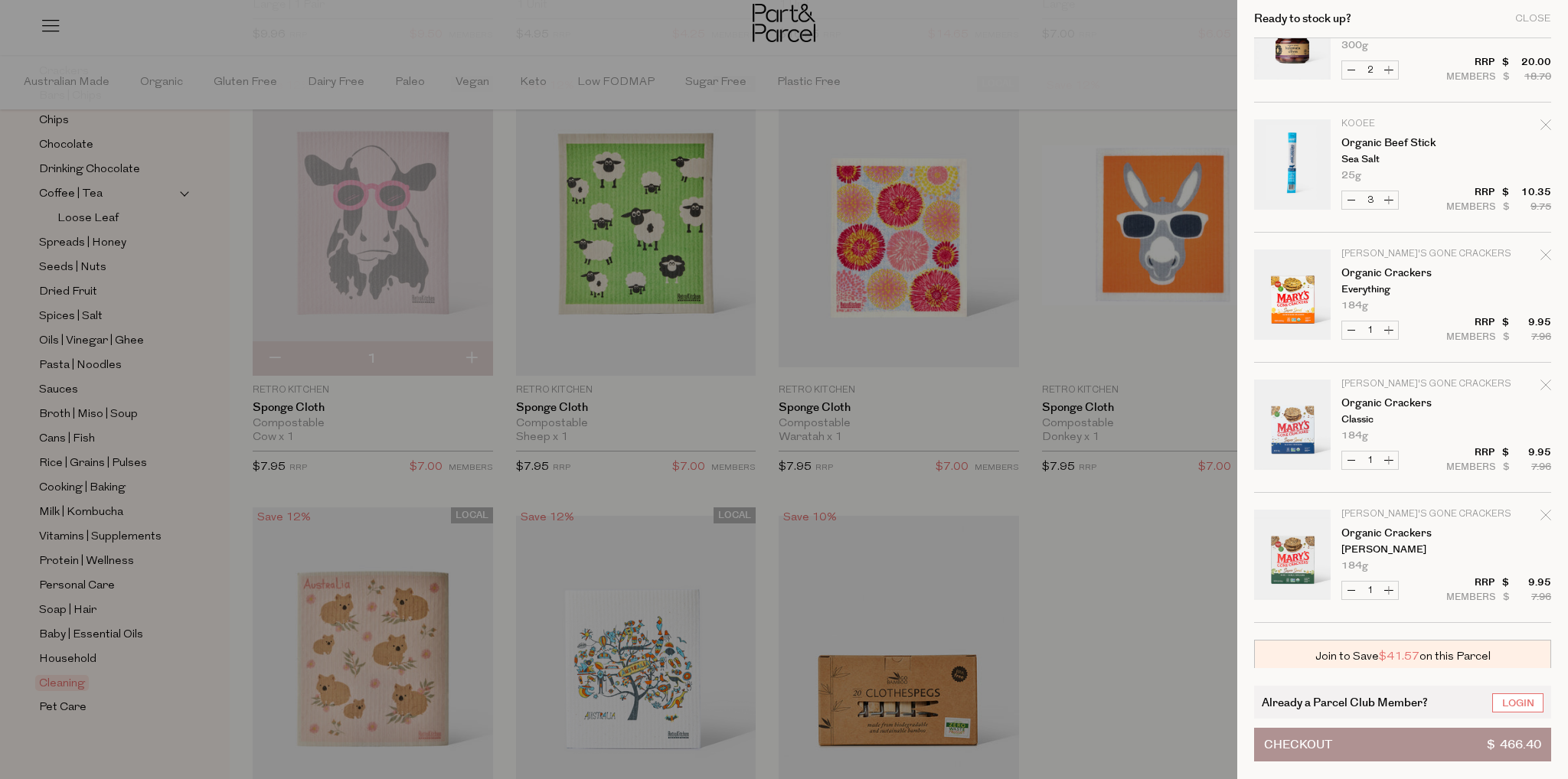
scroll to position [1837, 0]
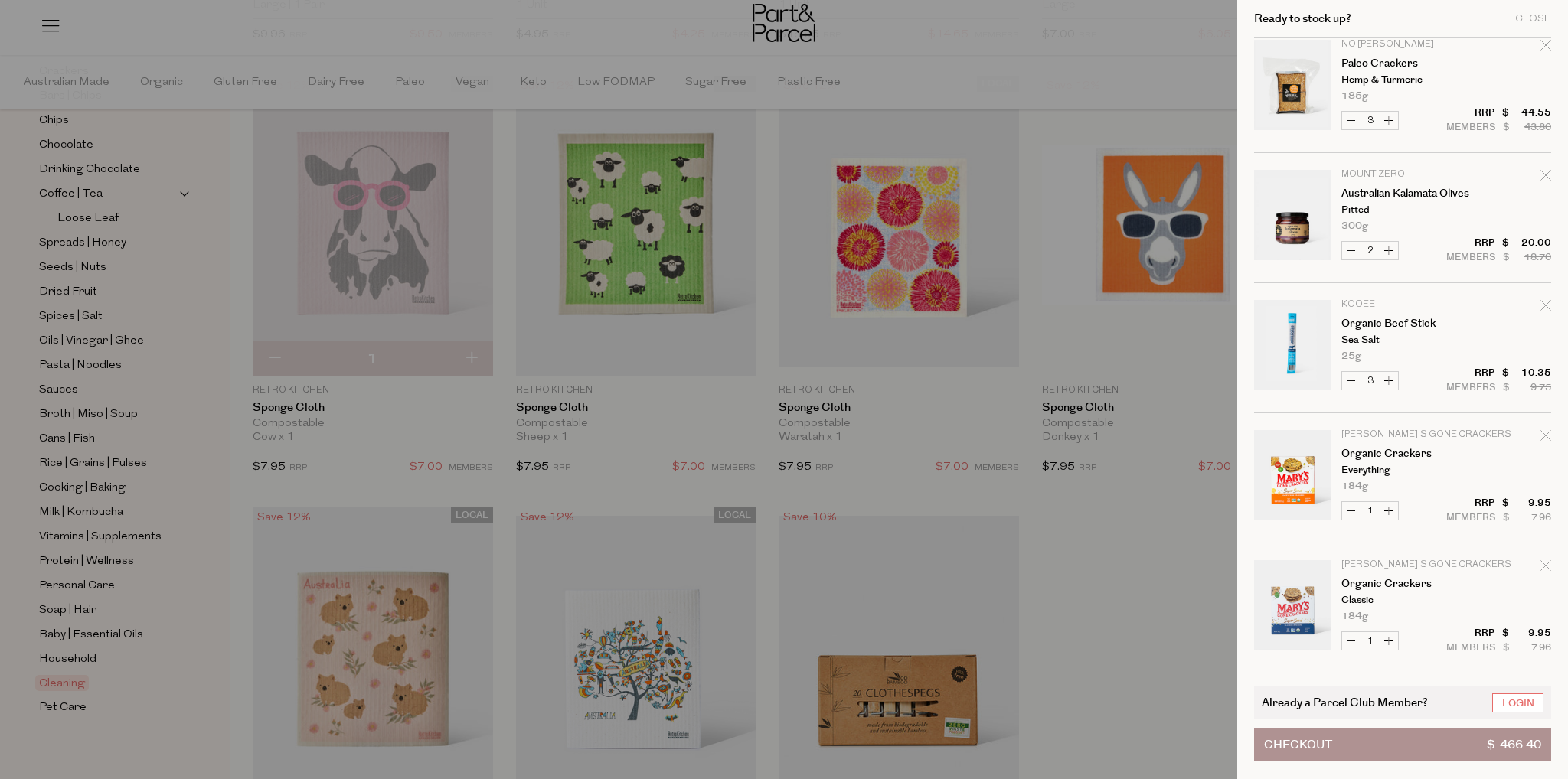
click at [1351, 248] on button "Decrease Australian Kalamata Olives" at bounding box center [1351, 251] width 18 height 18
type input "1"
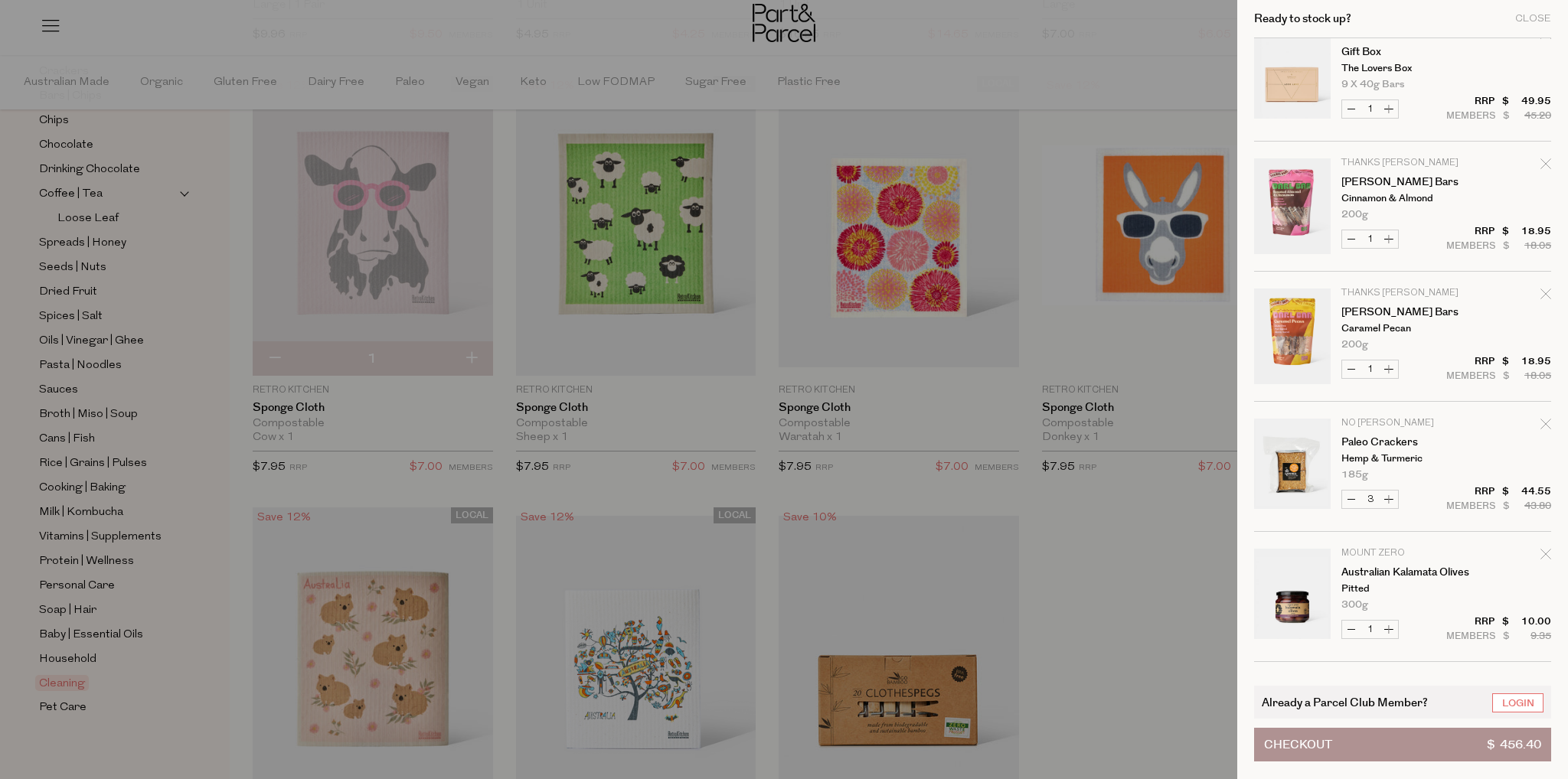
scroll to position [1607, 0]
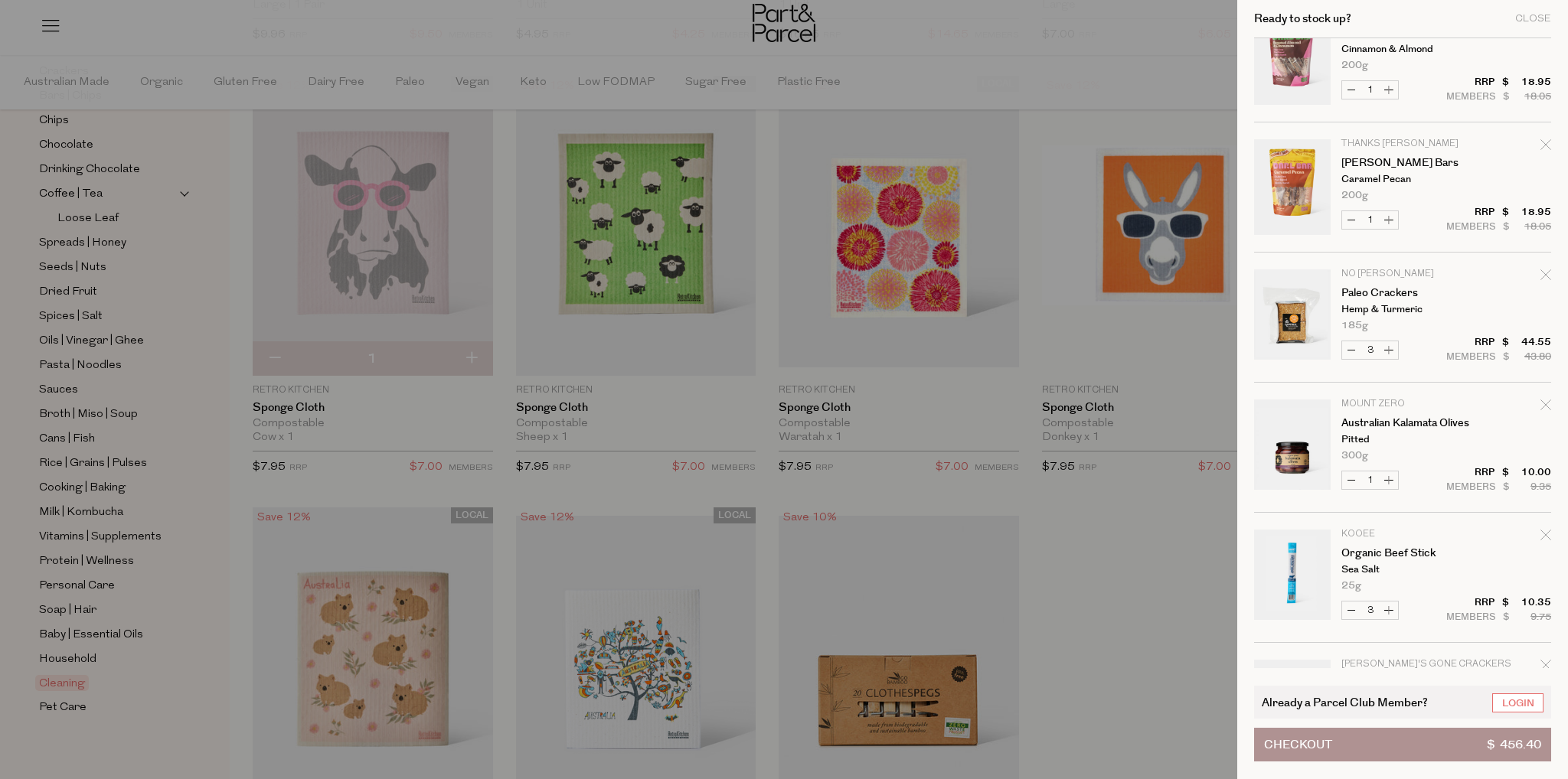
click at [1353, 350] on button "Decrease Paleo Crackers" at bounding box center [1351, 351] width 18 height 18
type input "2"
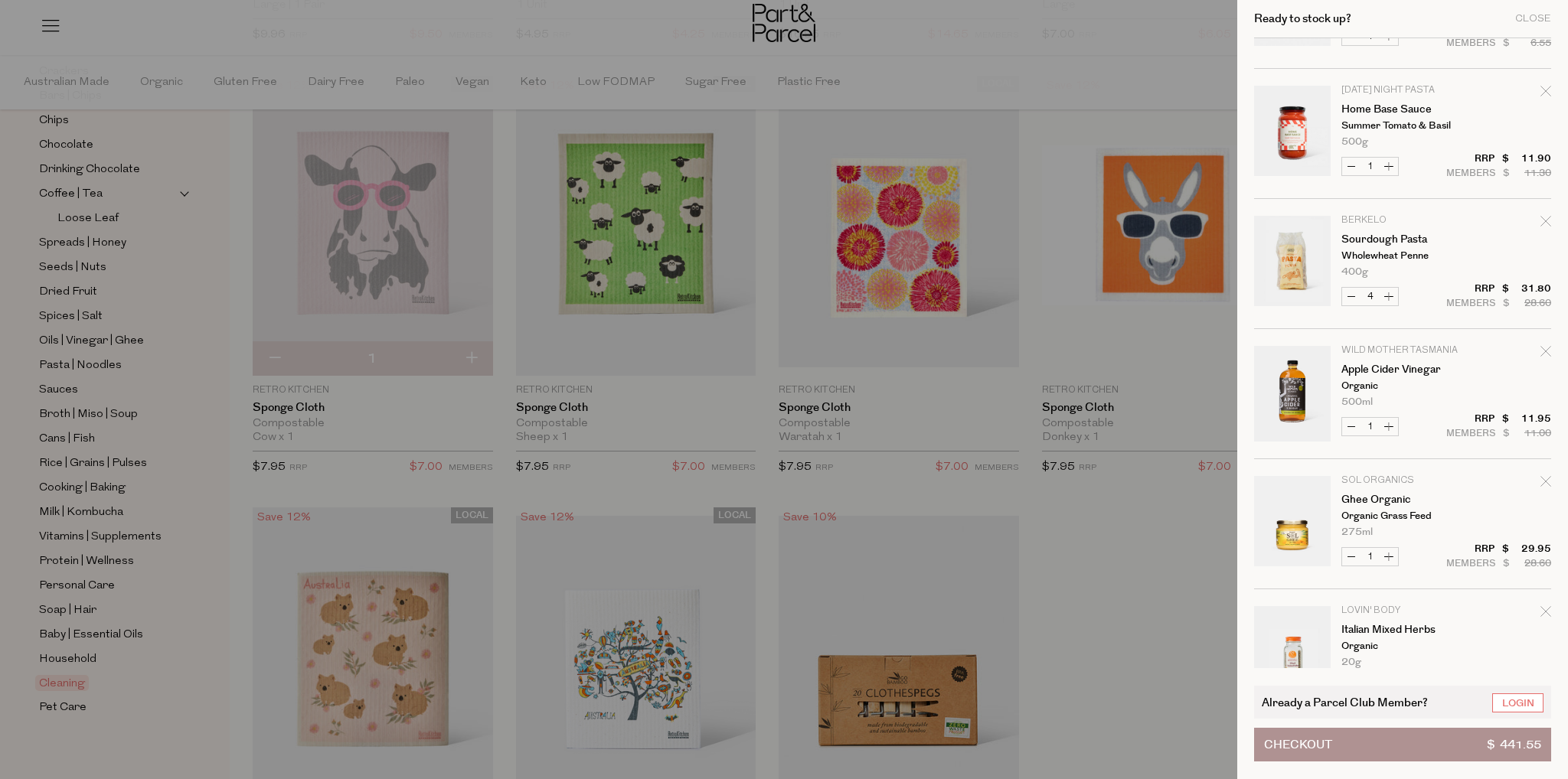
scroll to position [459, 0]
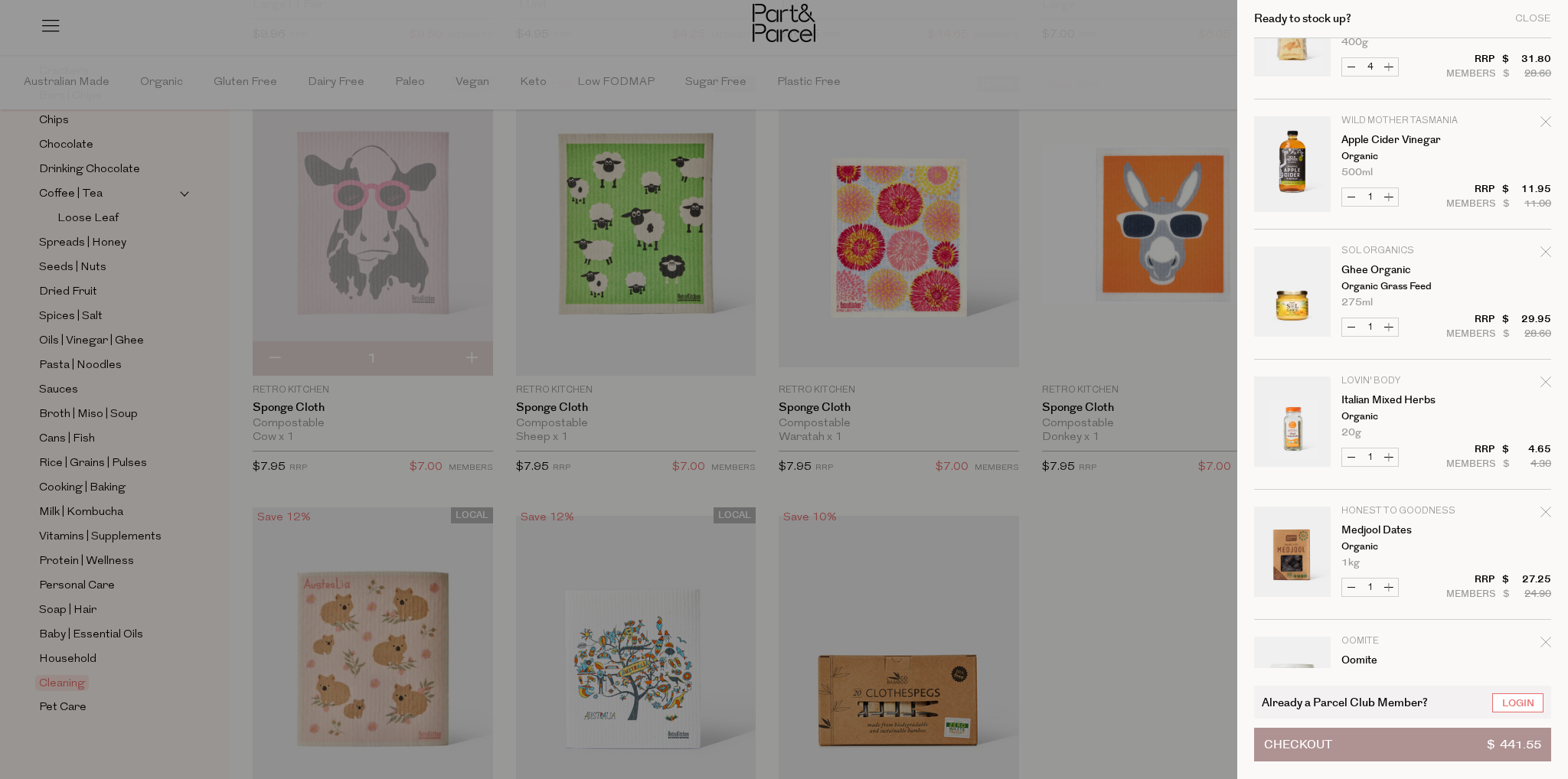
click at [1541, 250] on icon "Remove Ghee Organic" at bounding box center [1545, 252] width 10 height 10
type input "Add Membership"
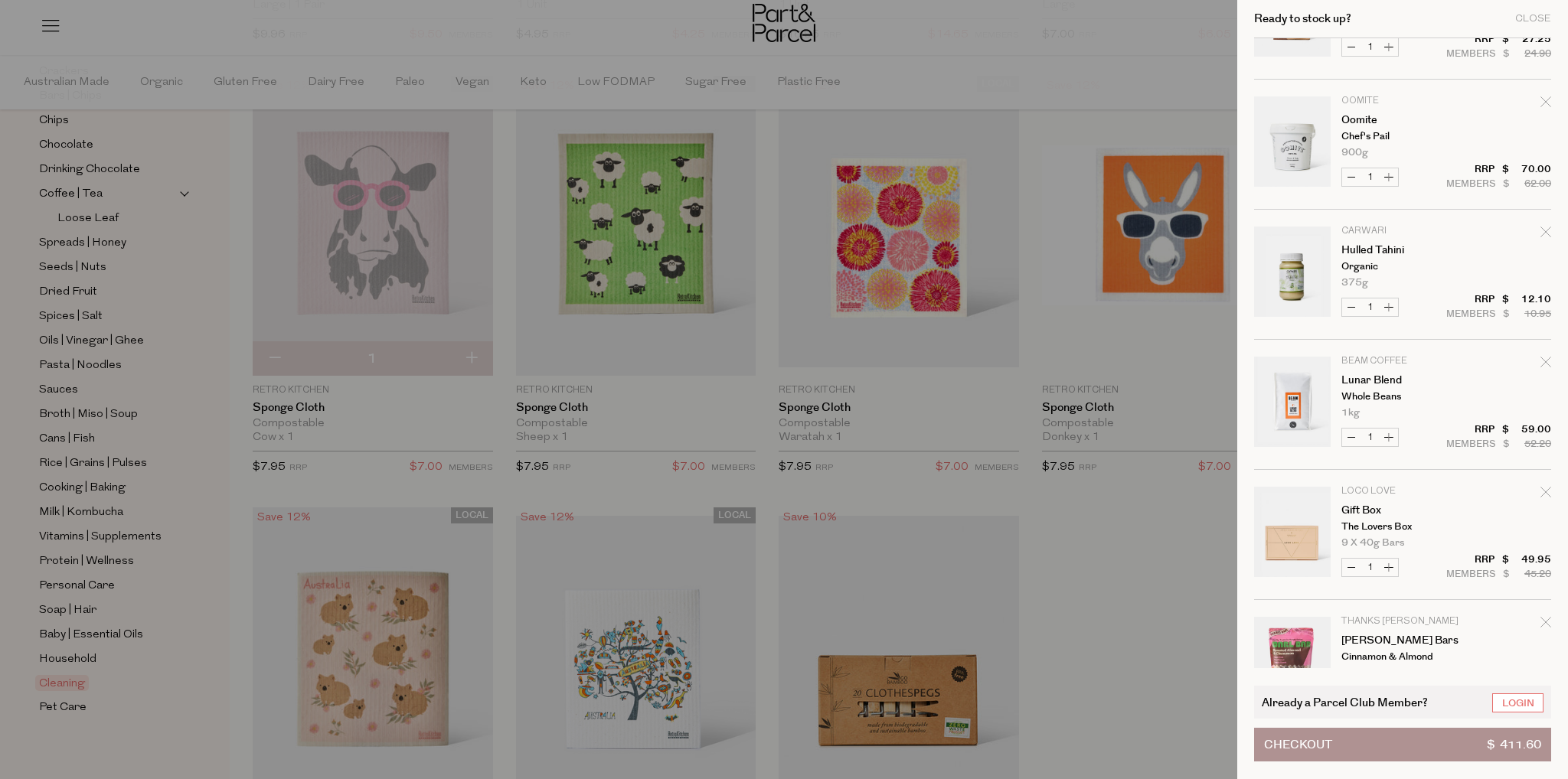
scroll to position [995, 0]
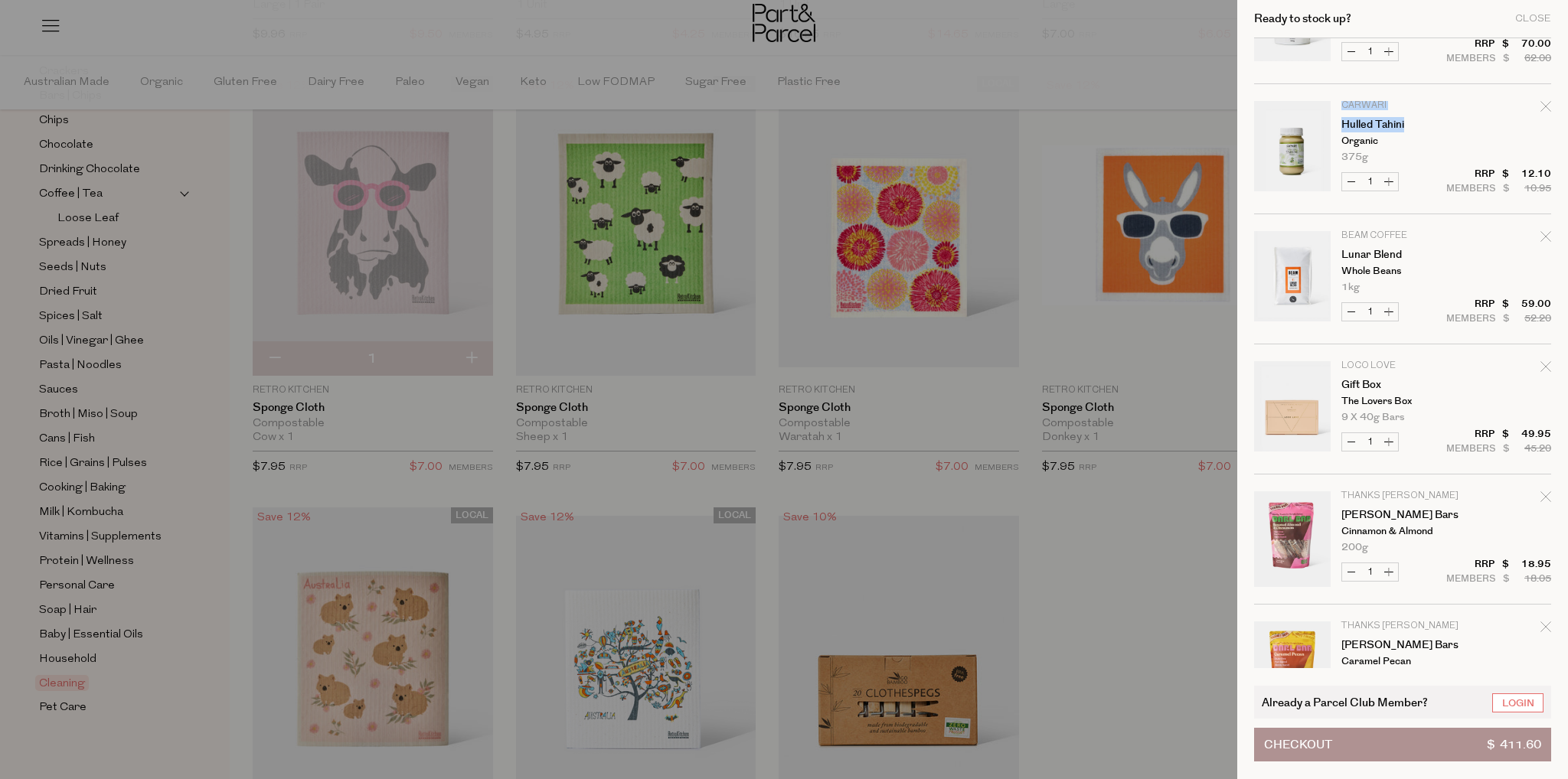
drag, startPoint x: 1539, startPoint y: 111, endPoint x: 1505, endPoint y: 122, distance: 35.7
click at [1505, 122] on td "Carwari Hulled Tahini Organic 375g Only 6 Available" at bounding box center [1446, 132] width 210 height 61
click at [1430, 136] on p "Organic" at bounding box center [1401, 141] width 119 height 10
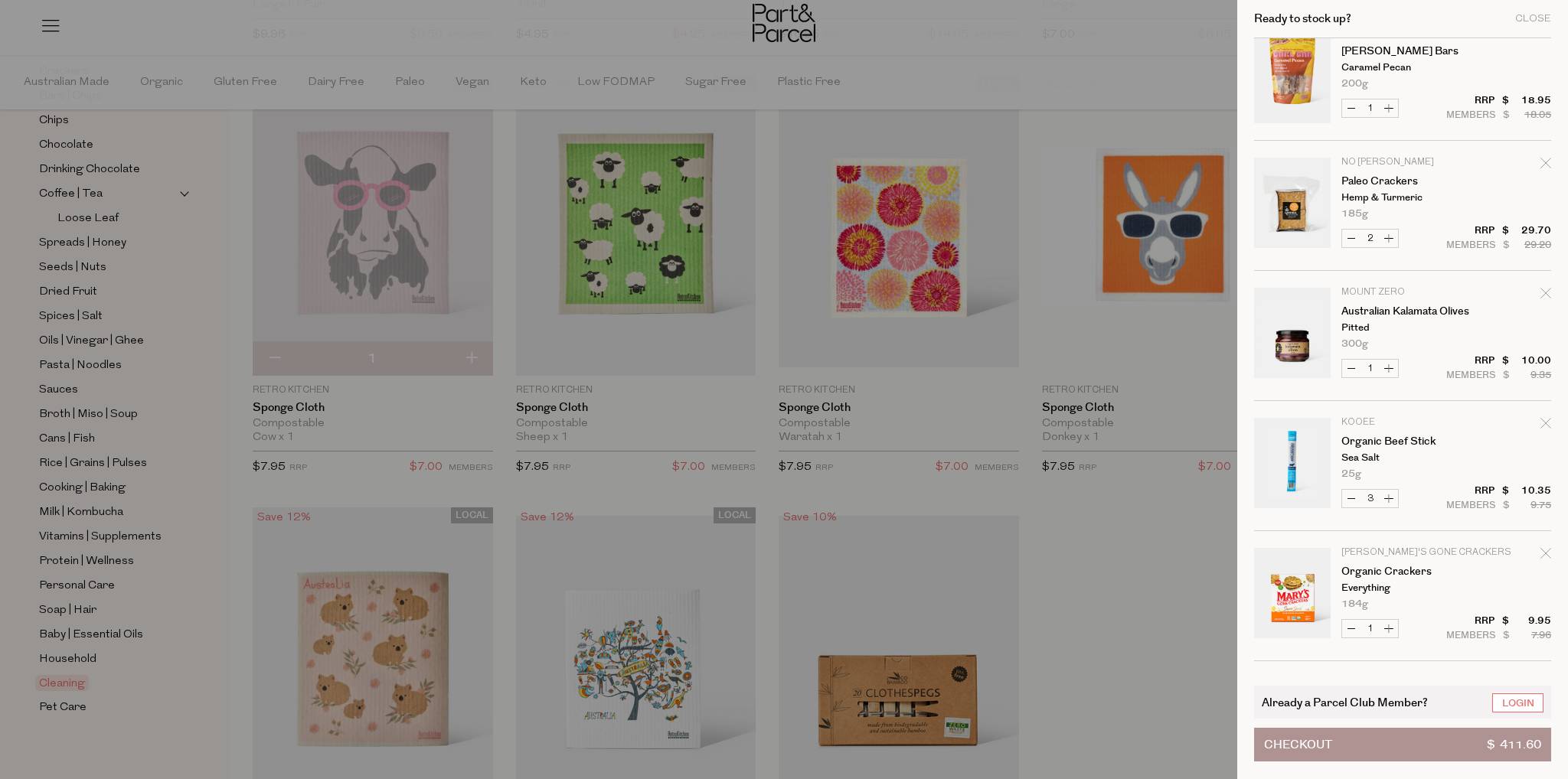
scroll to position [1436, 0]
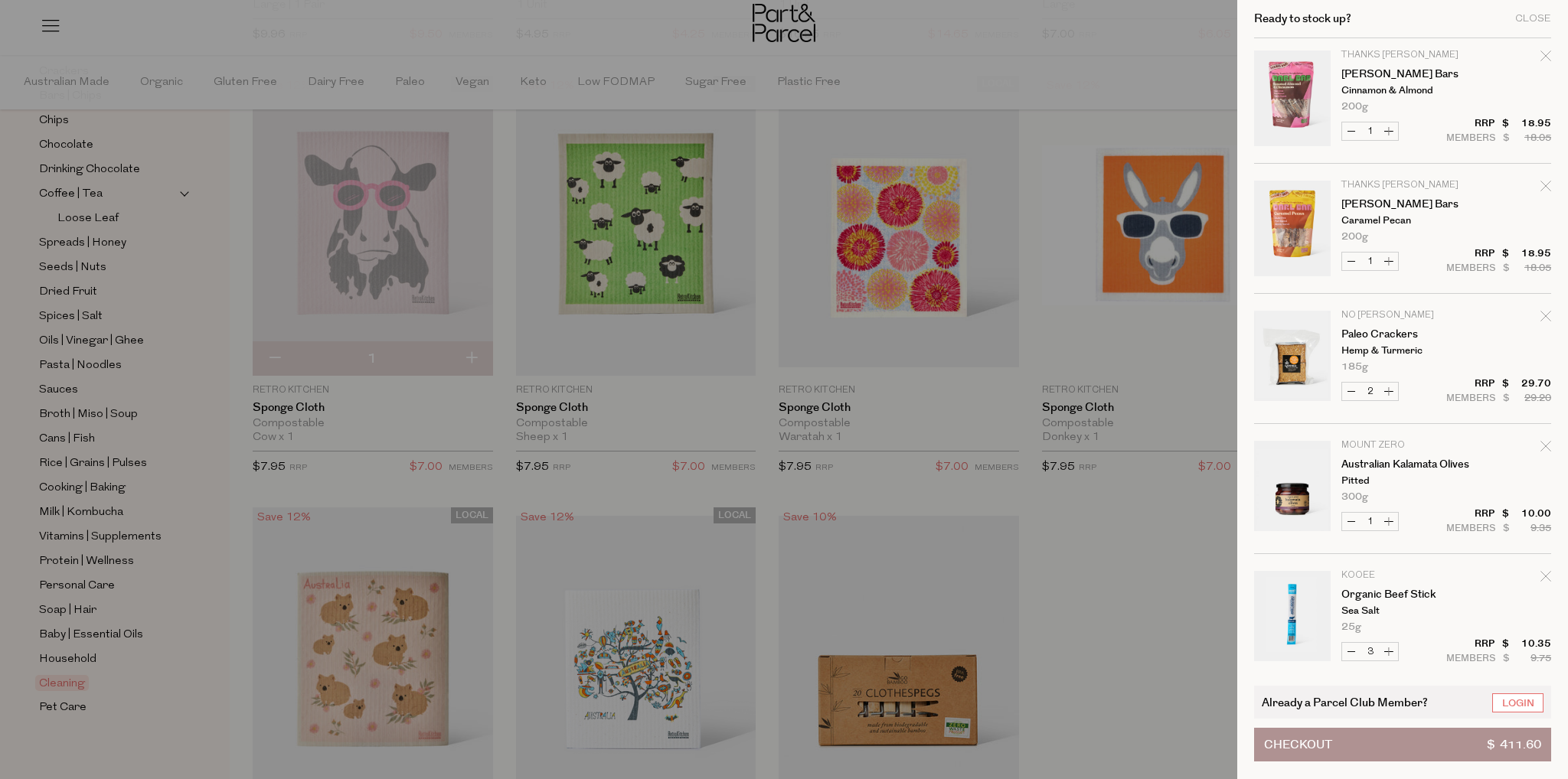
click at [1066, 128] on div at bounding box center [784, 389] width 1568 height 779
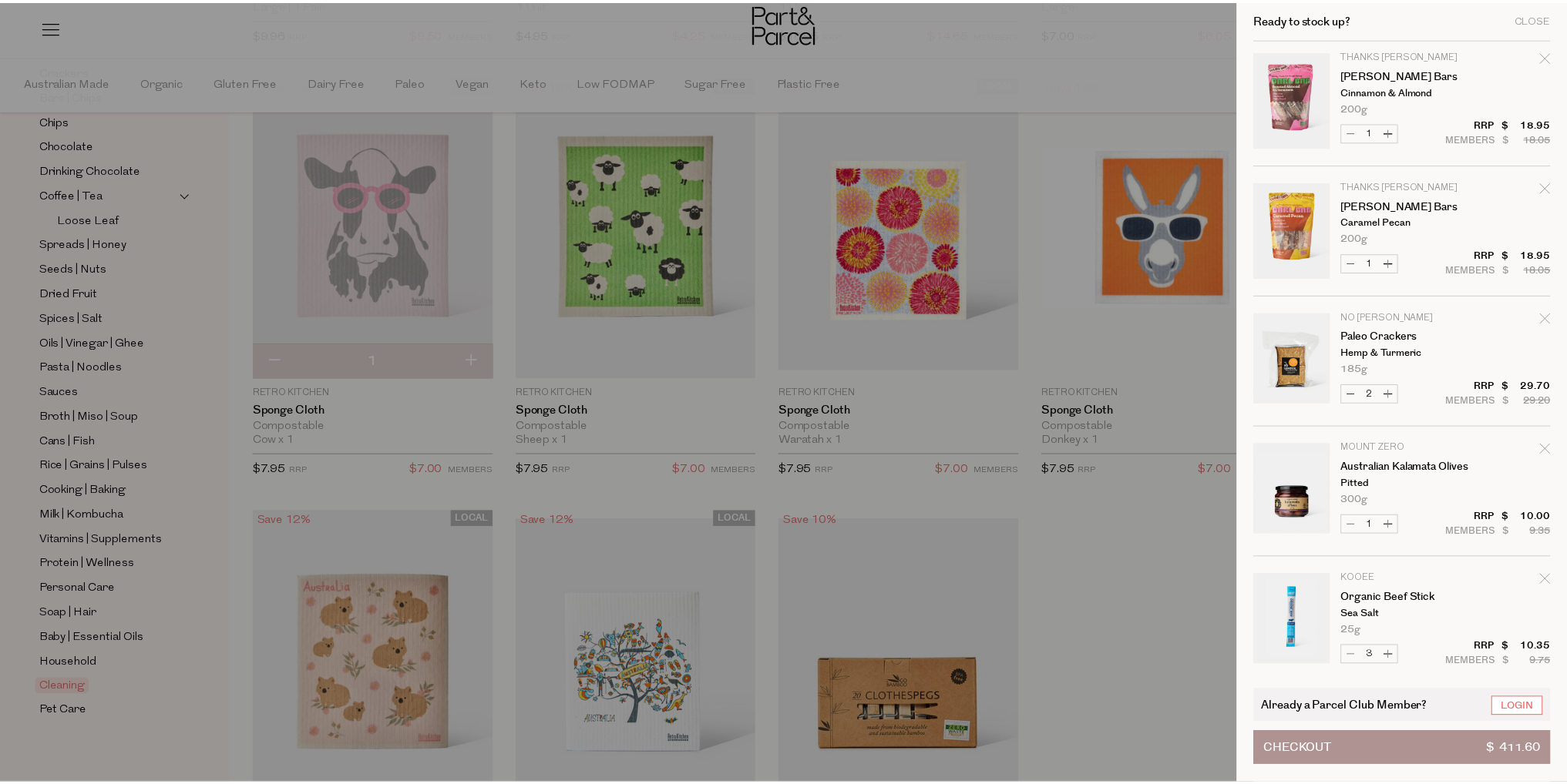
scroll to position [539, 0]
